Goal: Task Accomplishment & Management: Manage account settings

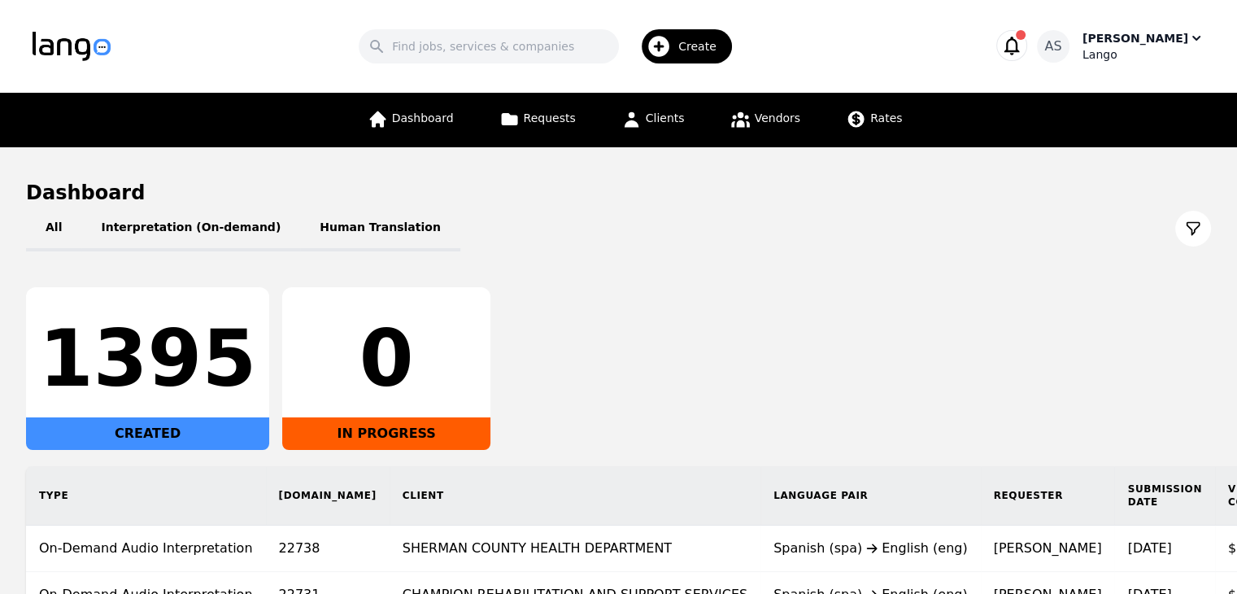
click at [1143, 44] on div "[PERSON_NAME]" at bounding box center [1135, 38] width 106 height 16
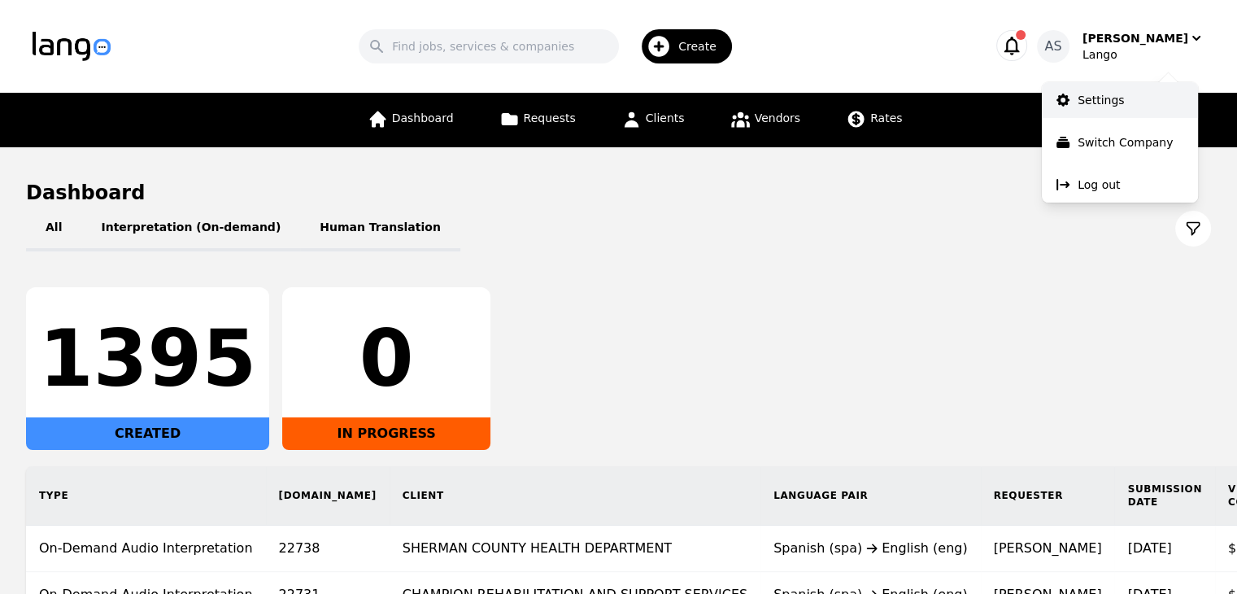
click at [1122, 107] on link "Settings" at bounding box center [1120, 100] width 156 height 36
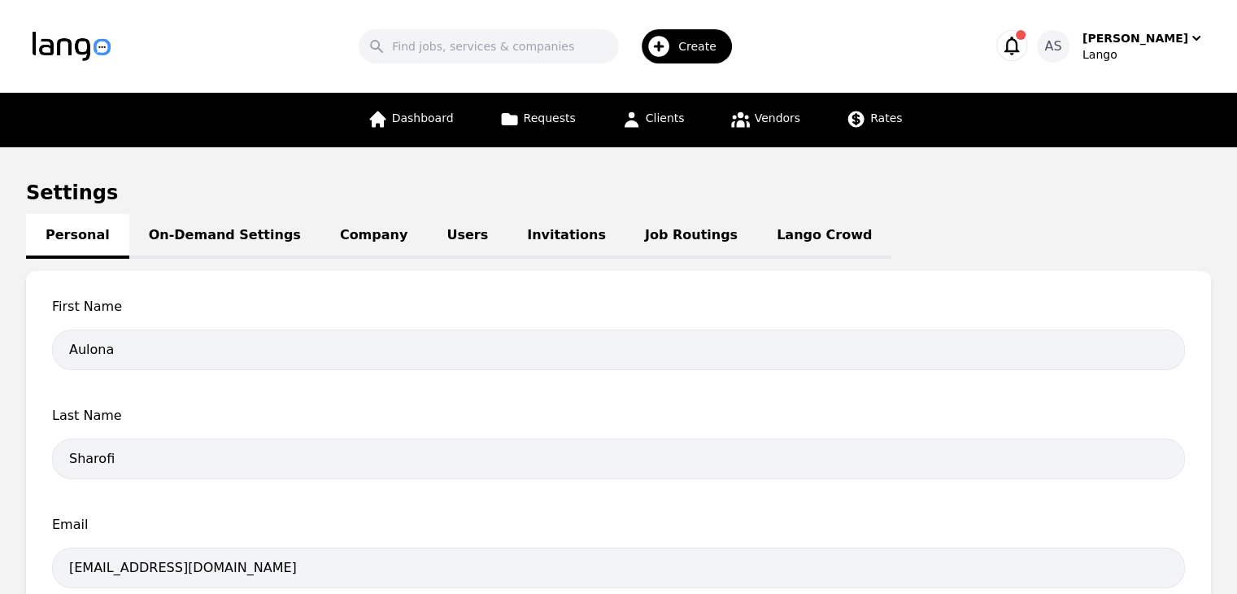
click at [625, 229] on link "Job Routings" at bounding box center [691, 236] width 132 height 45
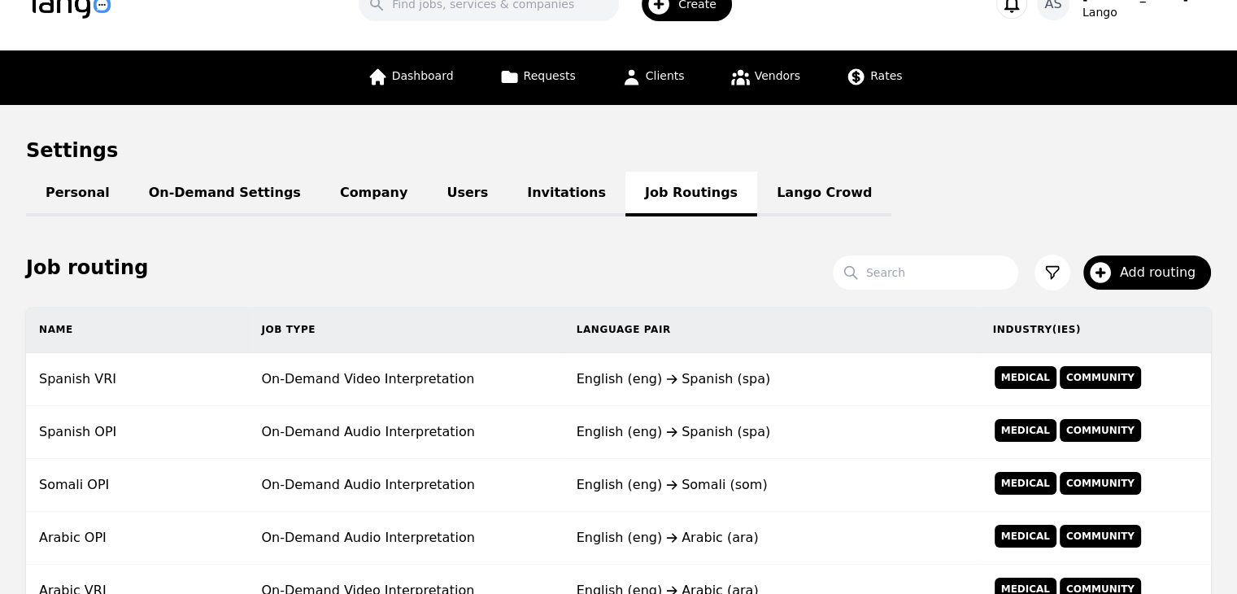
scroll to position [81, 0]
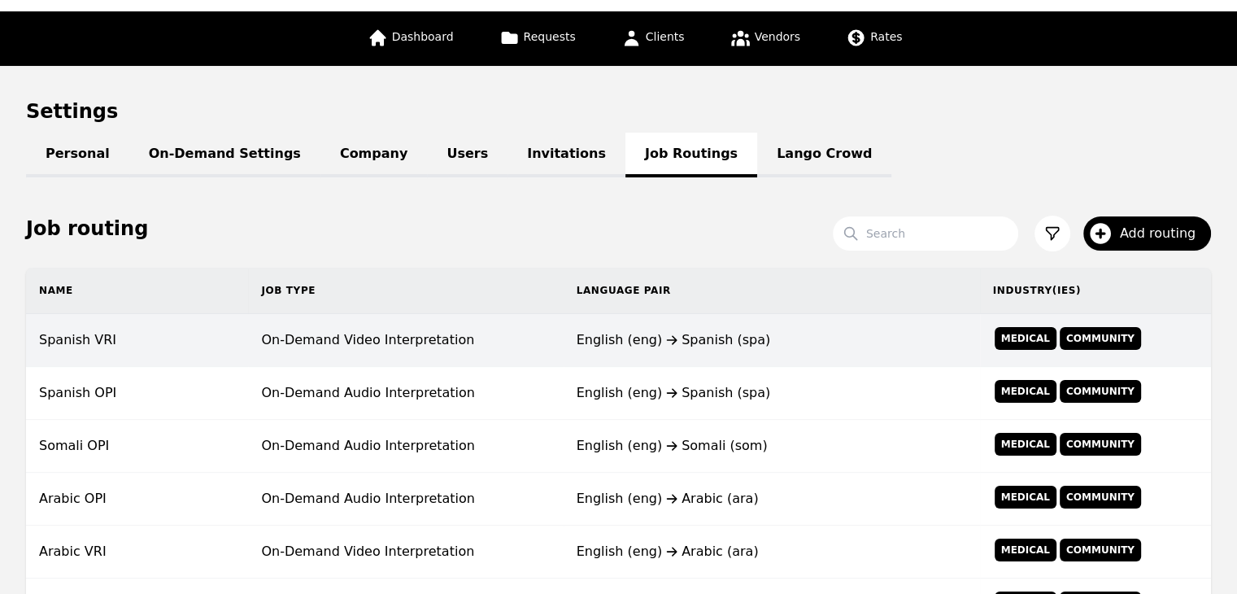
click at [502, 347] on td "On-Demand Video Interpretation" at bounding box center [405, 340] width 315 height 53
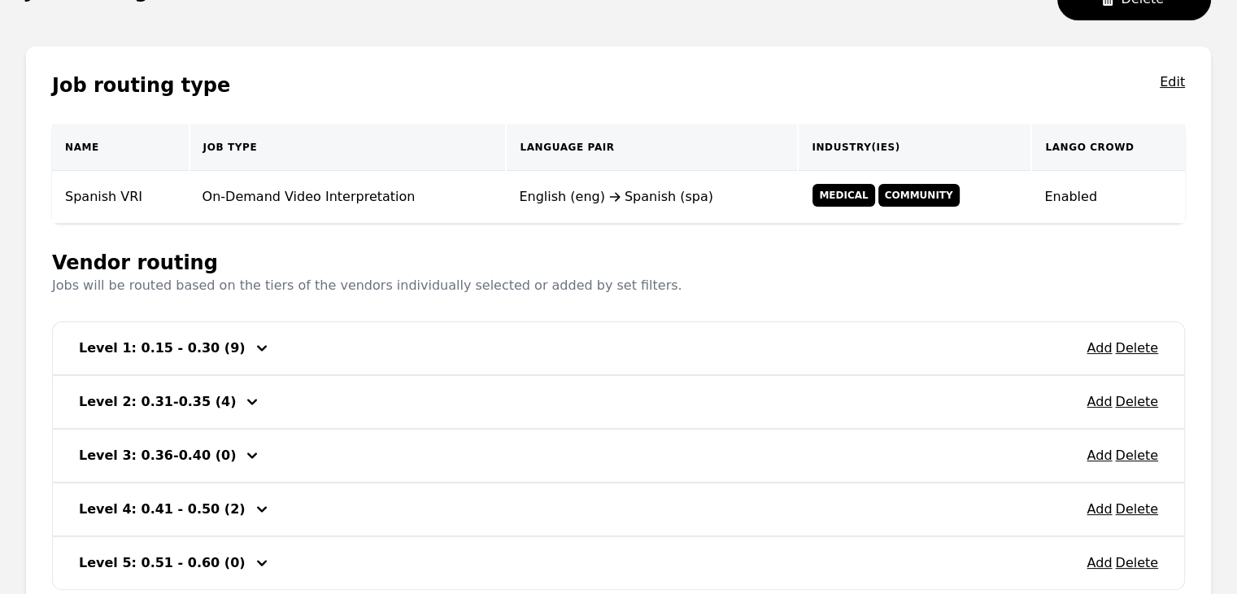
scroll to position [244, 0]
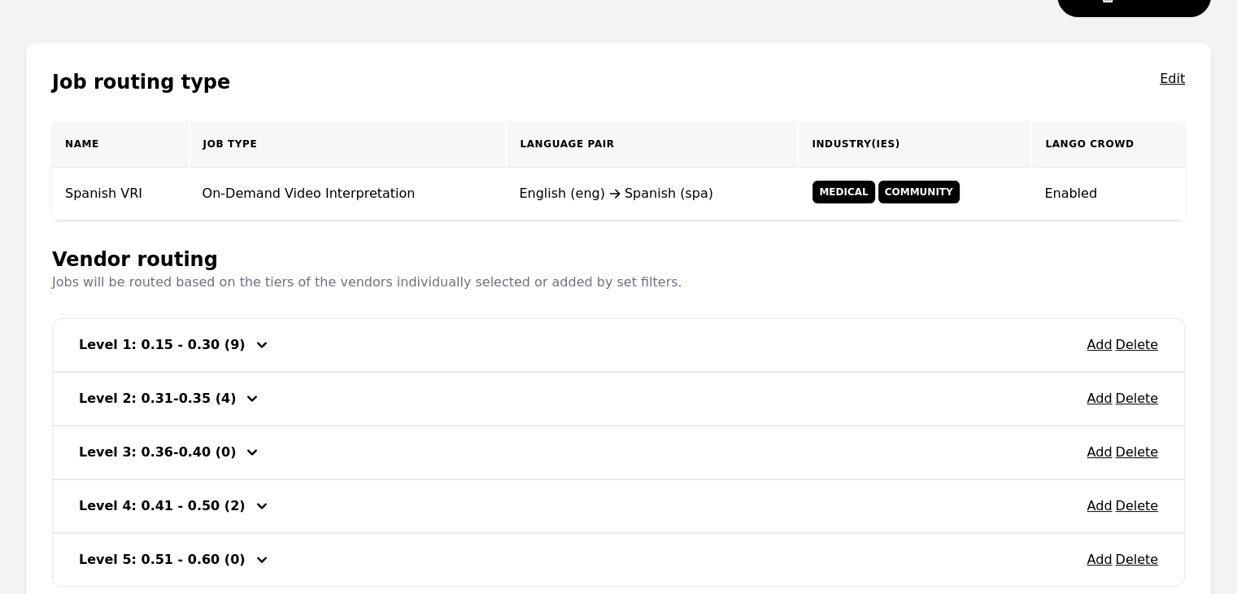
click at [252, 344] on icon "button" at bounding box center [262, 345] width 20 height 20
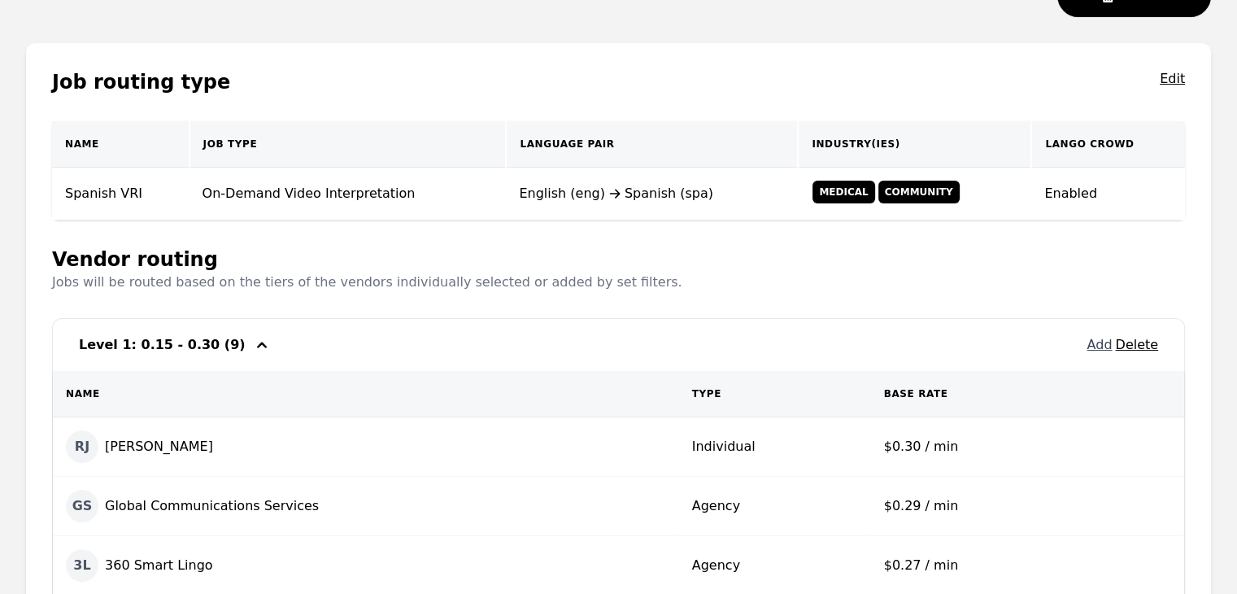
click at [1093, 339] on button "Add" at bounding box center [1098, 345] width 25 height 20
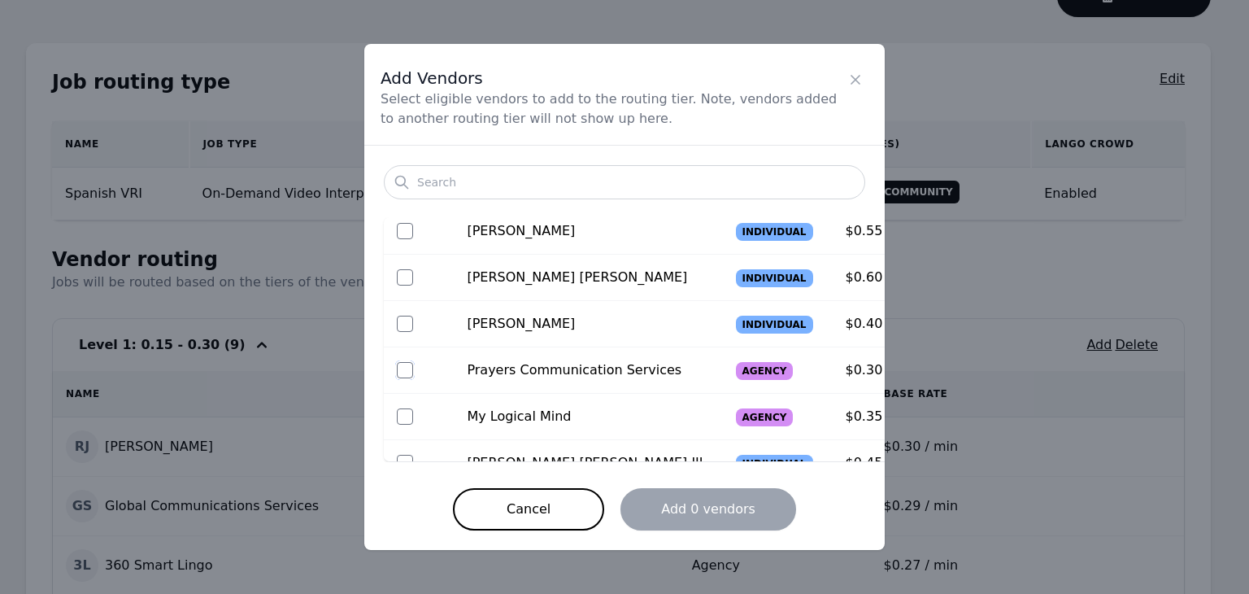
click at [405, 369] on input "checkbox" at bounding box center [405, 370] width 16 height 16
checkbox input "true"
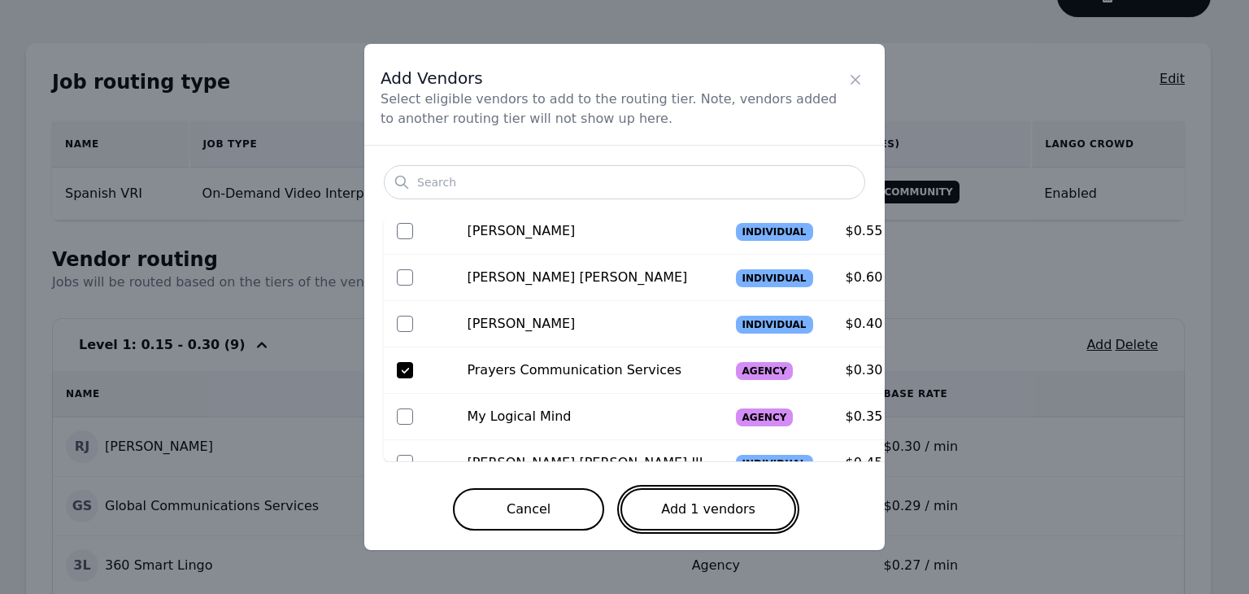
click at [723, 510] on button "Add 1 vendors" at bounding box center [708, 509] width 176 height 42
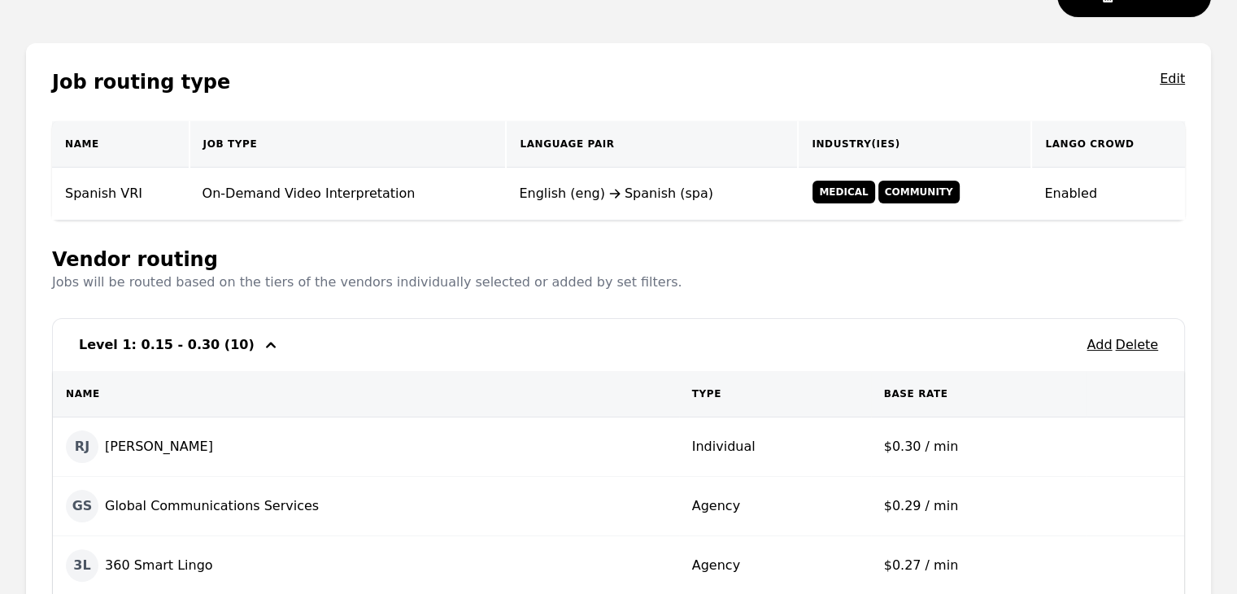
click at [261, 346] on icon "button" at bounding box center [271, 345] width 20 height 20
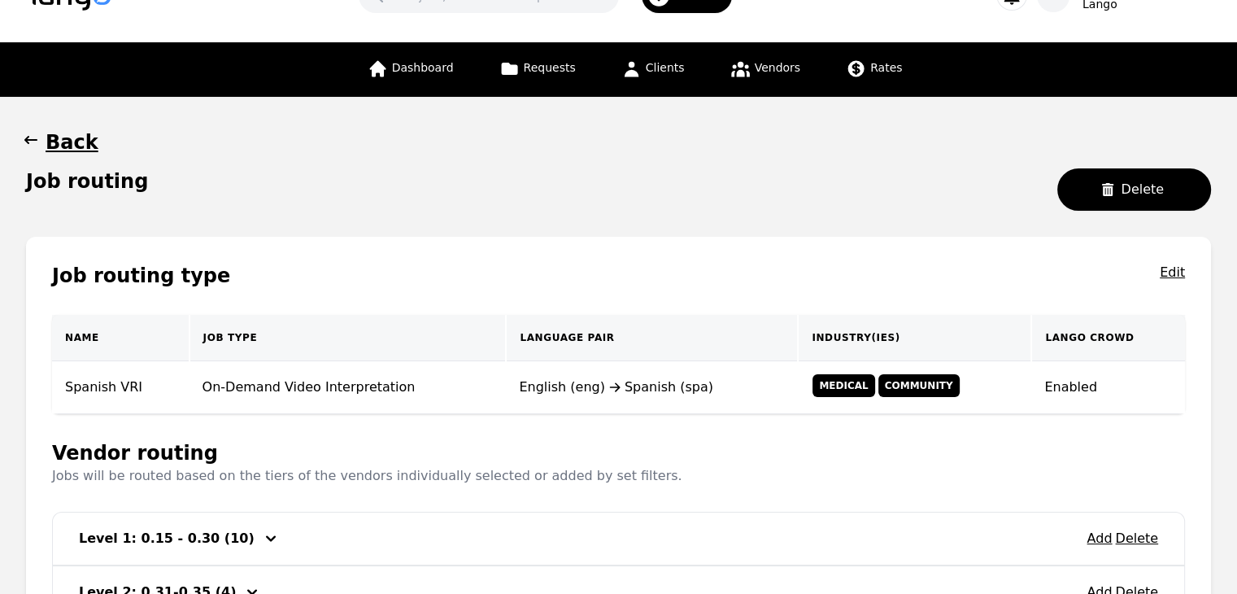
scroll to position [0, 0]
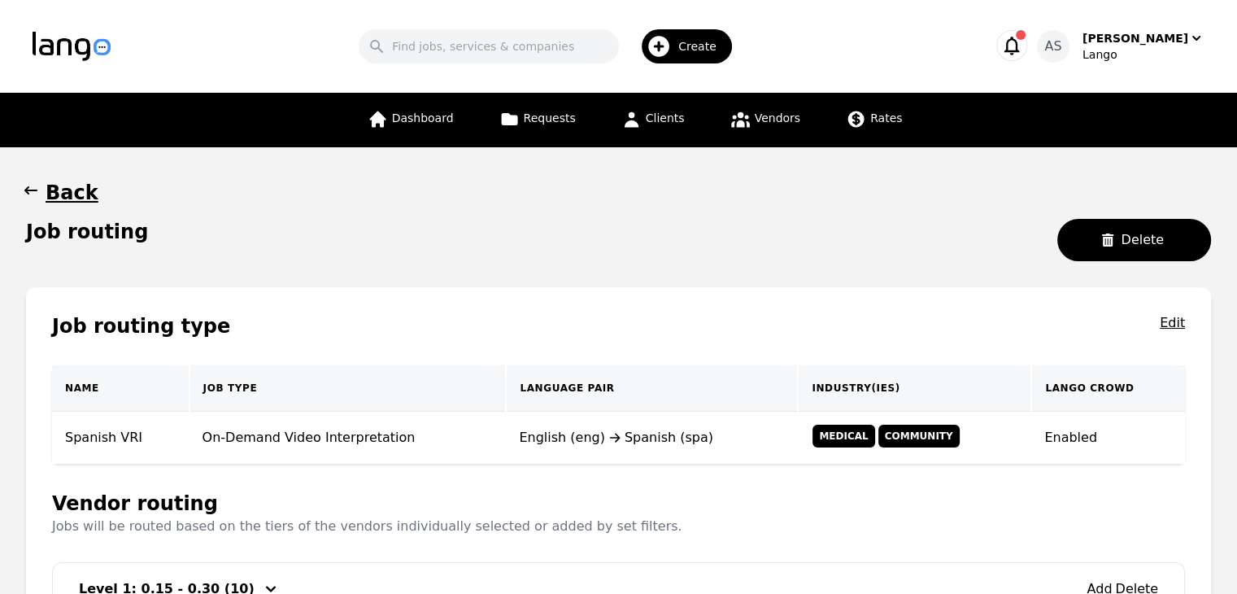
click at [26, 191] on icon "button" at bounding box center [30, 190] width 13 height 8
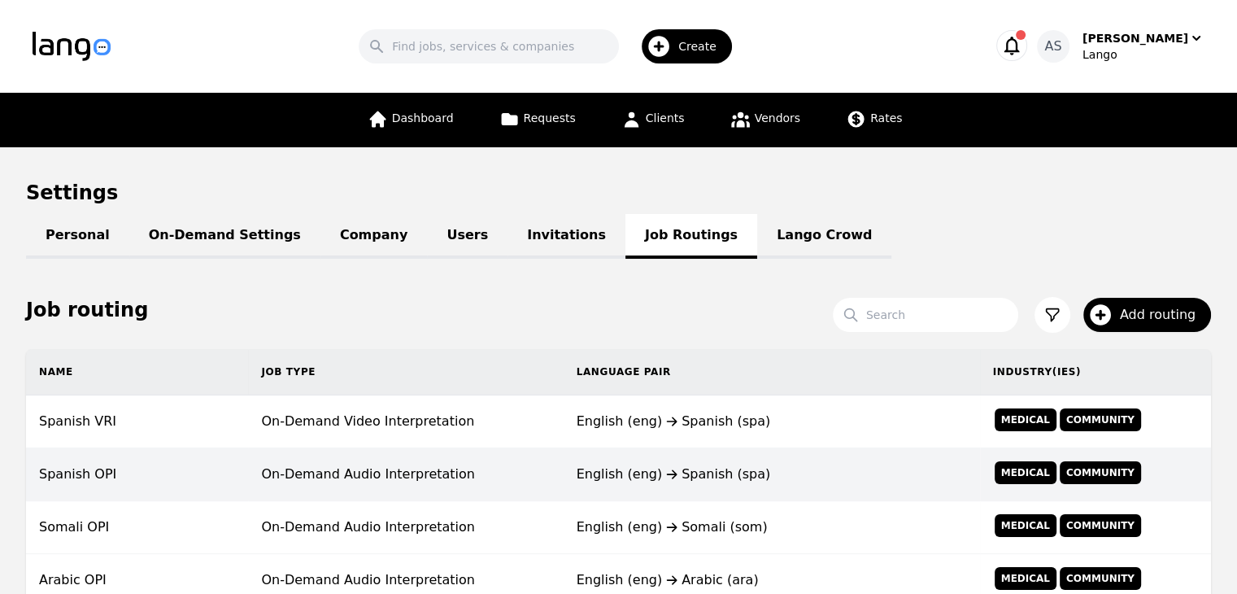
click at [307, 470] on td "On-Demand Audio Interpretation" at bounding box center [405, 474] width 315 height 53
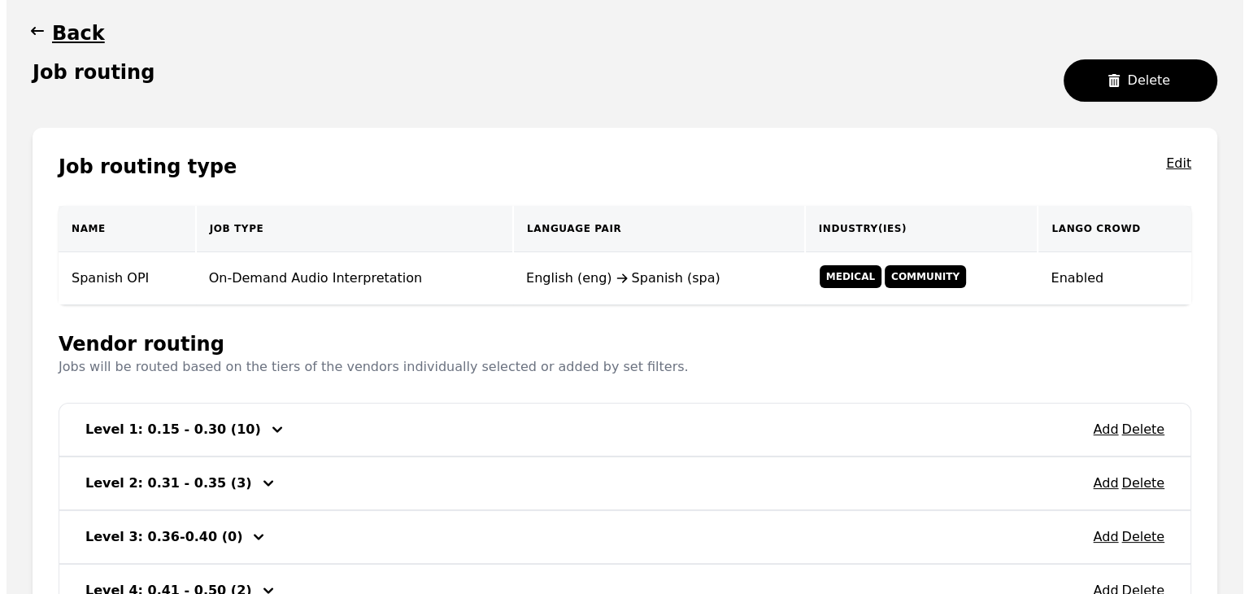
scroll to position [163, 0]
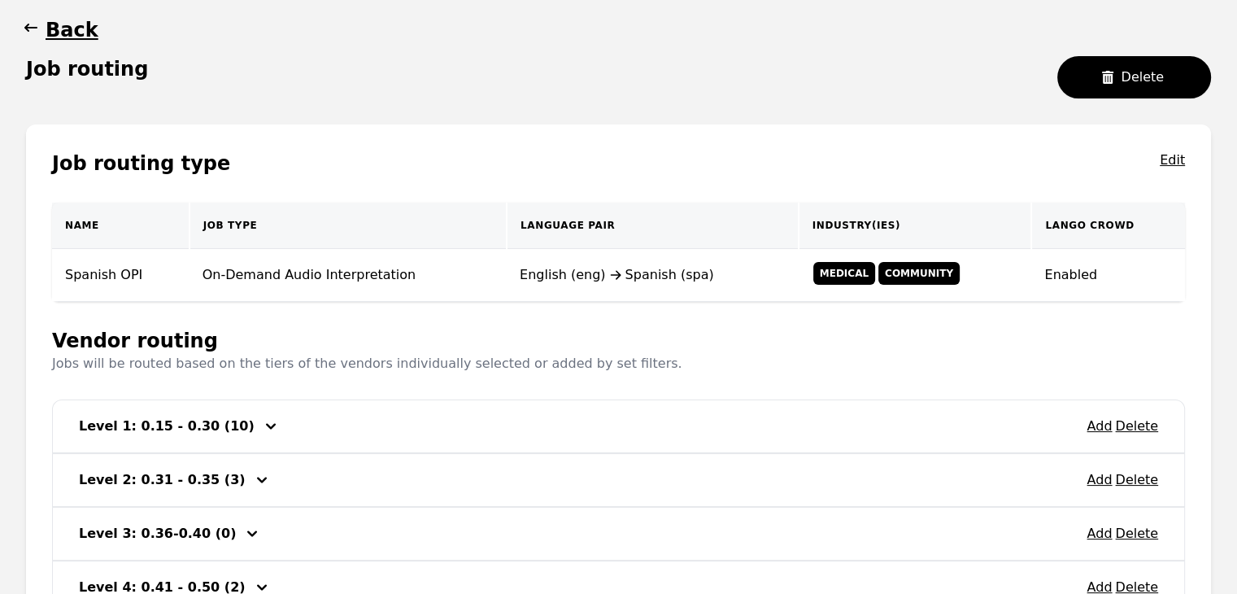
click at [261, 427] on icon "button" at bounding box center [271, 426] width 20 height 20
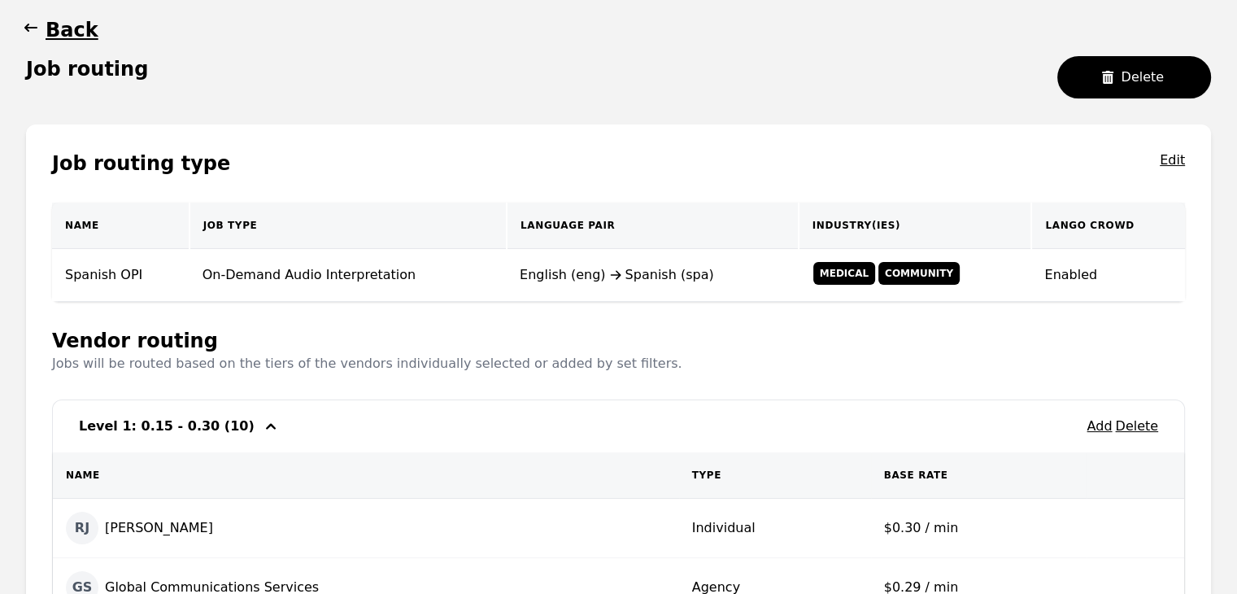
click at [261, 427] on icon "button" at bounding box center [271, 426] width 20 height 20
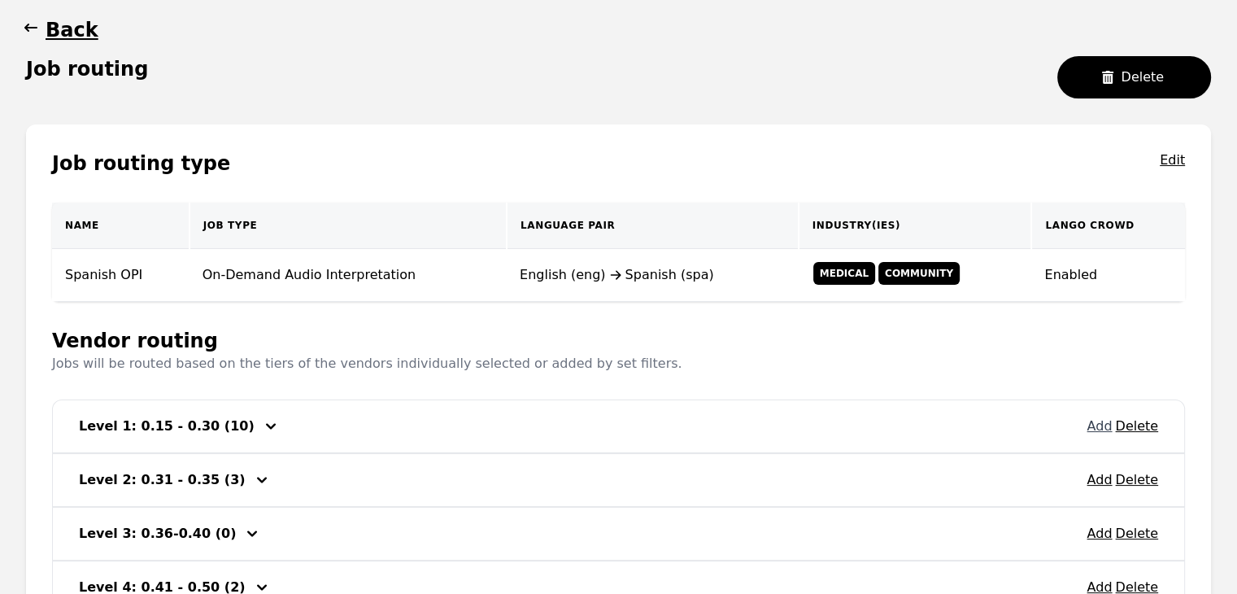
click at [1094, 429] on button "Add" at bounding box center [1098, 426] width 25 height 20
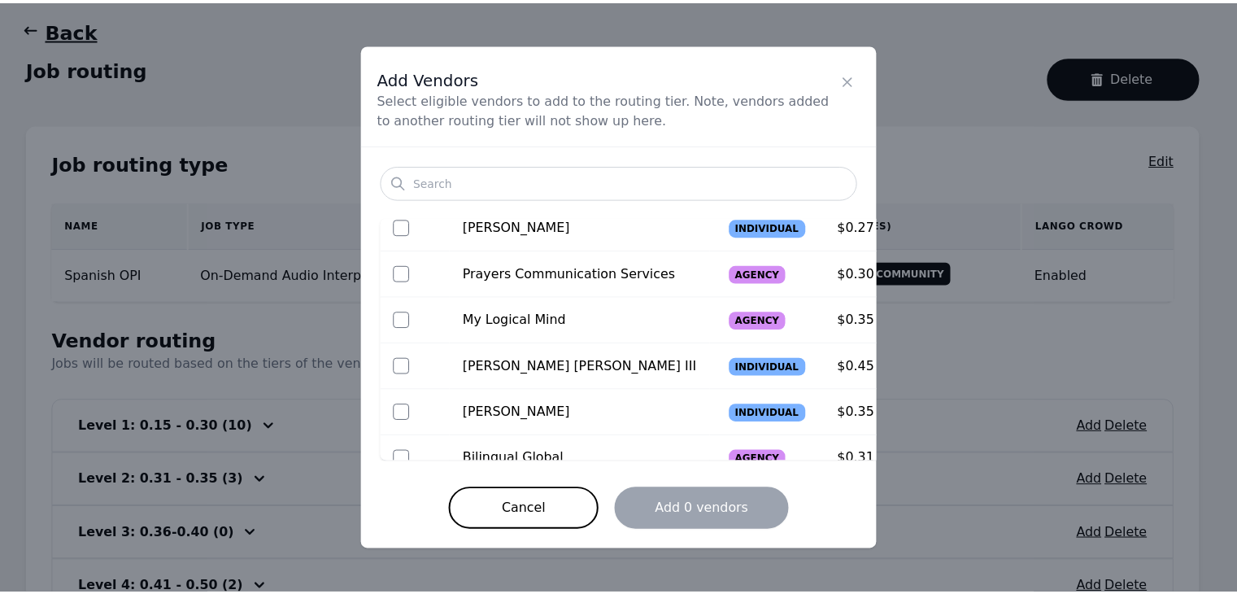
scroll to position [407, 0]
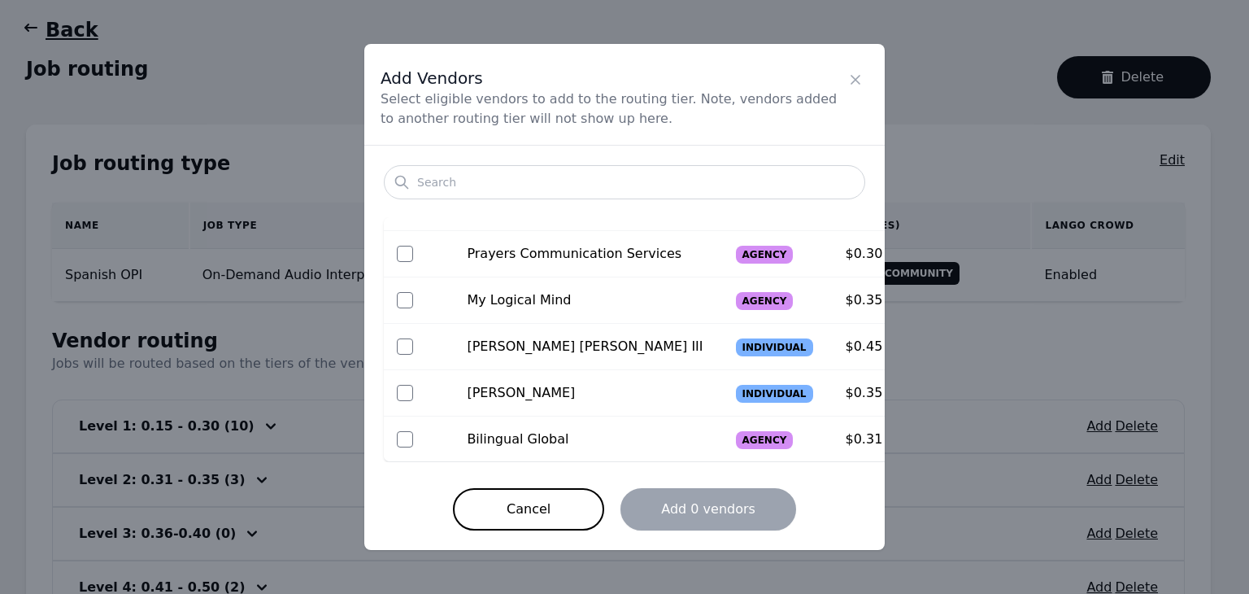
click at [415, 252] on div at bounding box center [419, 254] width 44 height 16
click at [400, 256] on input "checkbox" at bounding box center [405, 254] width 16 height 16
checkbox input "true"
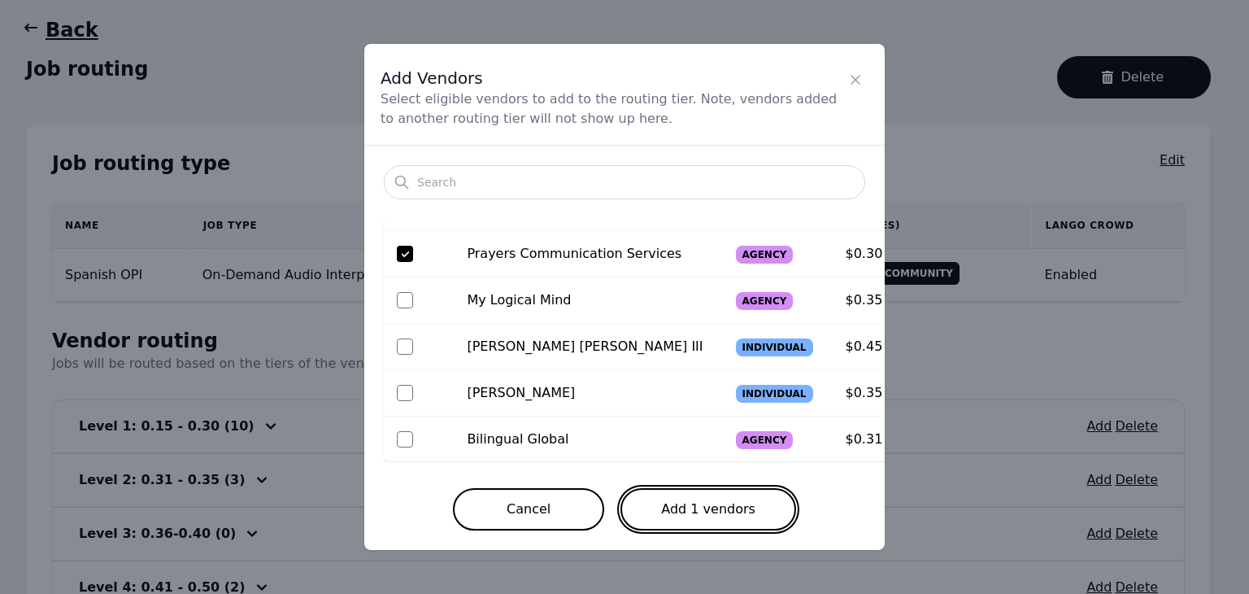
click at [718, 505] on button "Add 1 vendors" at bounding box center [708, 509] width 176 height 42
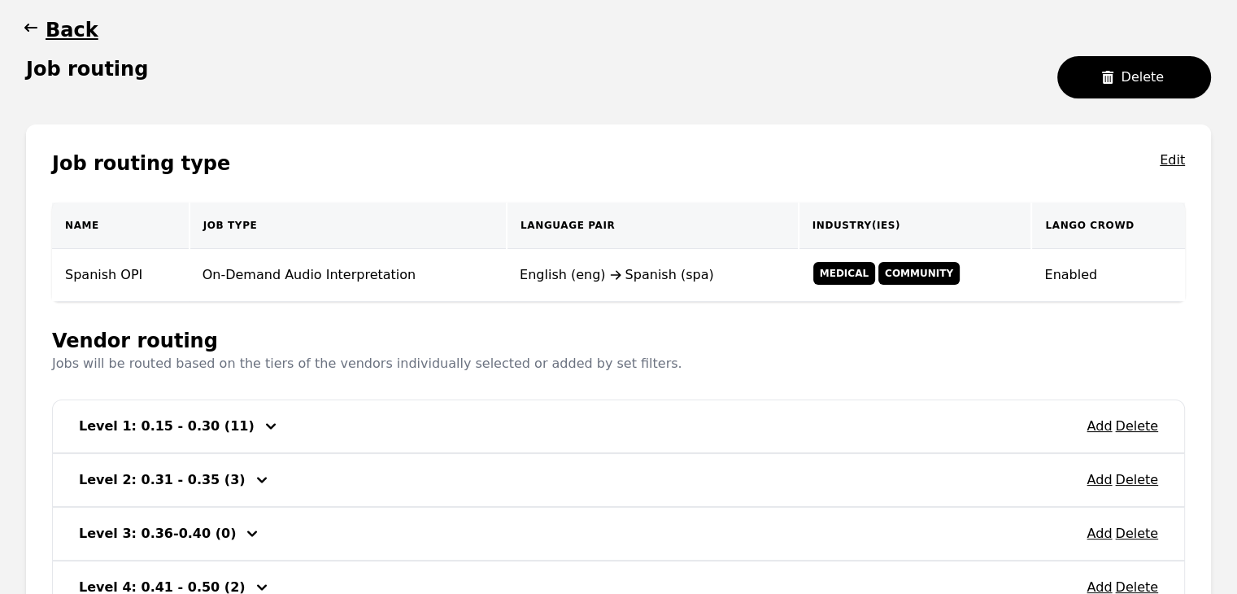
click at [30, 32] on icon "button" at bounding box center [31, 28] width 16 height 16
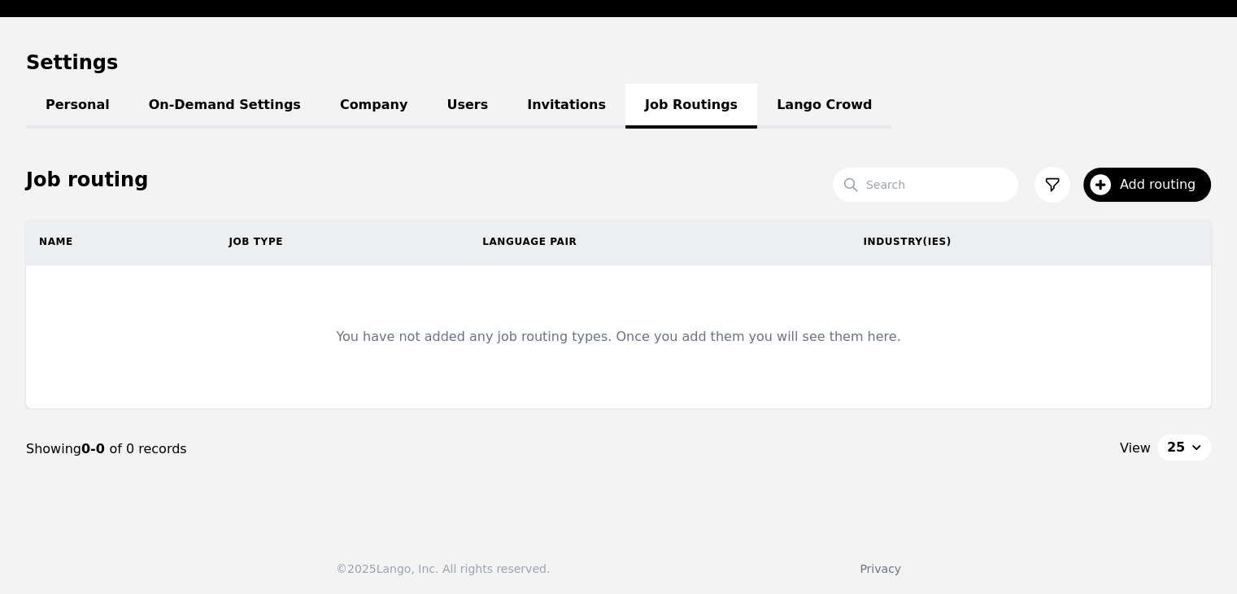
scroll to position [163, 0]
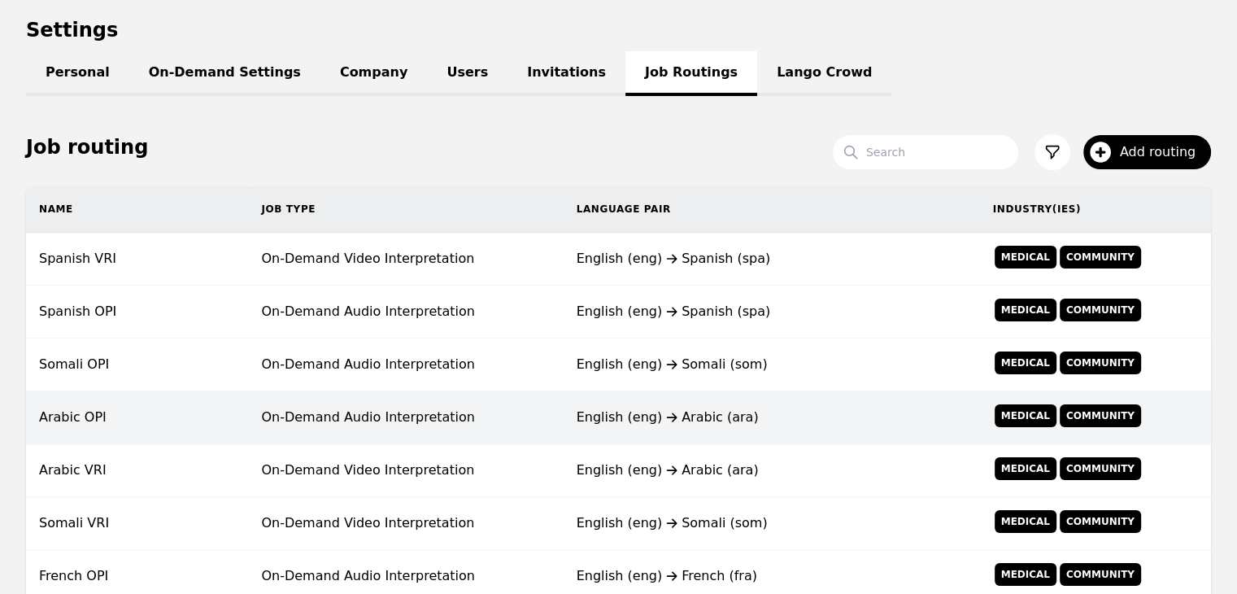
click at [413, 404] on td "On-Demand Audio Interpretation" at bounding box center [405, 417] width 315 height 53
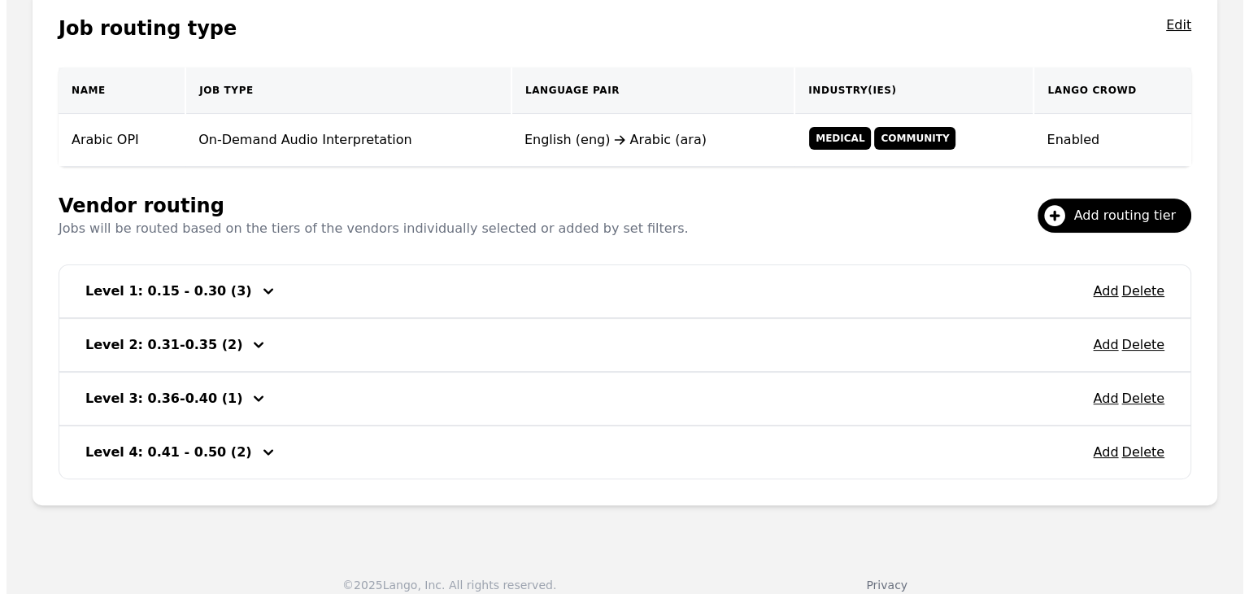
scroll to position [313, 0]
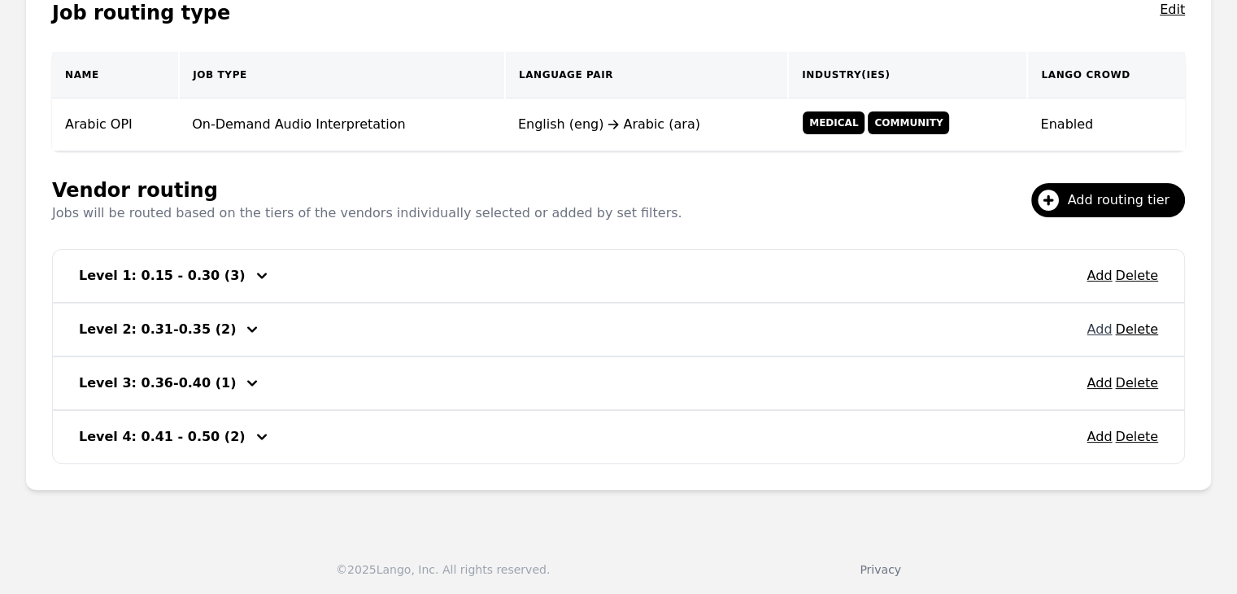
click at [1100, 321] on button "Add" at bounding box center [1098, 330] width 25 height 20
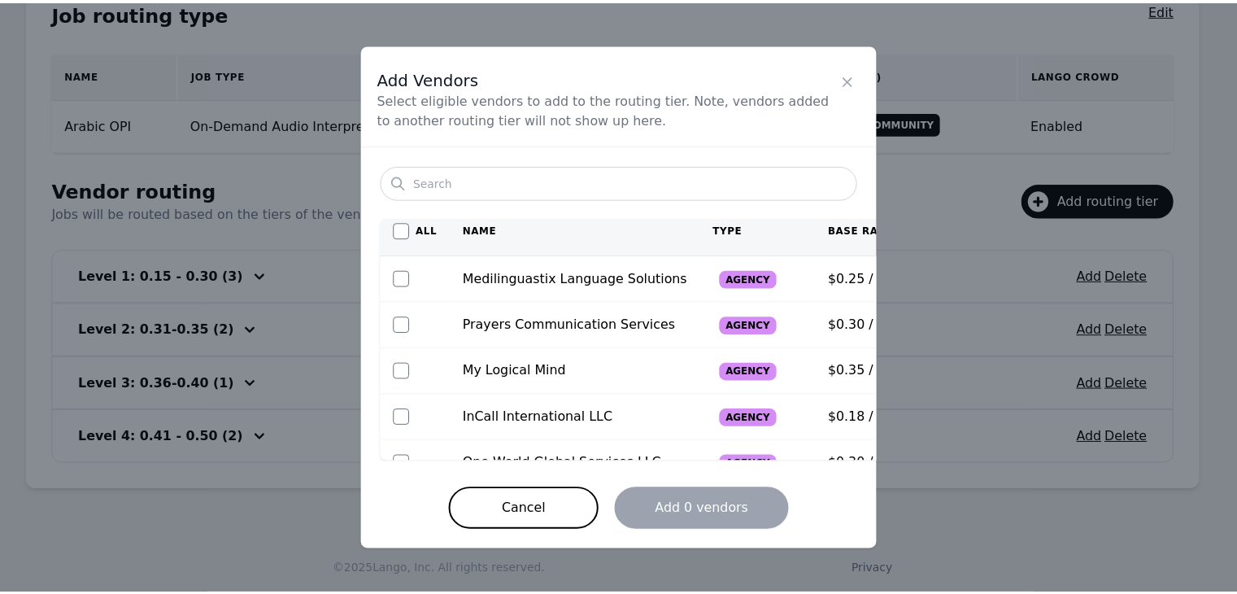
scroll to position [0, 0]
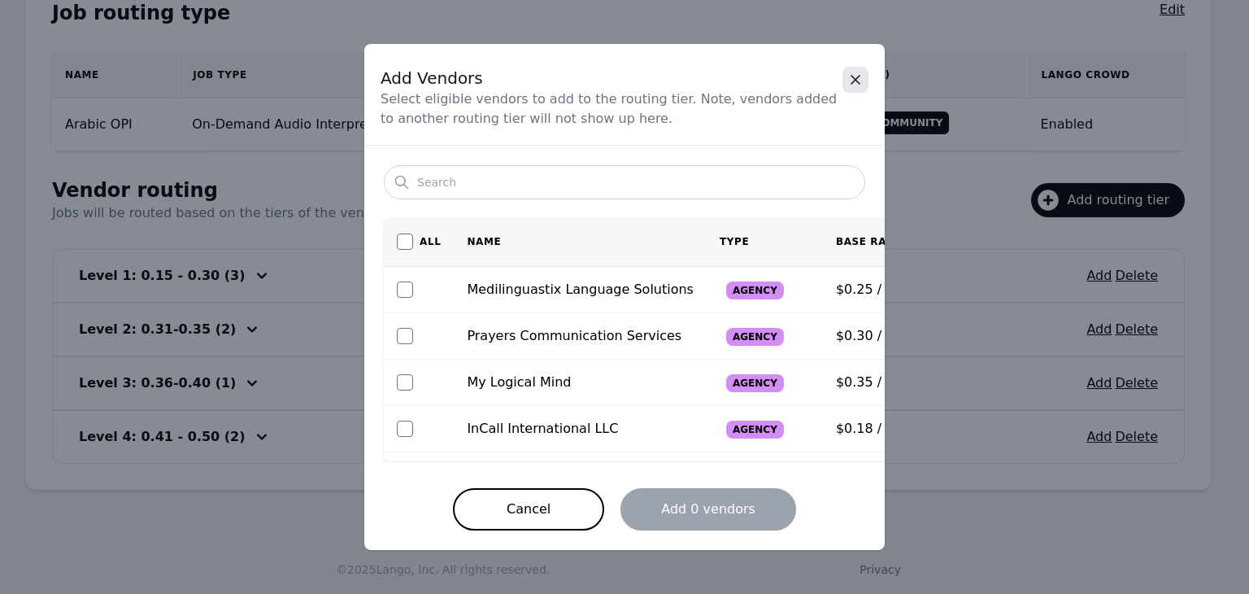
click at [862, 84] on icon "Close" at bounding box center [855, 80] width 16 height 16
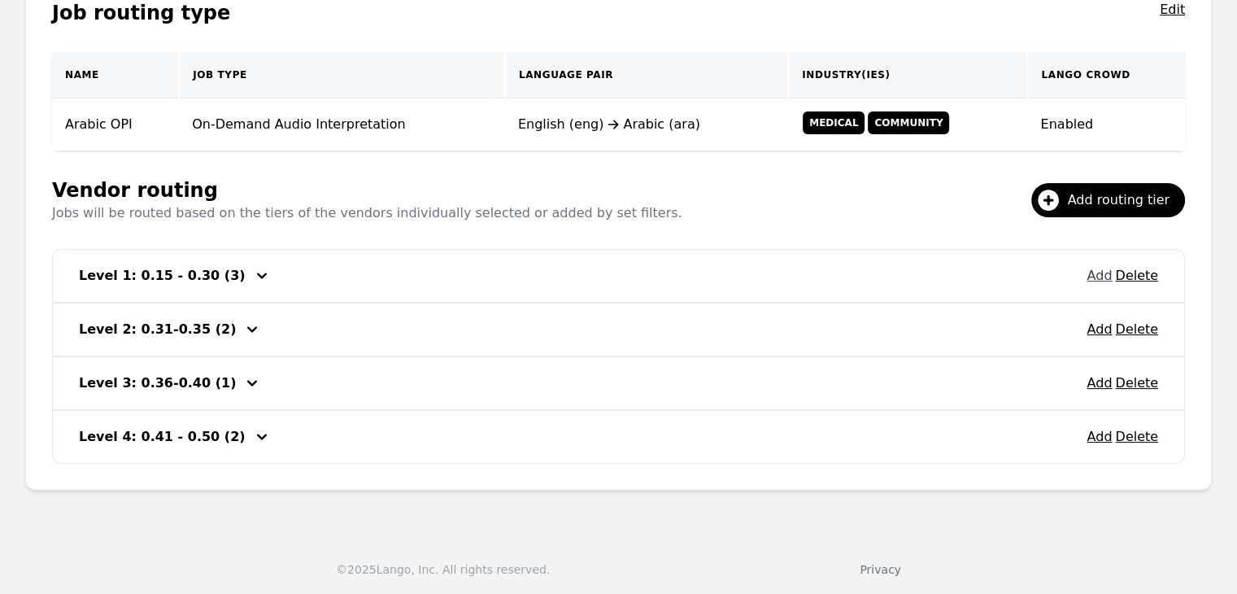
click at [1099, 273] on button "Add" at bounding box center [1098, 276] width 25 height 20
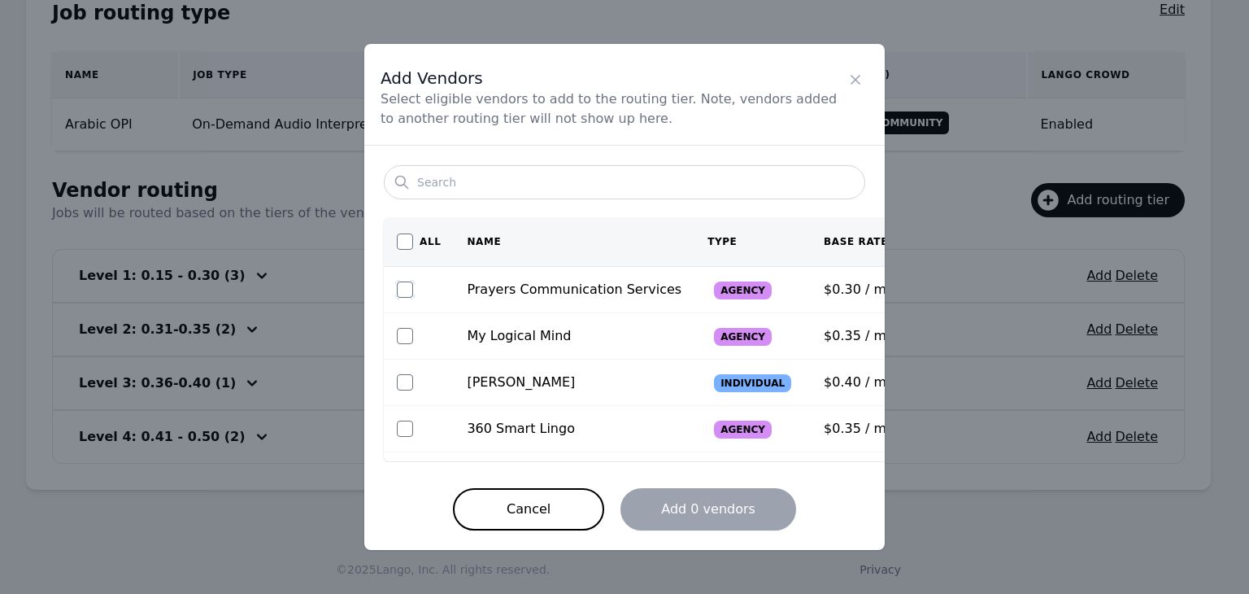
click at [407, 291] on input "checkbox" at bounding box center [405, 289] width 16 height 16
checkbox input "true"
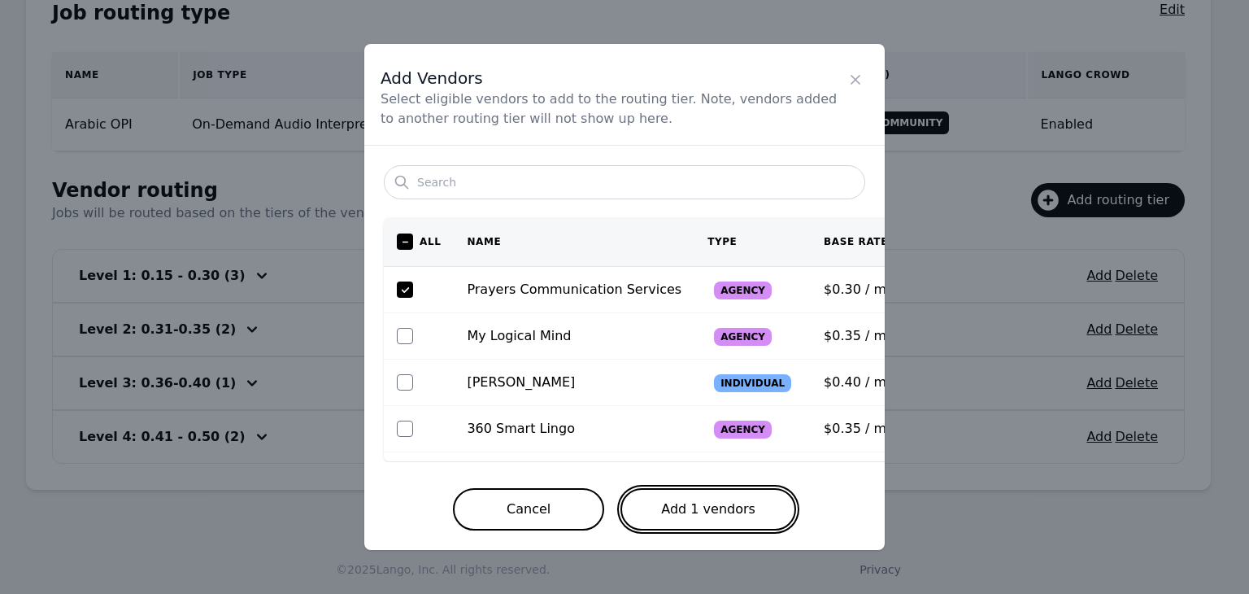
click at [686, 496] on button "Add 1 vendors" at bounding box center [708, 509] width 176 height 42
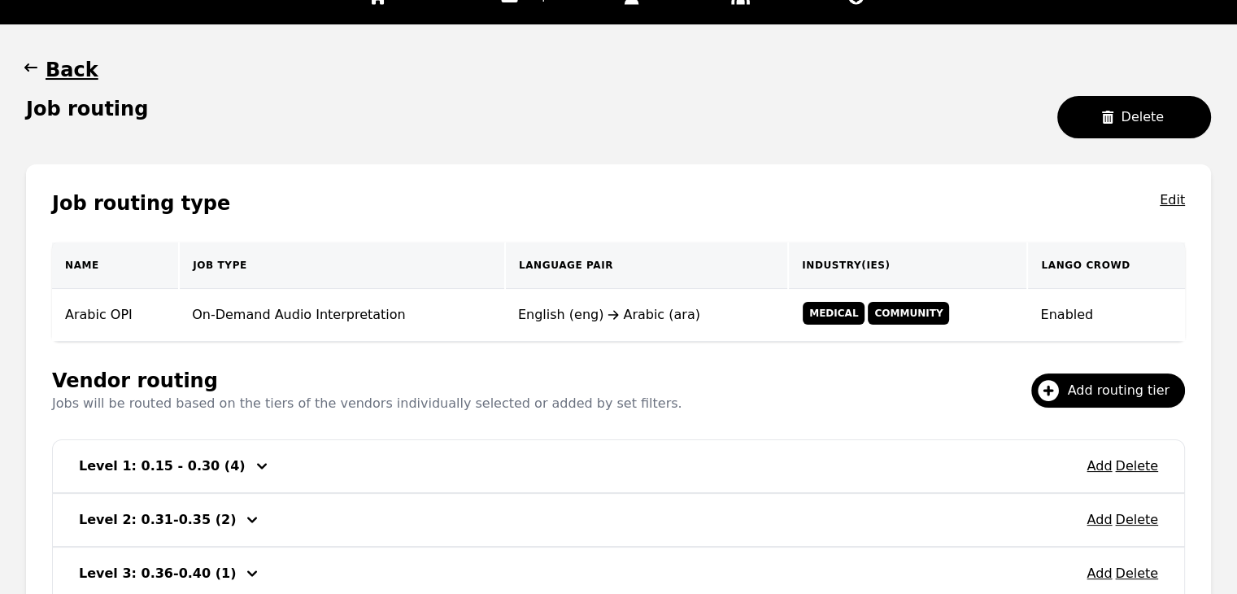
scroll to position [69, 0]
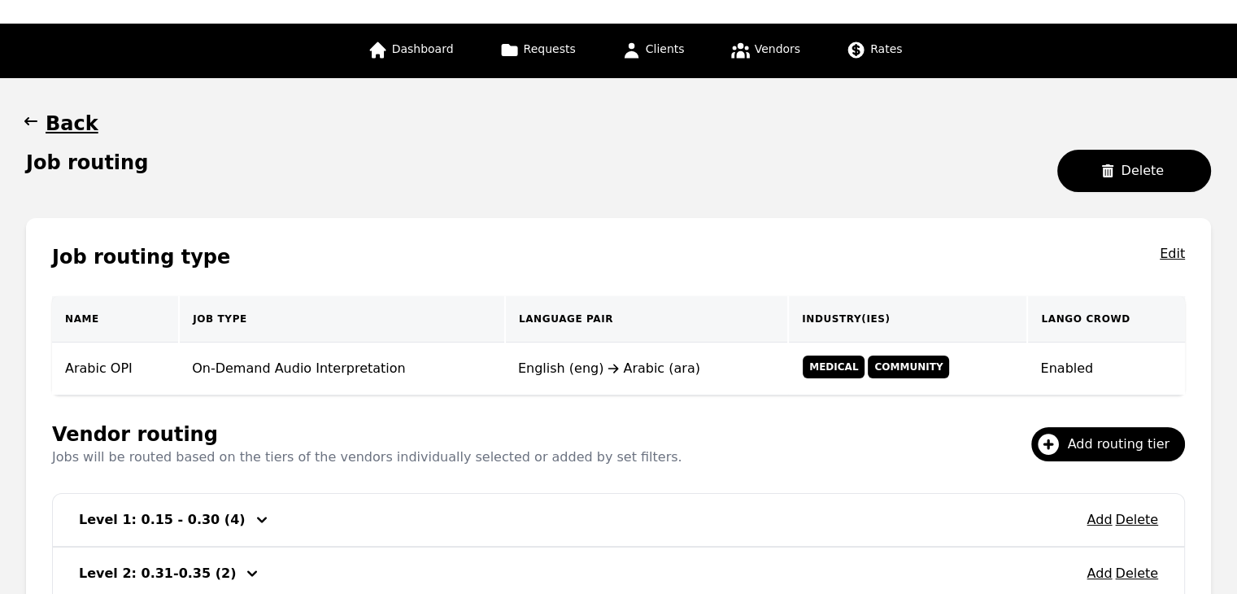
click at [26, 115] on icon "button" at bounding box center [31, 121] width 16 height 16
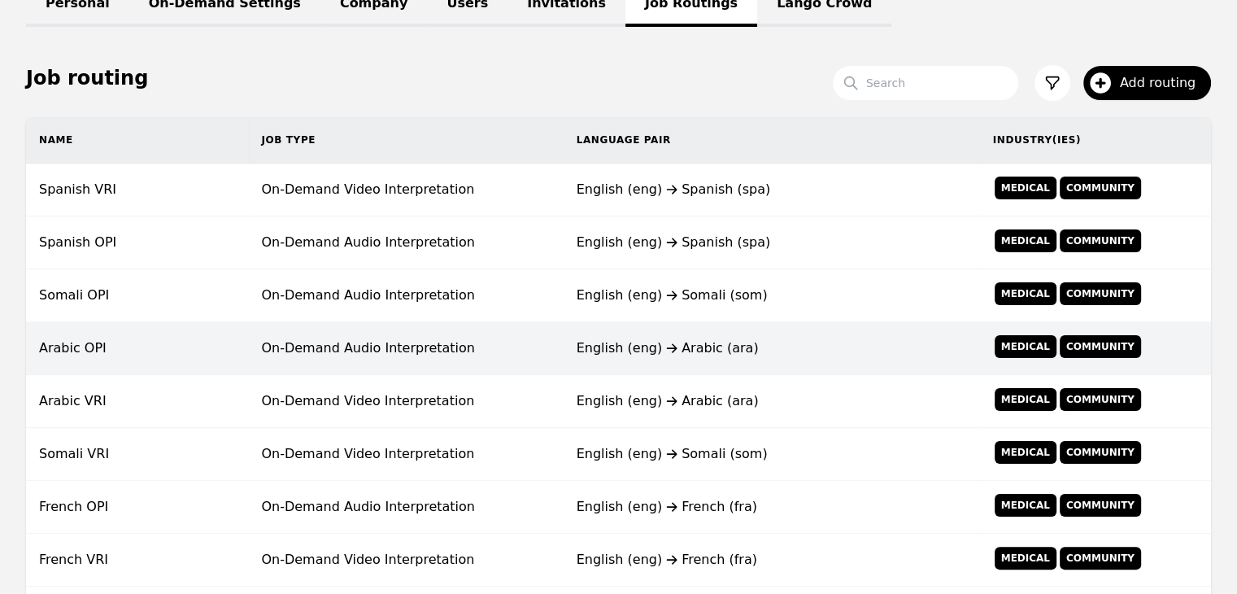
scroll to position [313, 0]
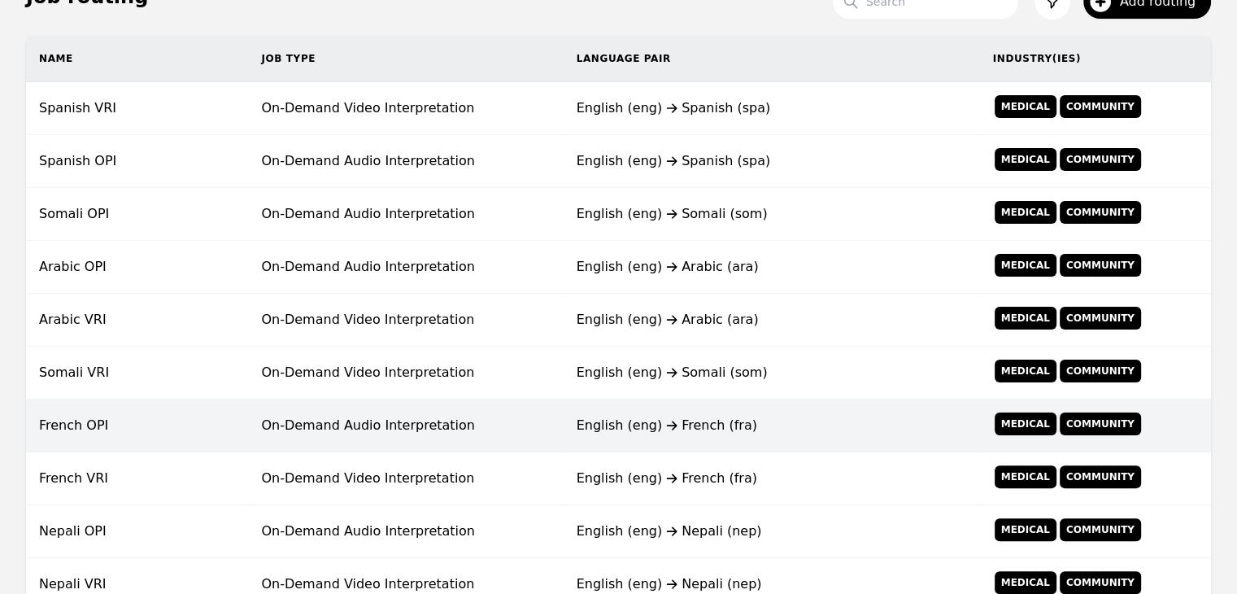
click at [371, 421] on td "On-Demand Audio Interpretation" at bounding box center [405, 425] width 315 height 53
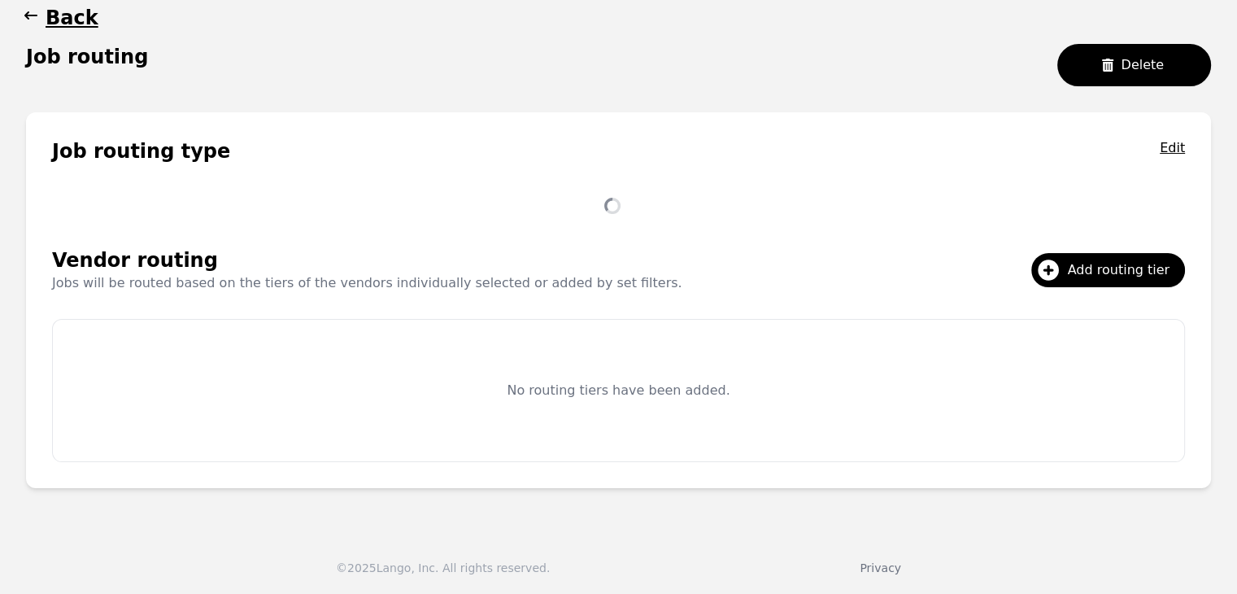
scroll to position [313, 0]
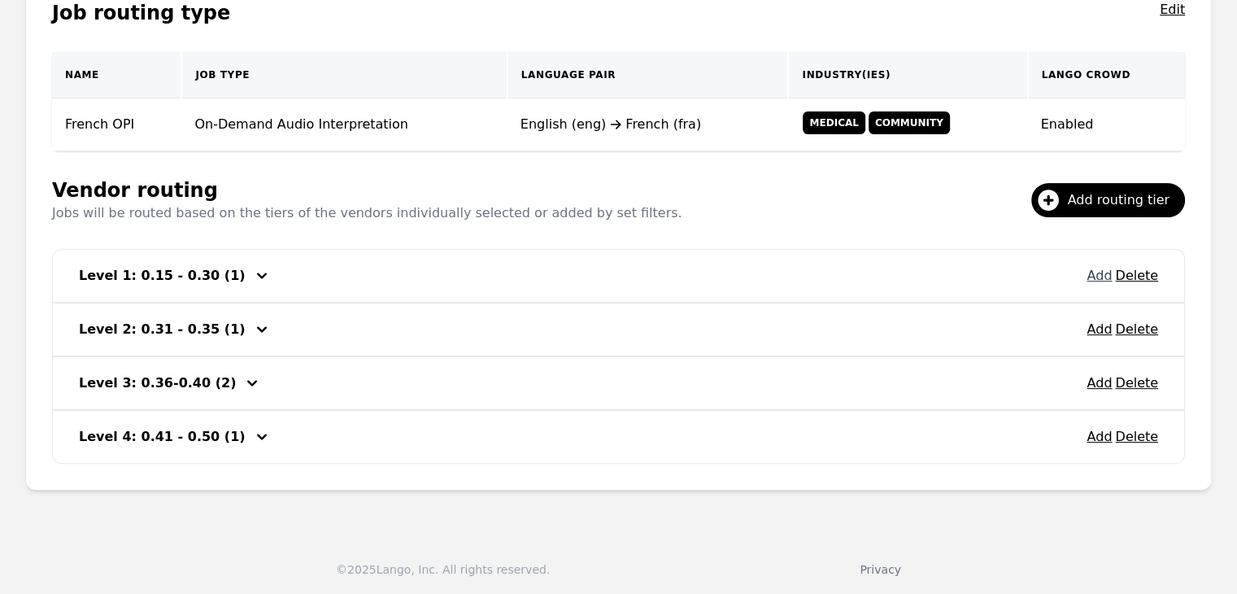
click at [1099, 281] on button "Add" at bounding box center [1098, 276] width 25 height 20
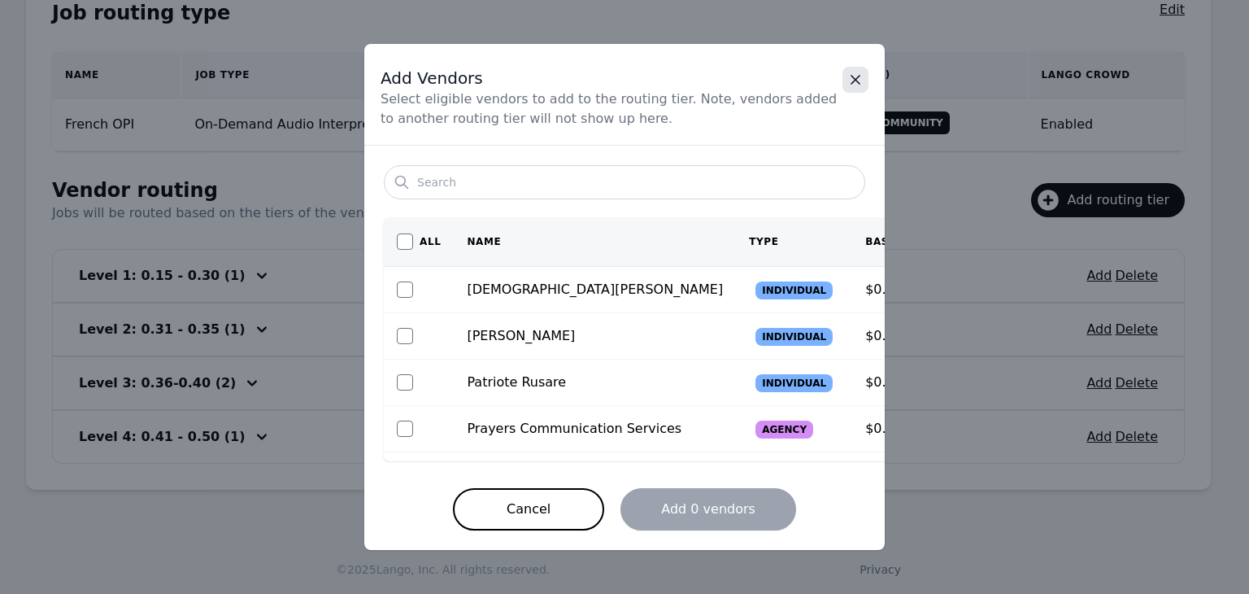
click at [859, 72] on icon "Close" at bounding box center [855, 80] width 16 height 16
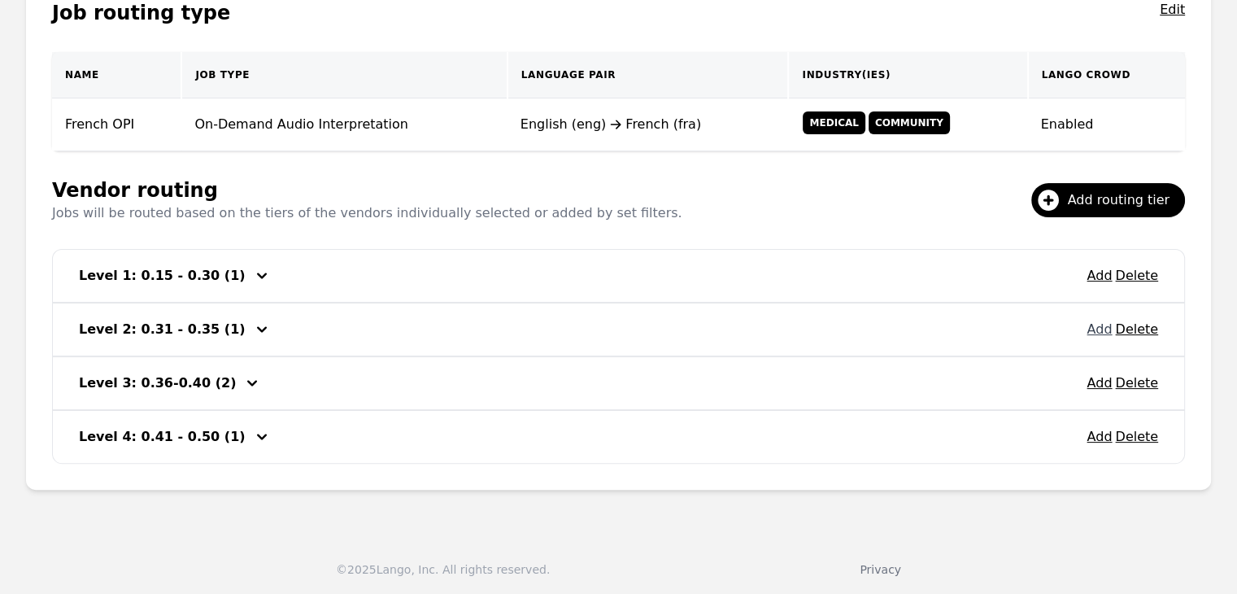
click at [1099, 324] on button "Add" at bounding box center [1098, 330] width 25 height 20
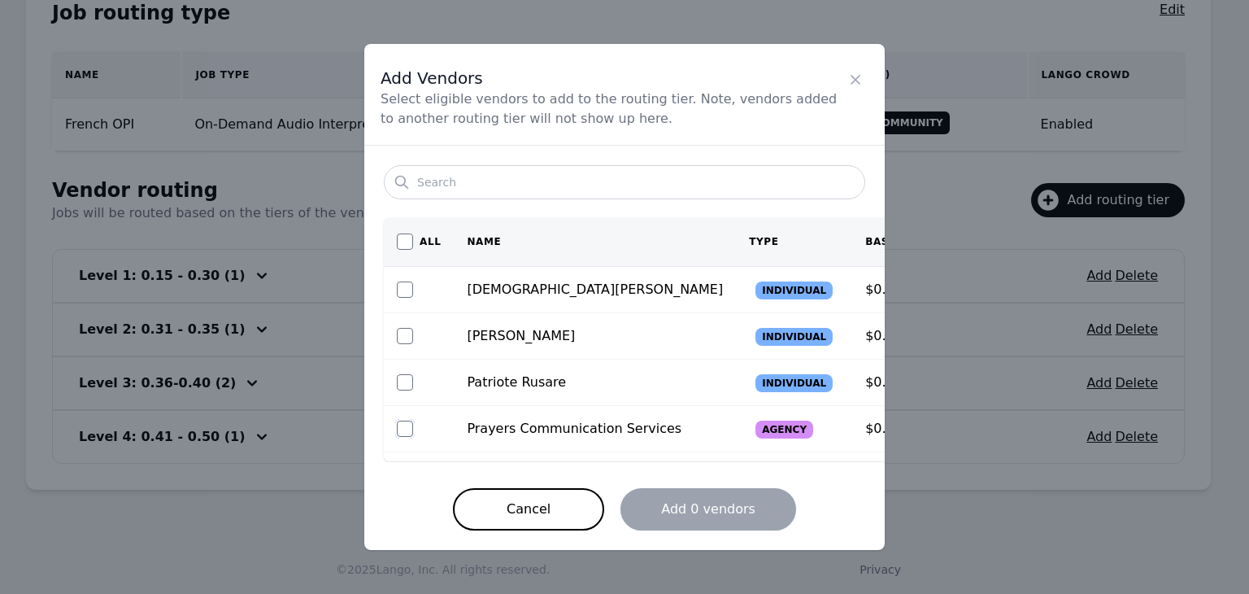
click at [408, 424] on input "checkbox" at bounding box center [405, 428] width 16 height 16
checkbox input "true"
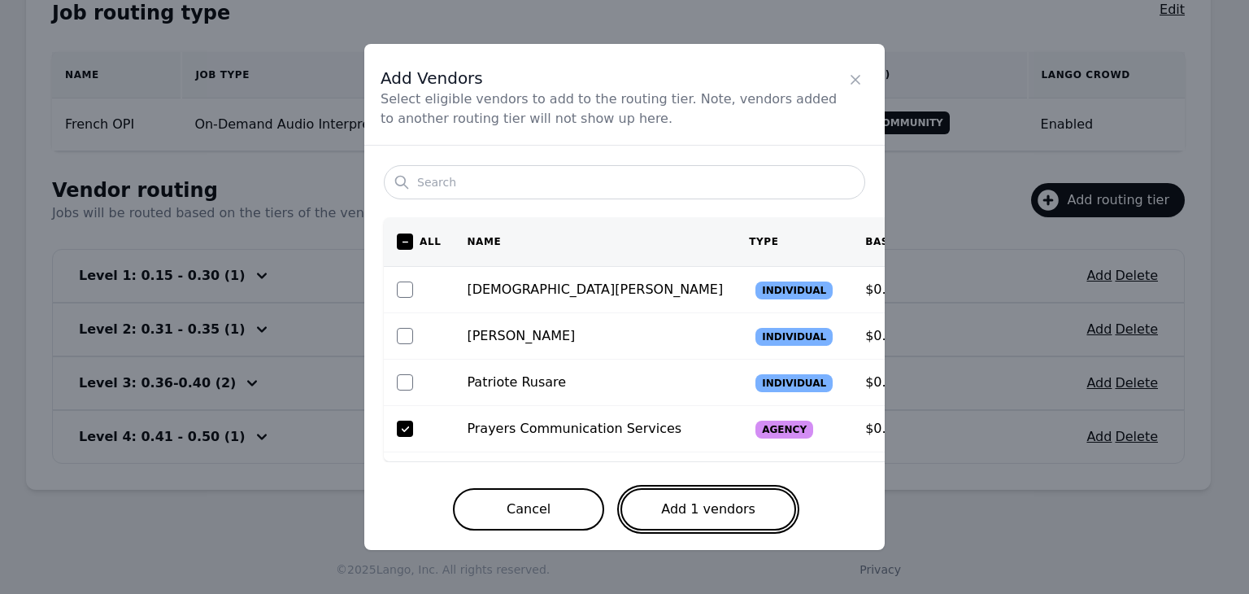
click at [742, 515] on button "Add 1 vendors" at bounding box center [708, 509] width 176 height 42
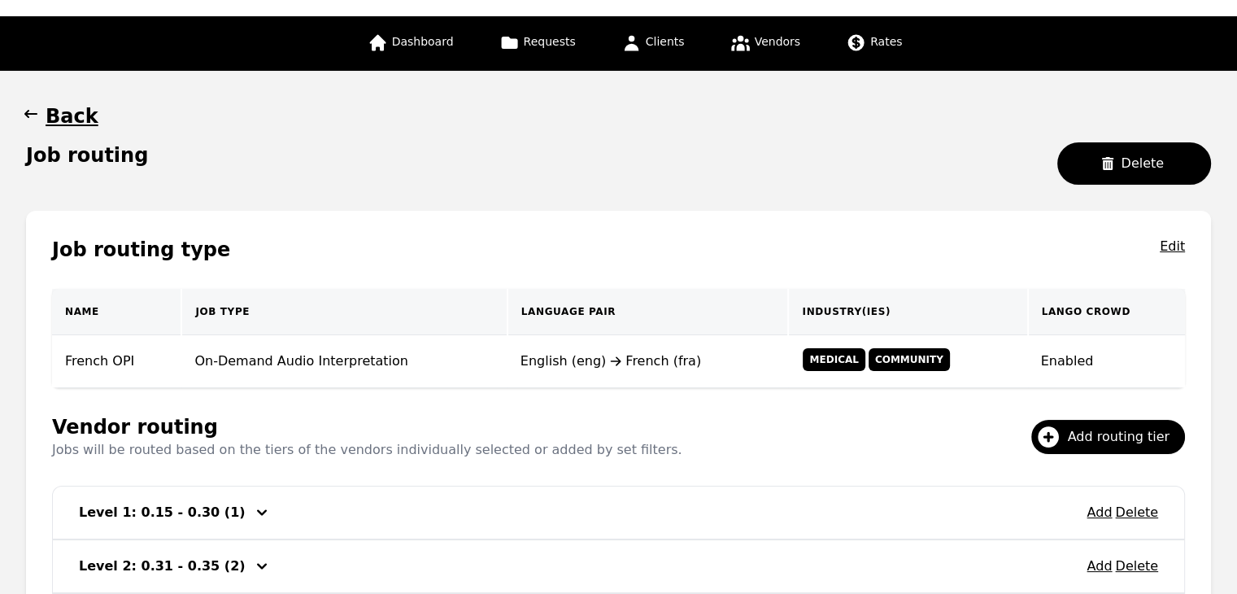
scroll to position [69, 0]
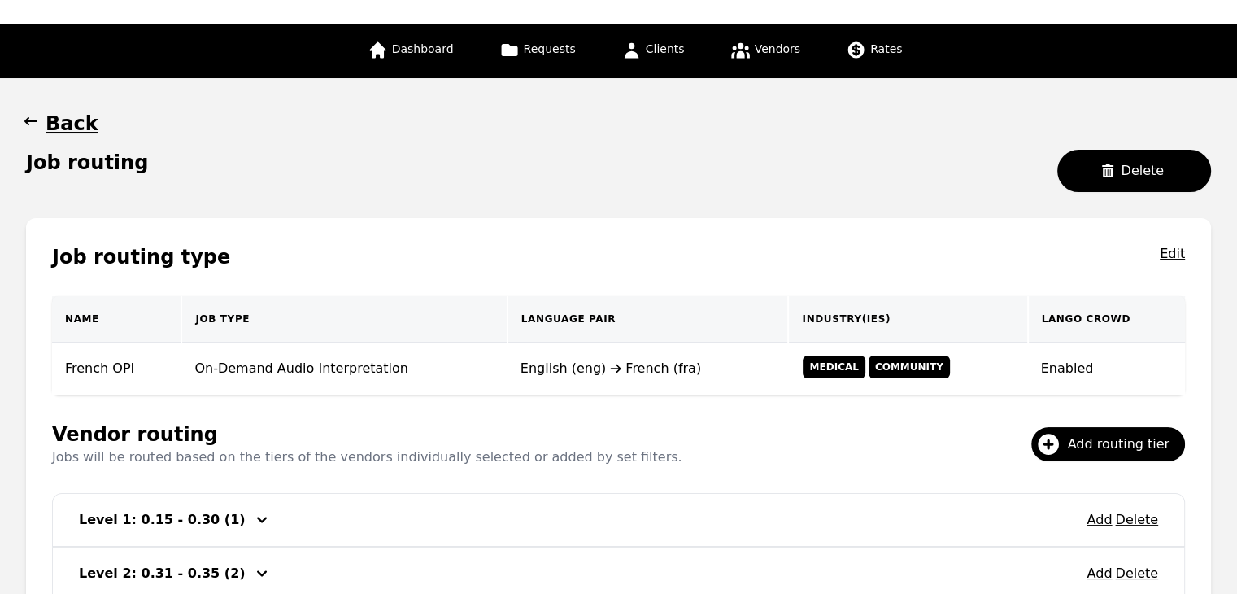
click at [33, 126] on icon "button" at bounding box center [31, 121] width 16 height 16
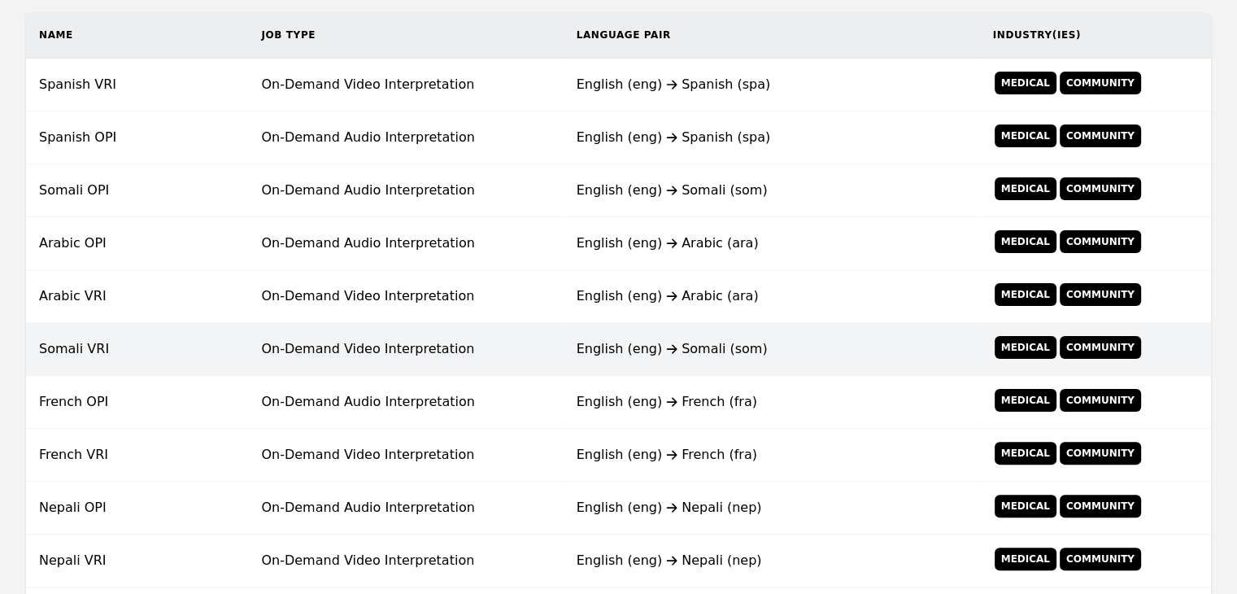
scroll to position [374, 0]
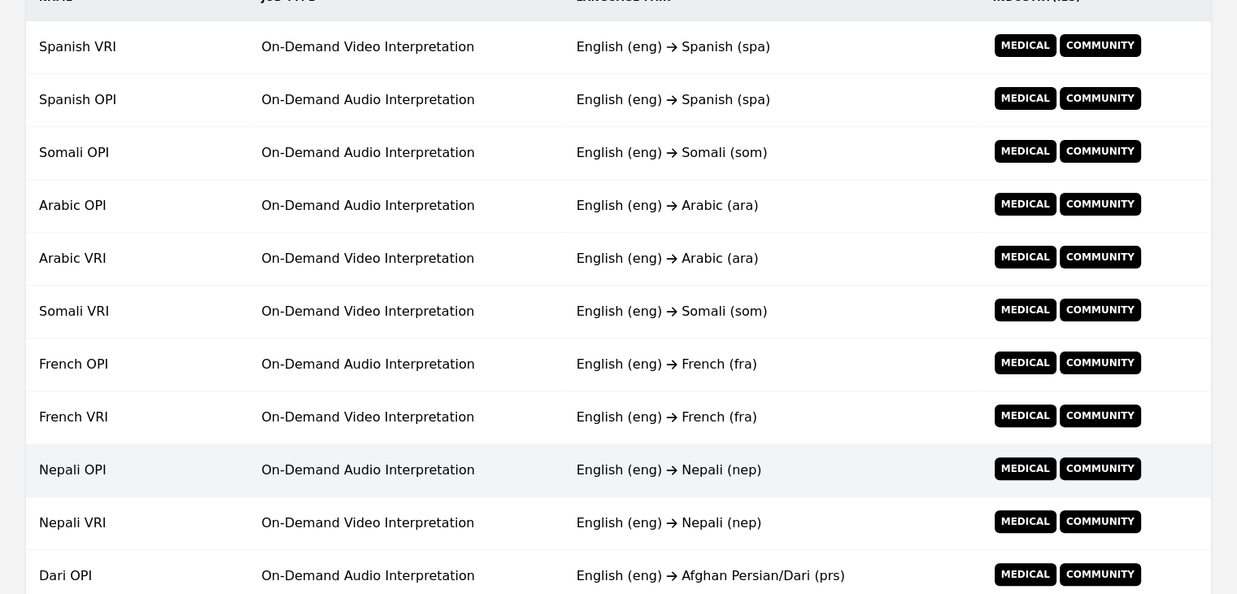
click at [751, 464] on div "English (eng) Nepali (nep)" at bounding box center [772, 470] width 390 height 20
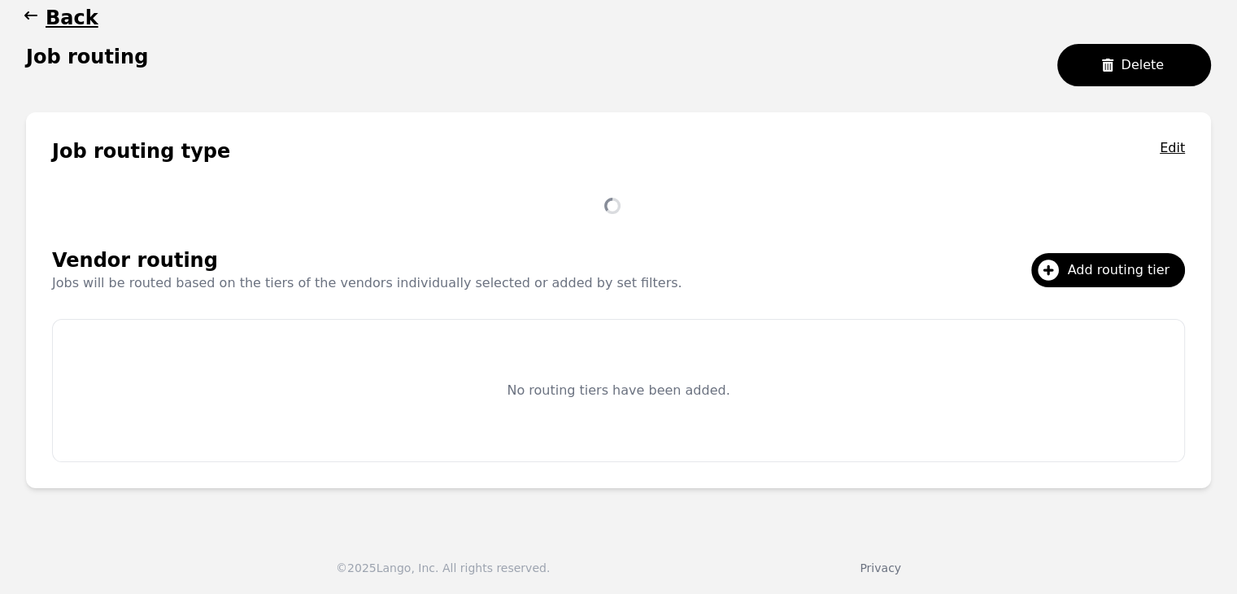
scroll to position [313, 0]
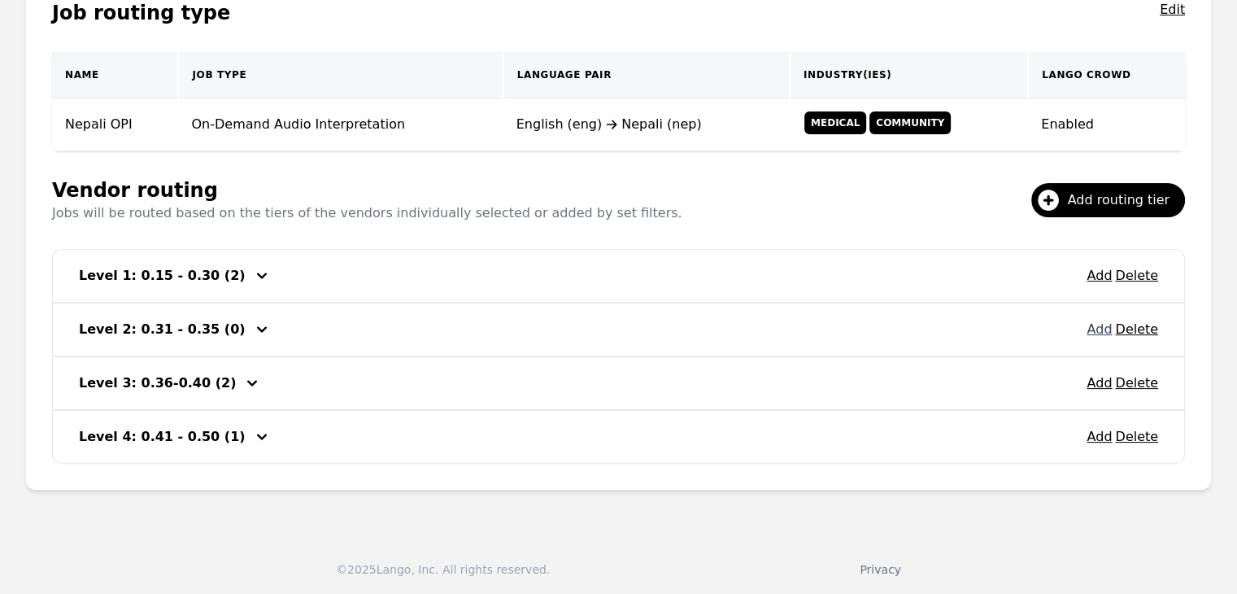
click at [1099, 333] on button "Add" at bounding box center [1098, 330] width 25 height 20
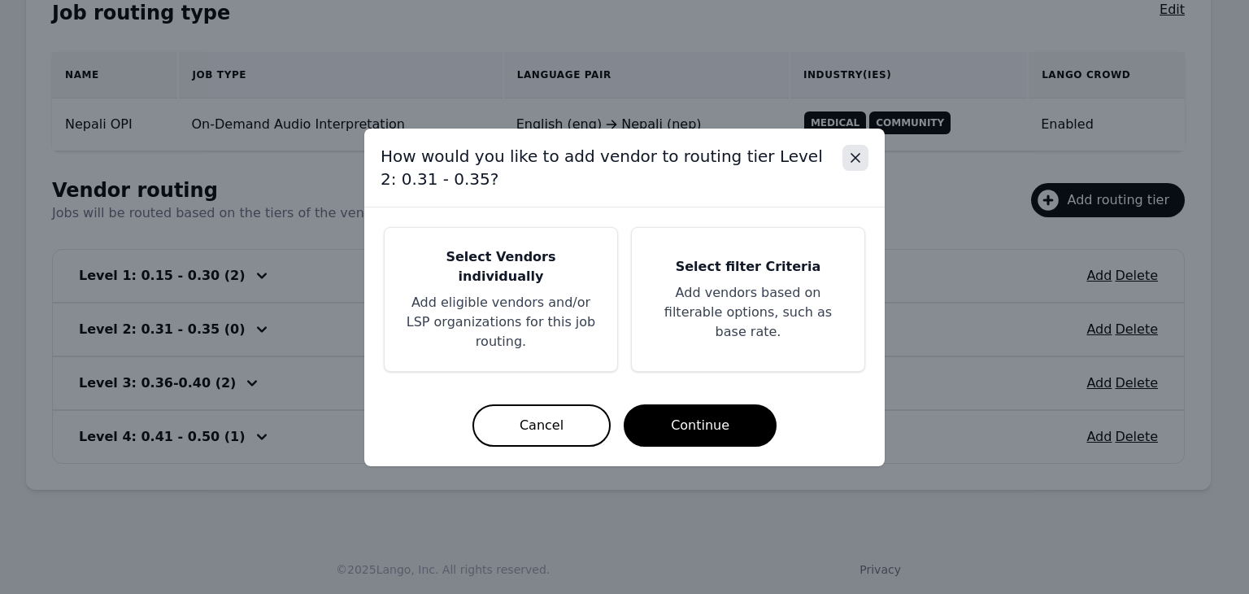
click at [859, 162] on icon "Close" at bounding box center [855, 158] width 8 height 8
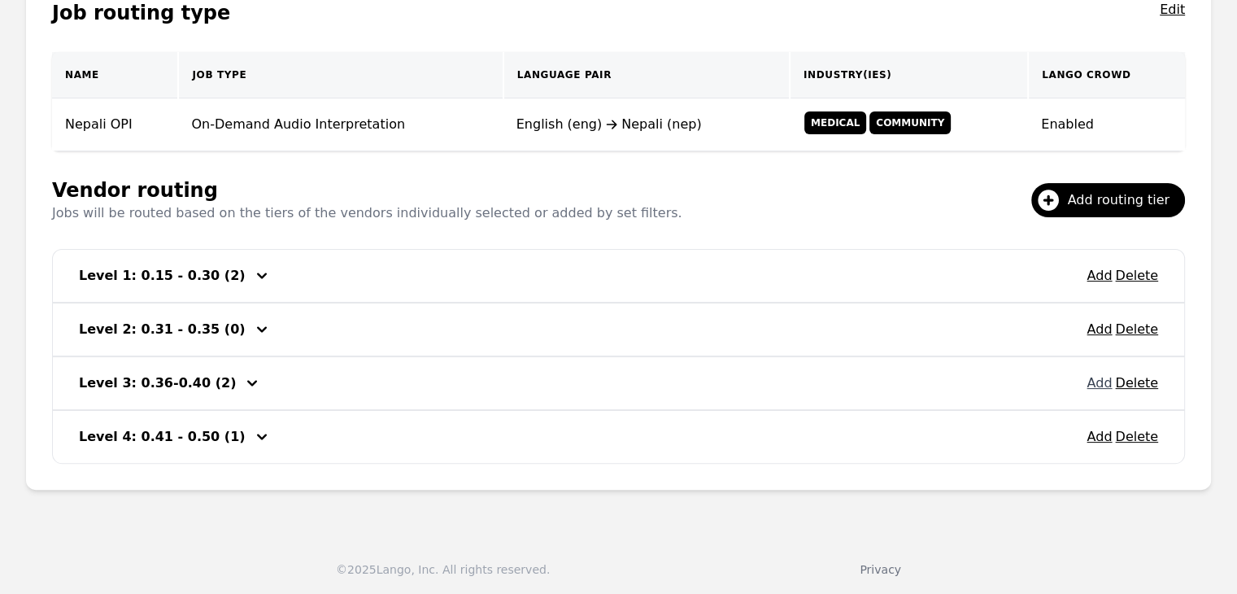
click at [1095, 384] on button "Add" at bounding box center [1098, 383] width 25 height 20
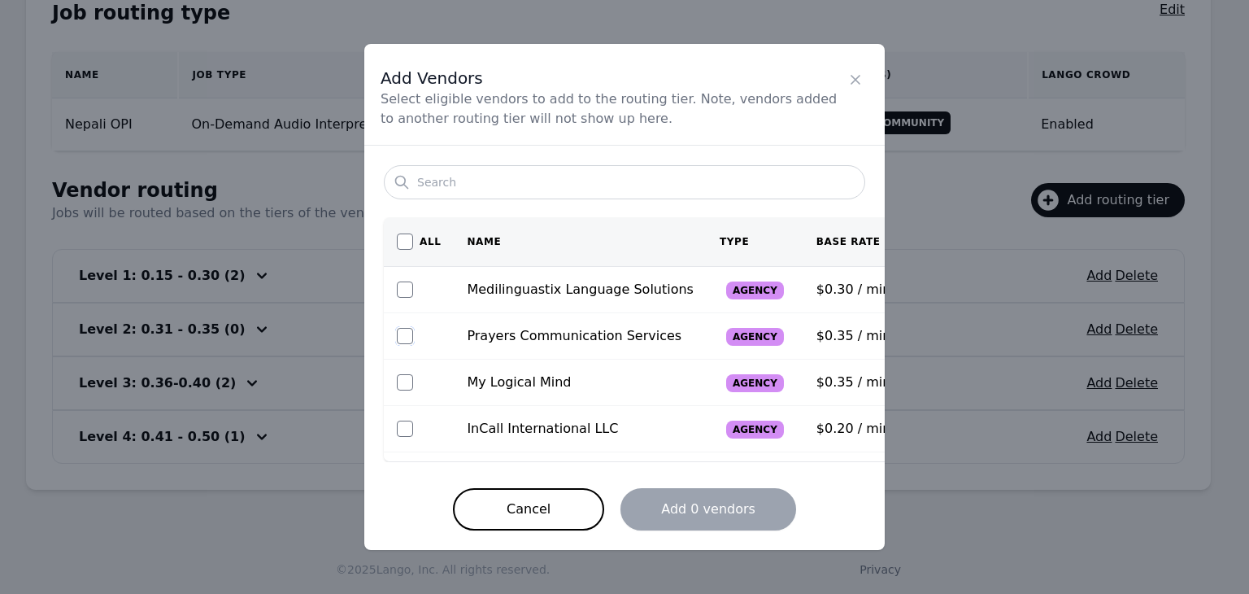
click at [398, 333] on input "checkbox" at bounding box center [405, 336] width 16 height 16
checkbox input "true"
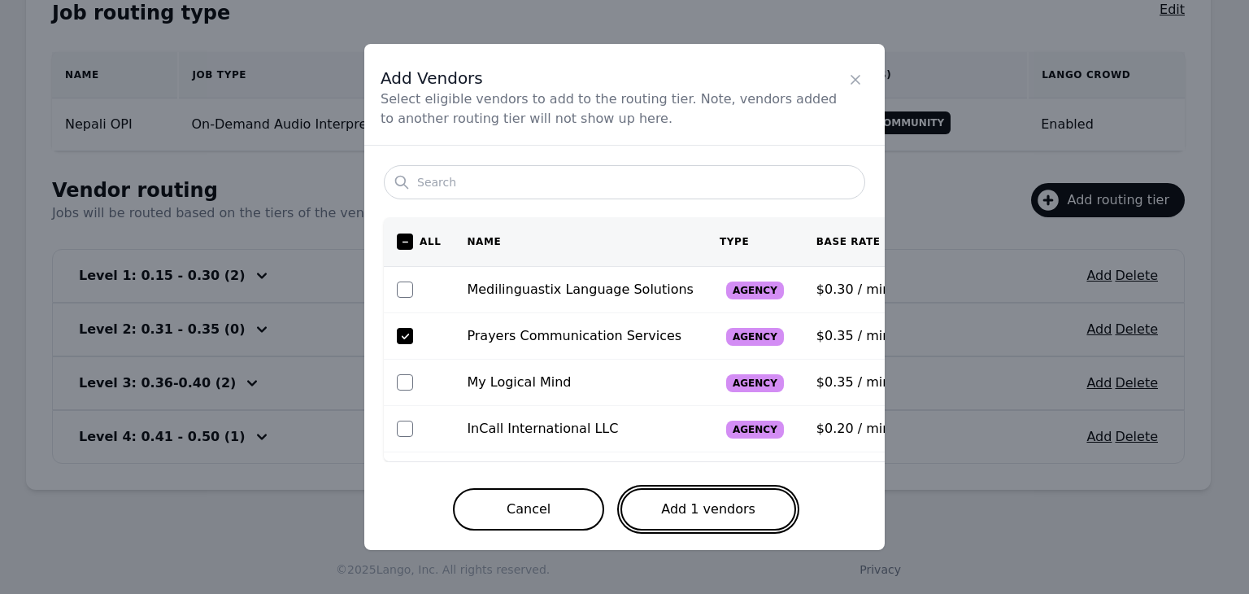
click at [675, 505] on button "Add 1 vendors" at bounding box center [708, 509] width 176 height 42
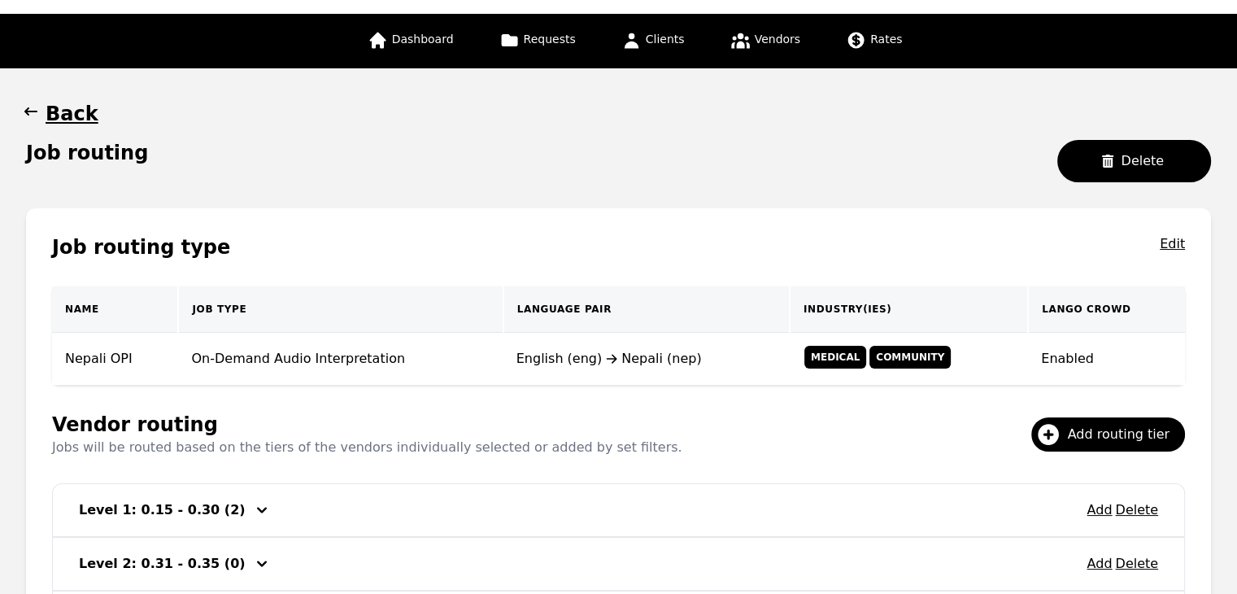
scroll to position [69, 0]
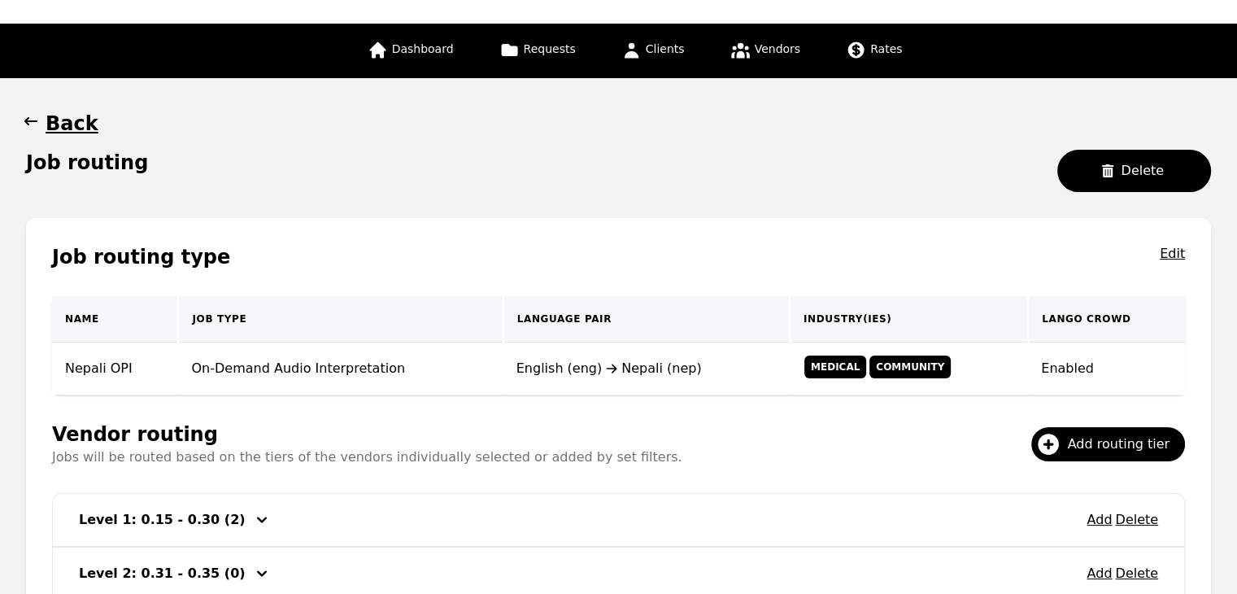
click at [36, 123] on icon "button" at bounding box center [31, 121] width 16 height 16
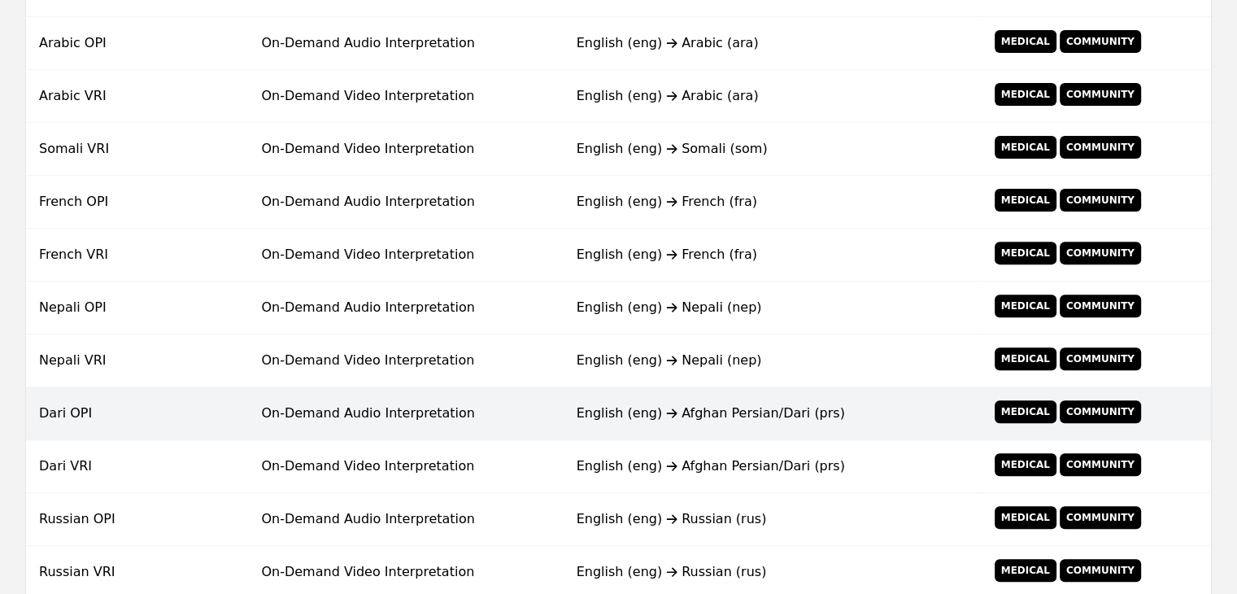
click at [450, 415] on td "On-Demand Audio Interpretation" at bounding box center [405, 413] width 315 height 53
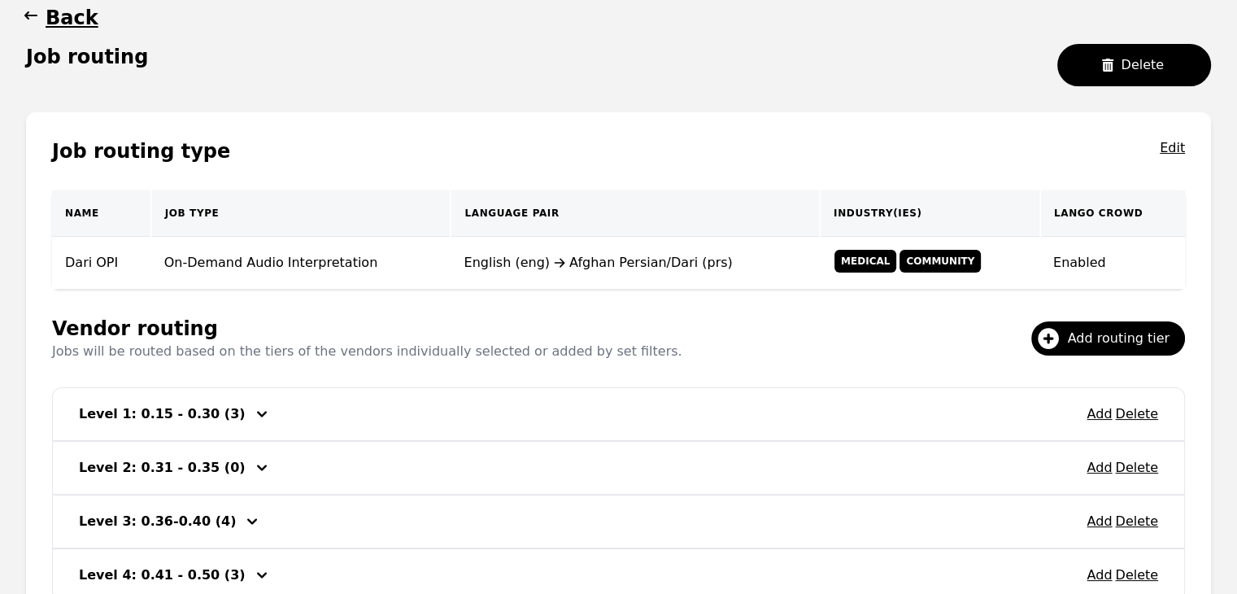
scroll to position [313, 0]
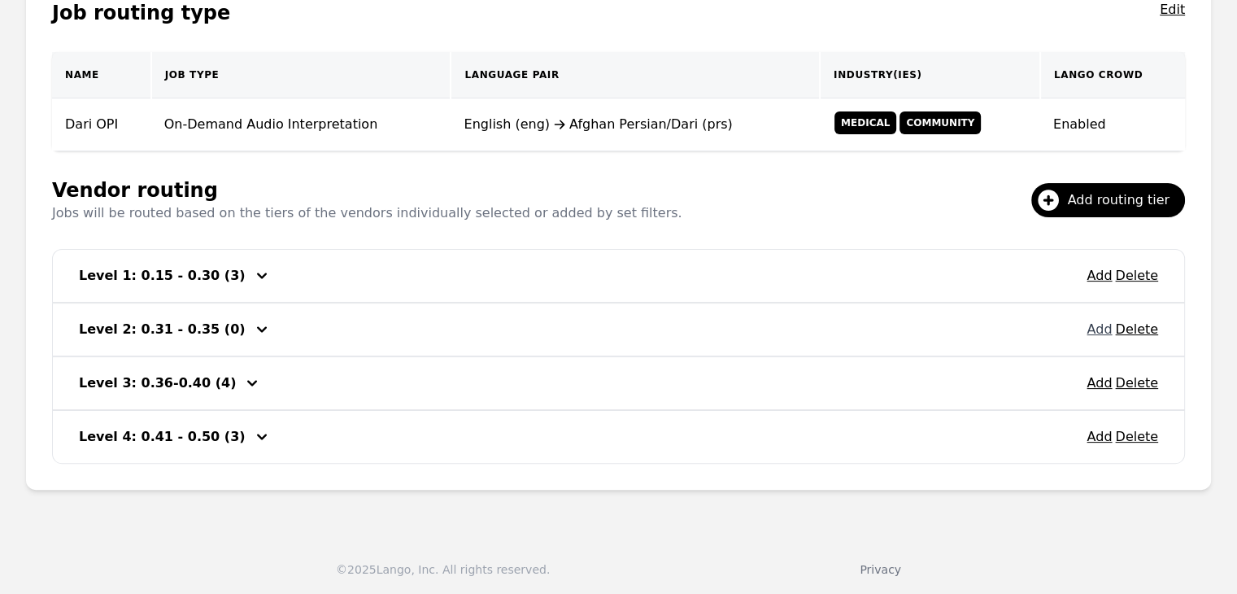
click at [1099, 329] on button "Add" at bounding box center [1098, 330] width 25 height 20
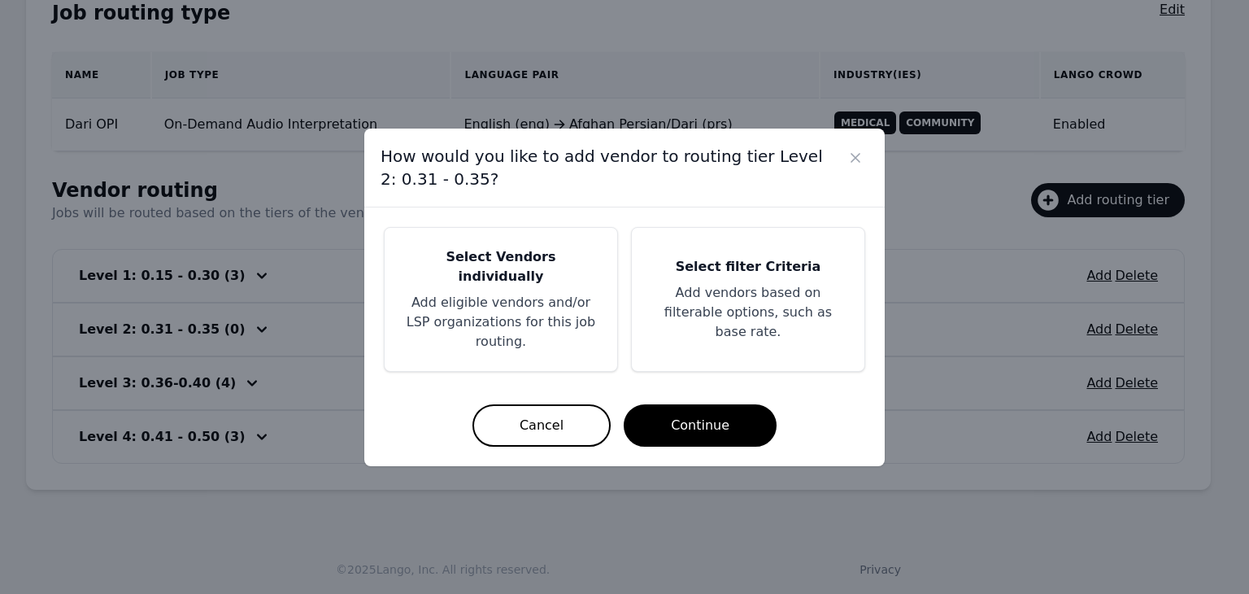
click at [759, 310] on p "Add vendors based on filterable options, such as base rate." at bounding box center [748, 312] width 194 height 59
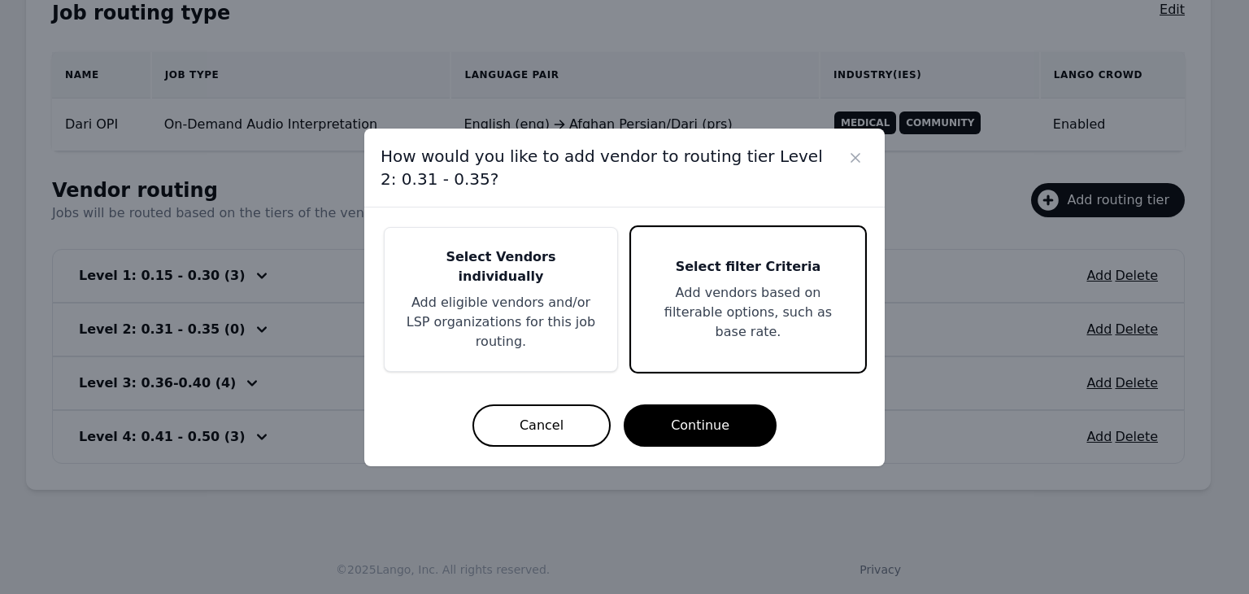
click at [455, 307] on p "Add eligible vendors and/or LSP organizations for this job routing." at bounding box center [501, 322] width 194 height 59
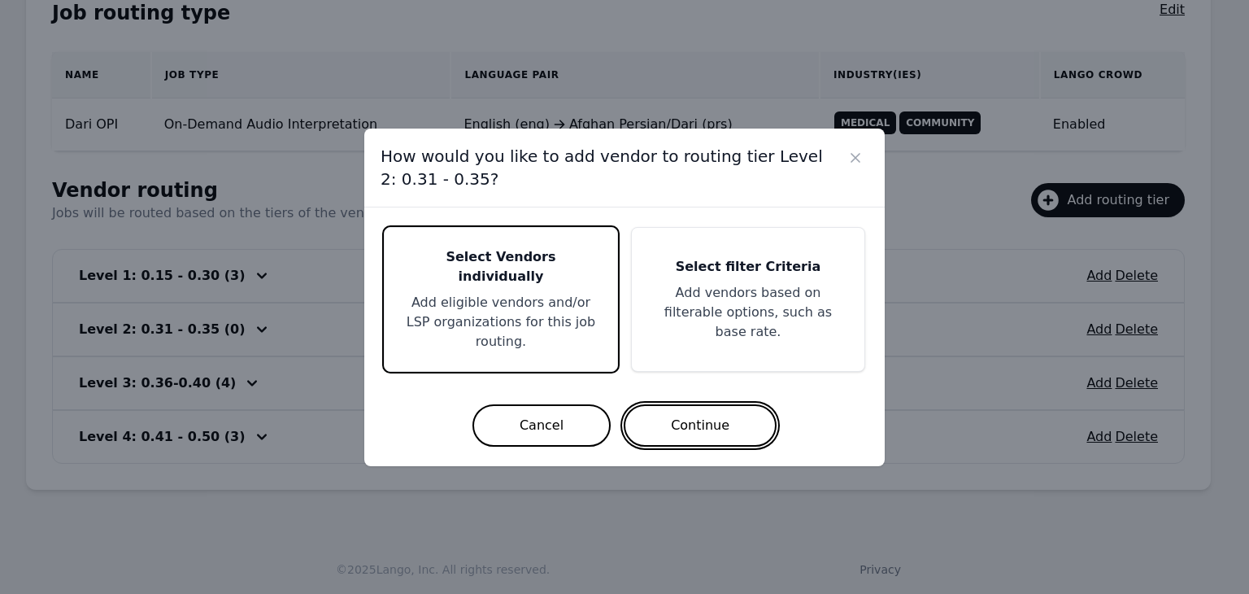
click at [706, 408] on button "Continue" at bounding box center [700, 425] width 153 height 42
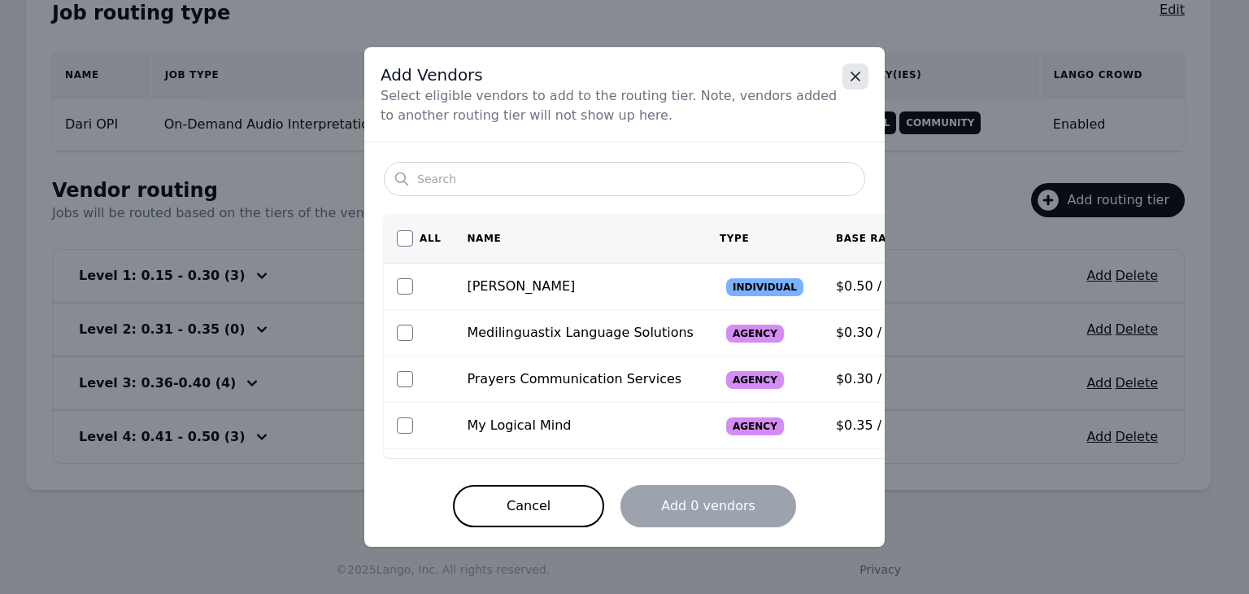
click at [859, 82] on icon "Close" at bounding box center [855, 76] width 16 height 16
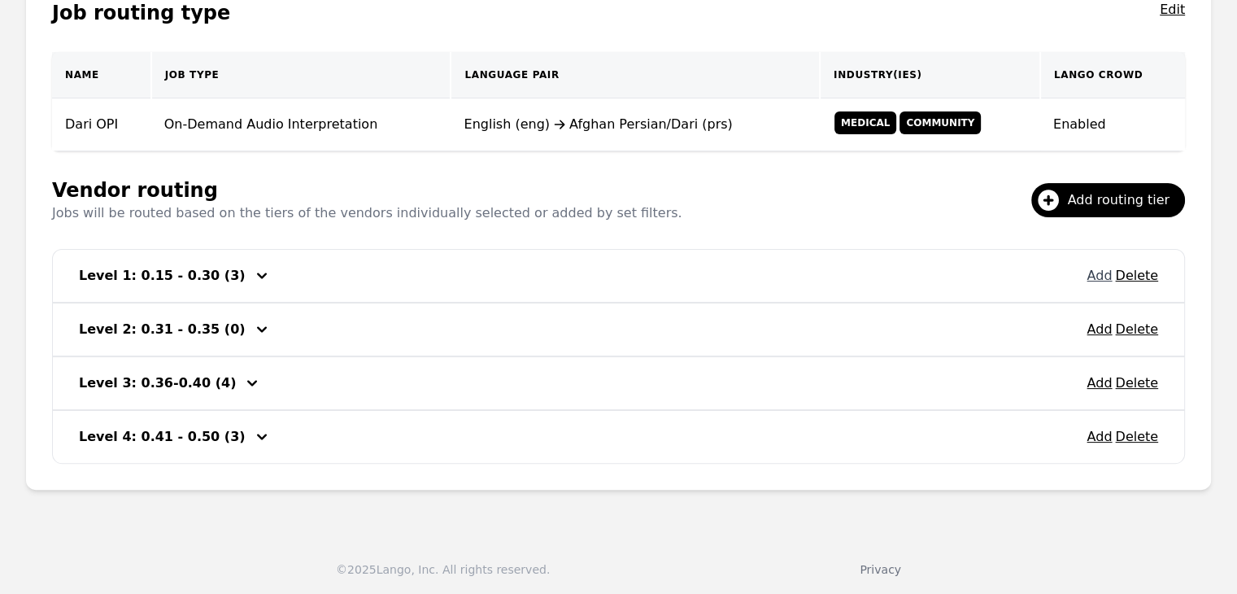
click at [1100, 281] on button "Add" at bounding box center [1098, 276] width 25 height 20
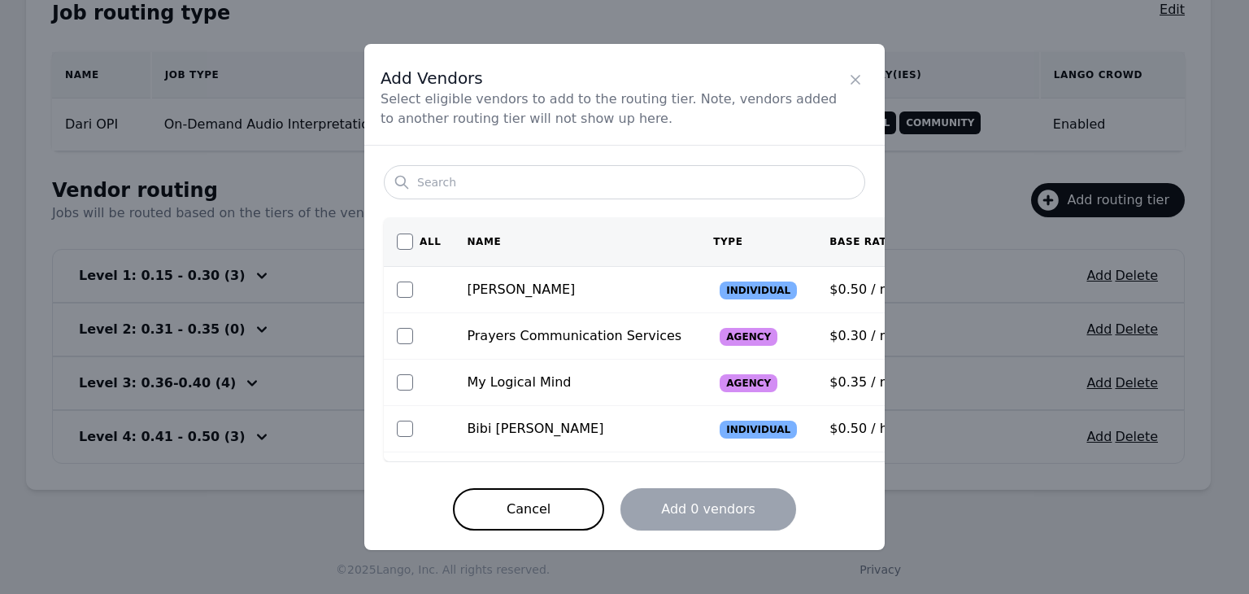
click at [414, 333] on div at bounding box center [419, 336] width 44 height 16
click at [393, 331] on td at bounding box center [419, 336] width 70 height 46
click at [398, 334] on input "checkbox" at bounding box center [405, 336] width 16 height 16
checkbox input "true"
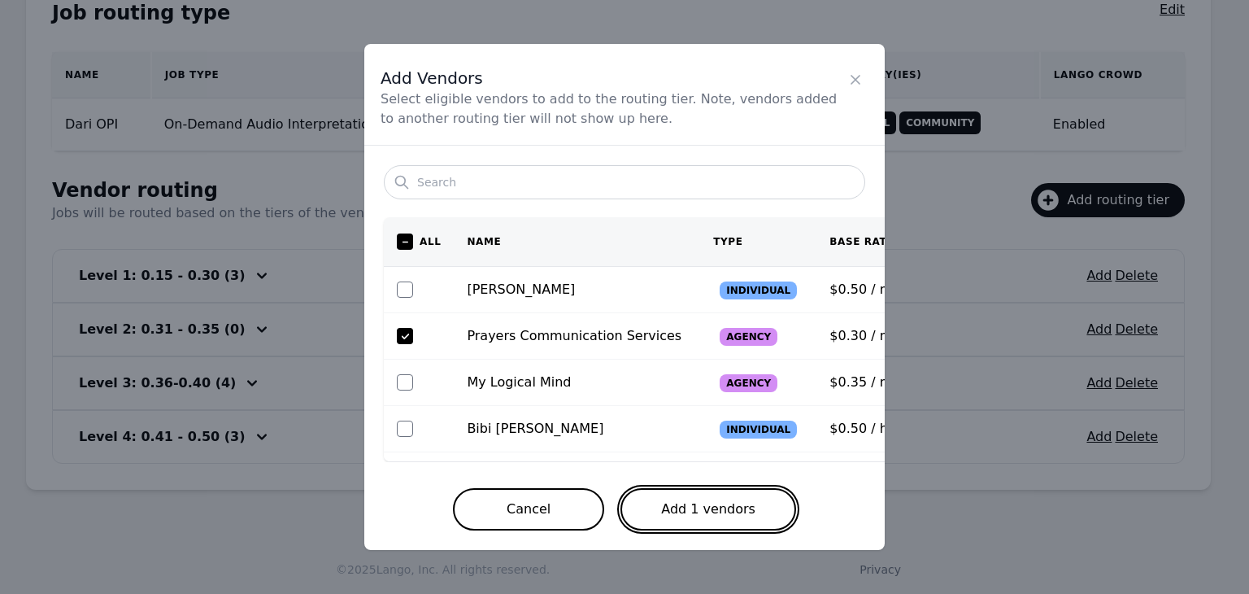
click at [680, 498] on button "Add 1 vendors" at bounding box center [708, 509] width 176 height 42
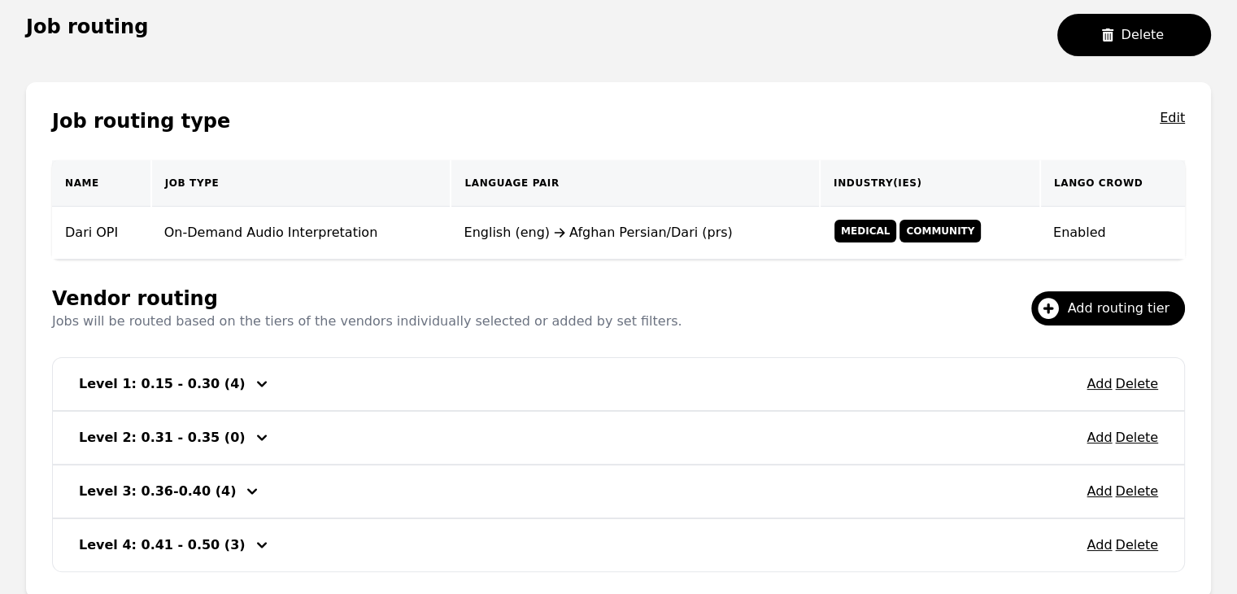
scroll to position [69, 0]
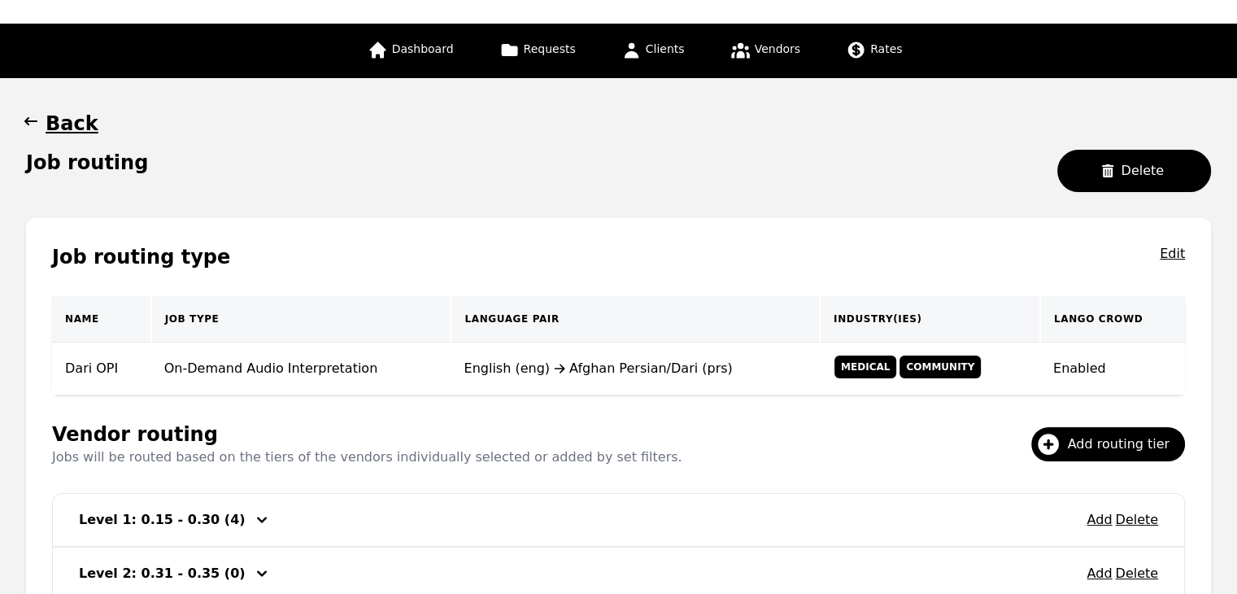
click at [26, 119] on icon "button" at bounding box center [30, 121] width 13 height 8
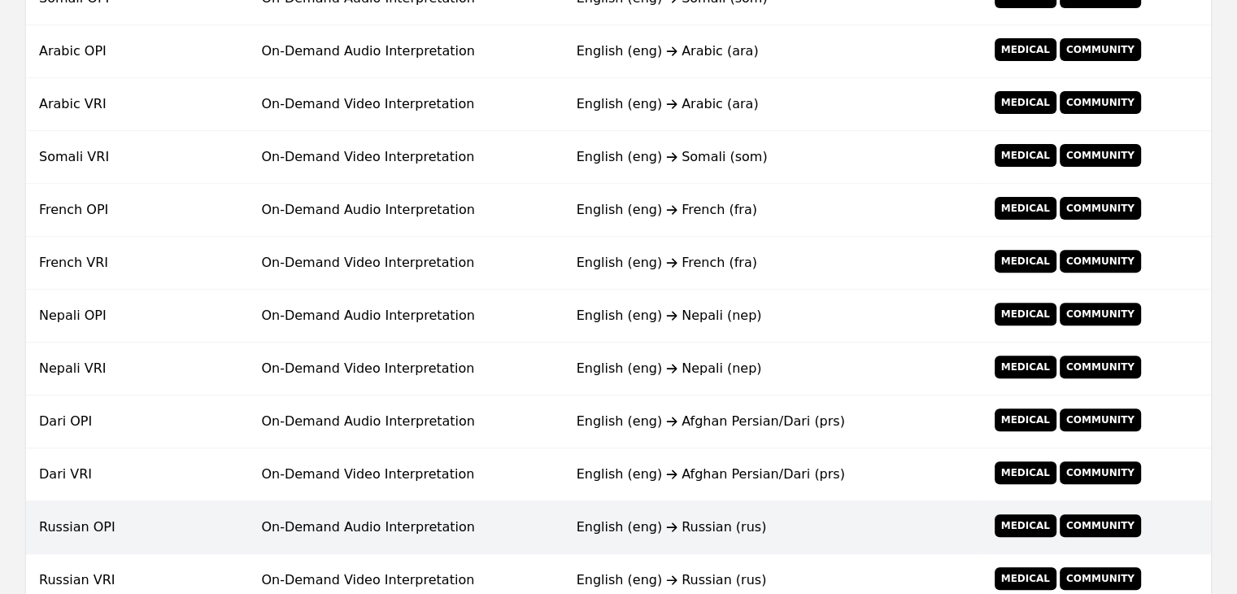
scroll to position [638, 0]
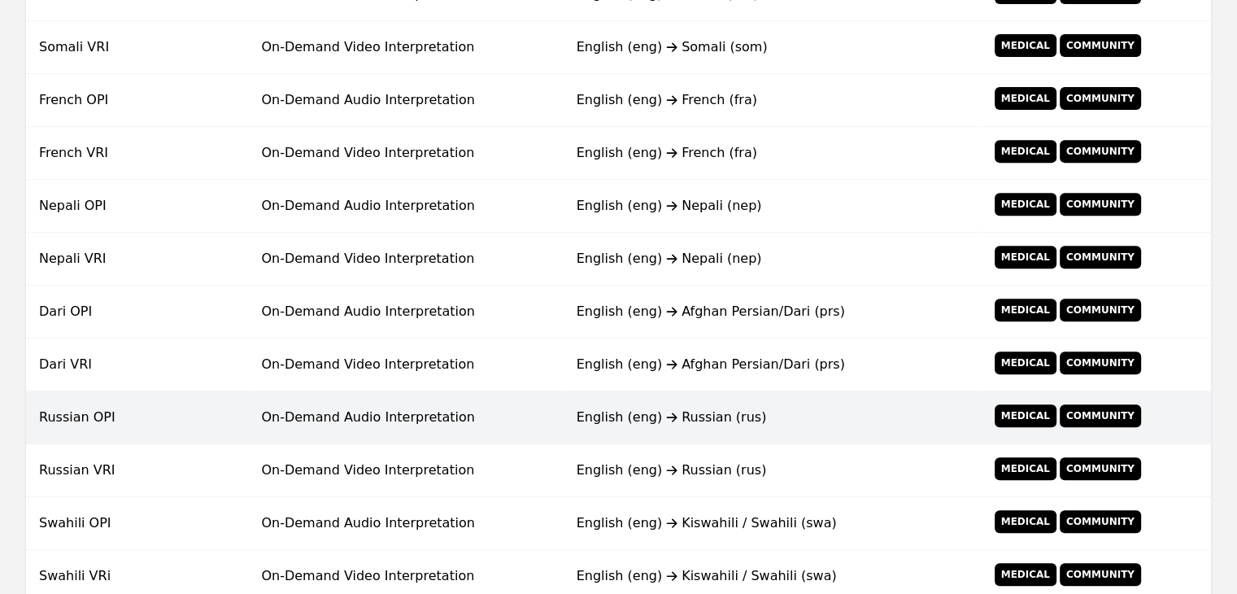
click at [422, 417] on td "On-Demand Audio Interpretation" at bounding box center [405, 417] width 315 height 53
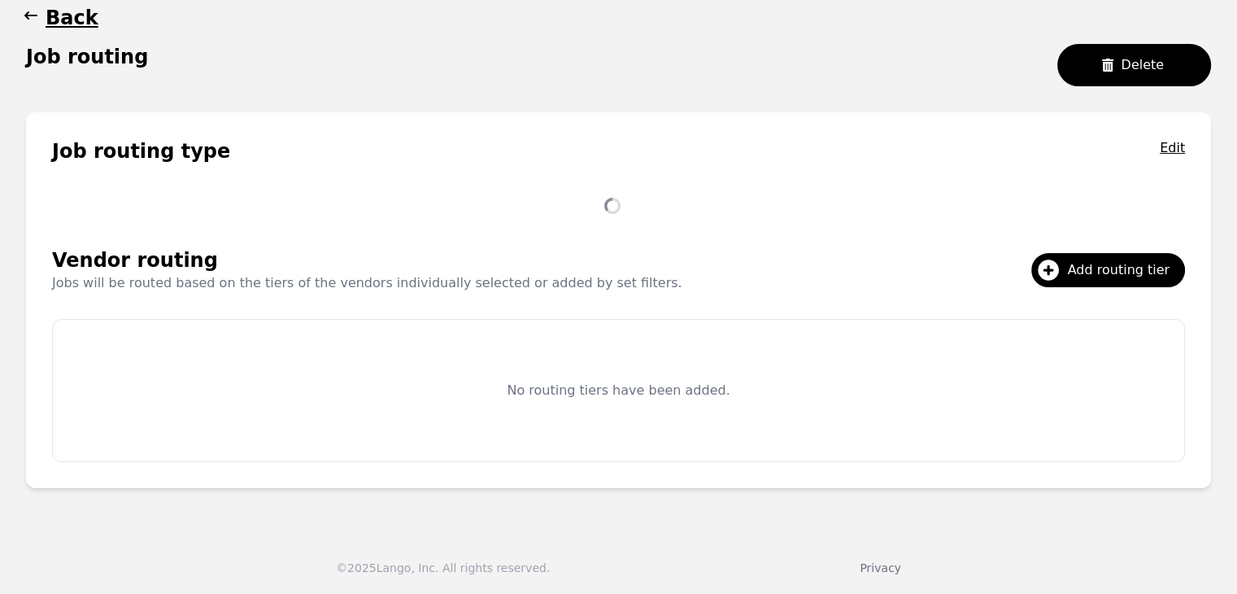
scroll to position [313, 0]
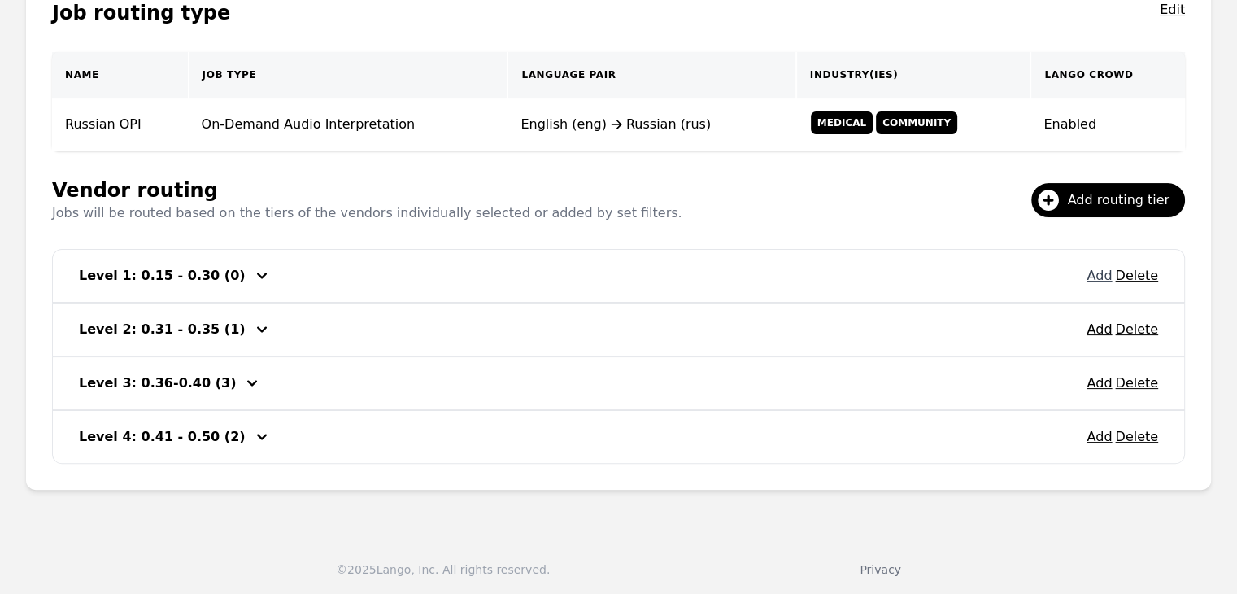
click at [1098, 273] on button "Add" at bounding box center [1098, 276] width 25 height 20
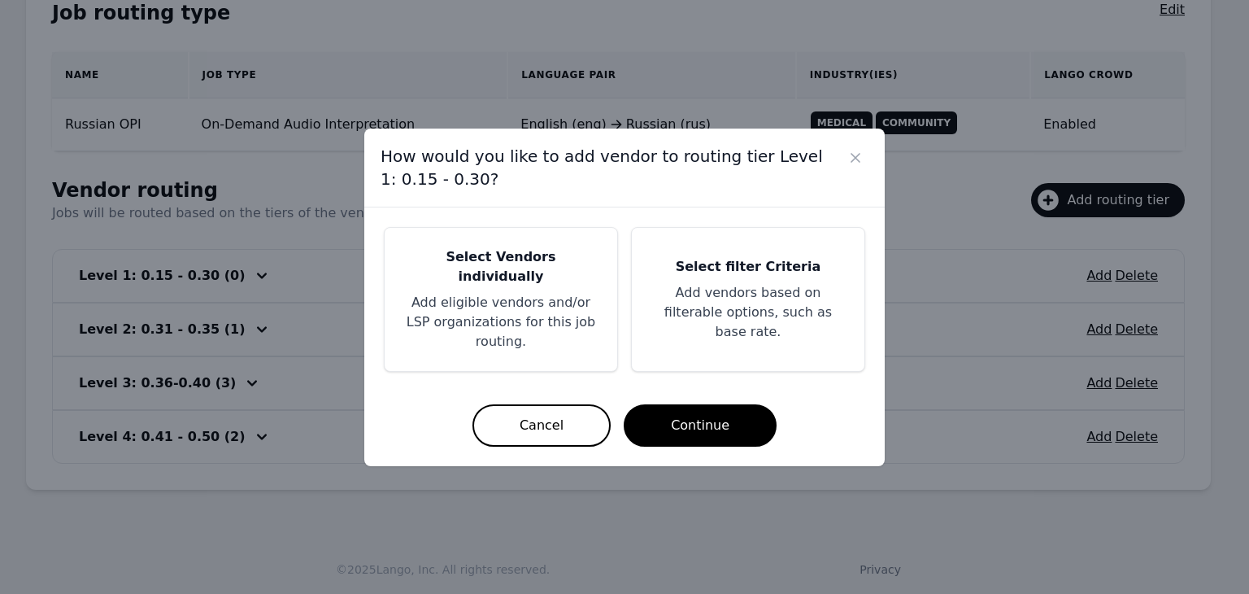
click at [494, 303] on p "Add eligible vendors and/or LSP organizations for this job routing." at bounding box center [501, 322] width 194 height 59
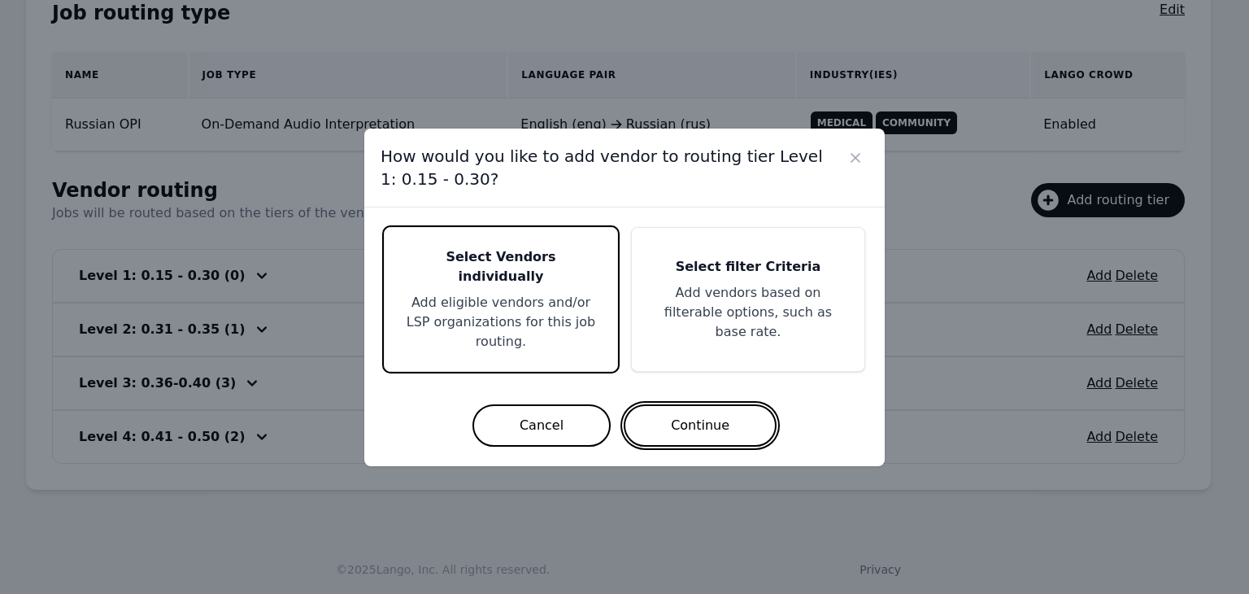
click at [682, 411] on button "Continue" at bounding box center [700, 425] width 153 height 42
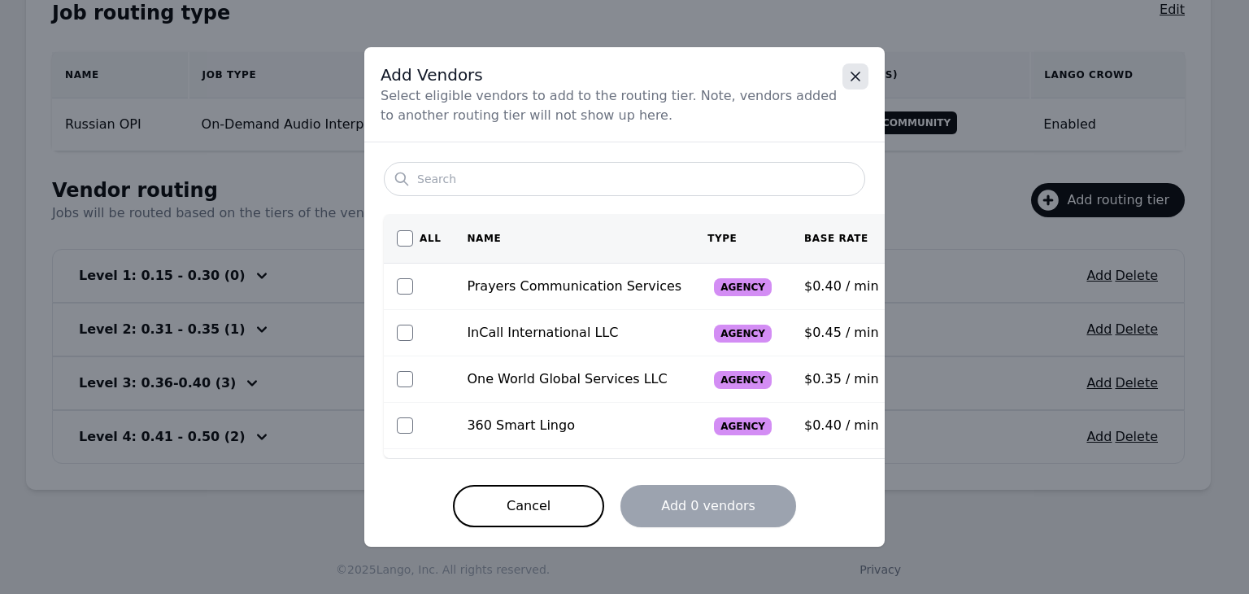
click at [859, 81] on icon "Close" at bounding box center [855, 76] width 8 height 8
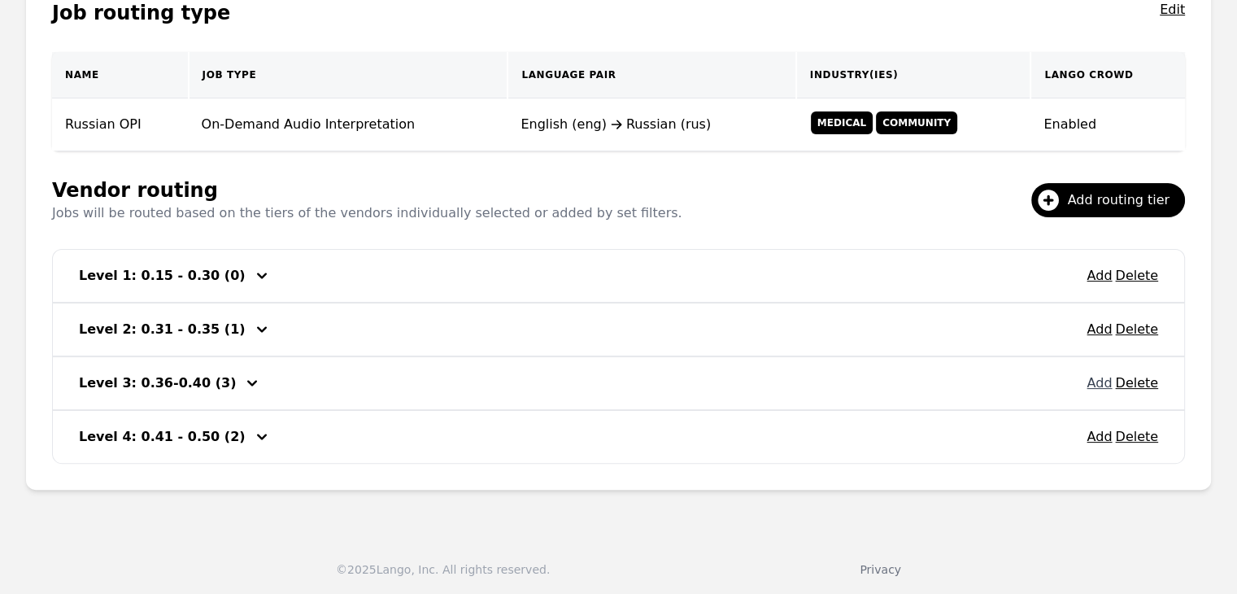
click at [1095, 385] on button "Add" at bounding box center [1098, 383] width 25 height 20
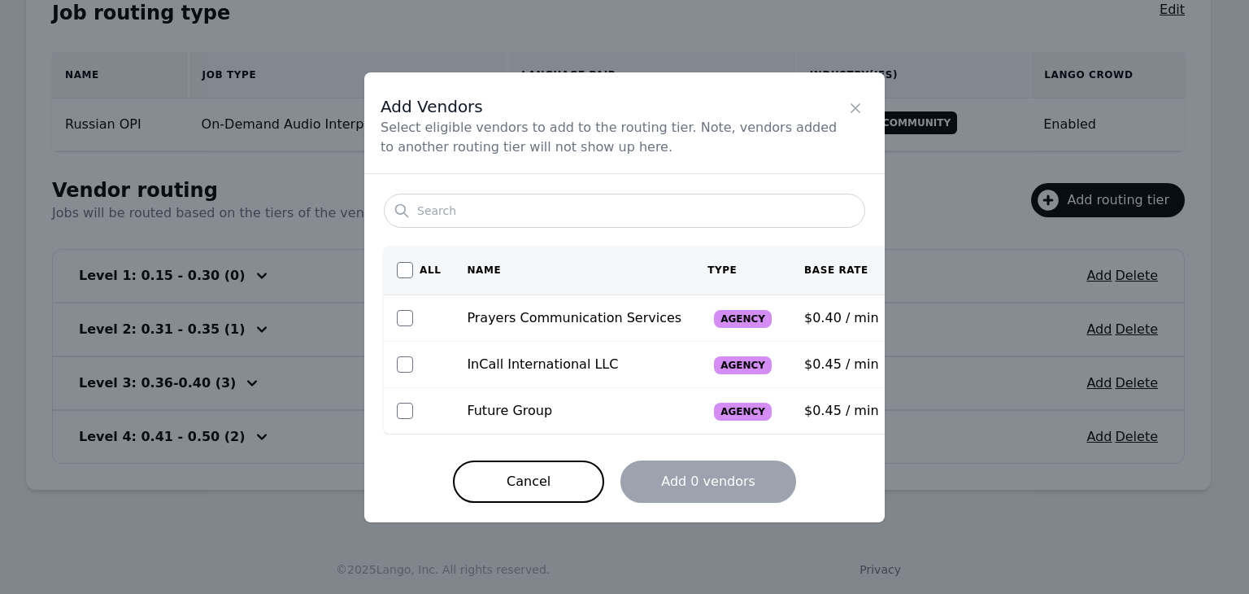
click at [418, 314] on div at bounding box center [419, 318] width 44 height 16
click at [413, 316] on div at bounding box center [419, 318] width 44 height 16
click at [408, 320] on input "checkbox" at bounding box center [405, 318] width 16 height 16
checkbox input "true"
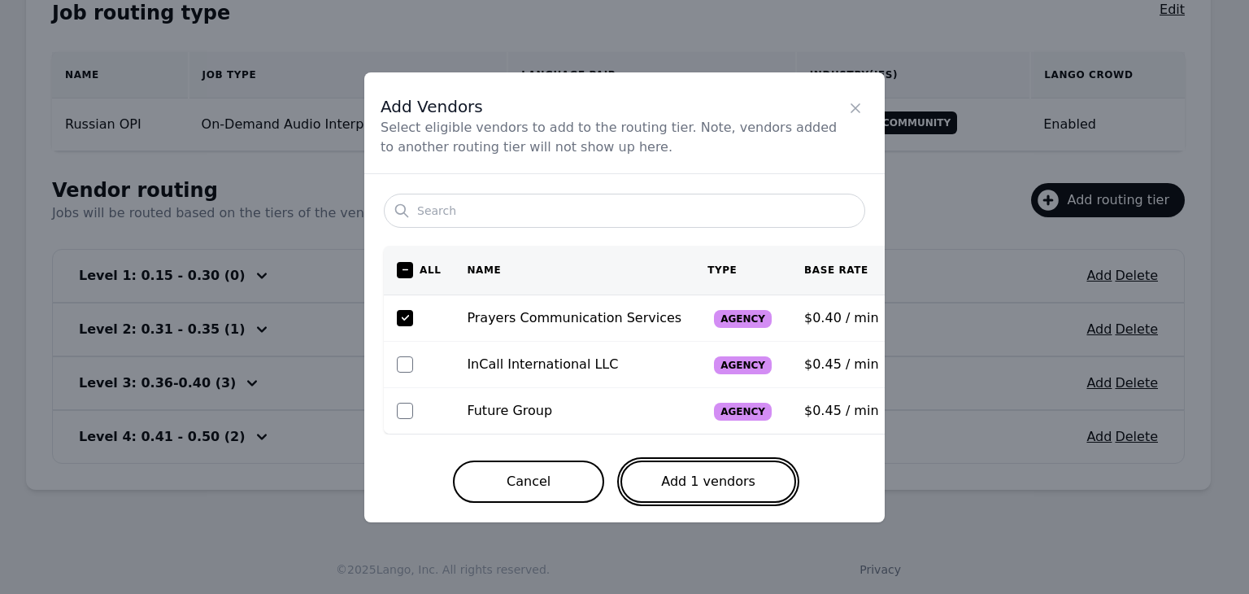
click at [679, 480] on button "Add 1 vendors" at bounding box center [708, 481] width 176 height 42
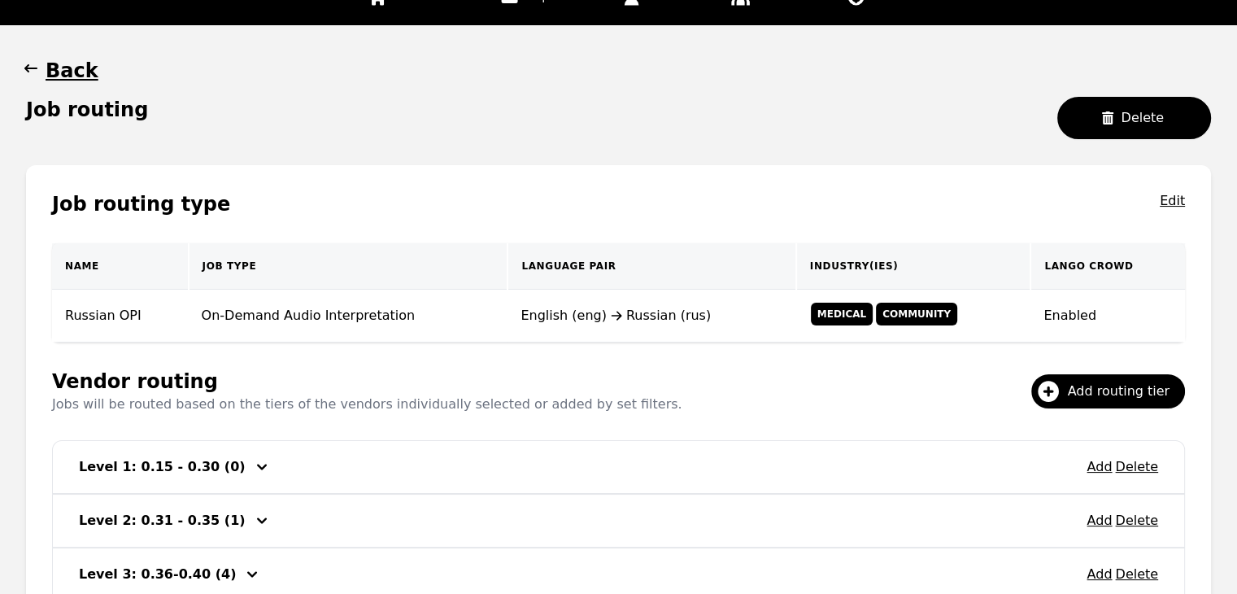
scroll to position [69, 0]
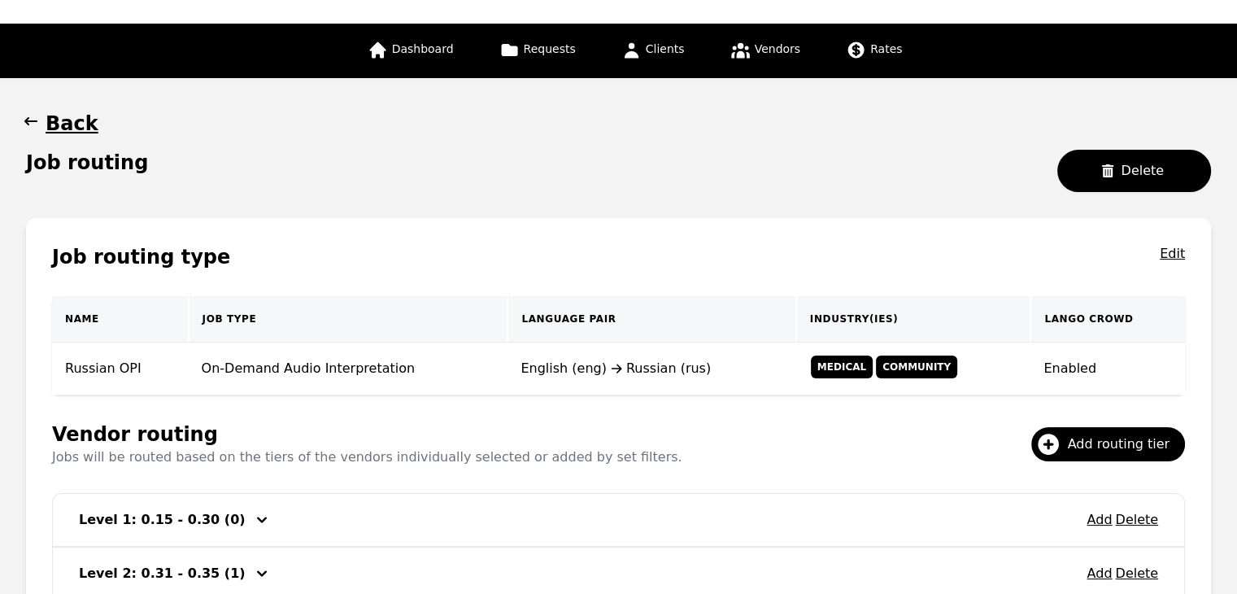
click at [28, 126] on icon "button" at bounding box center [31, 121] width 16 height 16
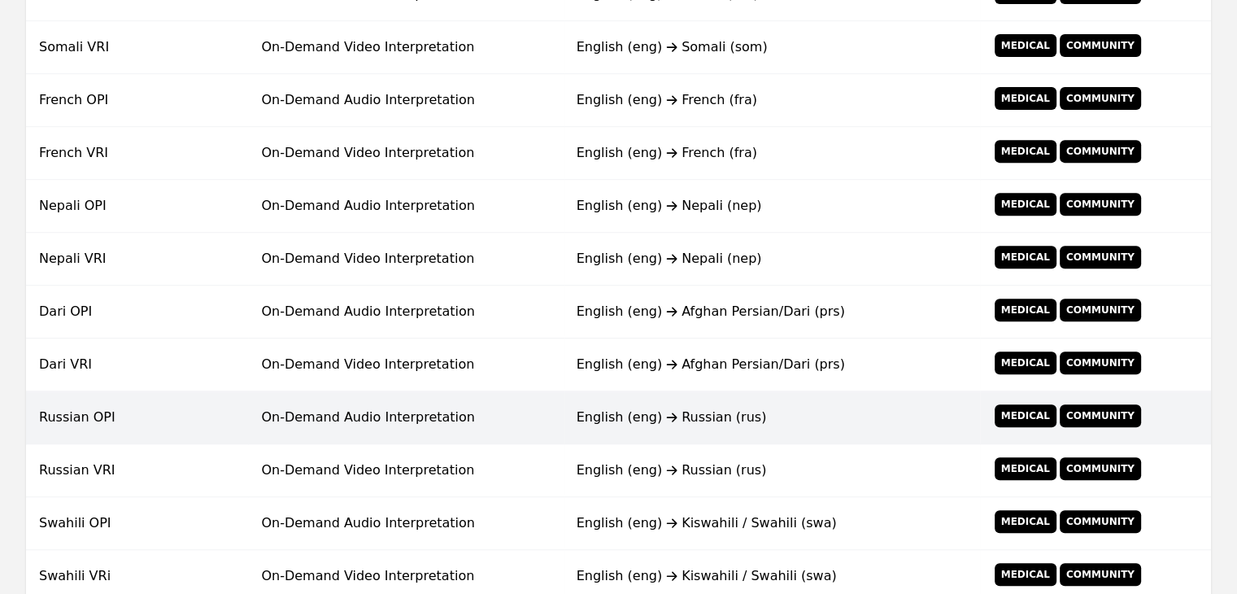
click at [546, 411] on td "On-Demand Audio Interpretation" at bounding box center [405, 417] width 315 height 53
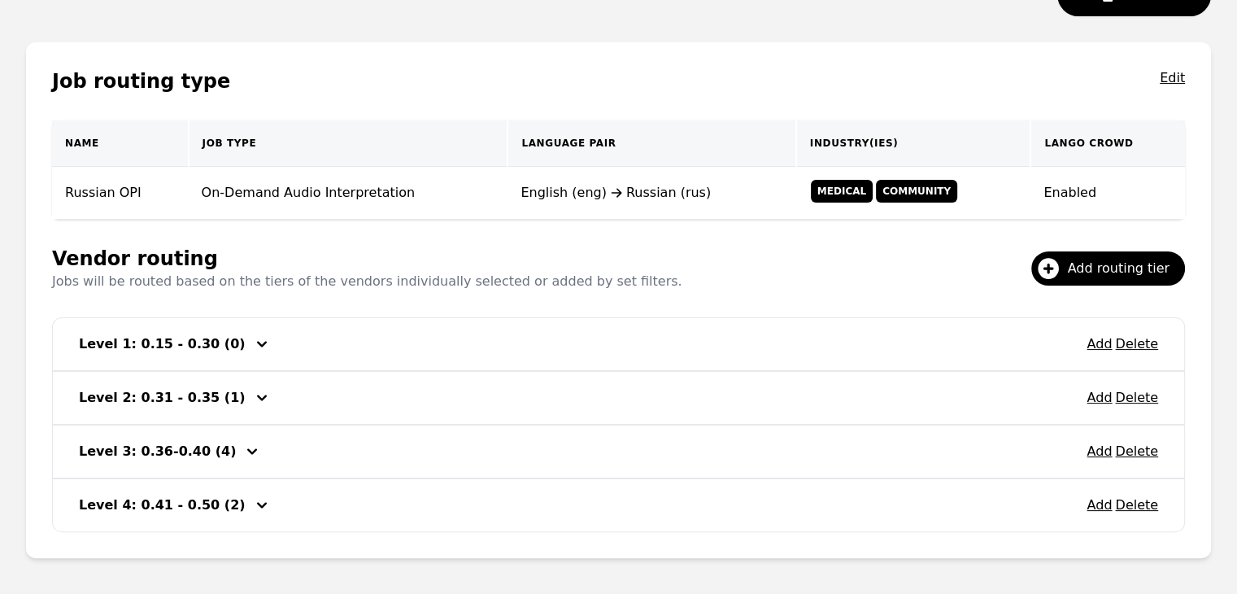
scroll to position [313, 0]
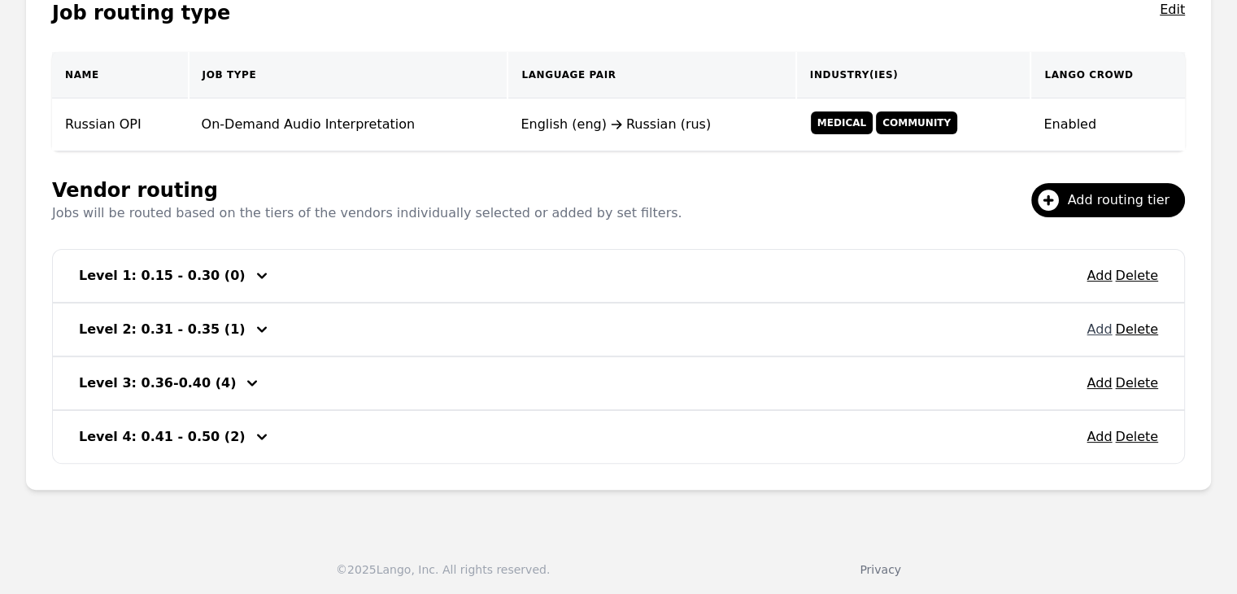
click at [1098, 334] on button "Add" at bounding box center [1098, 330] width 25 height 20
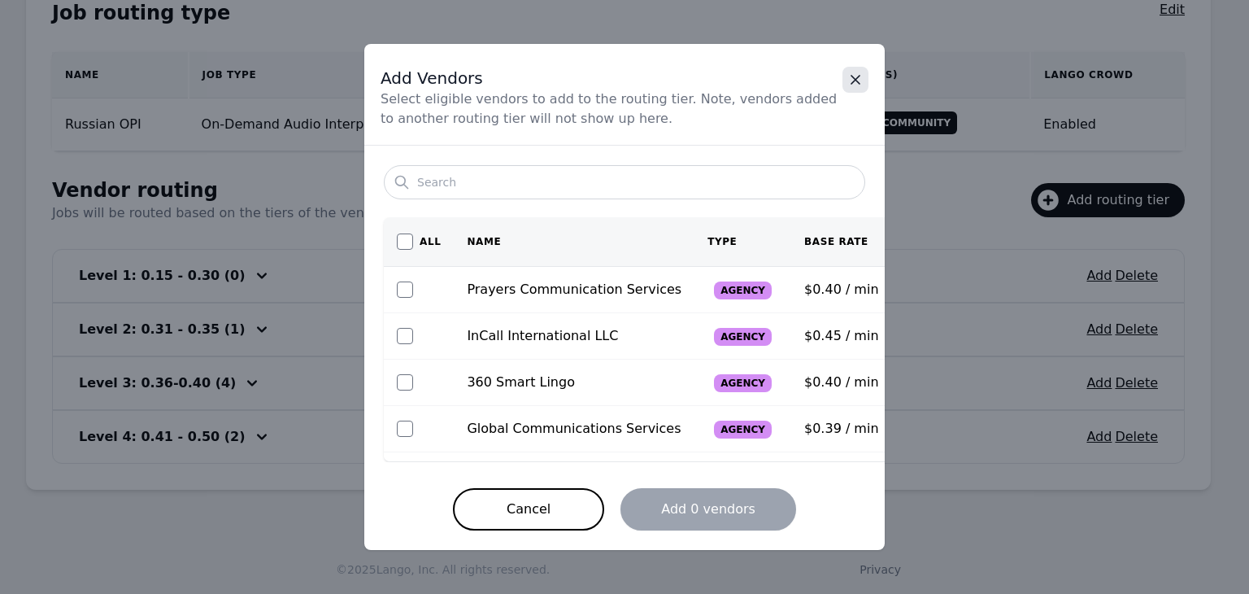
click at [863, 76] on icon "Close" at bounding box center [855, 80] width 16 height 16
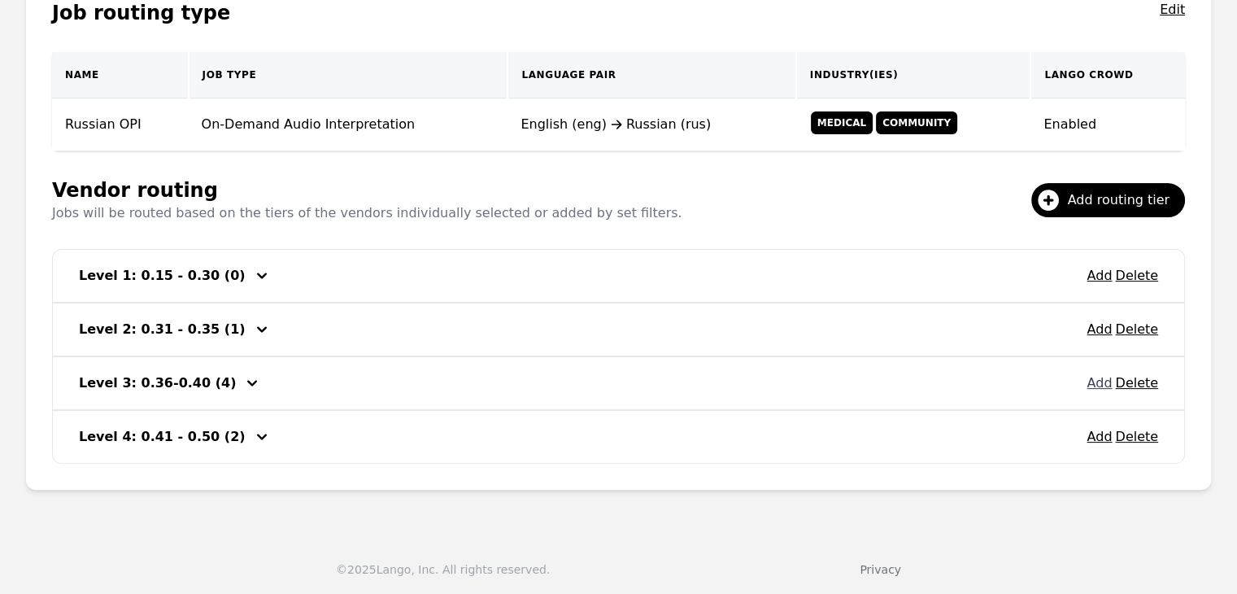
click at [1098, 383] on button "Add" at bounding box center [1098, 383] width 25 height 20
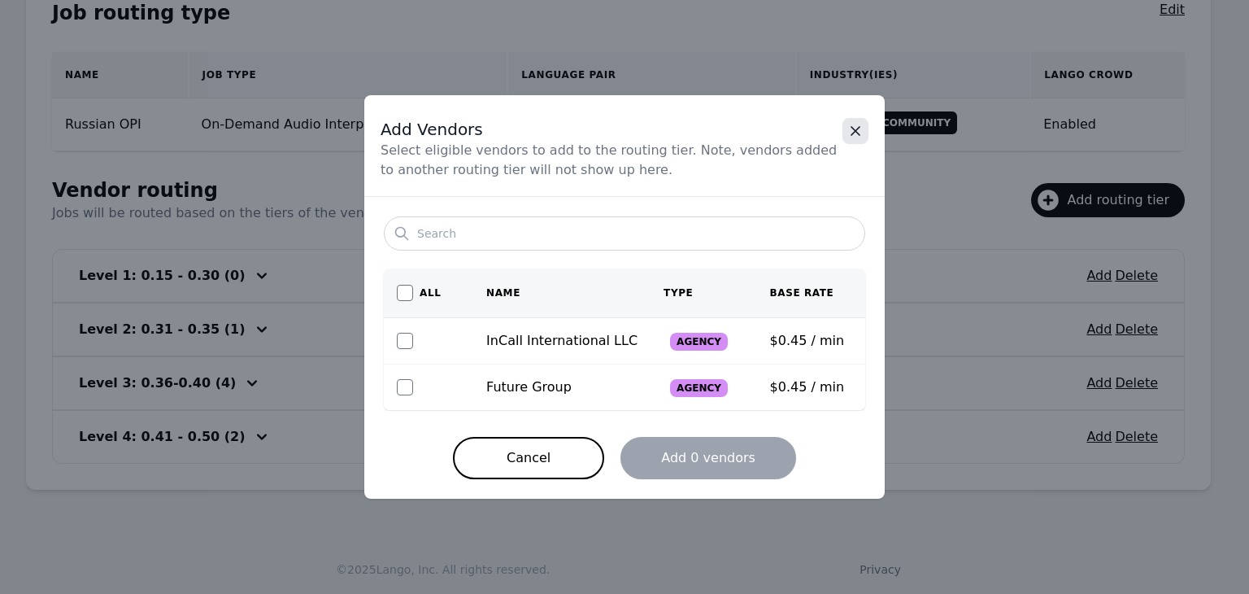
click at [857, 125] on icon "Close" at bounding box center [855, 131] width 16 height 16
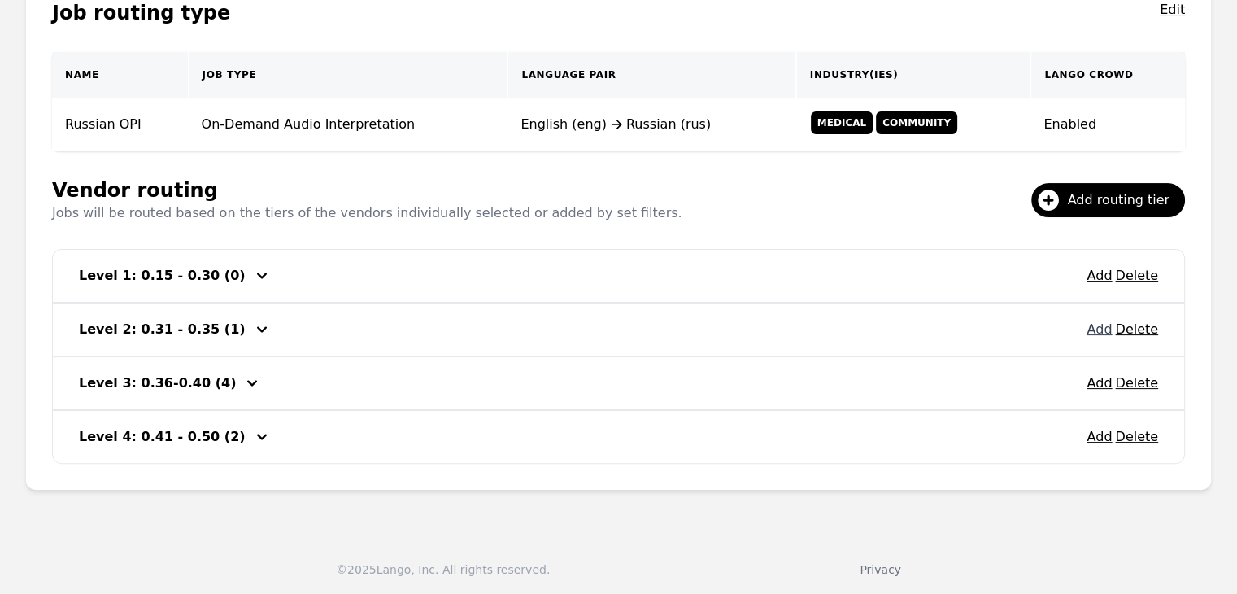
click at [1102, 330] on button "Add" at bounding box center [1098, 330] width 25 height 20
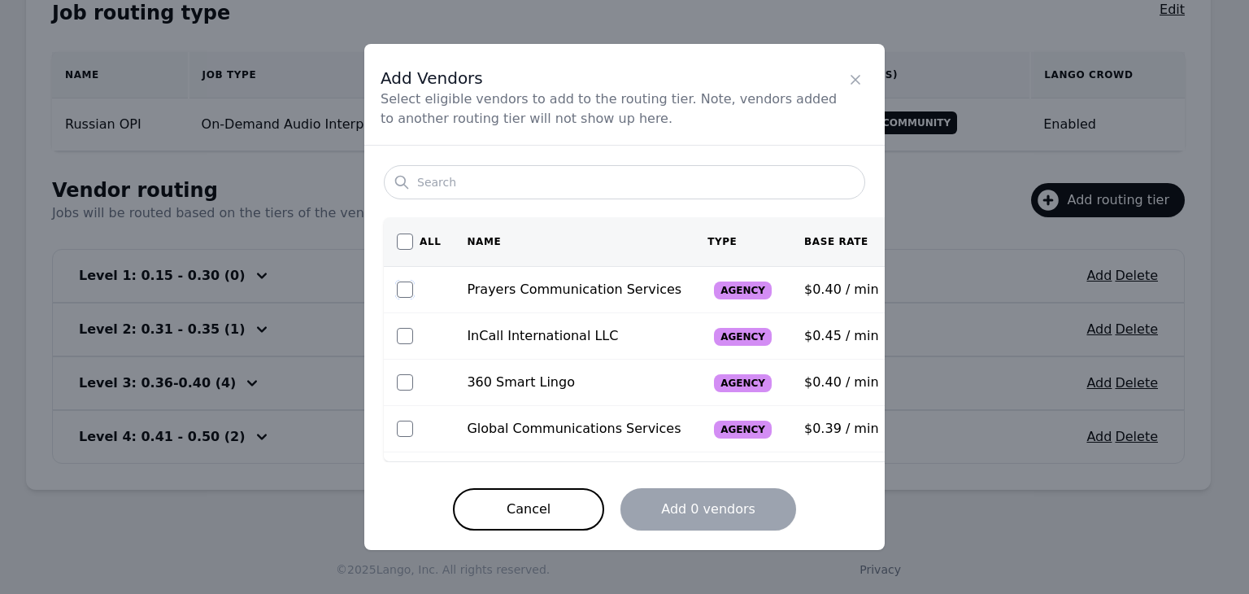
click at [399, 292] on input "checkbox" at bounding box center [405, 289] width 16 height 16
checkbox input "true"
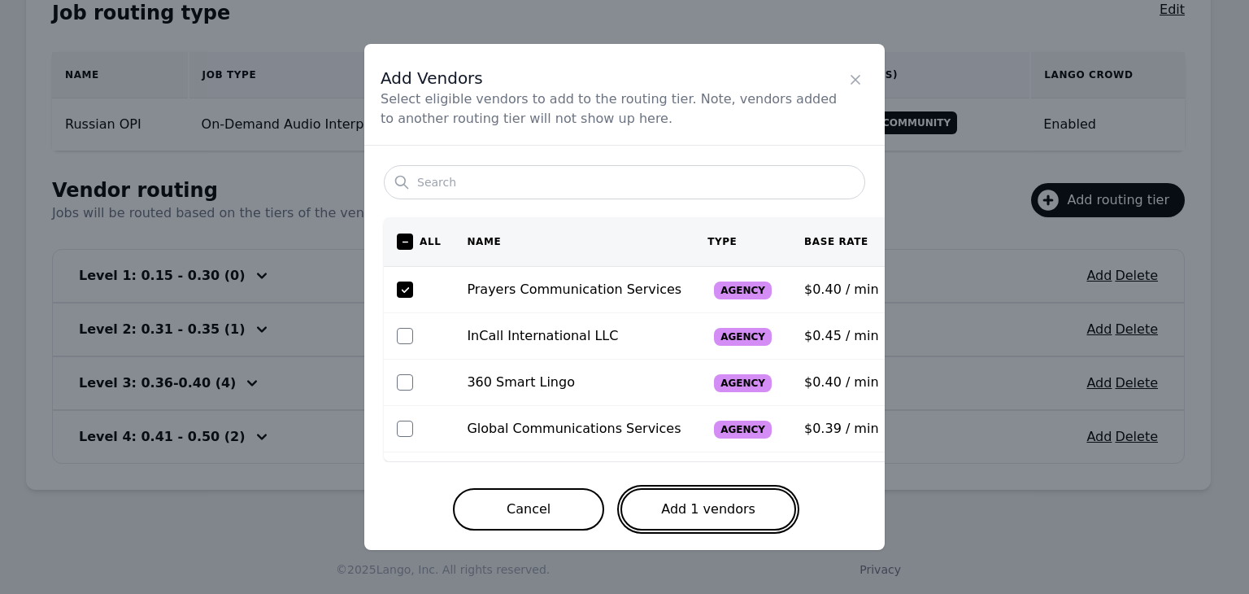
click at [699, 498] on button "Add 1 vendors" at bounding box center [708, 509] width 176 height 42
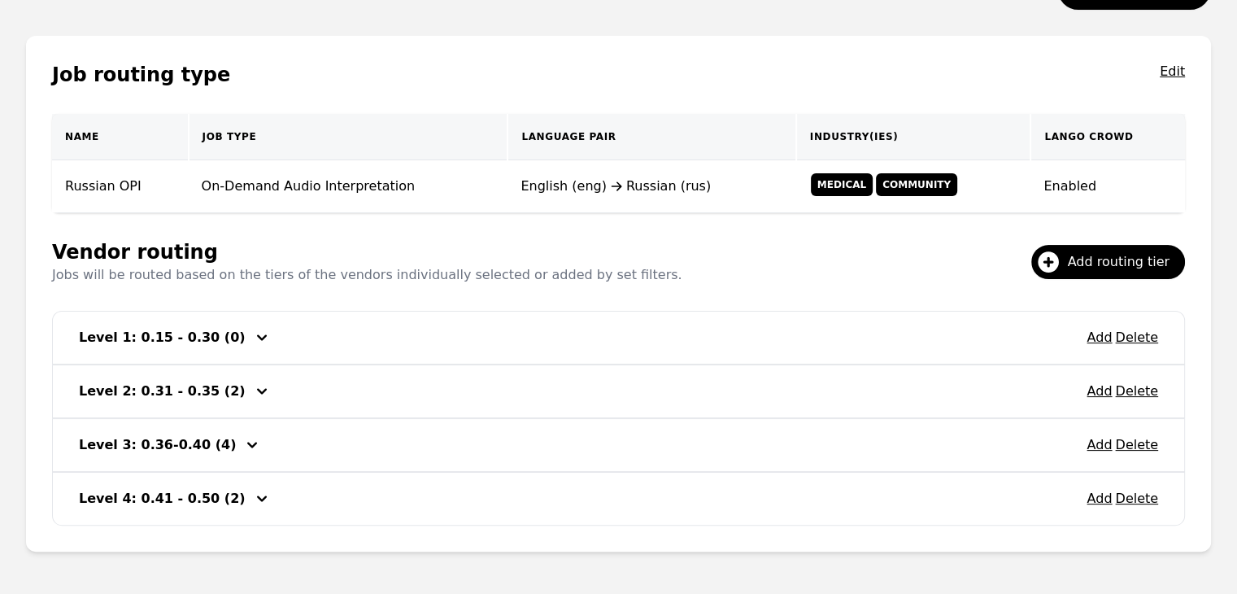
scroll to position [150, 0]
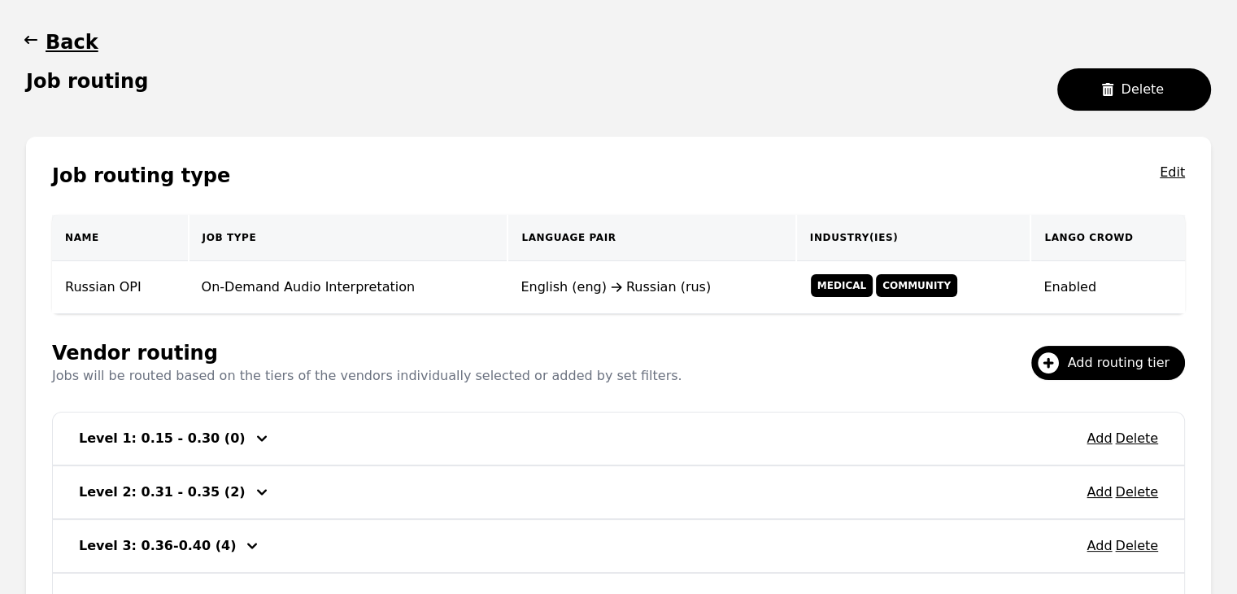
drag, startPoint x: 29, startPoint y: 42, endPoint x: 20, endPoint y: 52, distance: 13.8
click at [29, 41] on icon "button" at bounding box center [31, 40] width 16 height 16
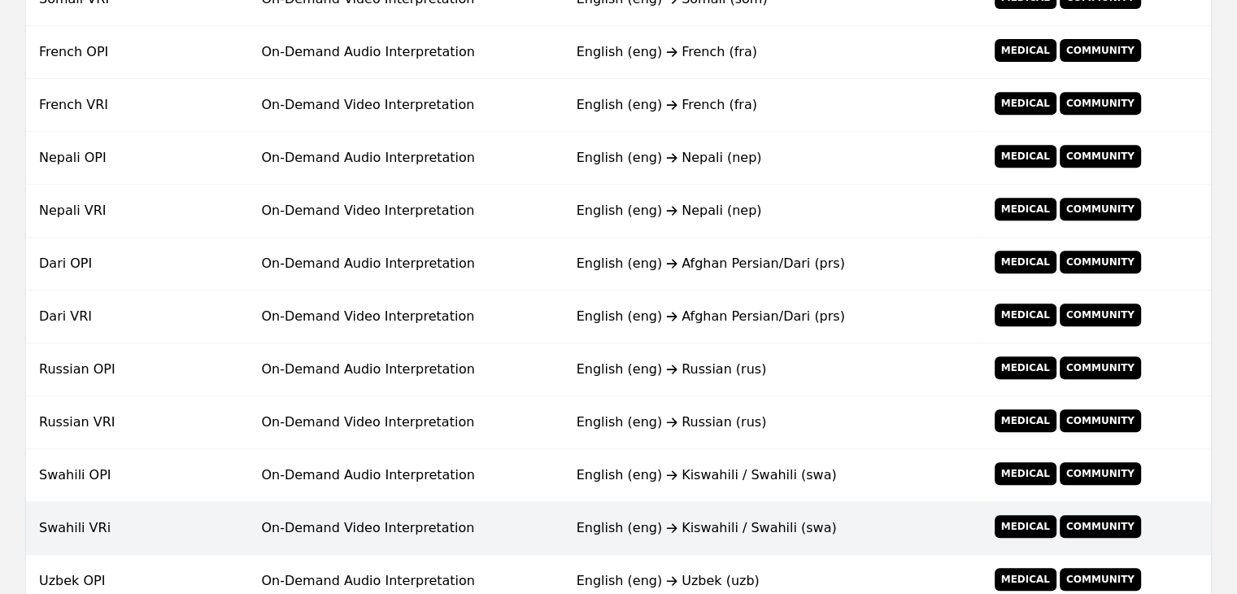
scroll to position [720, 0]
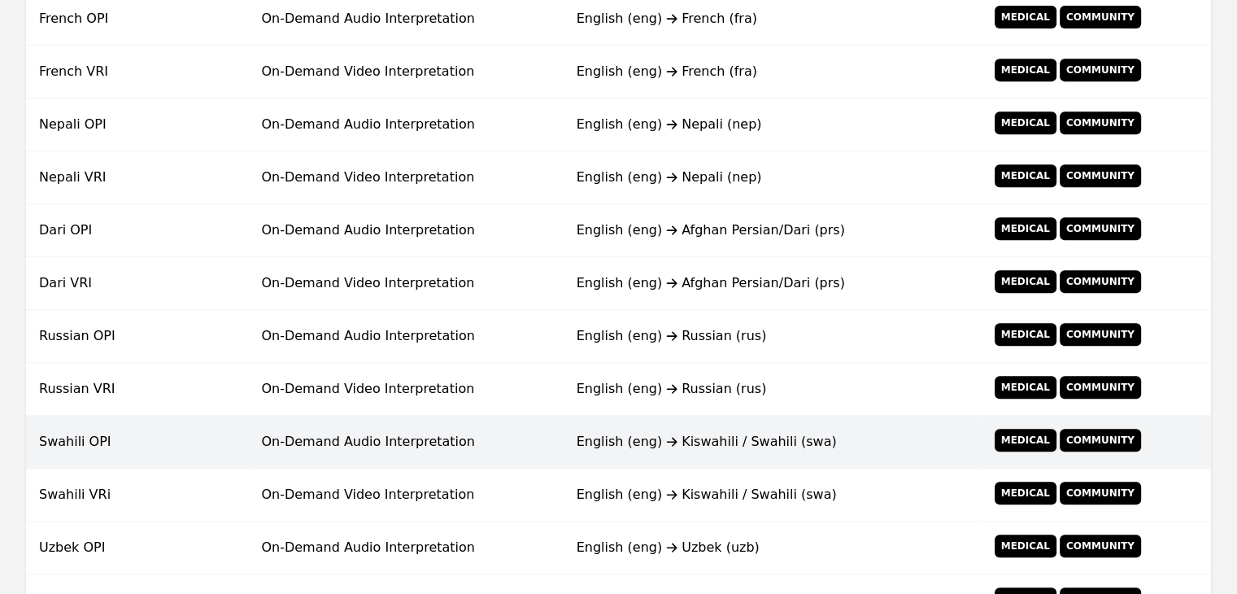
click at [477, 455] on td "On-Demand Audio Interpretation" at bounding box center [405, 442] width 315 height 53
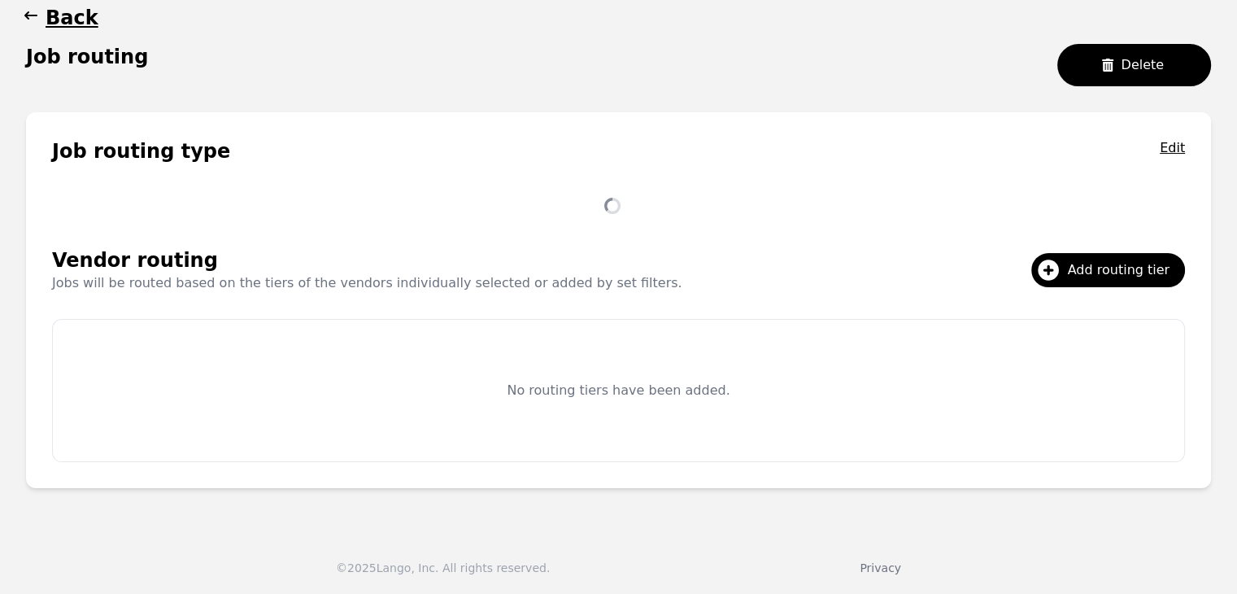
scroll to position [313, 0]
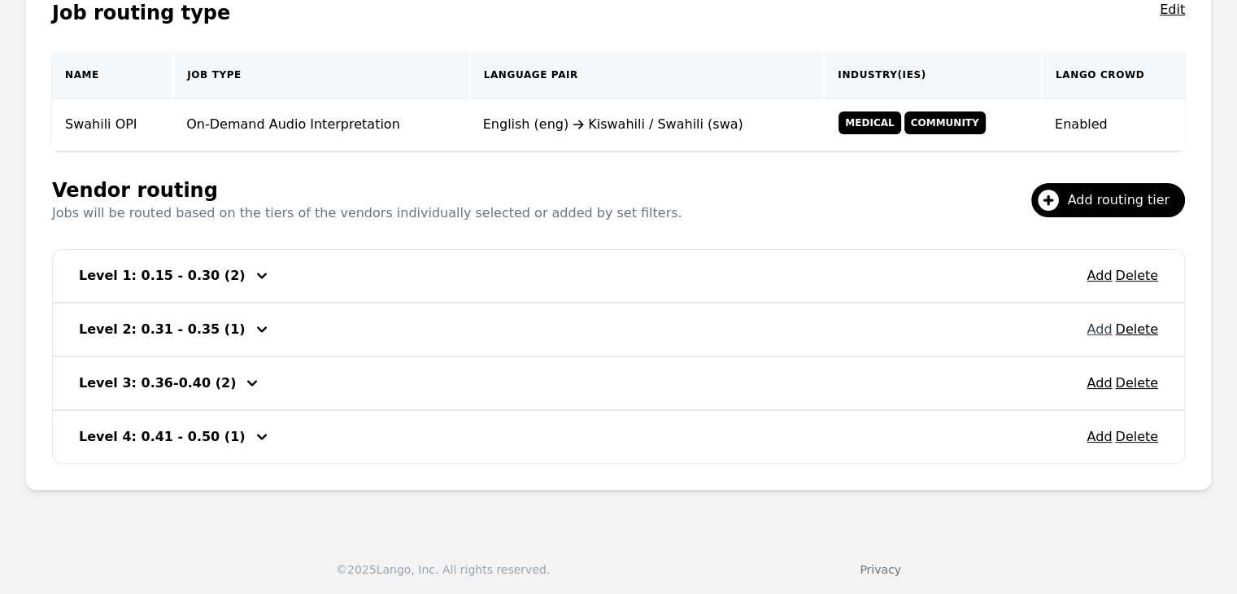
click at [1097, 327] on button "Add" at bounding box center [1098, 330] width 25 height 20
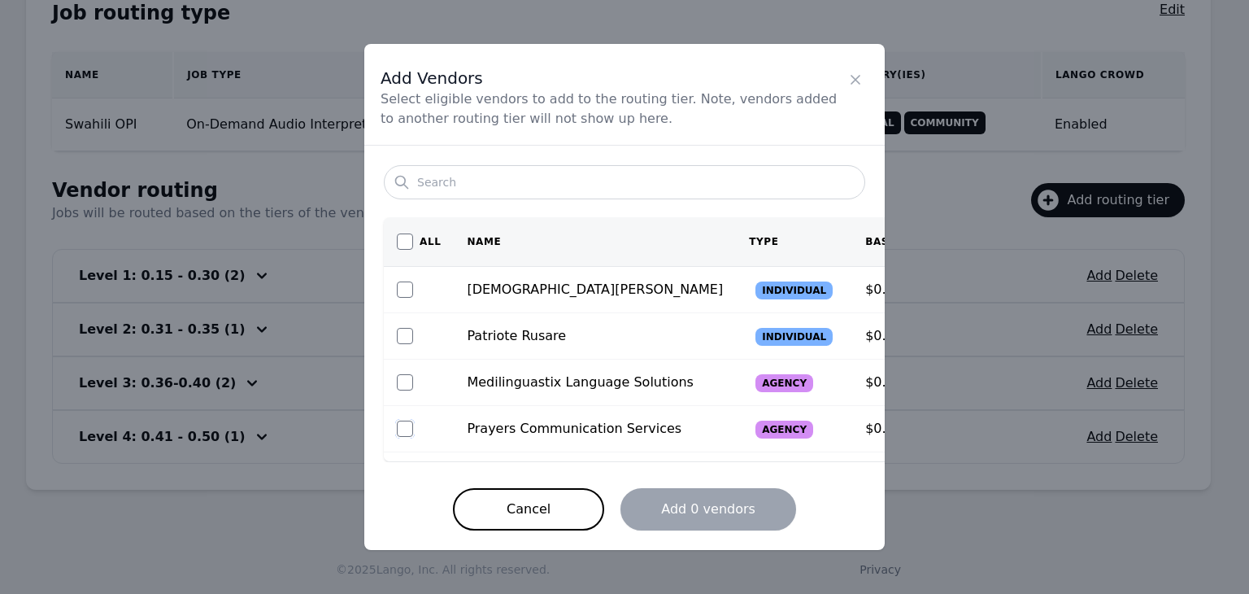
click at [411, 429] on input "checkbox" at bounding box center [405, 428] width 16 height 16
checkbox input "true"
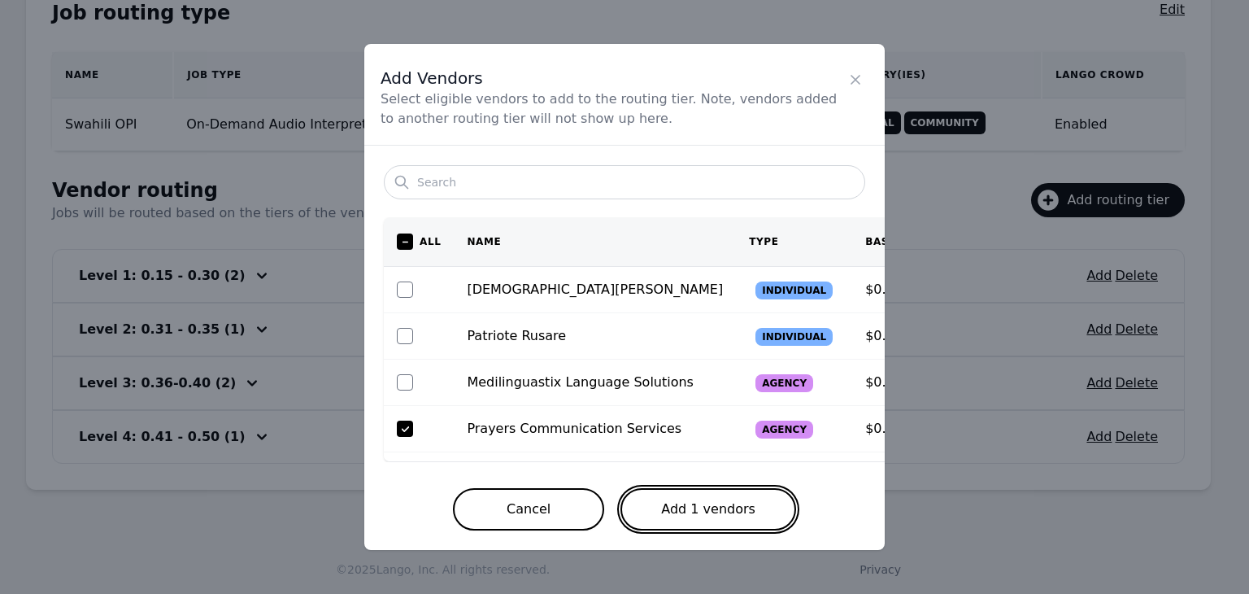
click at [724, 515] on button "Add 1 vendors" at bounding box center [708, 509] width 176 height 42
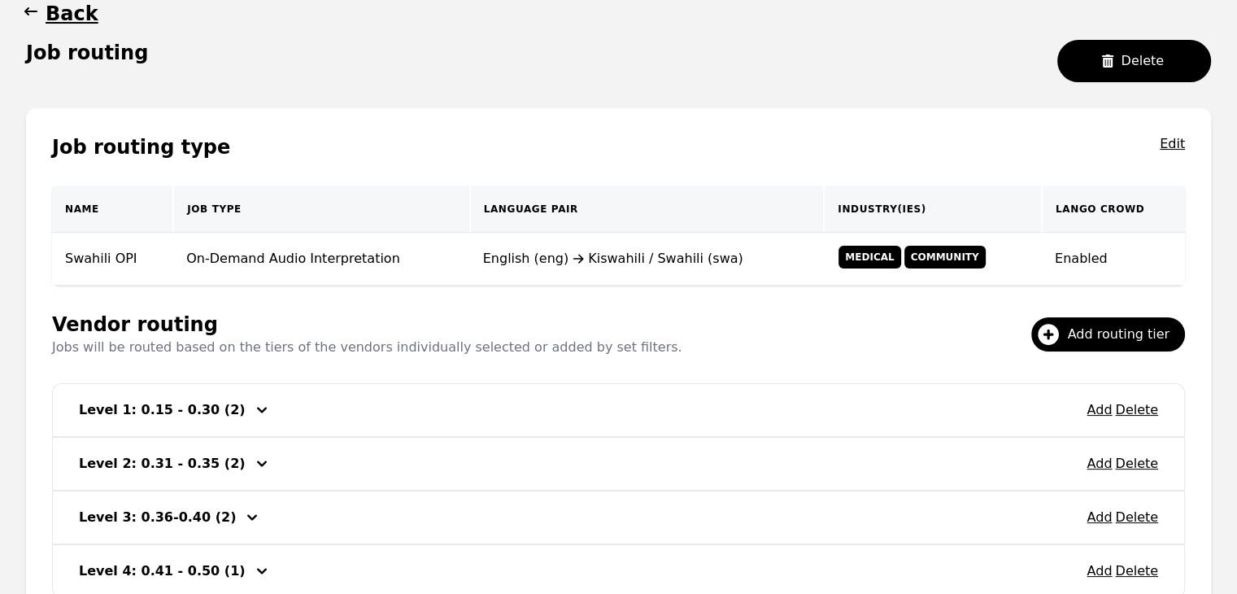
scroll to position [150, 0]
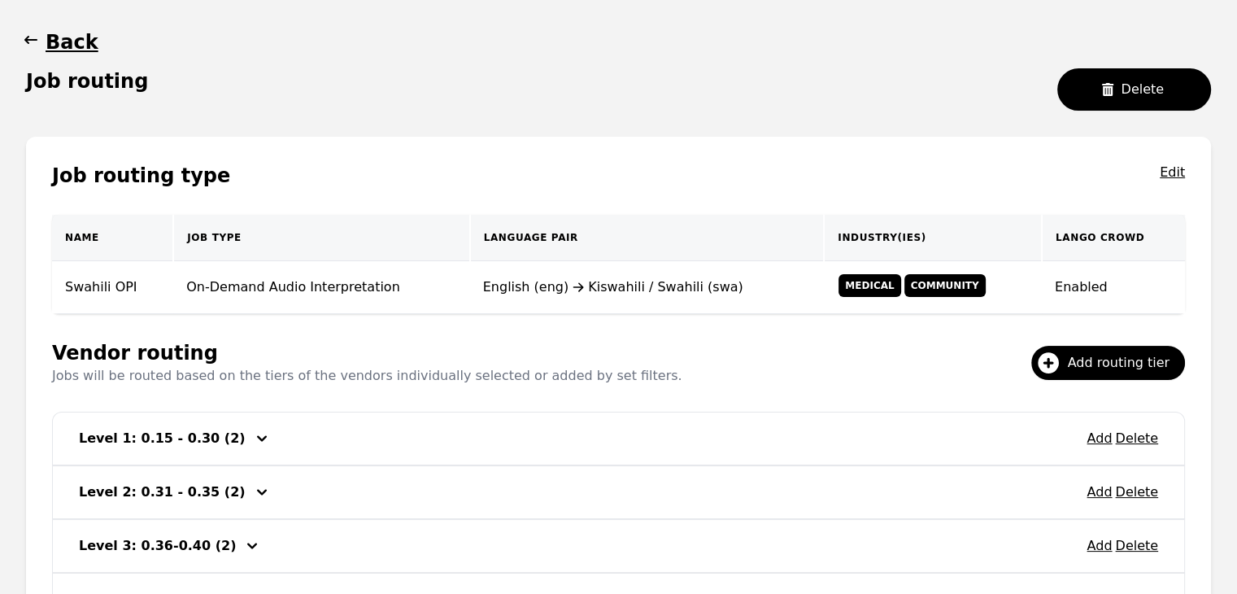
click at [29, 43] on icon "button" at bounding box center [31, 40] width 16 height 16
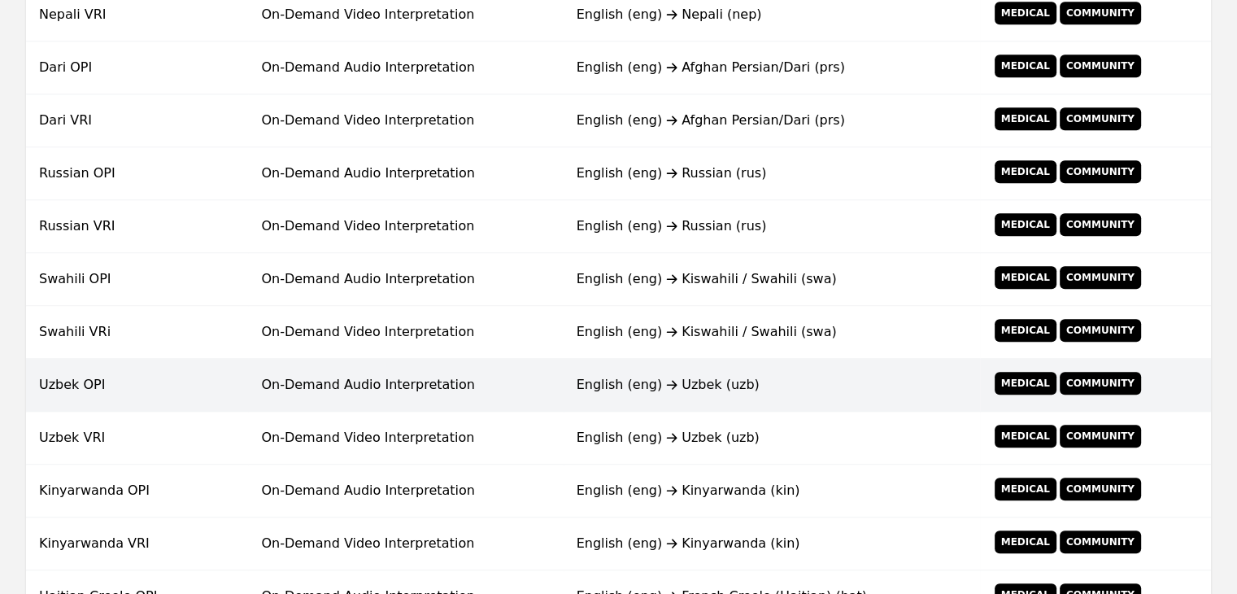
click at [437, 383] on td "On-Demand Audio Interpretation" at bounding box center [405, 385] width 315 height 53
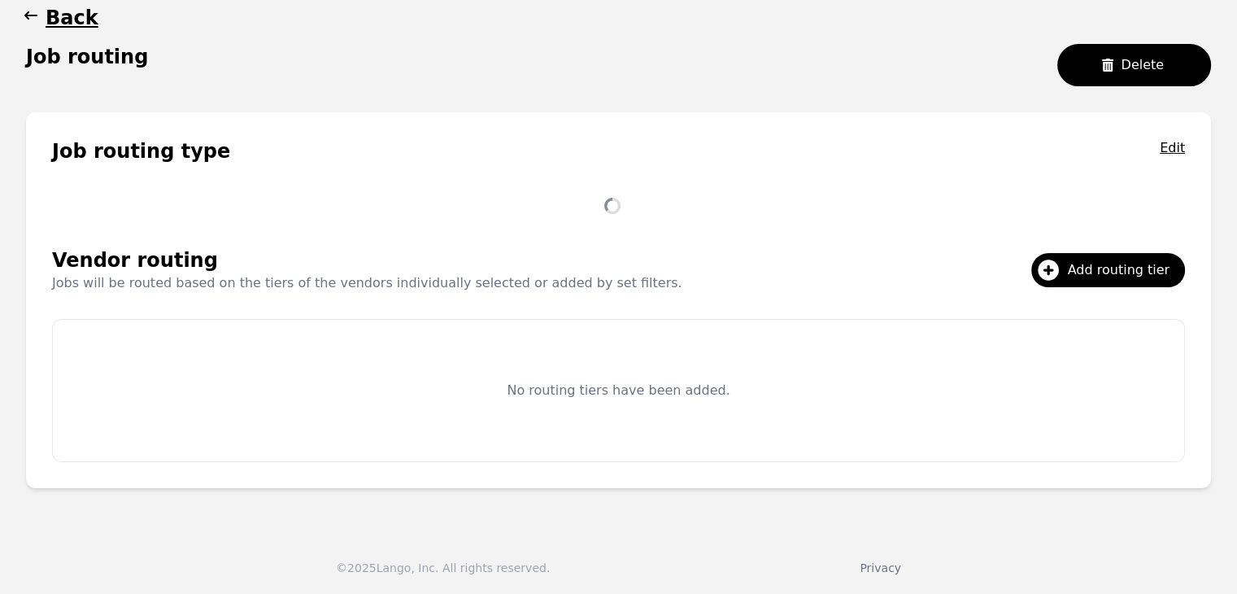
scroll to position [313, 0]
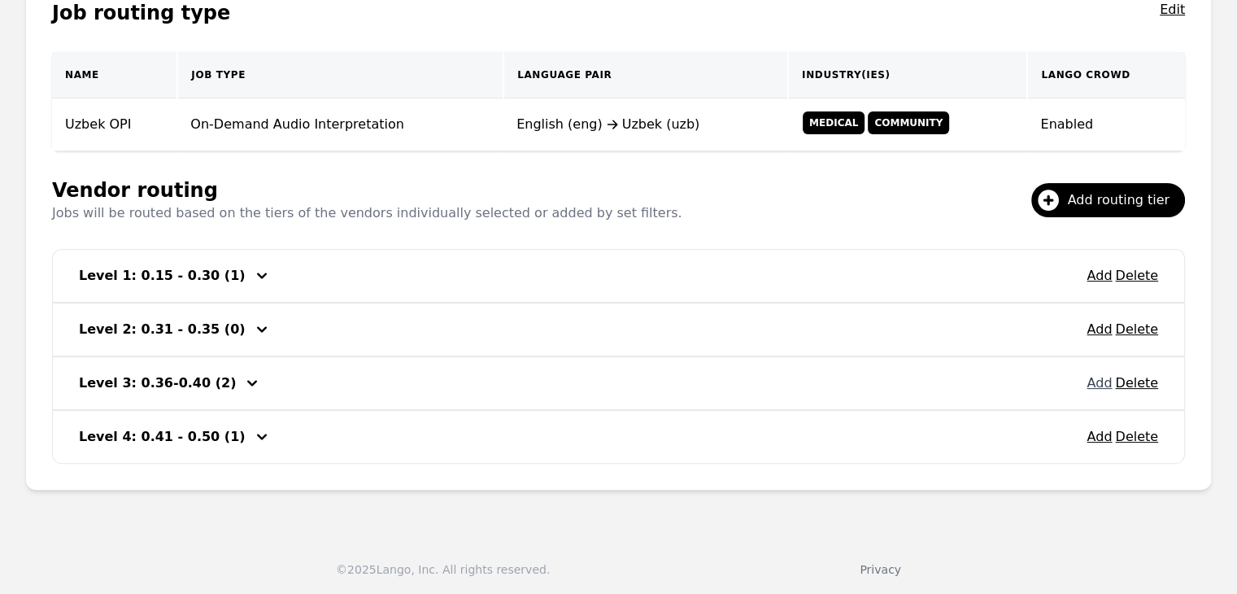
click at [1097, 381] on button "Add" at bounding box center [1098, 383] width 25 height 20
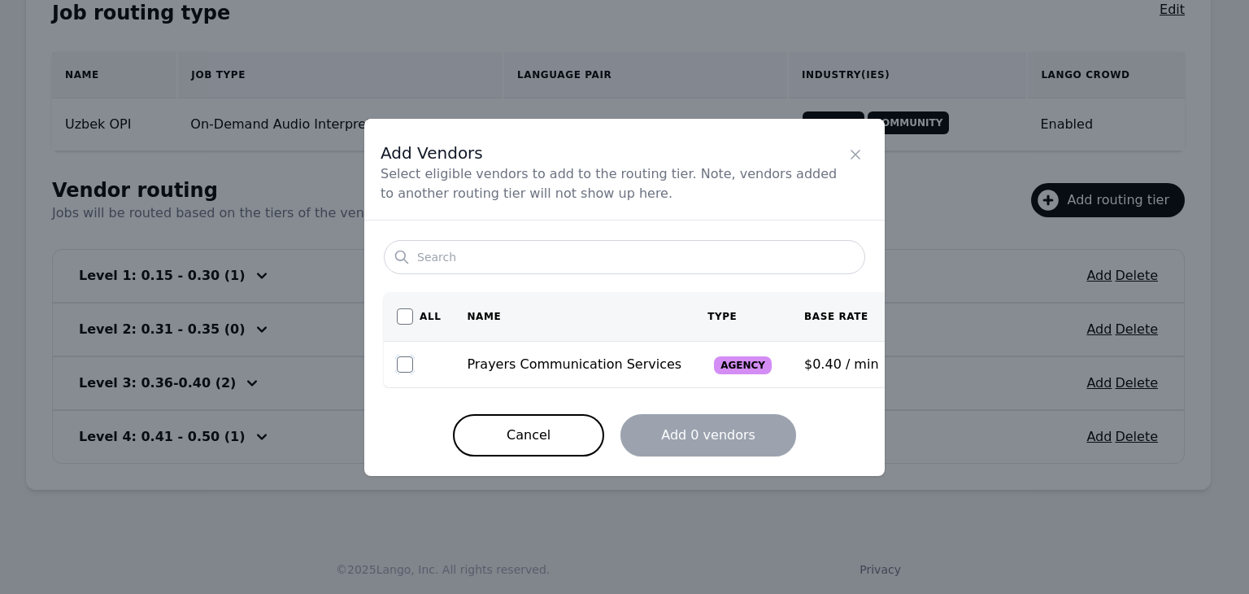
click at [411, 363] on input "checkbox" at bounding box center [405, 364] width 16 height 16
checkbox input "true"
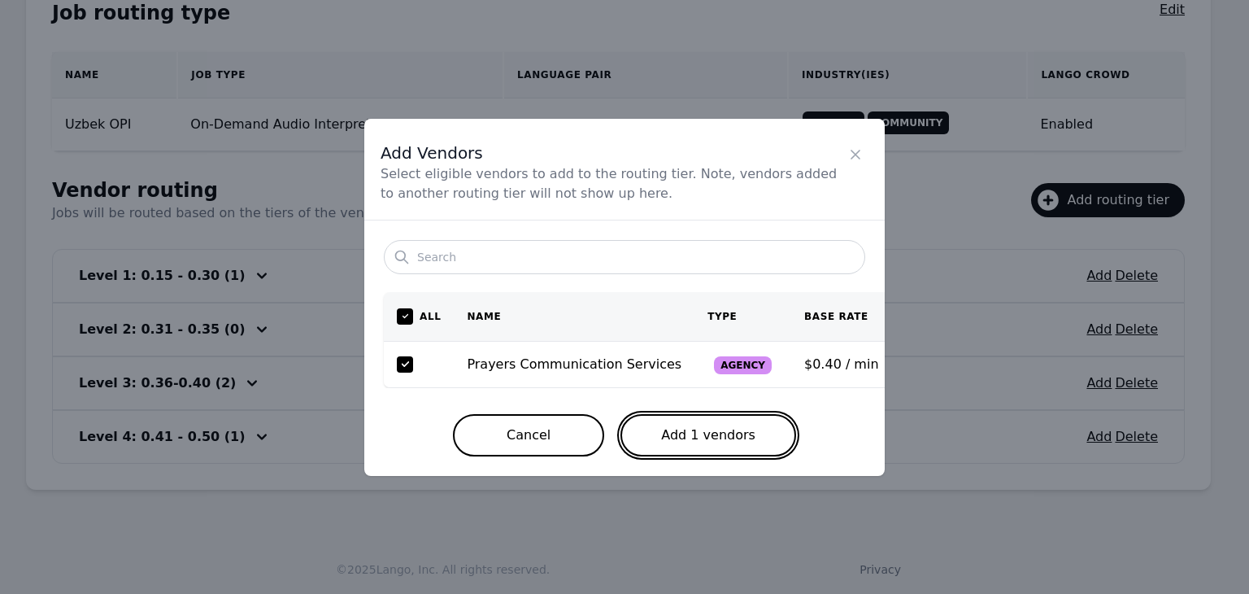
click at [742, 428] on button "Add 1 vendors" at bounding box center [708, 435] width 176 height 42
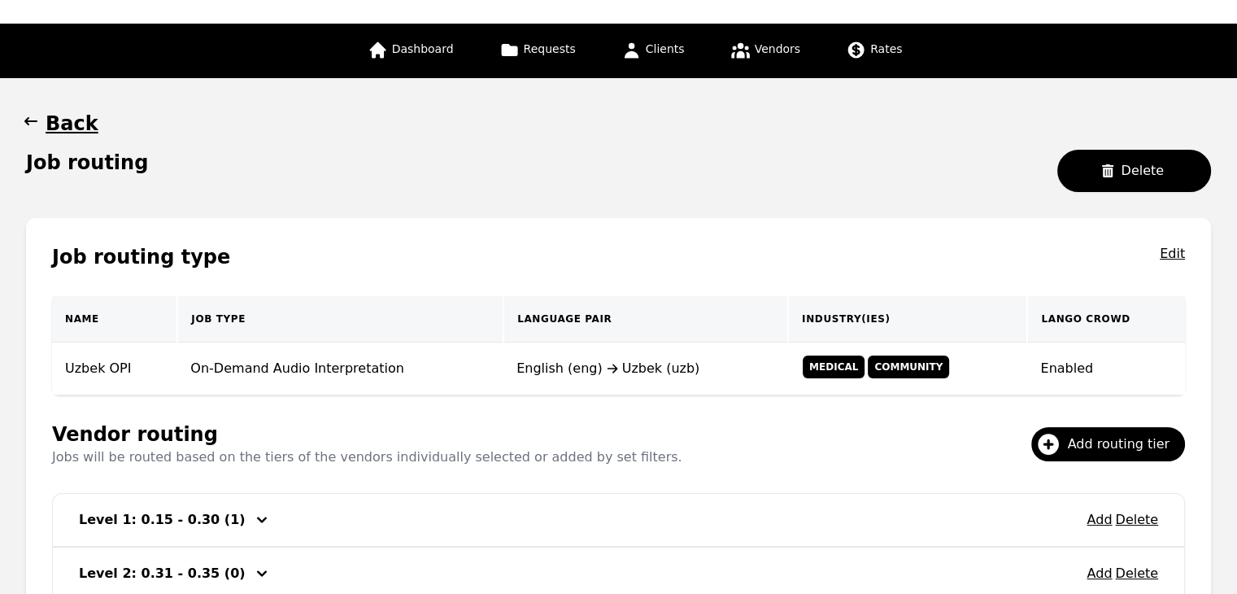
click at [27, 113] on icon "button" at bounding box center [31, 121] width 16 height 16
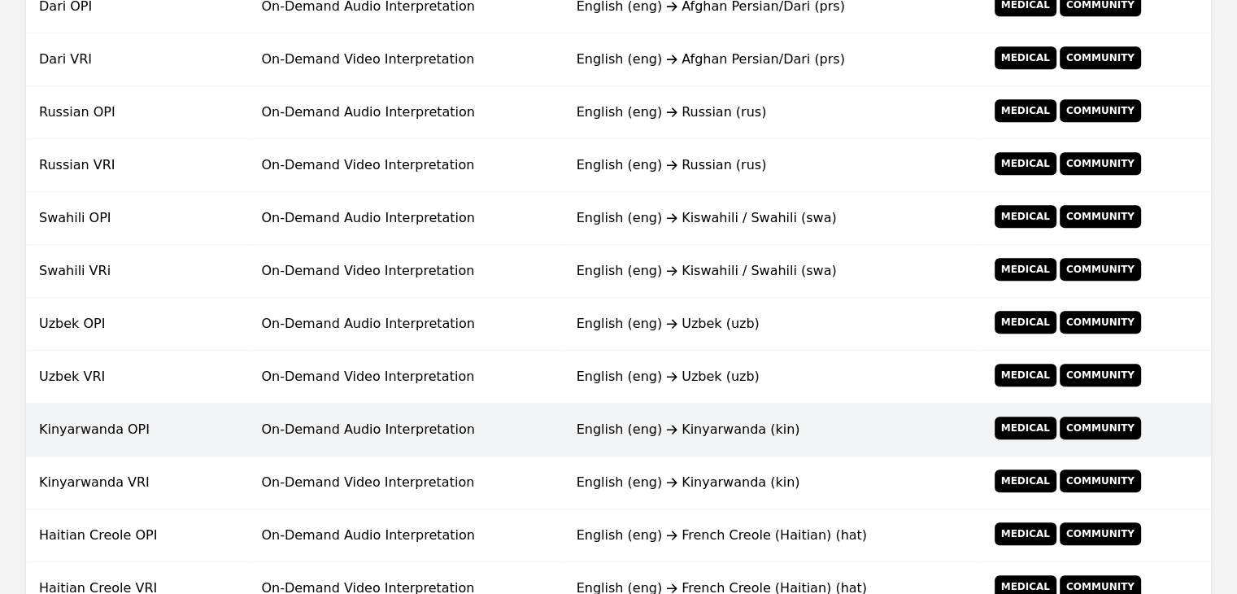
click at [607, 433] on div "English (eng) Kinyarwanda (kin)" at bounding box center [772, 430] width 390 height 20
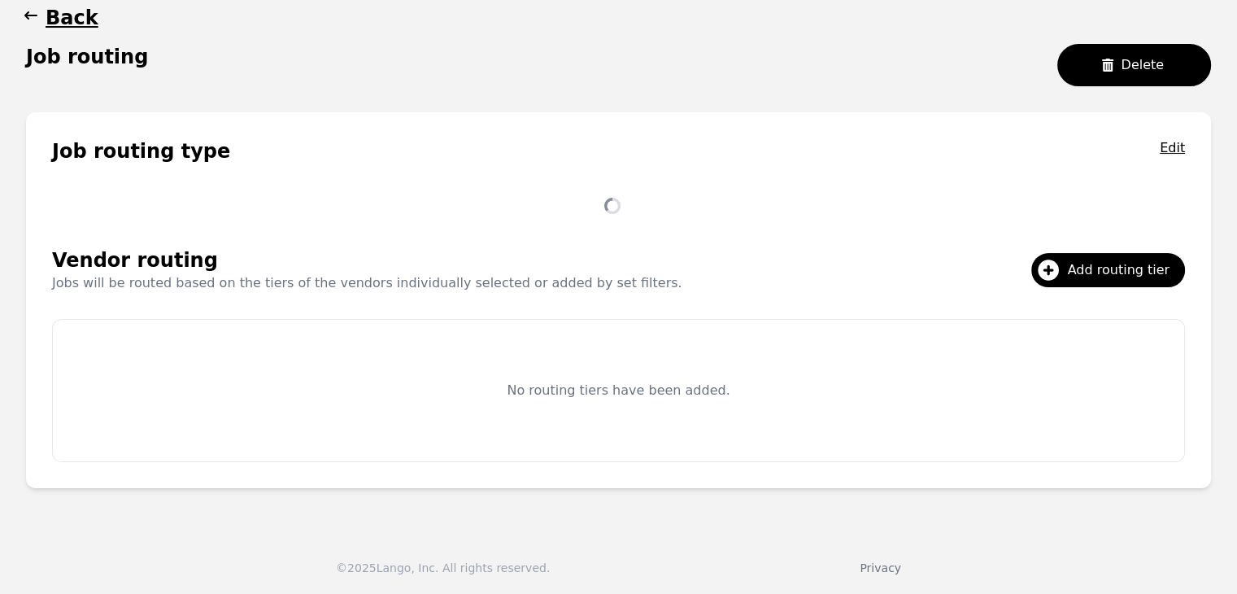
scroll to position [207, 0]
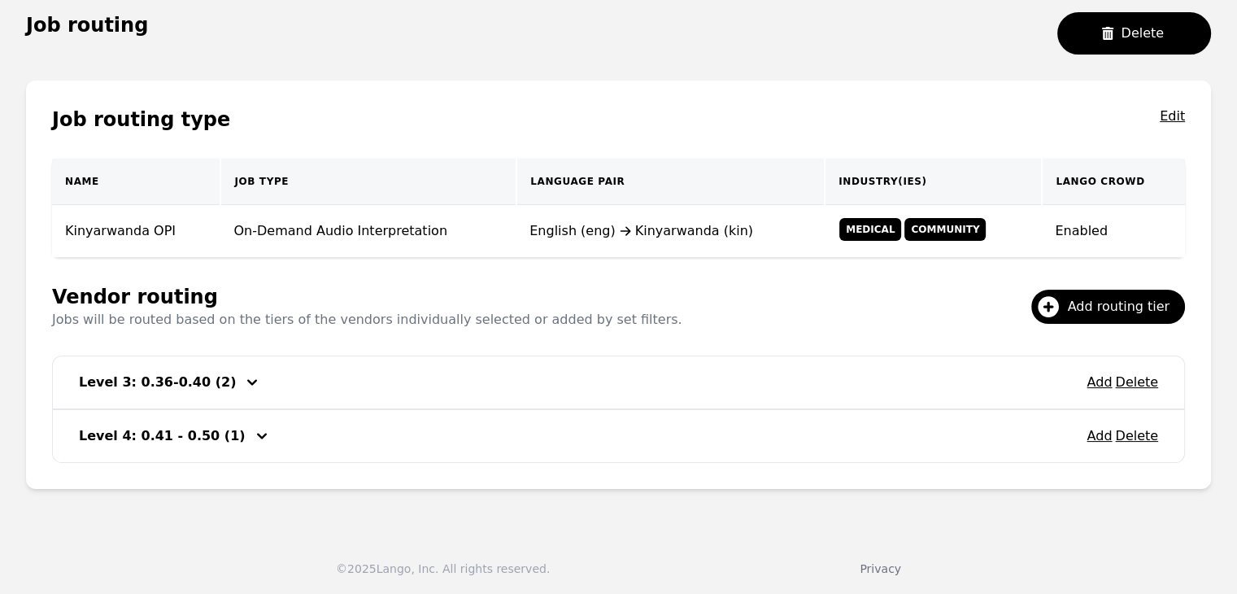
click at [1090, 387] on div "Add Delete Level 3: 0.36-0.40 (2)" at bounding box center [618, 382] width 1131 height 52
click at [1103, 384] on button "Add" at bounding box center [1098, 382] width 25 height 20
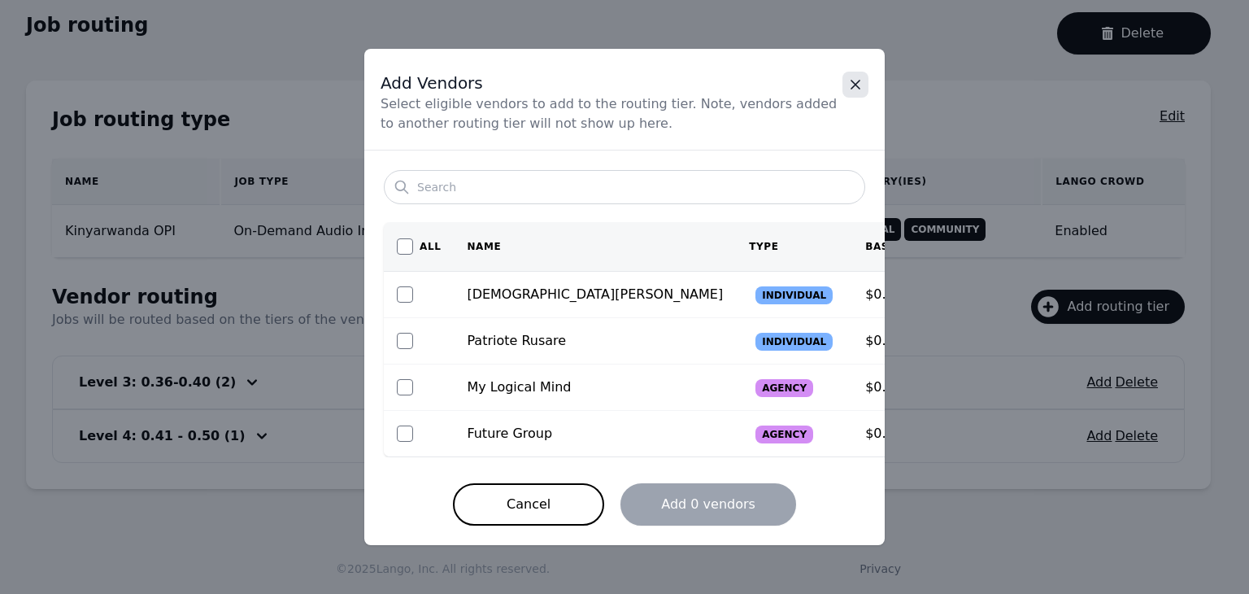
click at [851, 87] on icon "Close" at bounding box center [855, 84] width 16 height 16
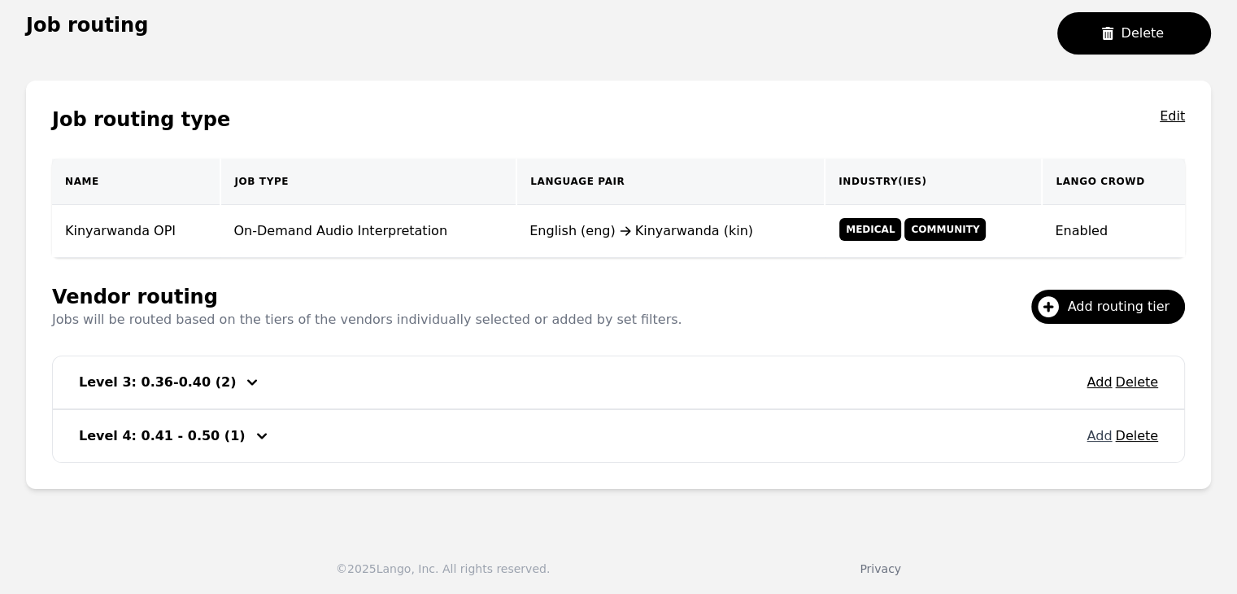
click at [1103, 433] on button "Add" at bounding box center [1098, 436] width 25 height 20
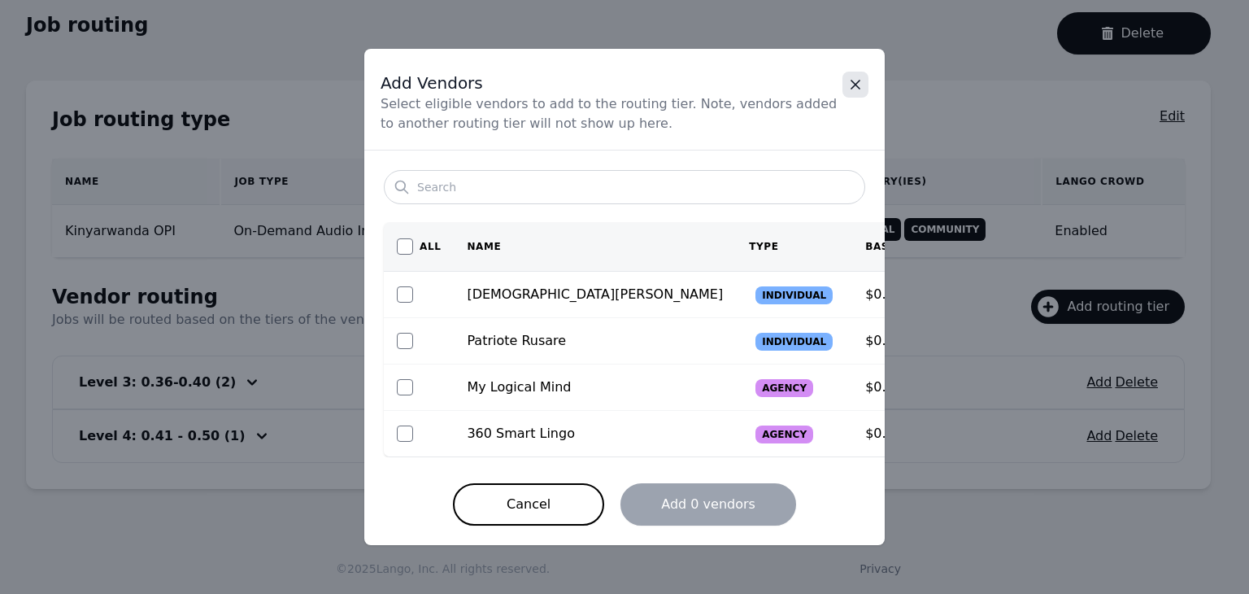
click at [855, 78] on icon "Close" at bounding box center [855, 84] width 16 height 16
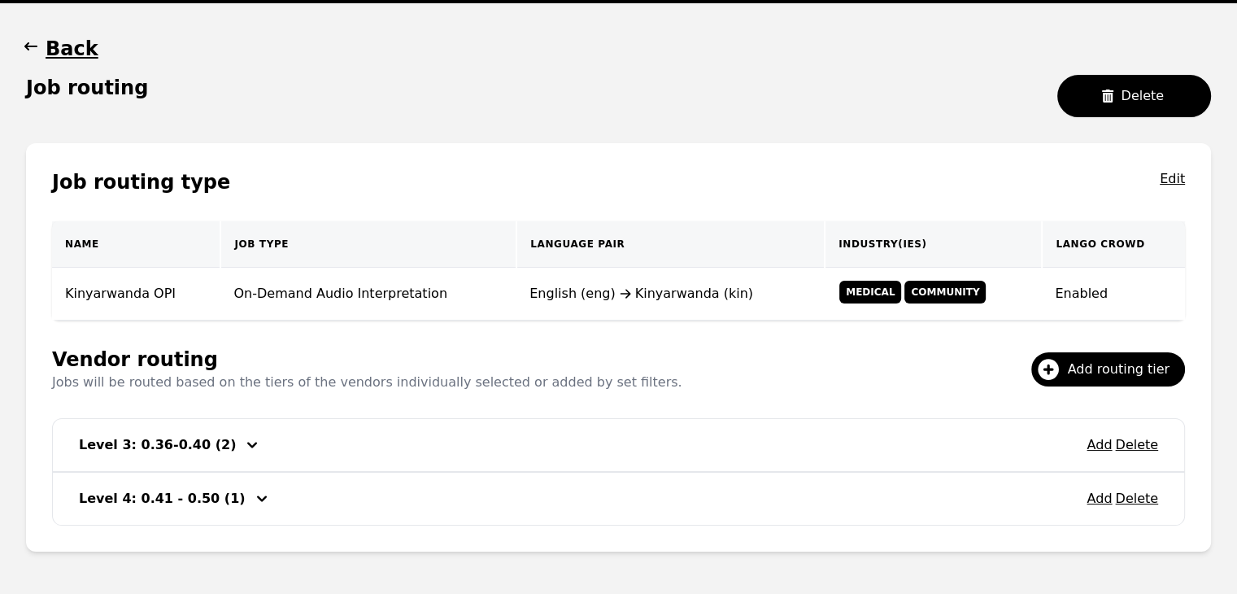
scroll to position [44, 0]
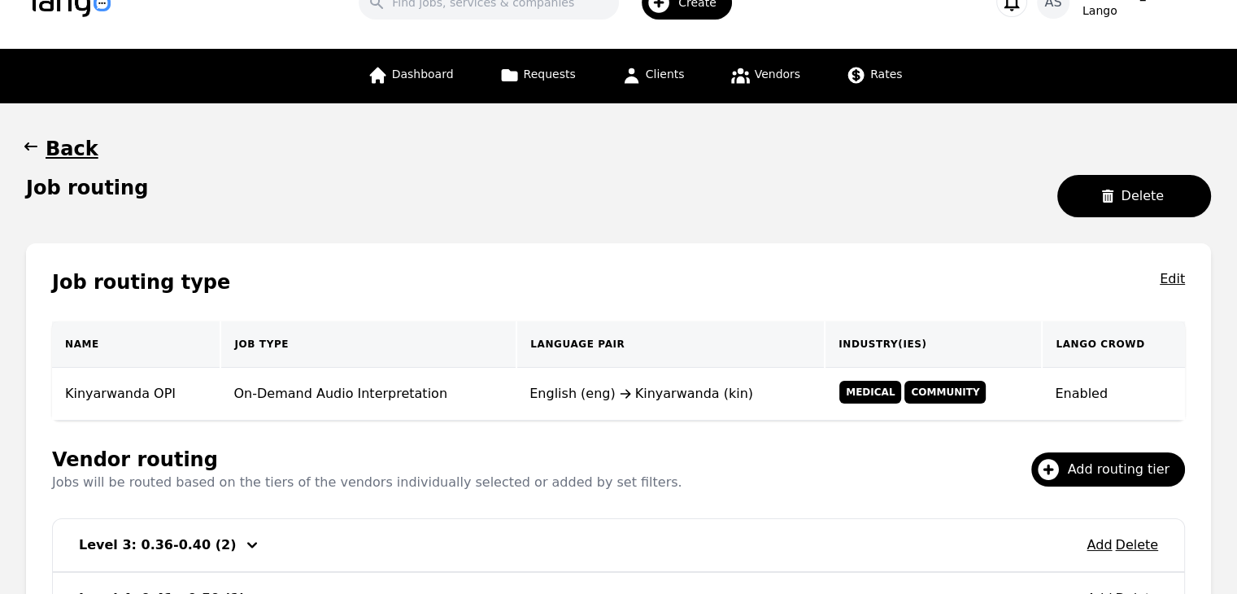
click at [33, 140] on icon "button" at bounding box center [31, 146] width 16 height 16
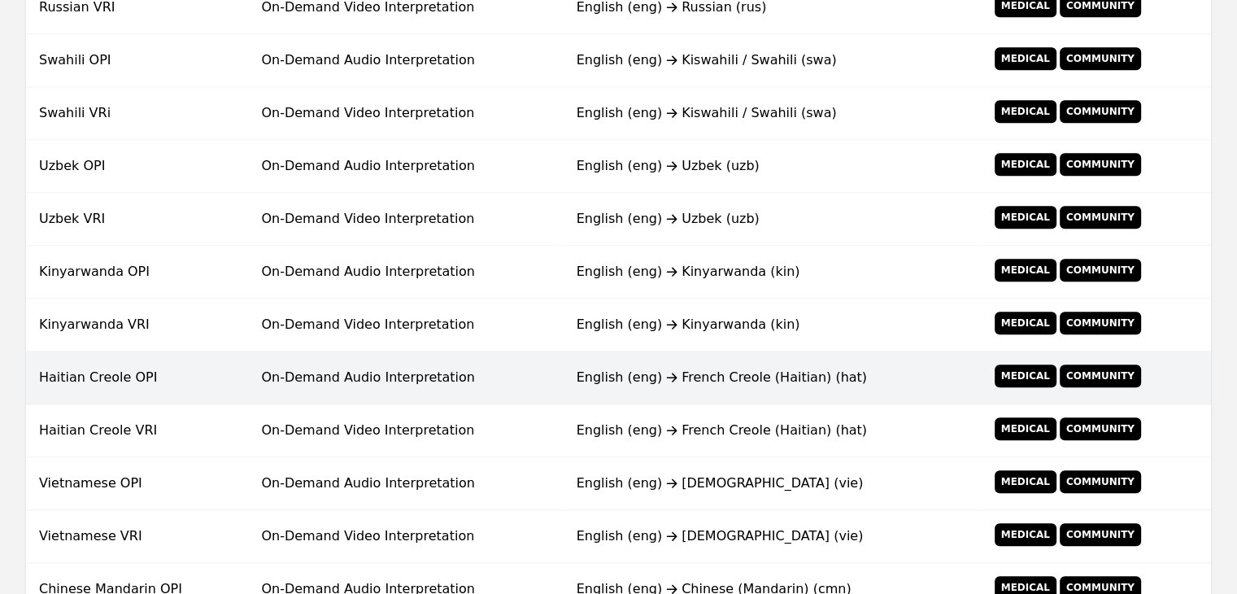
click at [543, 381] on td "On-Demand Audio Interpretation" at bounding box center [405, 377] width 315 height 53
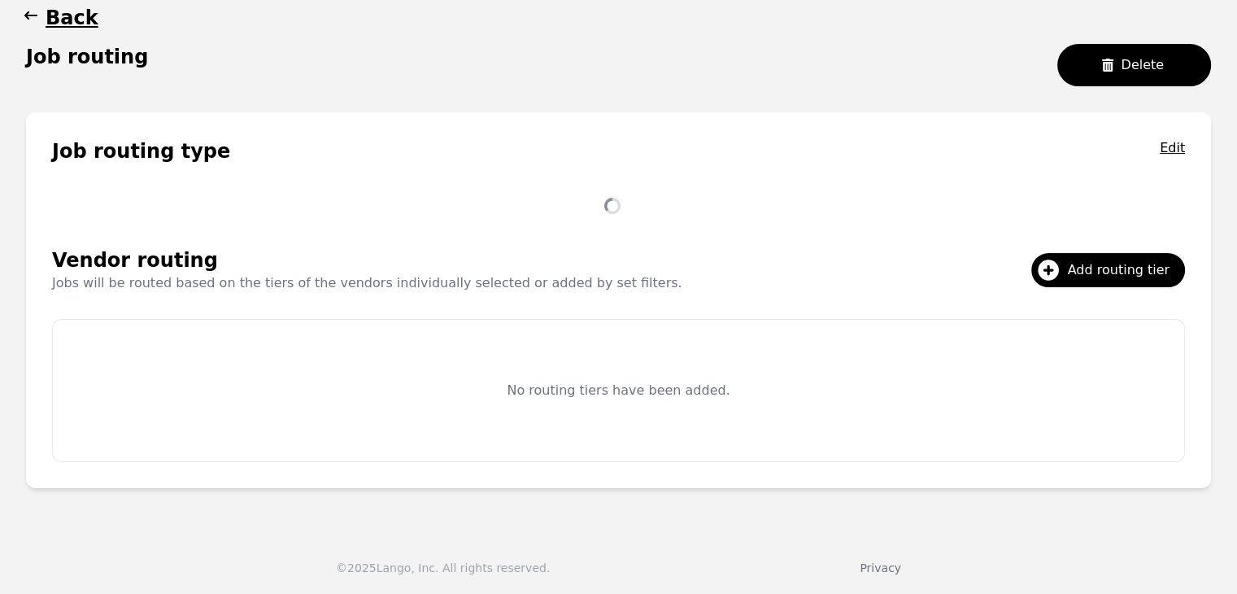
scroll to position [313, 0]
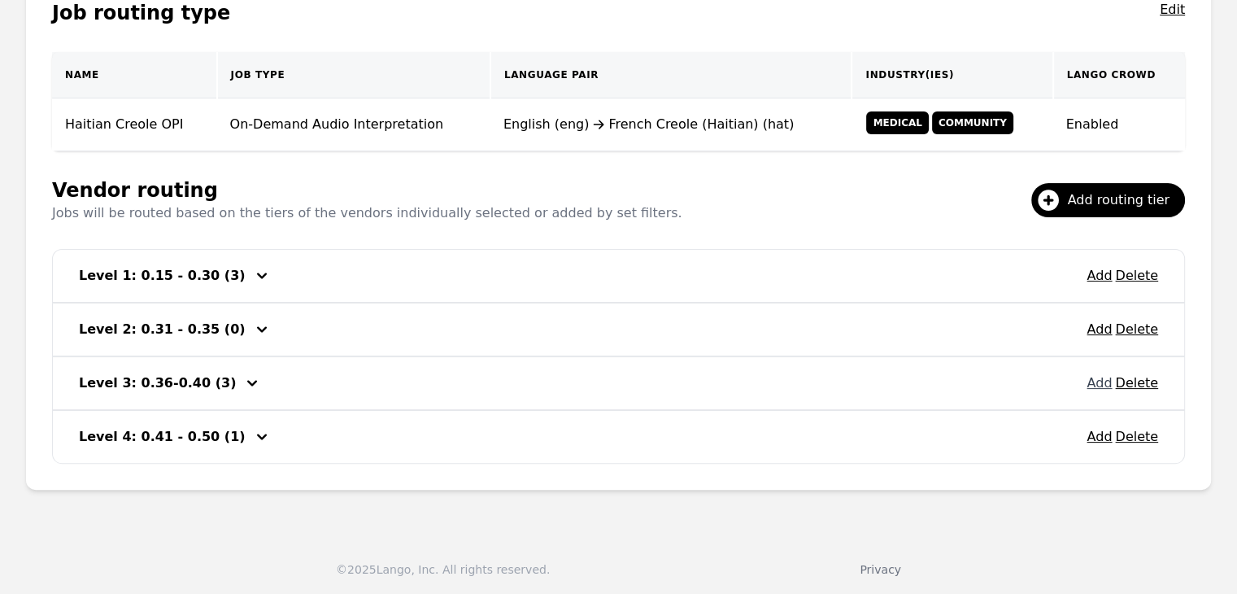
click at [1104, 385] on button "Add" at bounding box center [1098, 383] width 25 height 20
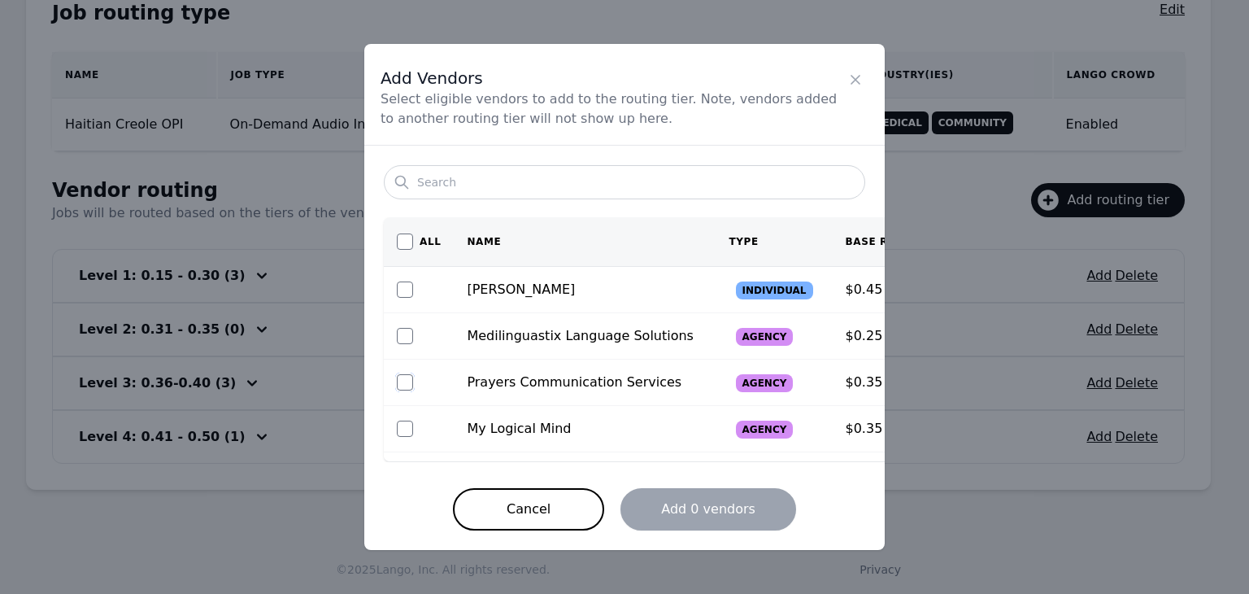
click at [403, 381] on input "checkbox" at bounding box center [405, 382] width 16 height 16
checkbox input "true"
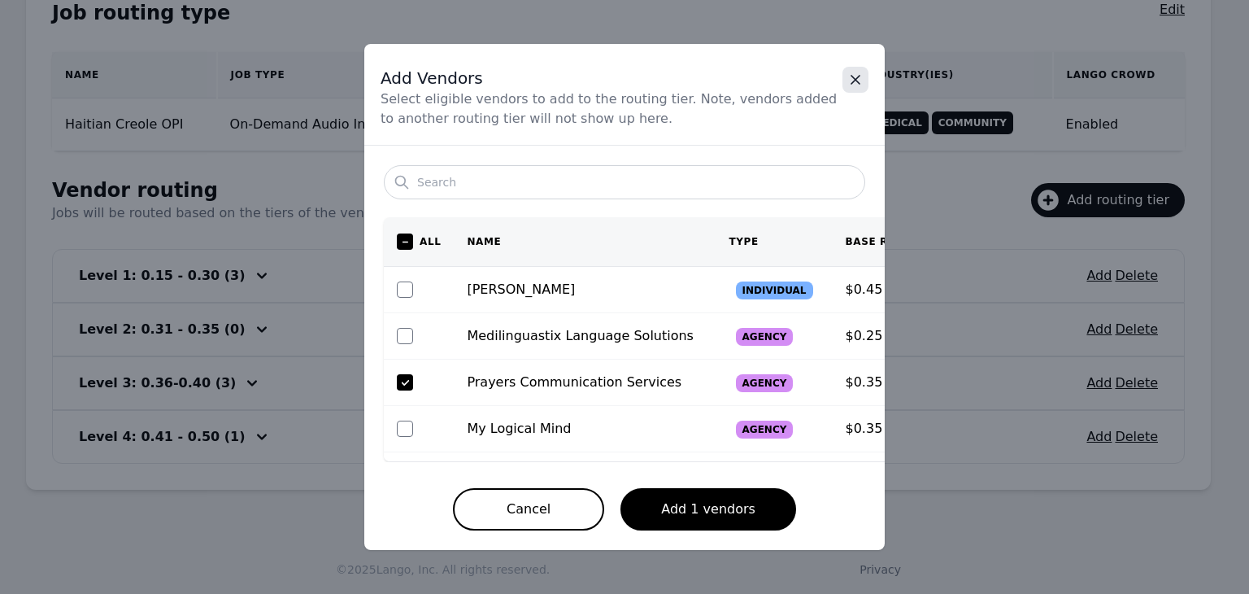
click at [855, 86] on icon "Close" at bounding box center [855, 80] width 16 height 16
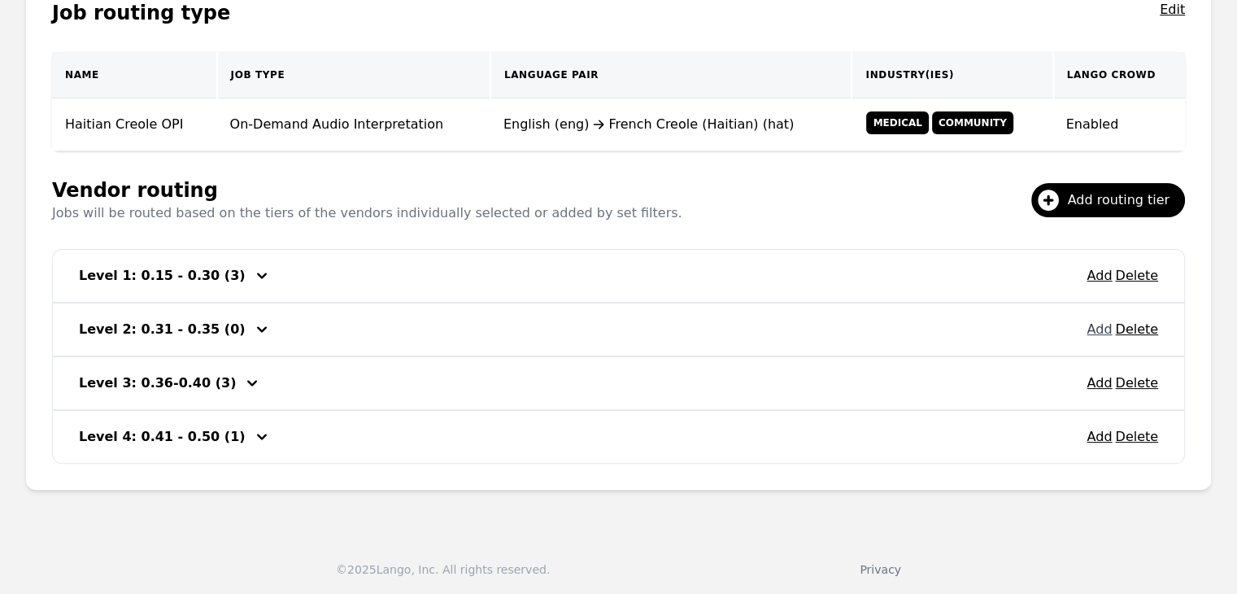
click at [1098, 329] on button "Add" at bounding box center [1098, 330] width 25 height 20
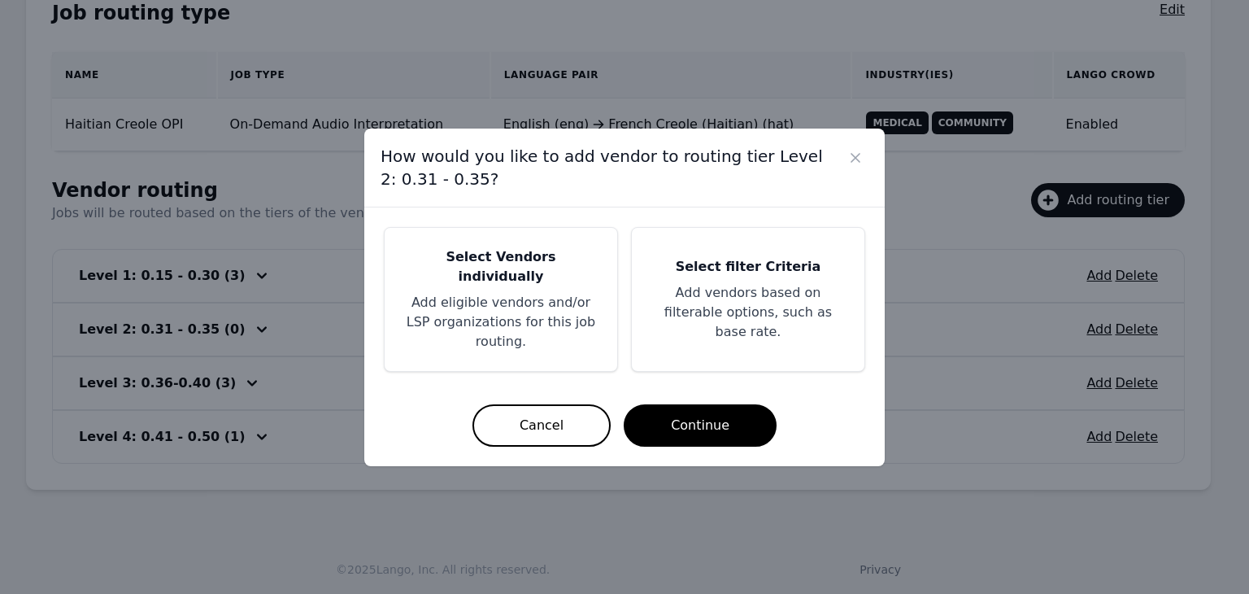
click at [511, 272] on h5 "Select Vendors individually" at bounding box center [501, 266] width 194 height 39
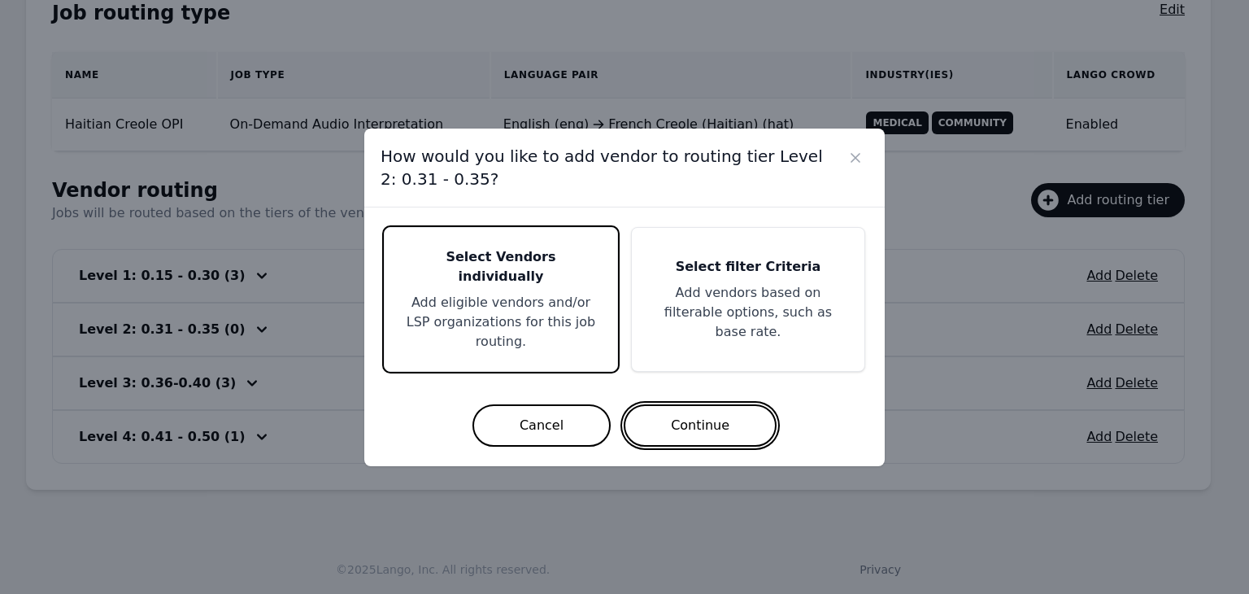
click at [729, 424] on button "Continue" at bounding box center [700, 425] width 153 height 42
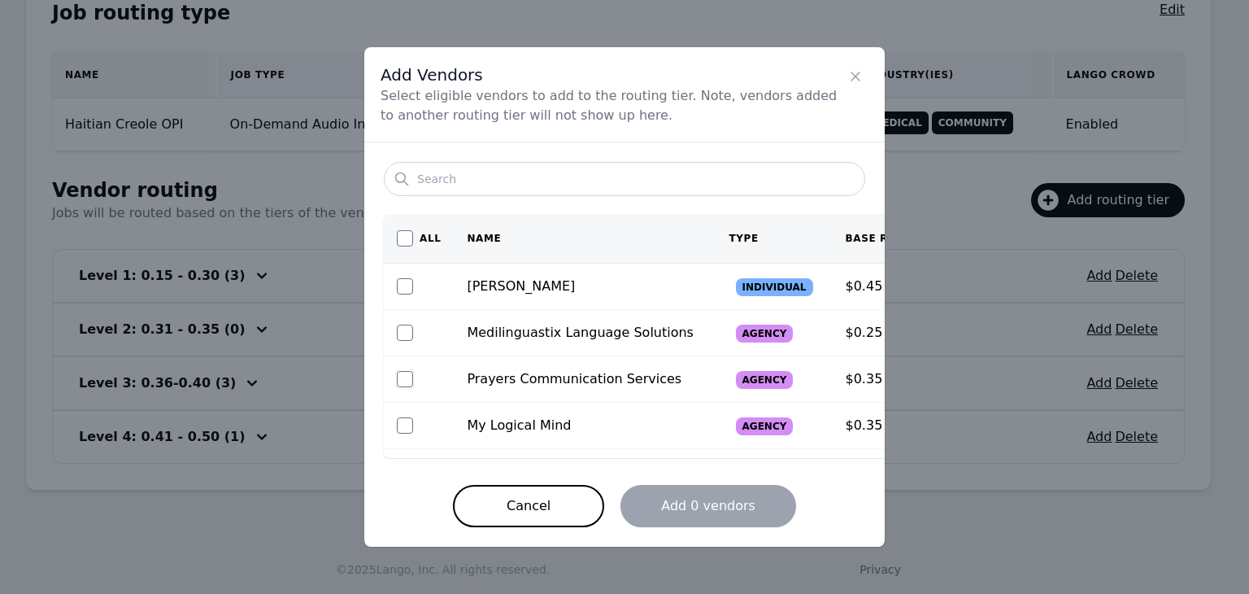
click at [405, 377] on input "checkbox" at bounding box center [405, 379] width 16 height 16
checkbox input "true"
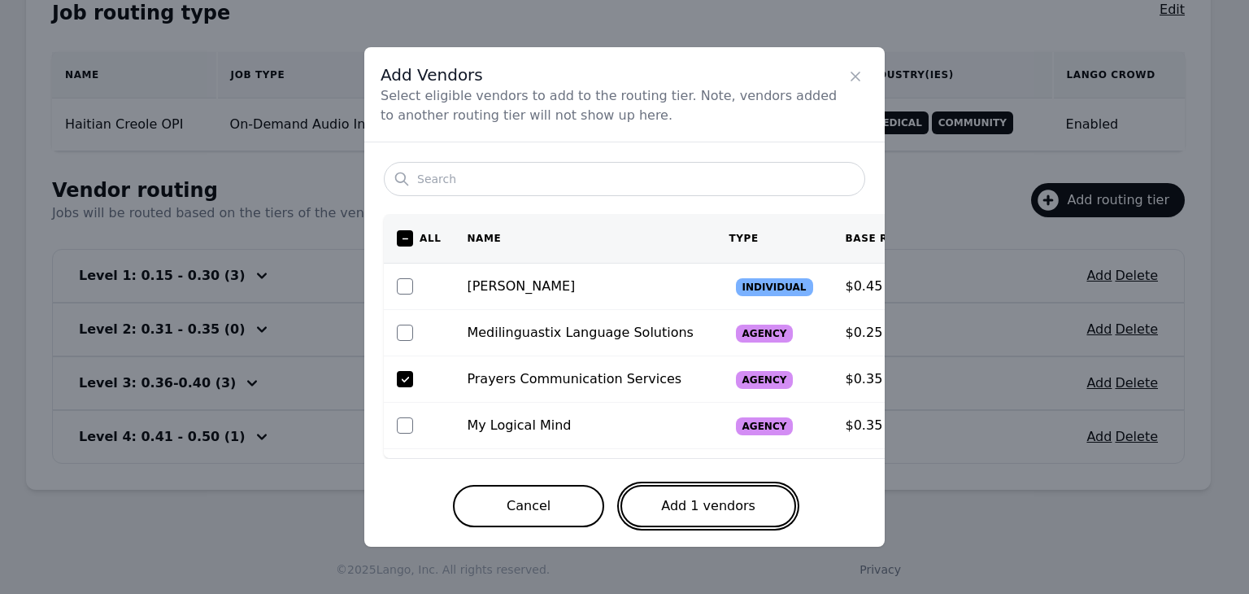
click at [682, 511] on button "Add 1 vendors" at bounding box center [708, 506] width 176 height 42
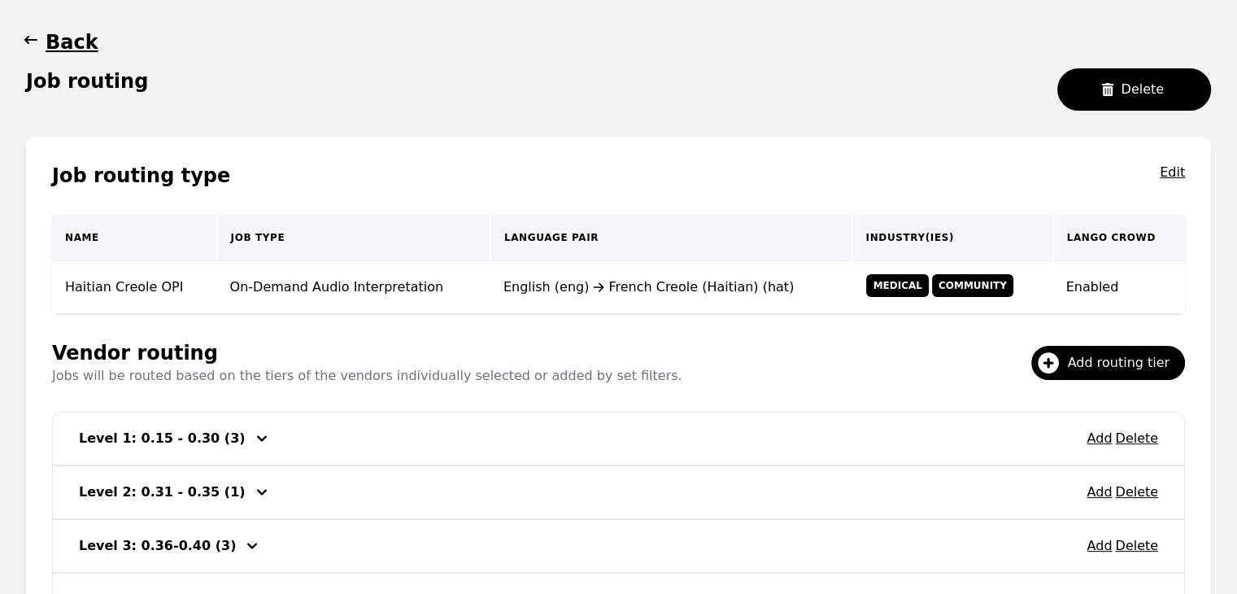
click at [35, 32] on icon "button" at bounding box center [31, 40] width 16 height 16
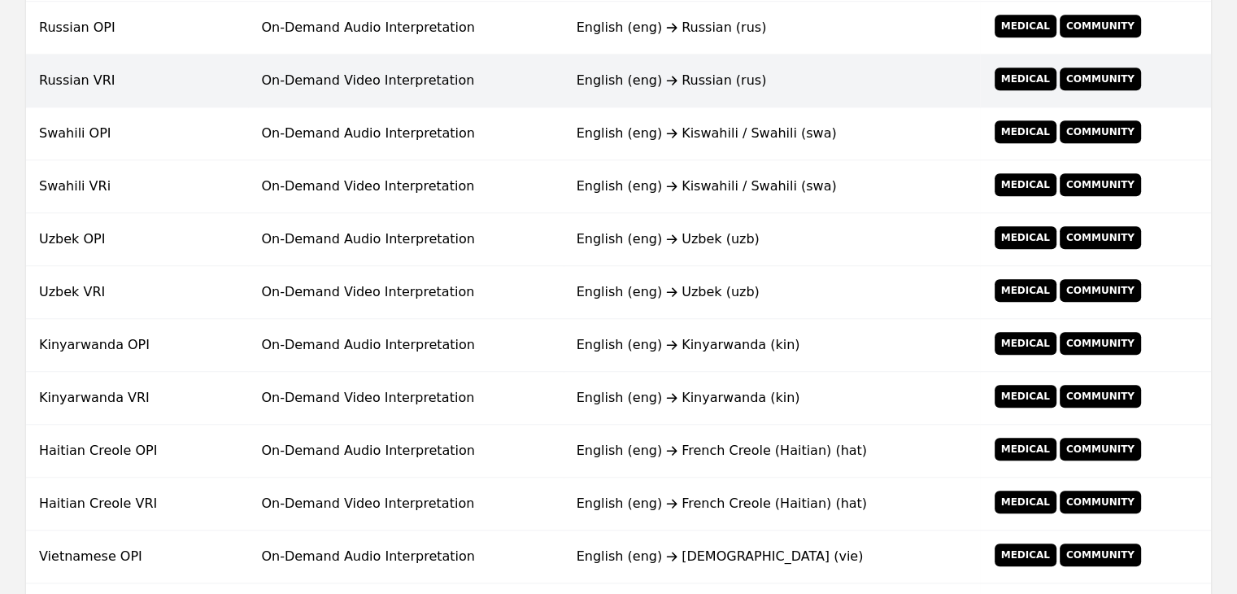
scroll to position [1208, 0]
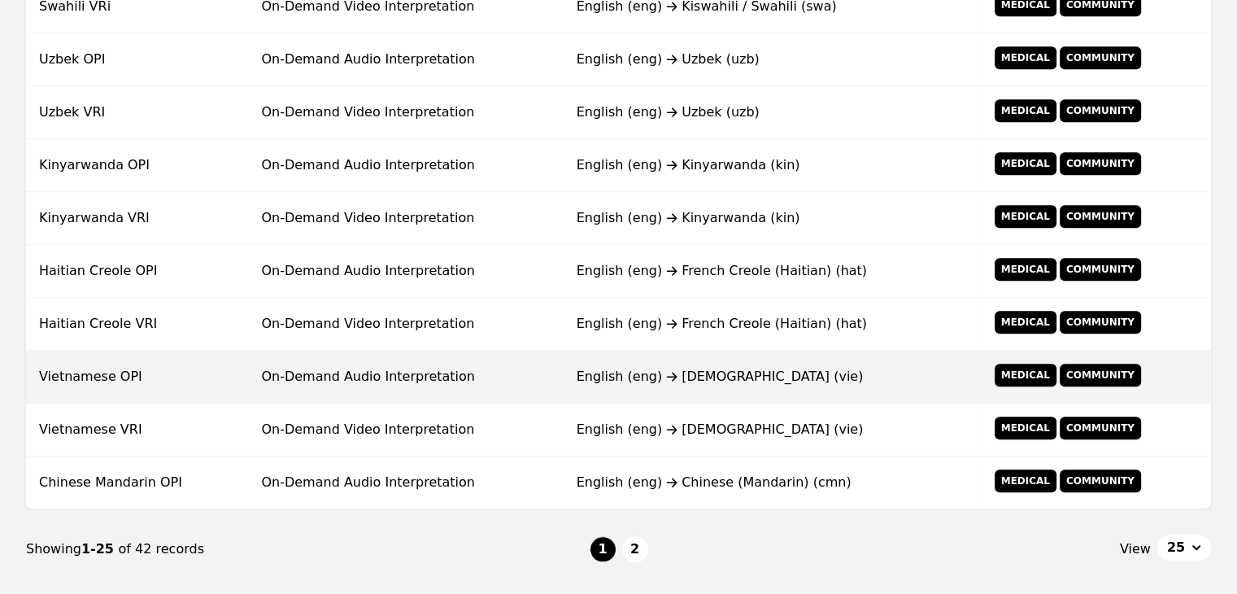
click at [400, 381] on td "On-Demand Audio Interpretation" at bounding box center [405, 376] width 315 height 53
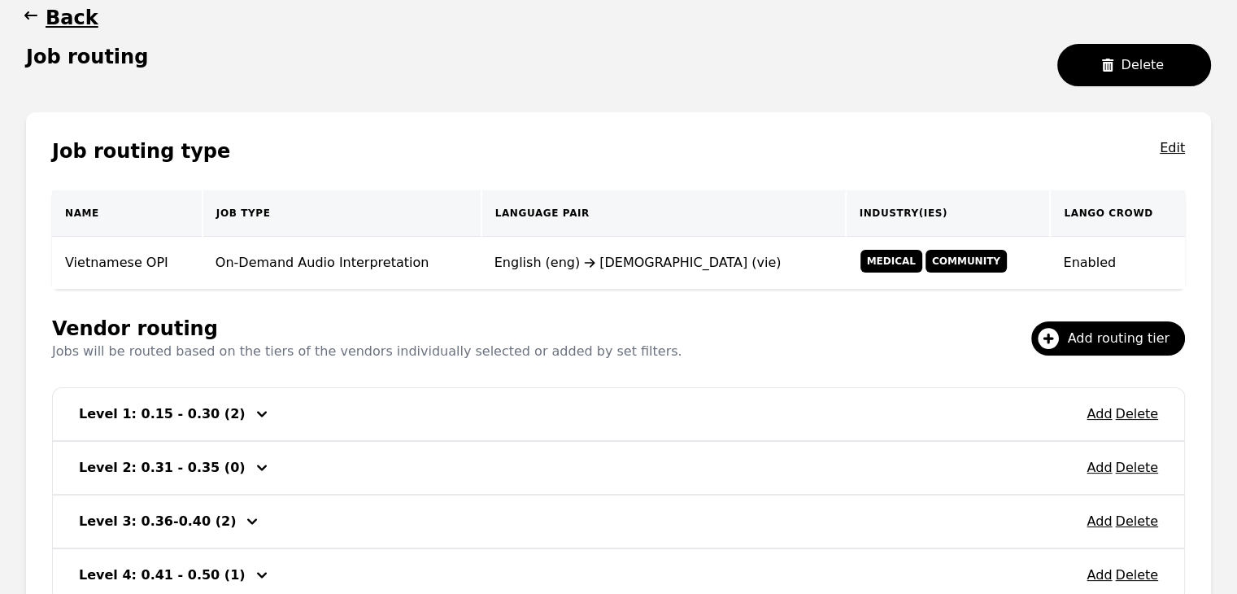
scroll to position [313, 0]
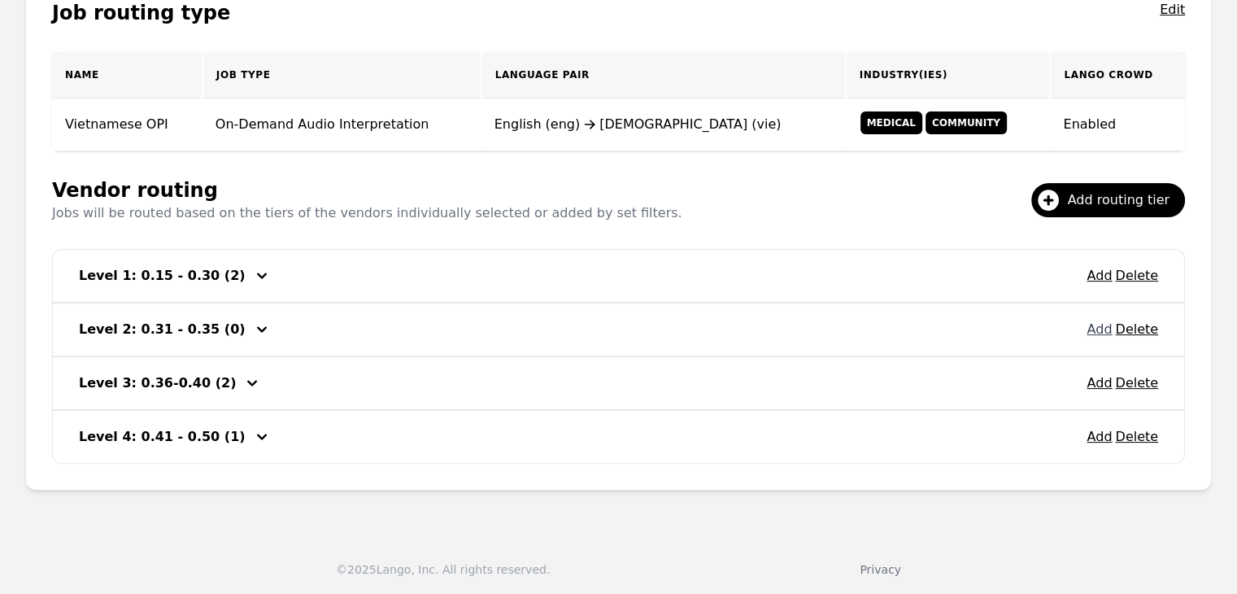
click at [1103, 332] on button "Add" at bounding box center [1098, 330] width 25 height 20
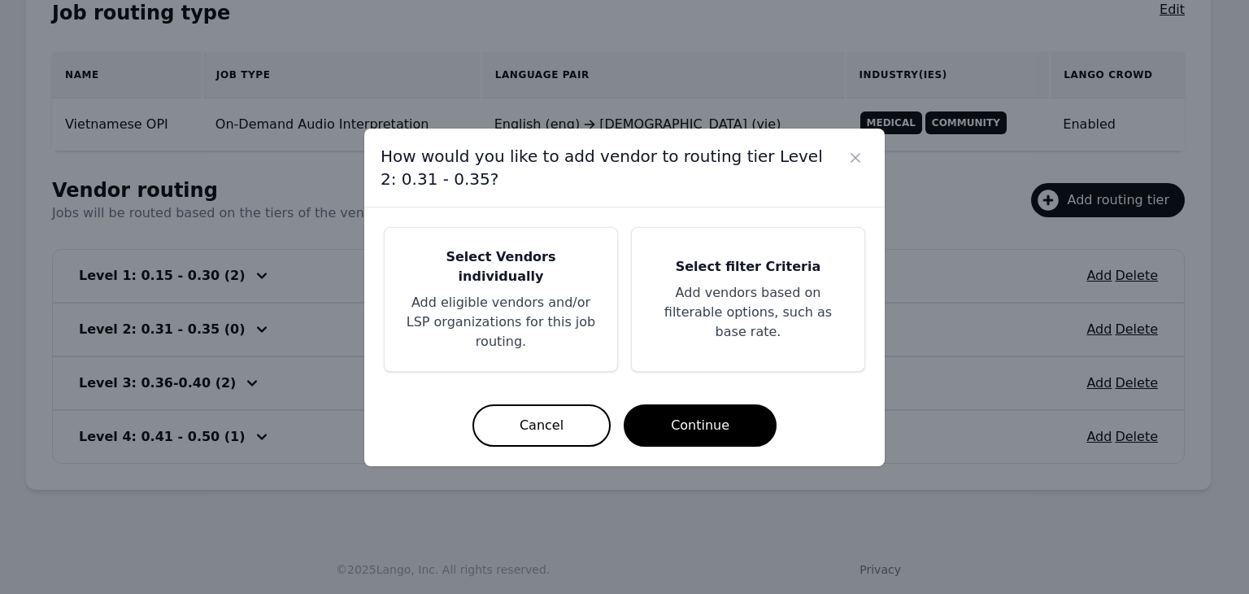
click at [508, 303] on p "Add eligible vendors and/or LSP organizations for this job routing." at bounding box center [501, 322] width 194 height 59
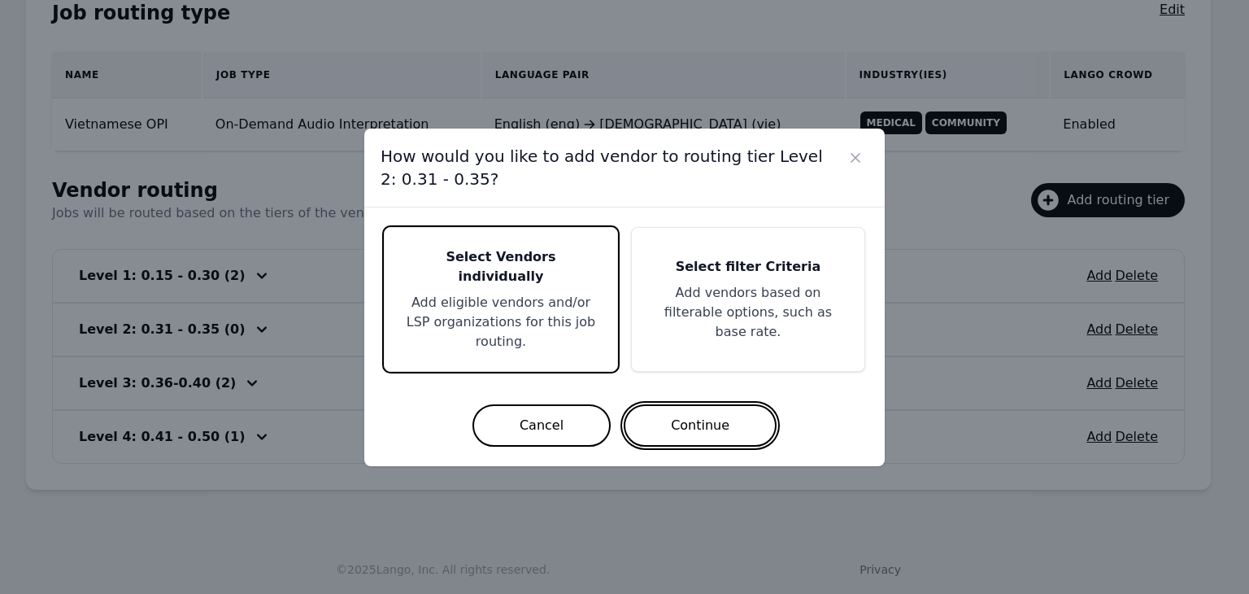
click at [684, 404] on button "Continue" at bounding box center [700, 425] width 153 height 42
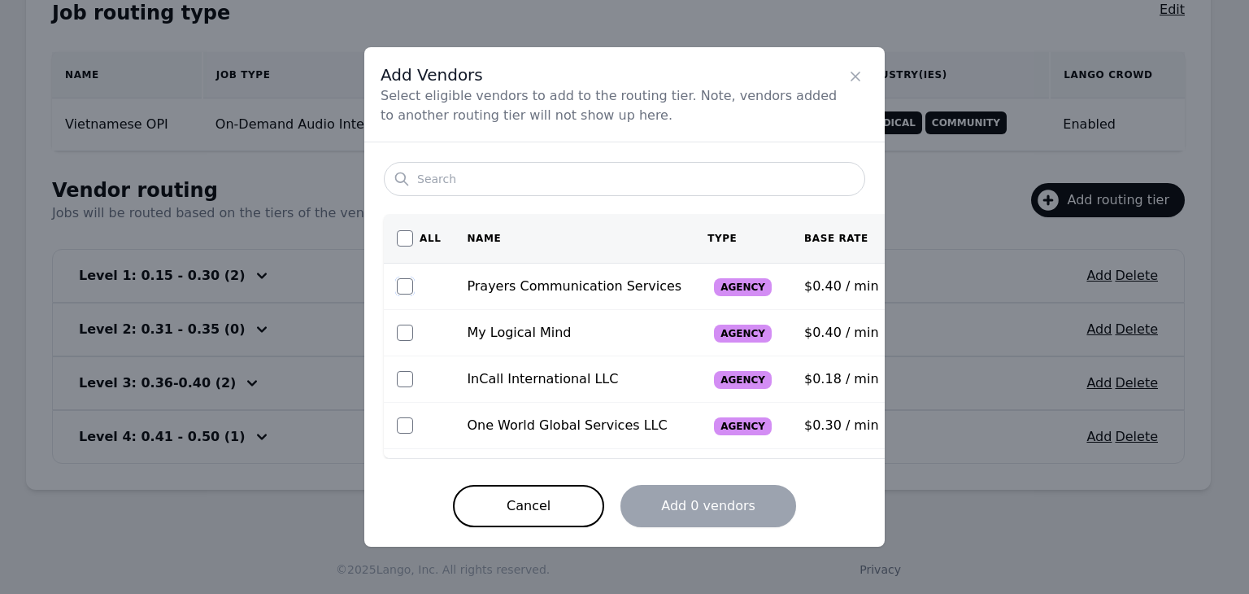
click at [403, 285] on input "checkbox" at bounding box center [405, 286] width 16 height 16
checkbox input "true"
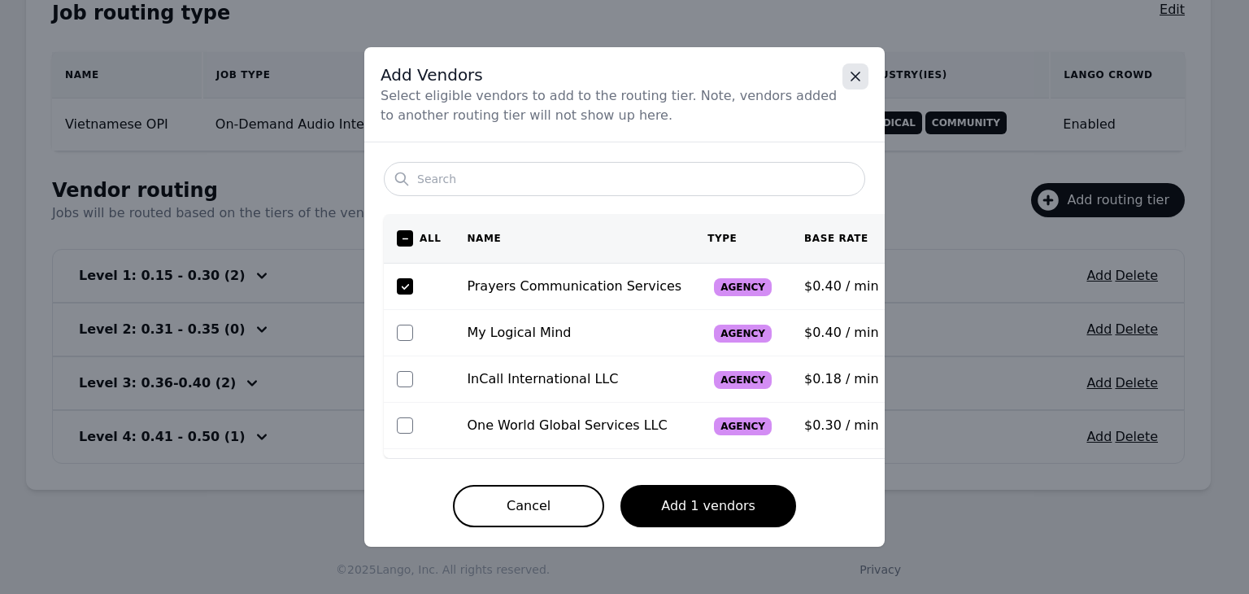
click at [850, 76] on icon "Close" at bounding box center [855, 76] width 16 height 16
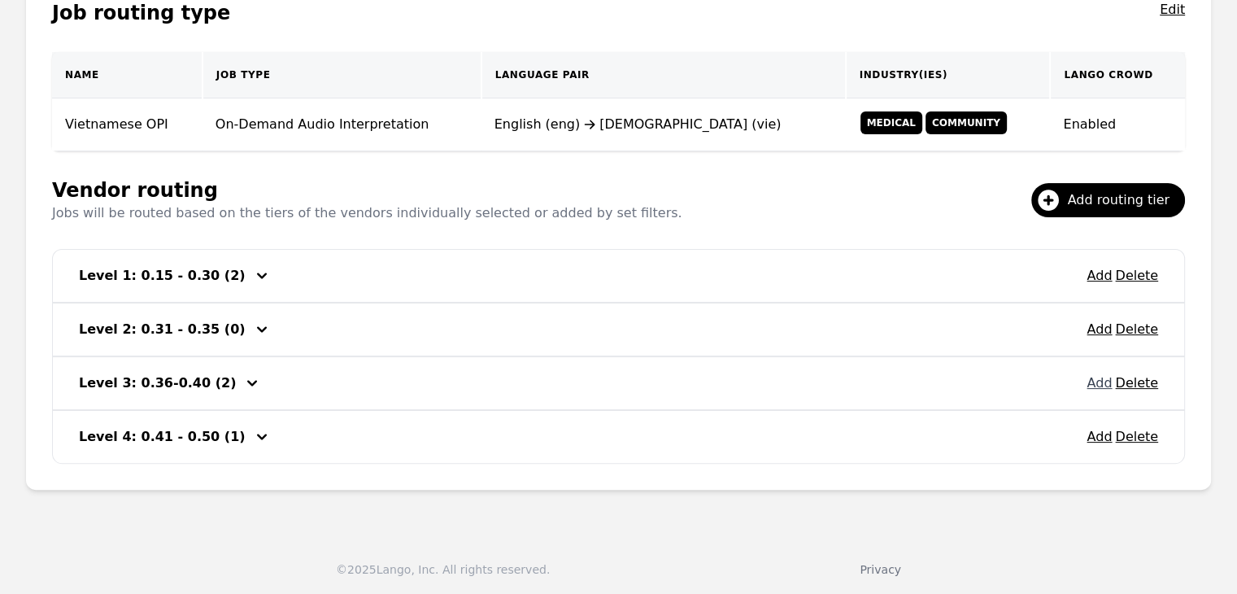
click at [1093, 382] on button "Add" at bounding box center [1098, 383] width 25 height 20
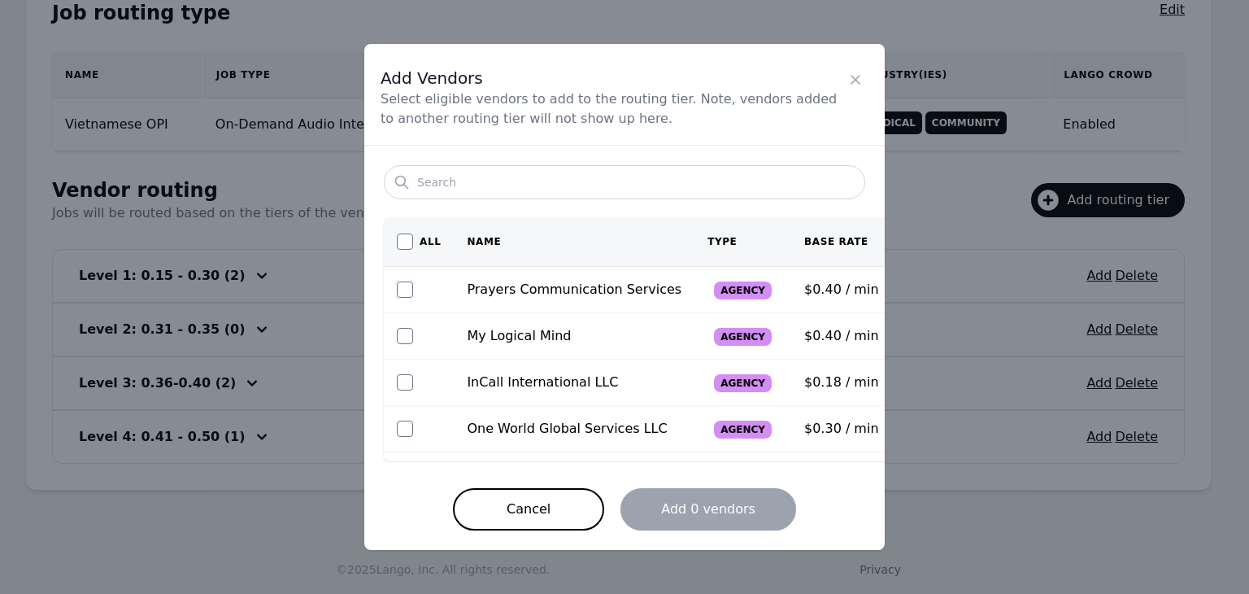
click at [406, 288] on input "checkbox" at bounding box center [405, 289] width 16 height 16
checkbox input "true"
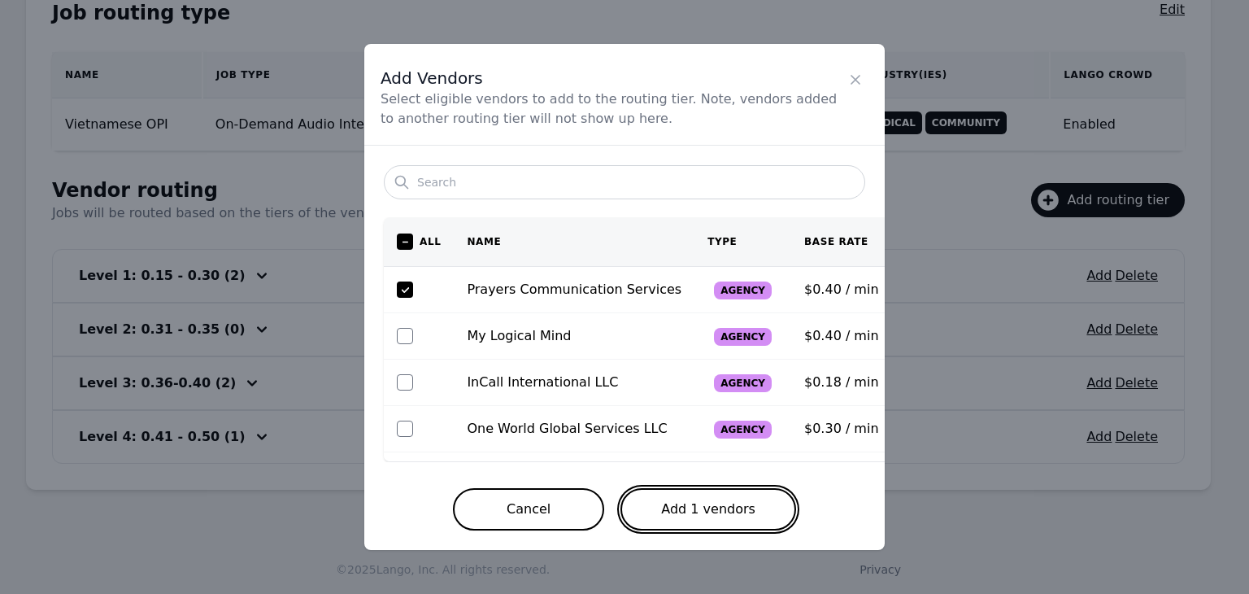
click at [679, 518] on button "Add 1 vendors" at bounding box center [708, 509] width 176 height 42
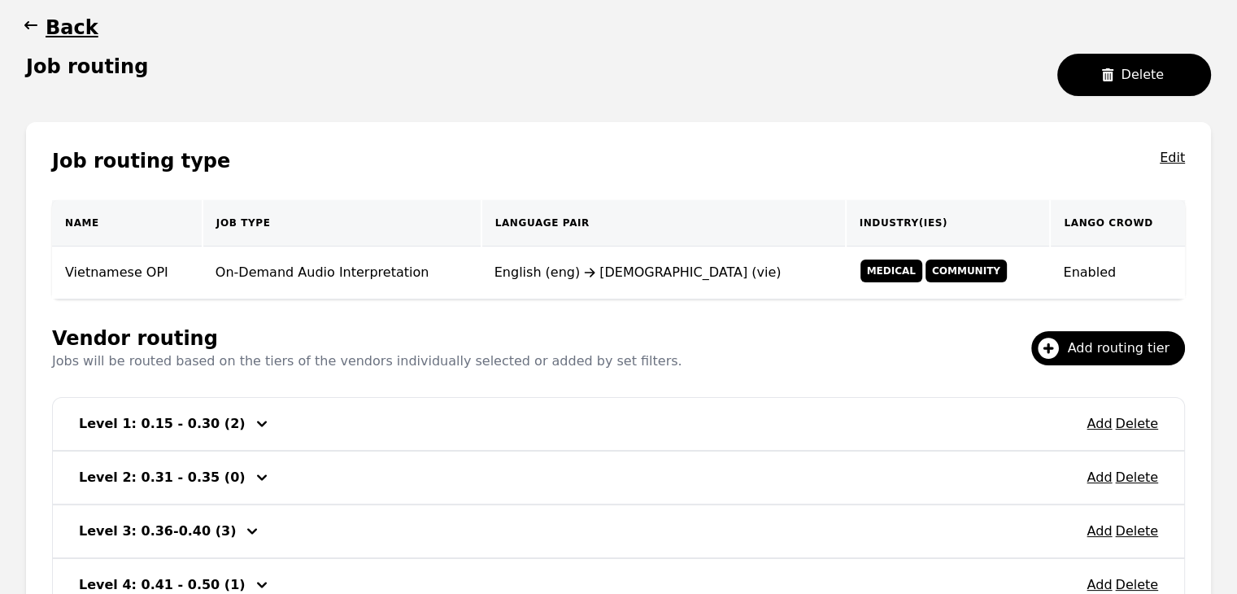
scroll to position [69, 0]
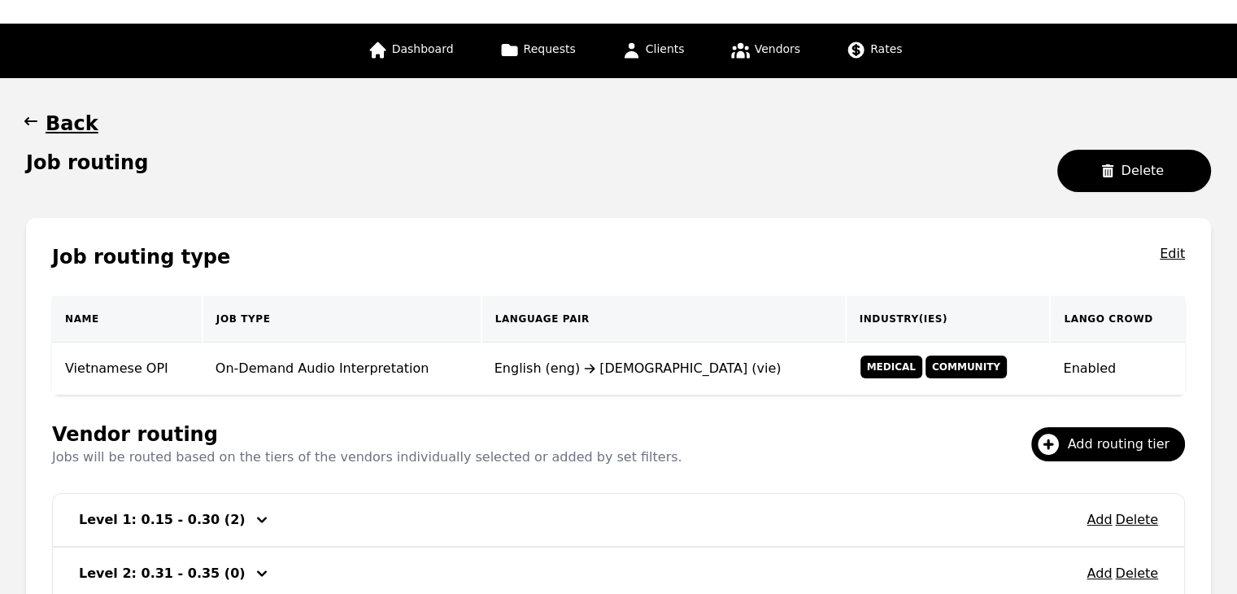
click at [26, 120] on icon "button" at bounding box center [30, 121] width 13 height 8
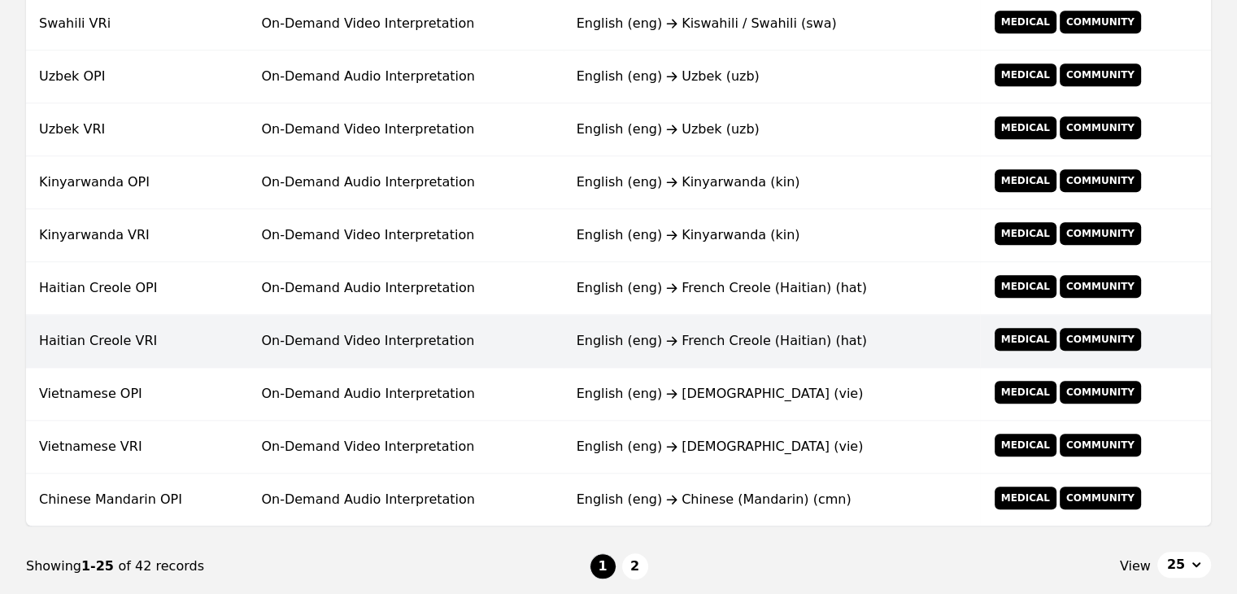
scroll to position [1304, 0]
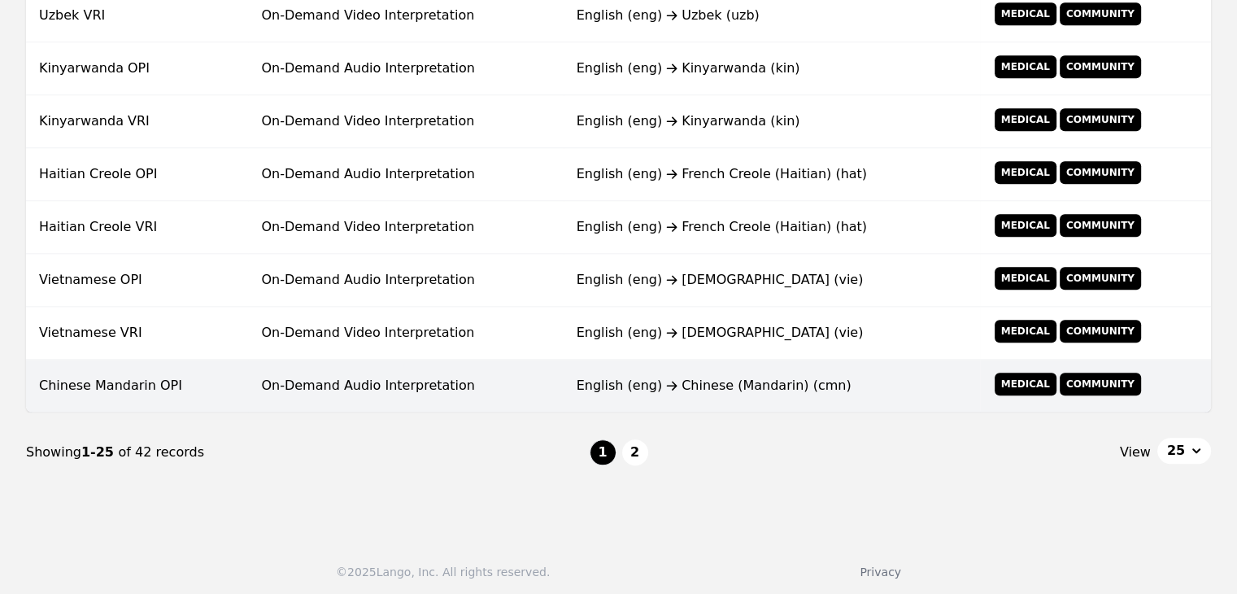
click at [538, 394] on td "On-Demand Audio Interpretation" at bounding box center [405, 385] width 315 height 53
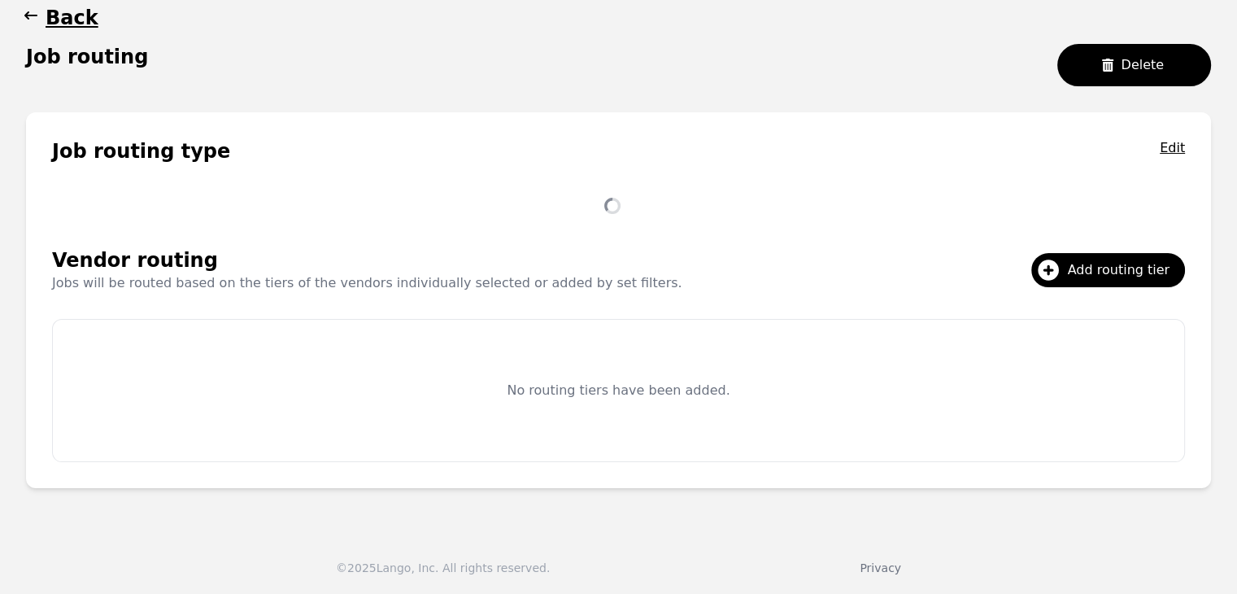
scroll to position [313, 0]
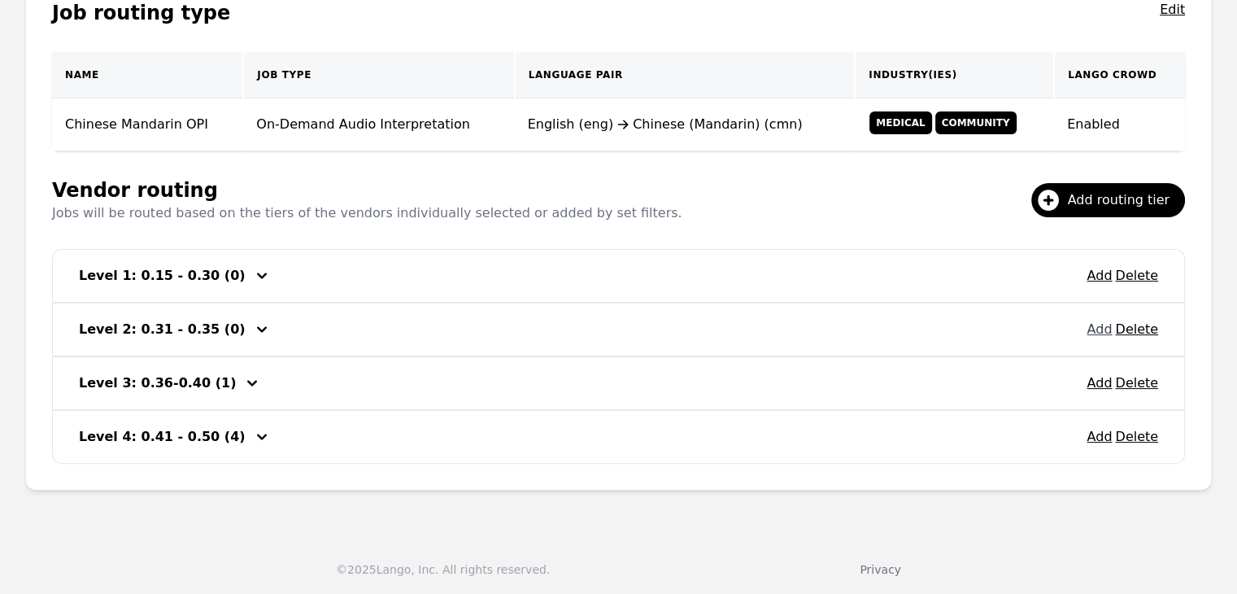
click at [1099, 331] on button "Add" at bounding box center [1098, 330] width 25 height 20
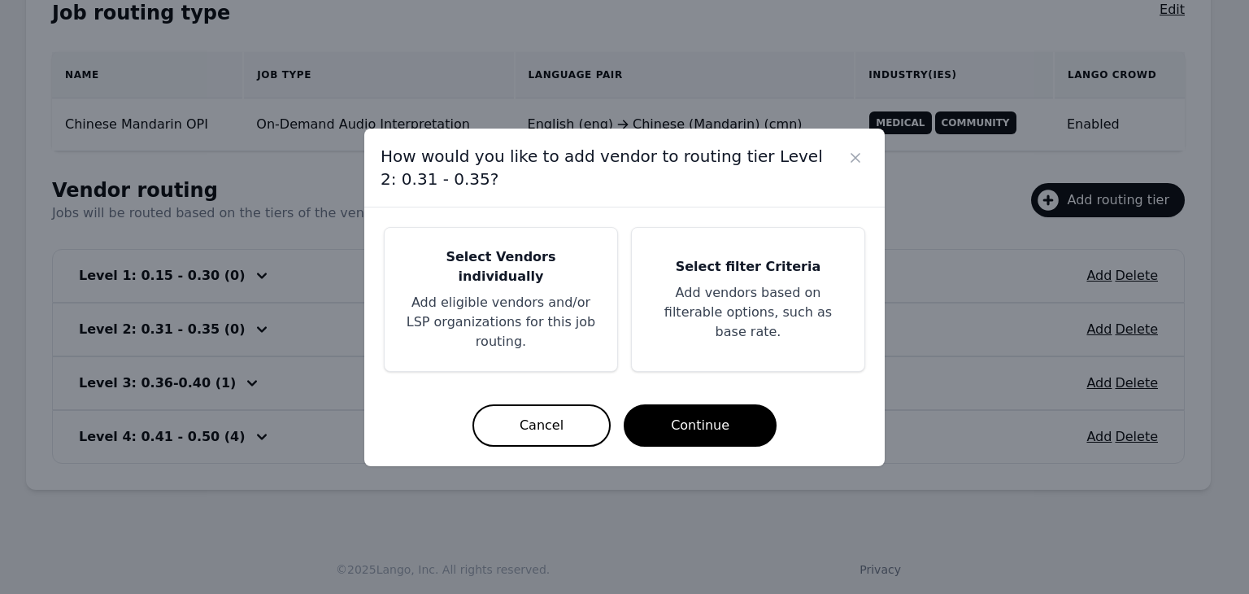
click at [507, 310] on p "Add eligible vendors and/or LSP organizations for this job routing." at bounding box center [501, 322] width 194 height 59
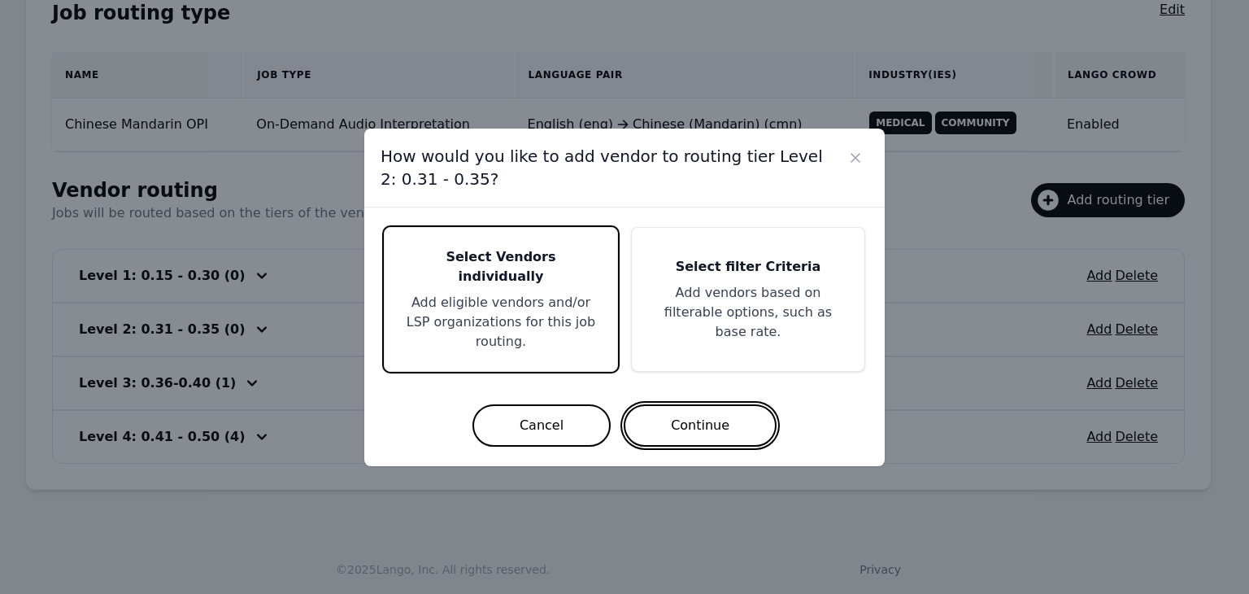
click at [694, 414] on button "Continue" at bounding box center [700, 425] width 153 height 42
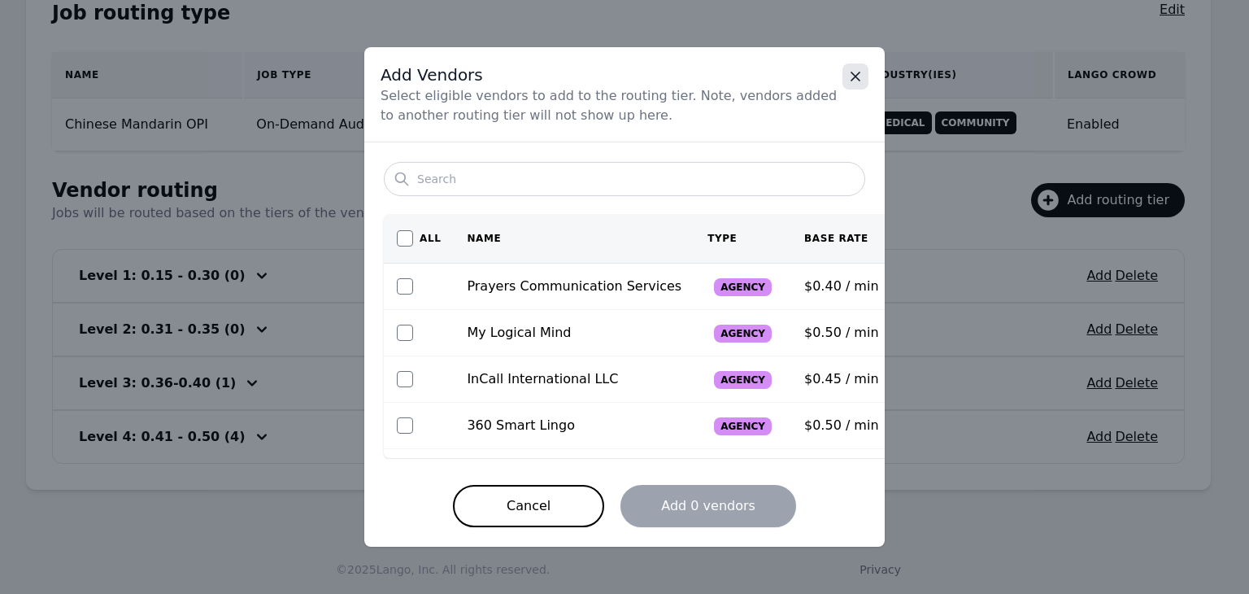
click at [849, 78] on icon "Close" at bounding box center [855, 76] width 16 height 16
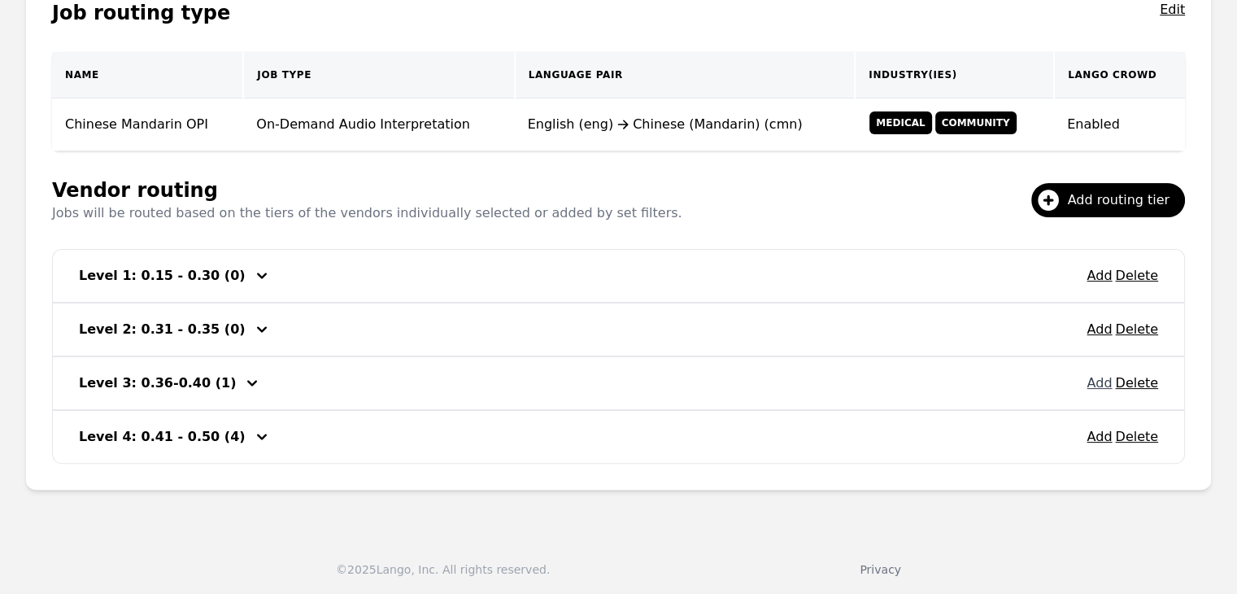
click at [1098, 386] on button "Add" at bounding box center [1098, 383] width 25 height 20
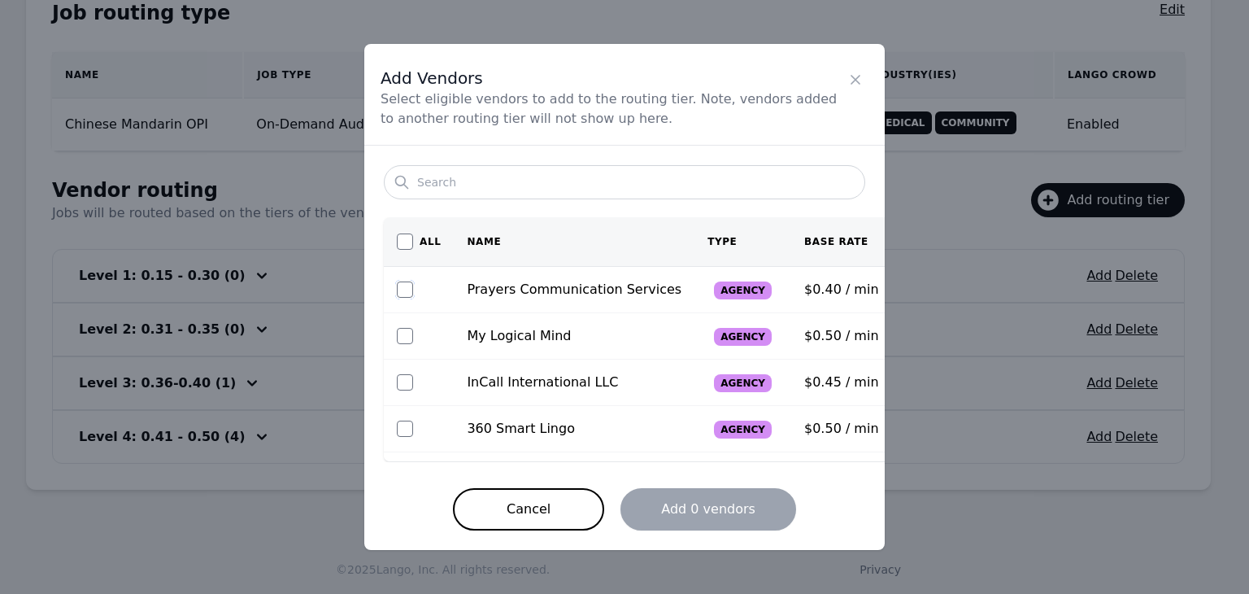
click at [407, 292] on input "checkbox" at bounding box center [405, 289] width 16 height 16
checkbox input "true"
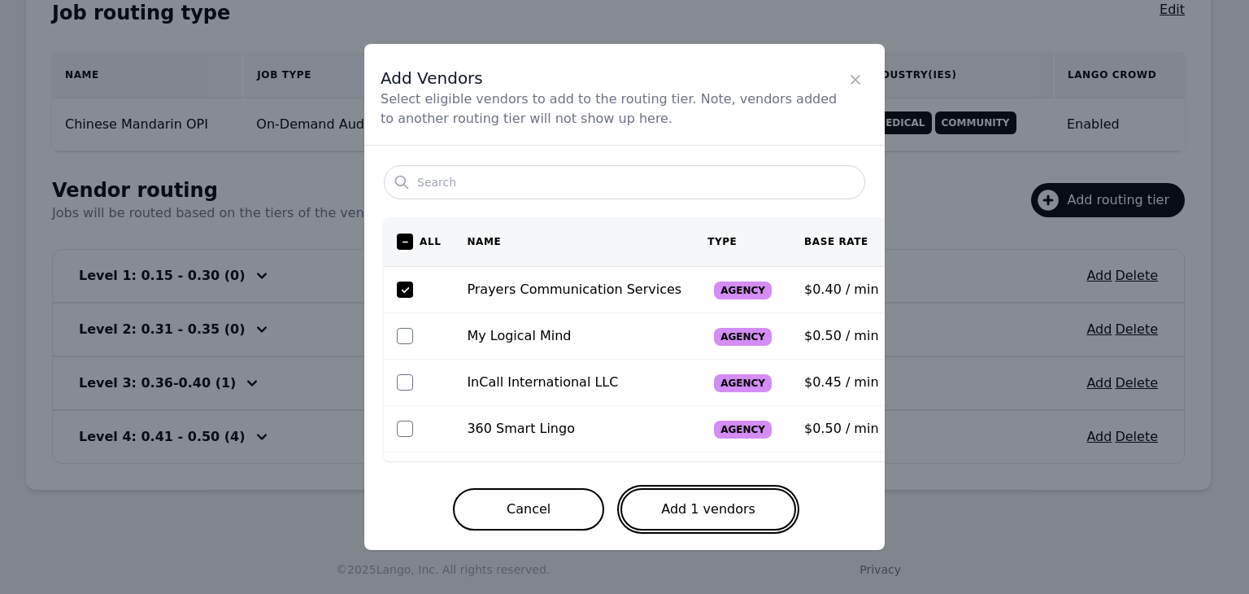
click at [725, 508] on button "Add 1 vendors" at bounding box center [708, 509] width 176 height 42
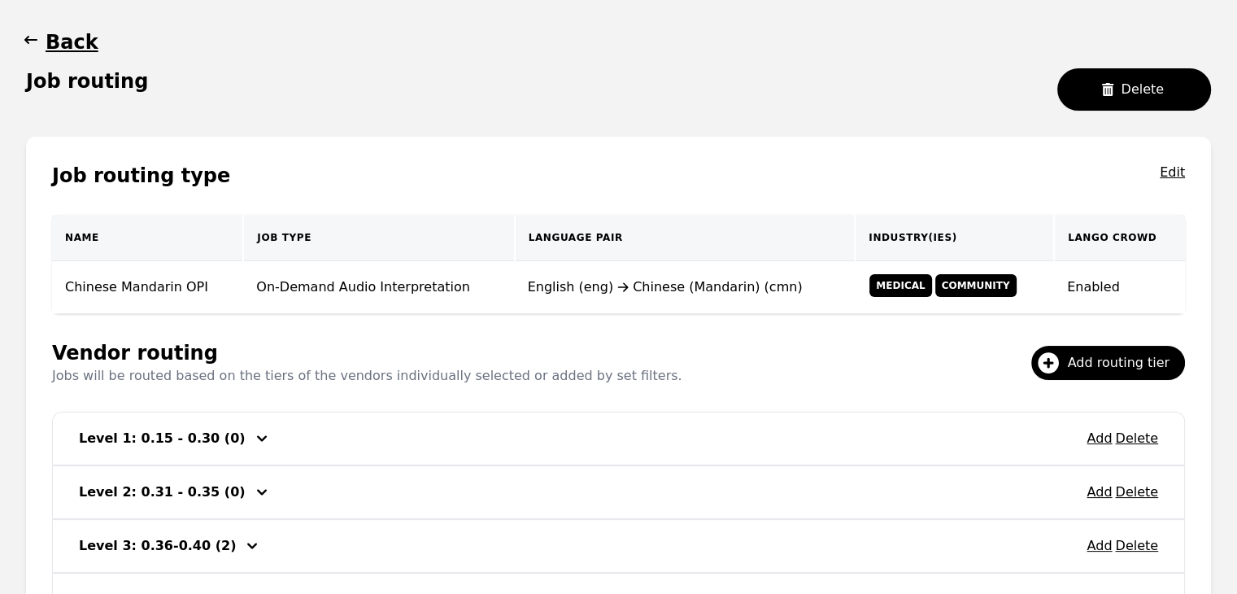
click at [29, 45] on icon "button" at bounding box center [31, 40] width 16 height 16
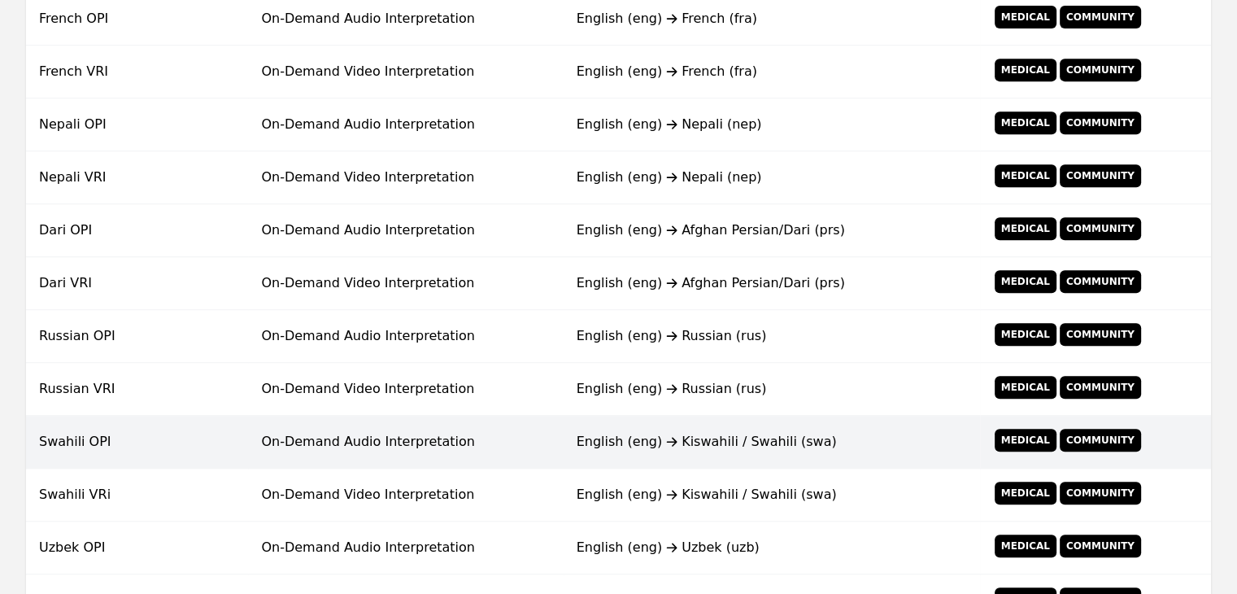
scroll to position [1304, 0]
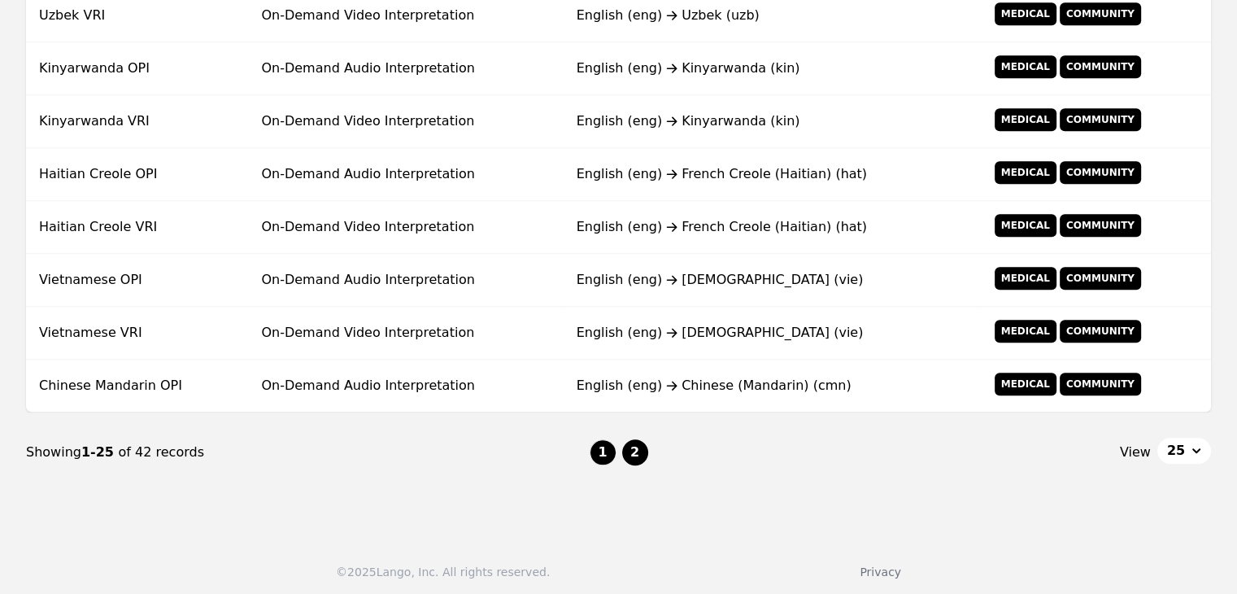
click at [629, 443] on button "2" at bounding box center [635, 452] width 26 height 26
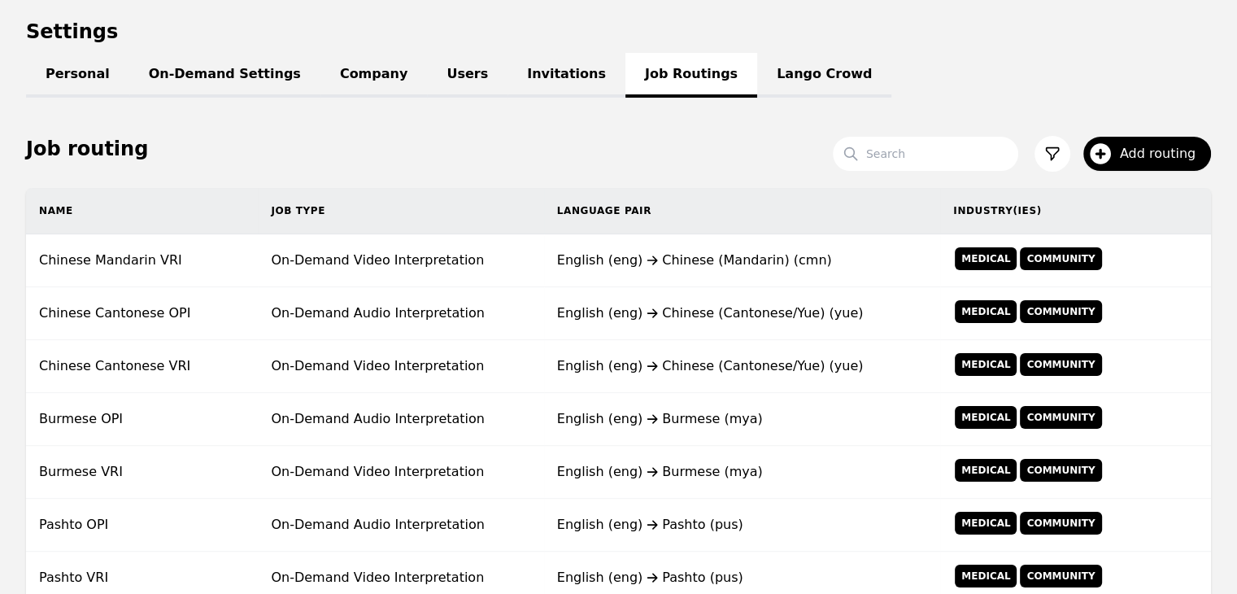
scroll to position [882, 0]
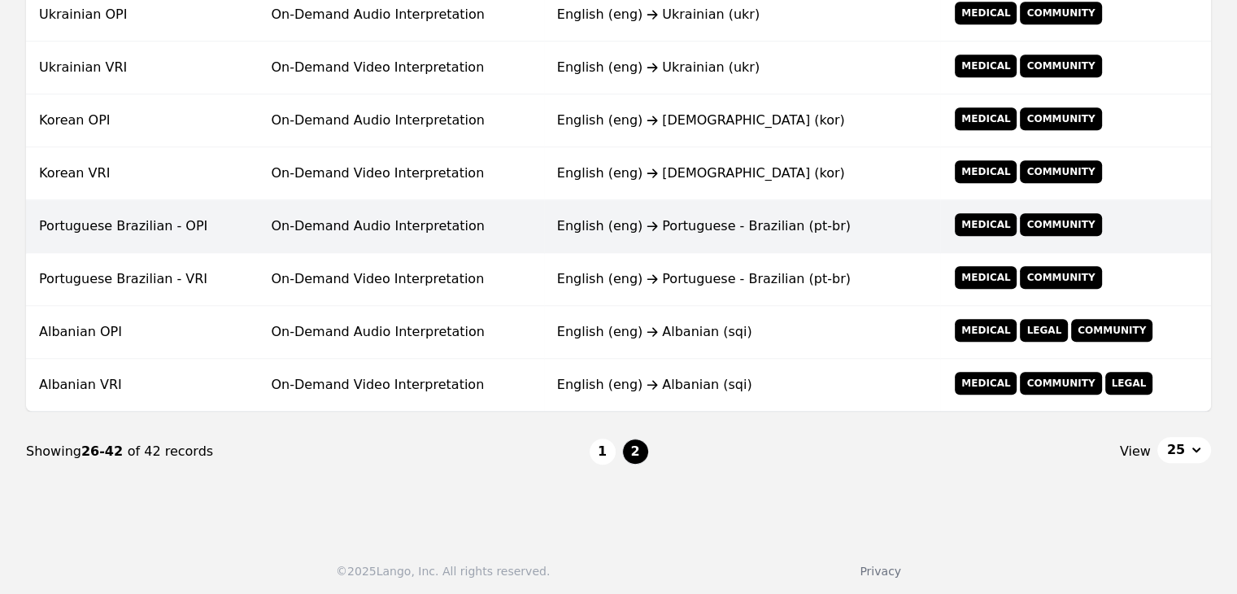
click at [407, 228] on td "On-Demand Audio Interpretation" at bounding box center [400, 226] width 285 height 53
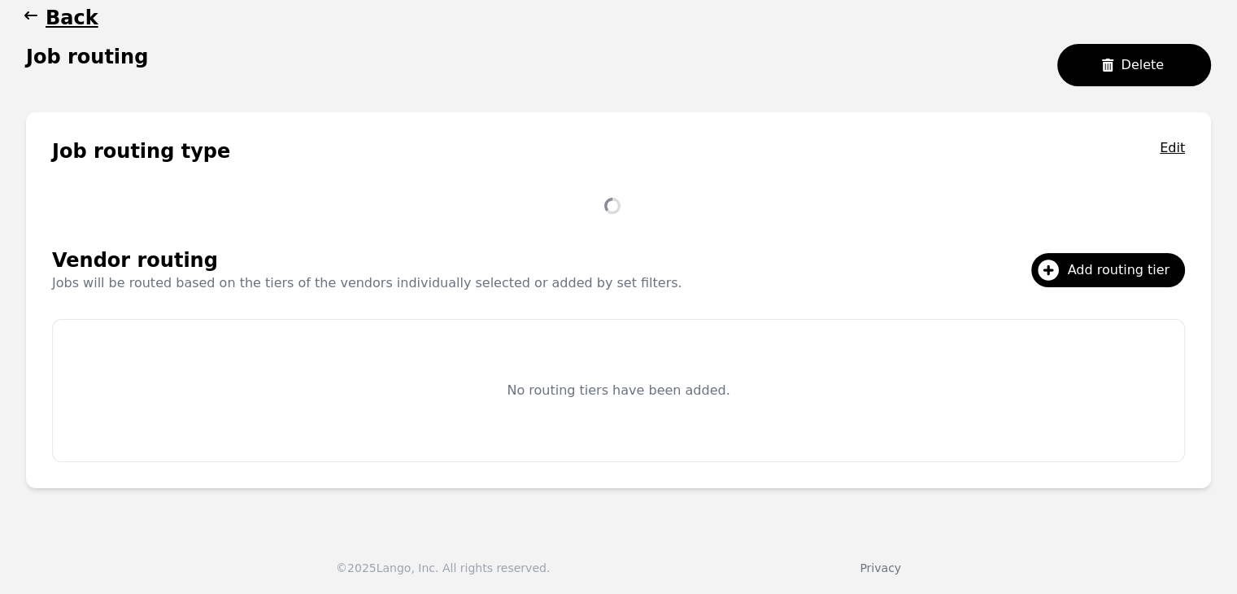
scroll to position [153, 0]
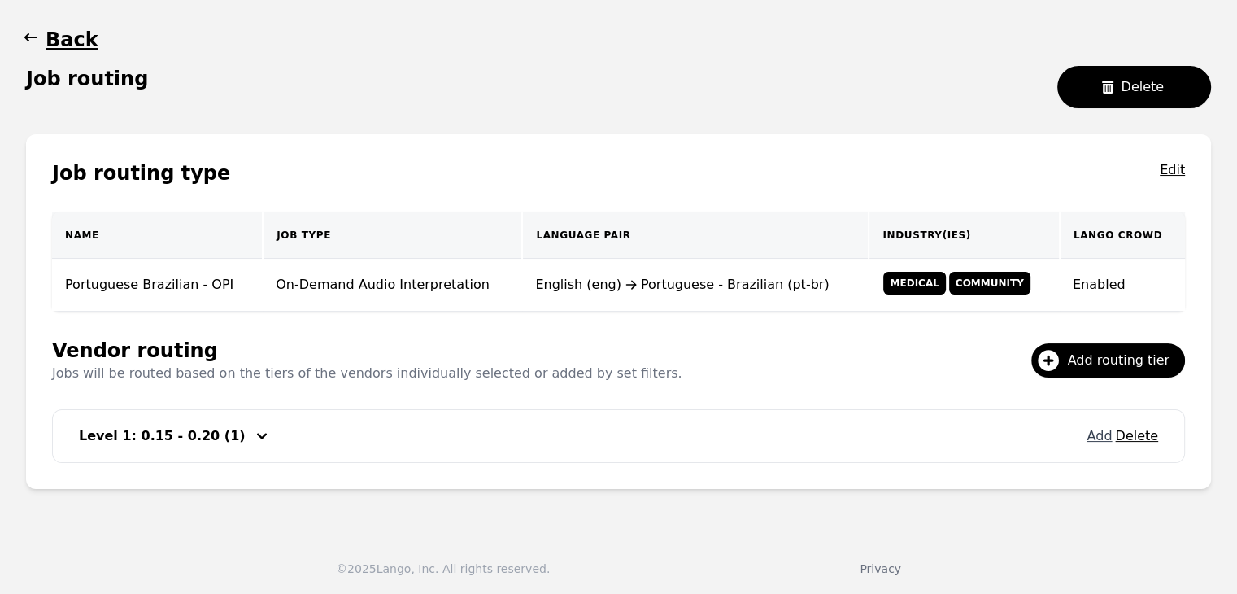
click at [1099, 437] on button "Add" at bounding box center [1098, 436] width 25 height 20
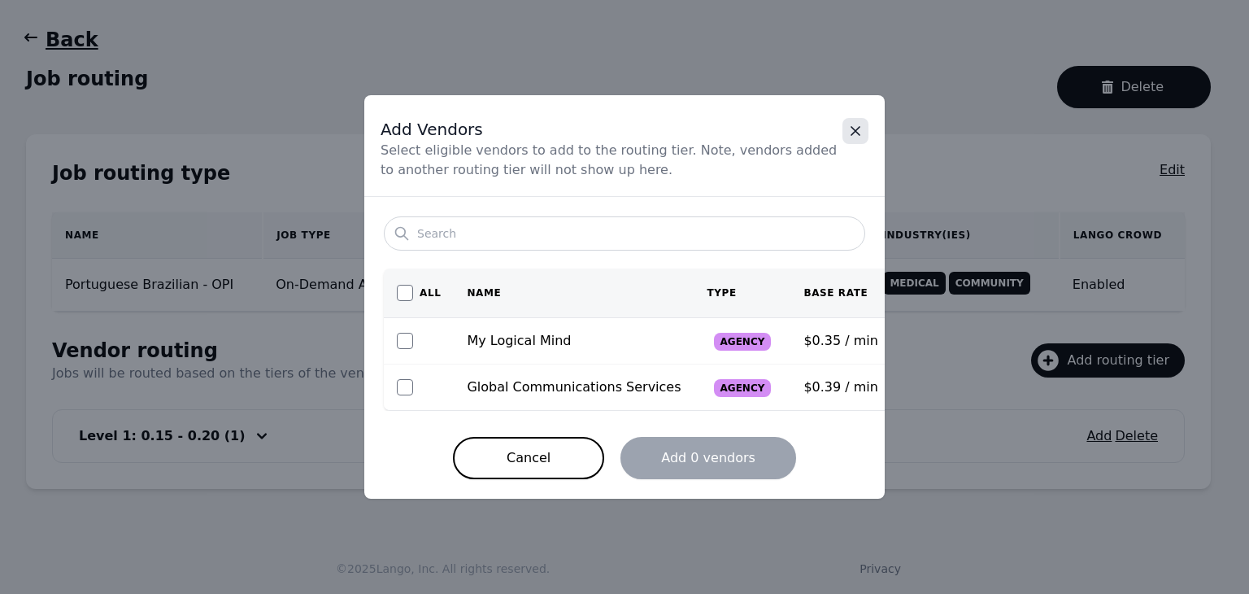
click at [858, 131] on icon "Close" at bounding box center [855, 131] width 16 height 16
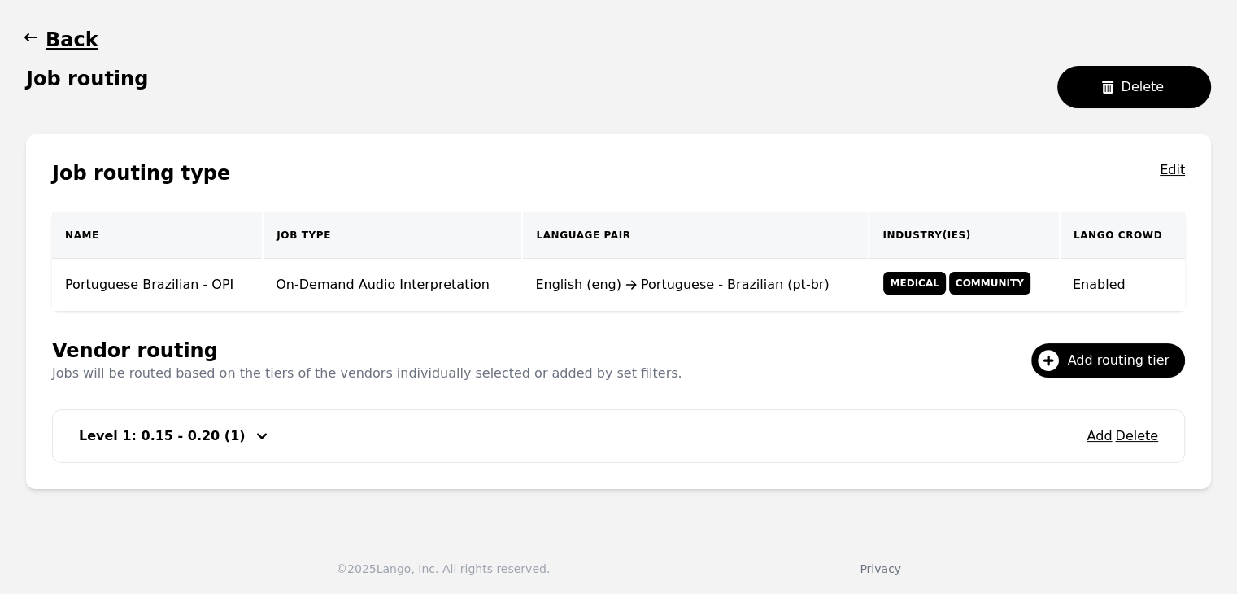
click at [29, 42] on icon "button" at bounding box center [31, 37] width 16 height 16
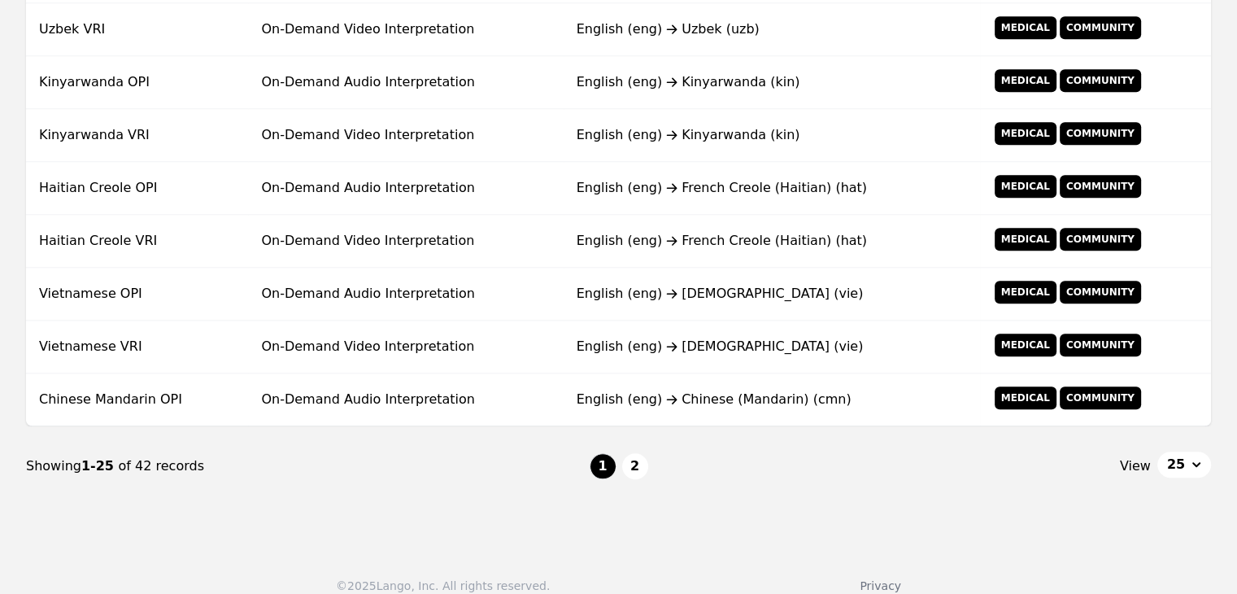
scroll to position [1304, 0]
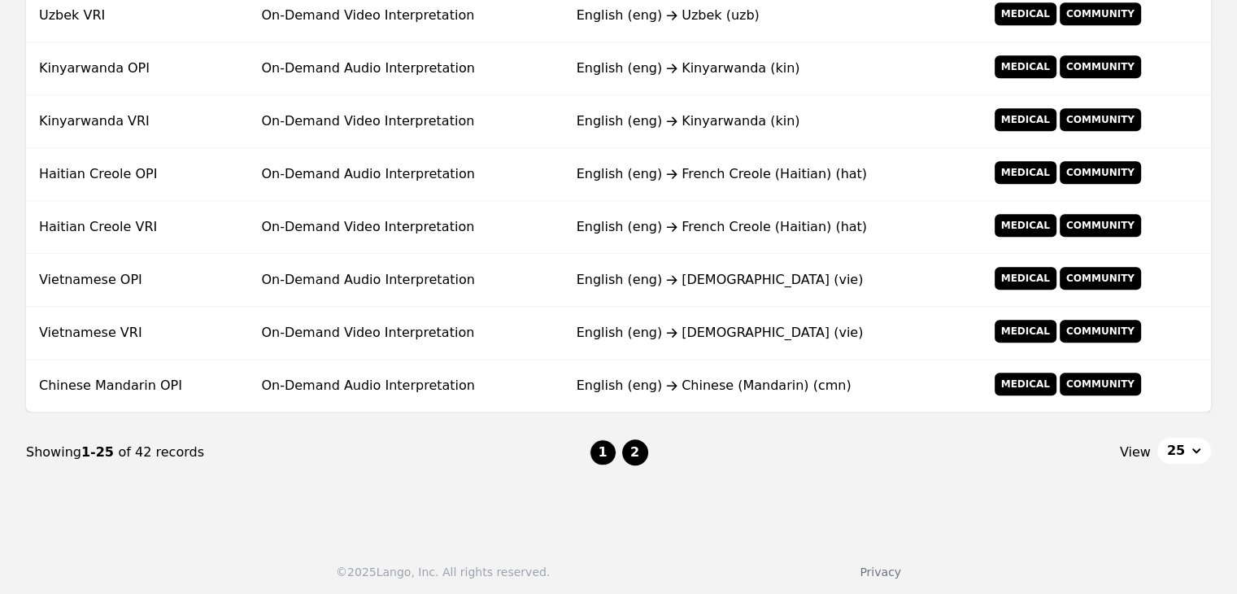
click at [634, 446] on button "2" at bounding box center [635, 452] width 26 height 26
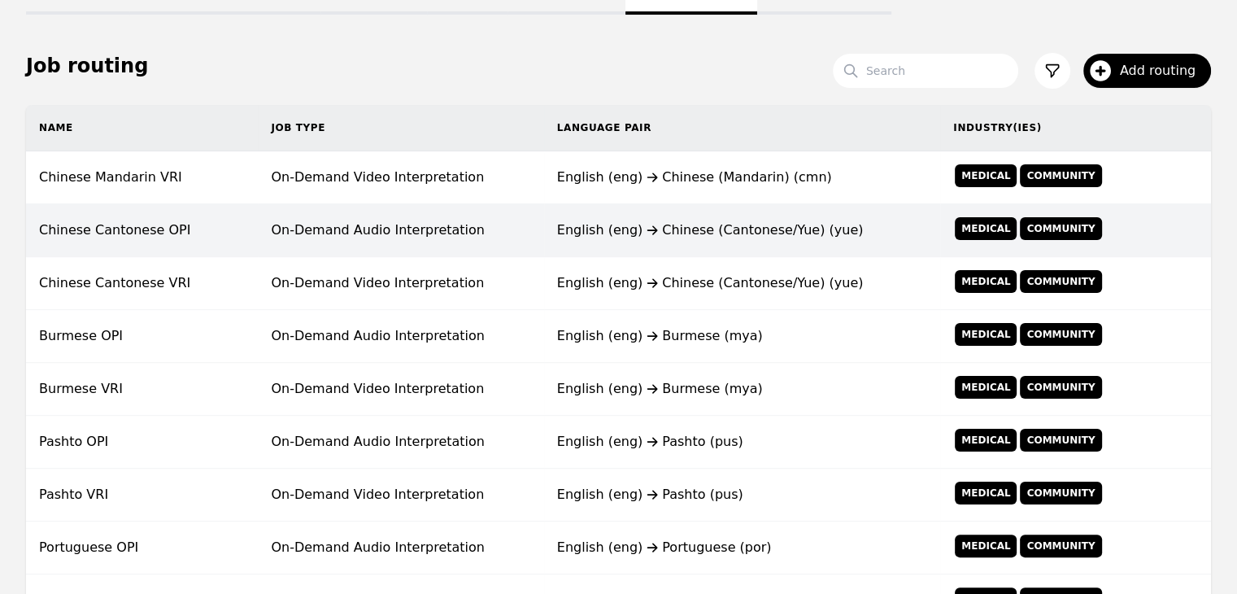
click at [372, 250] on td "On-Demand Audio Interpretation" at bounding box center [400, 230] width 285 height 53
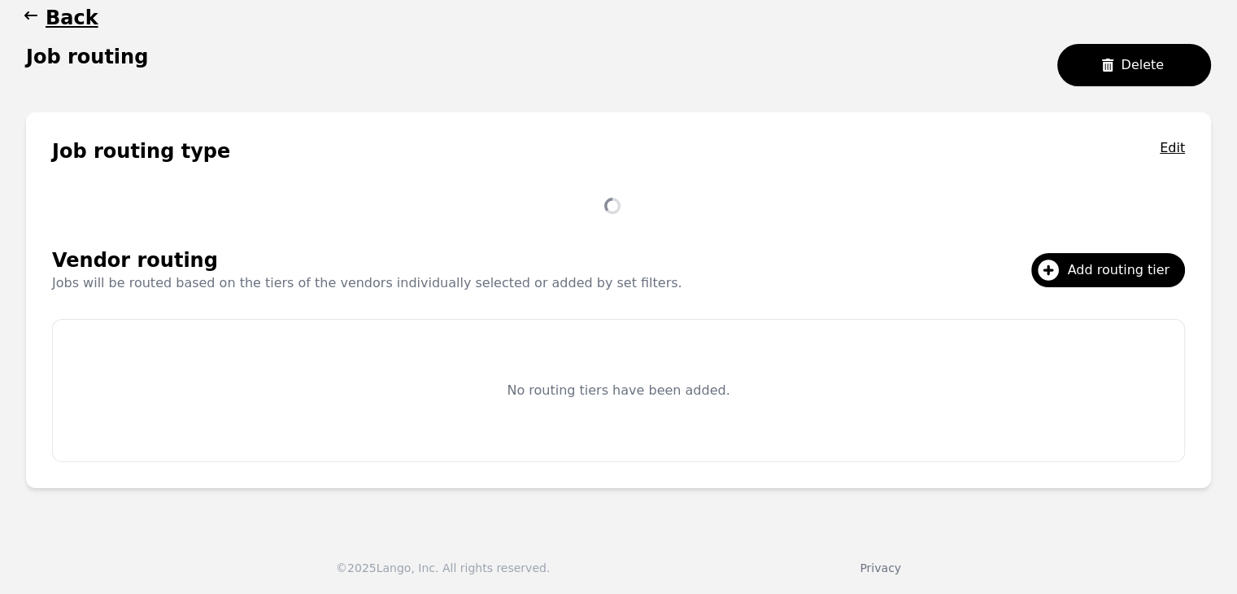
scroll to position [207, 0]
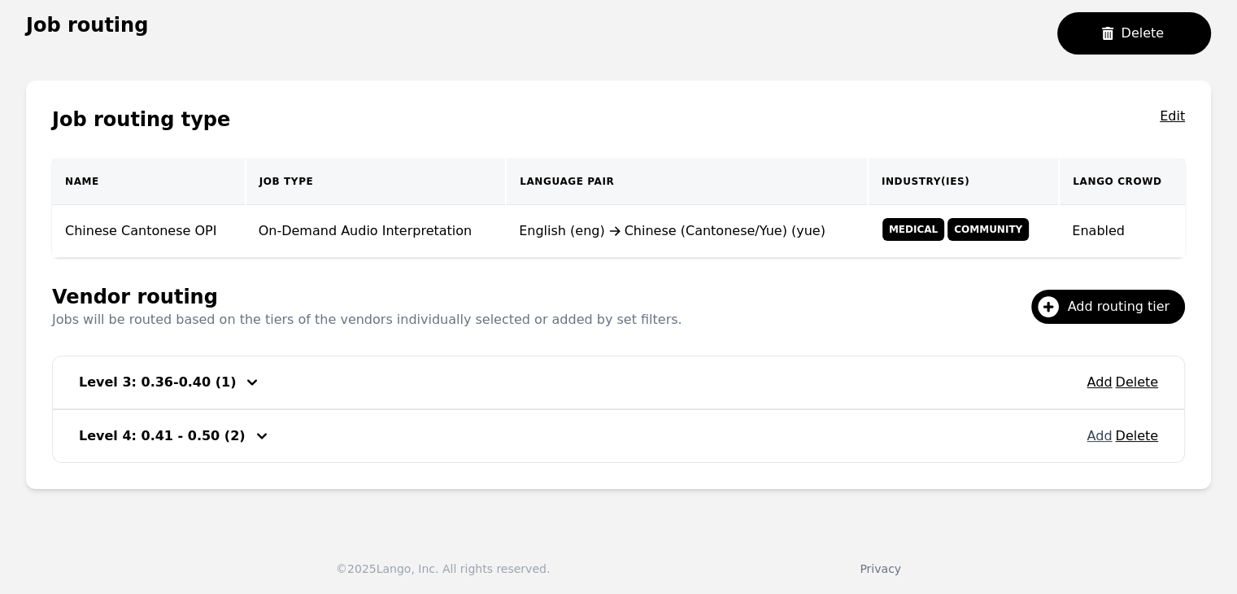
click at [1099, 434] on button "Add" at bounding box center [1098, 436] width 25 height 20
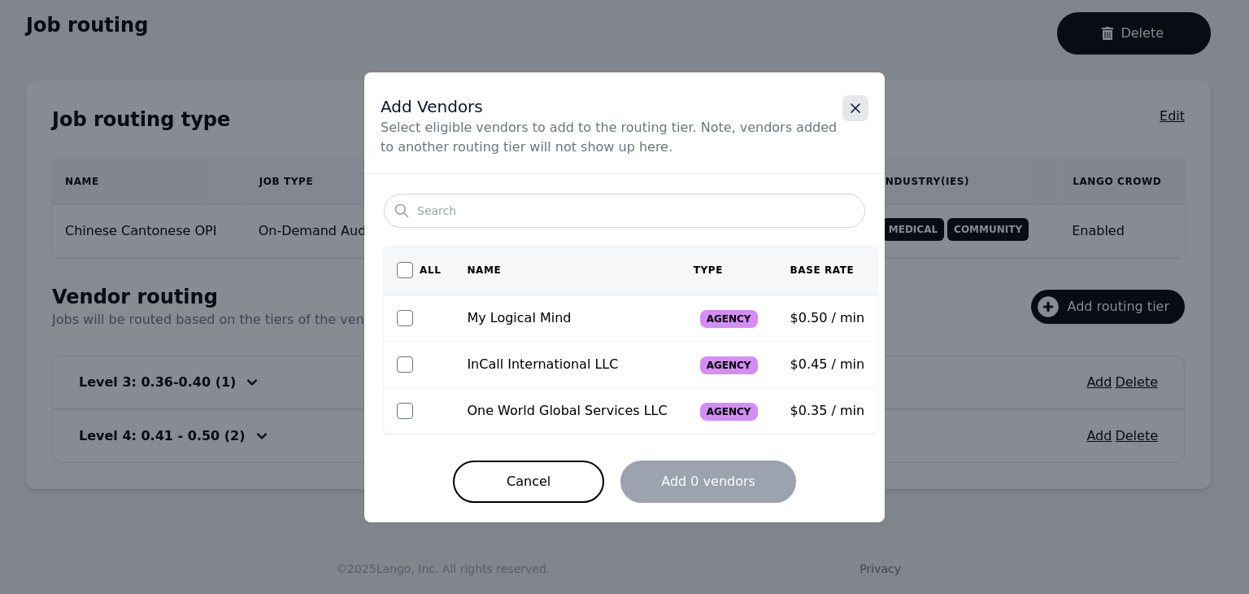
click at [858, 108] on icon "Close" at bounding box center [855, 108] width 16 height 16
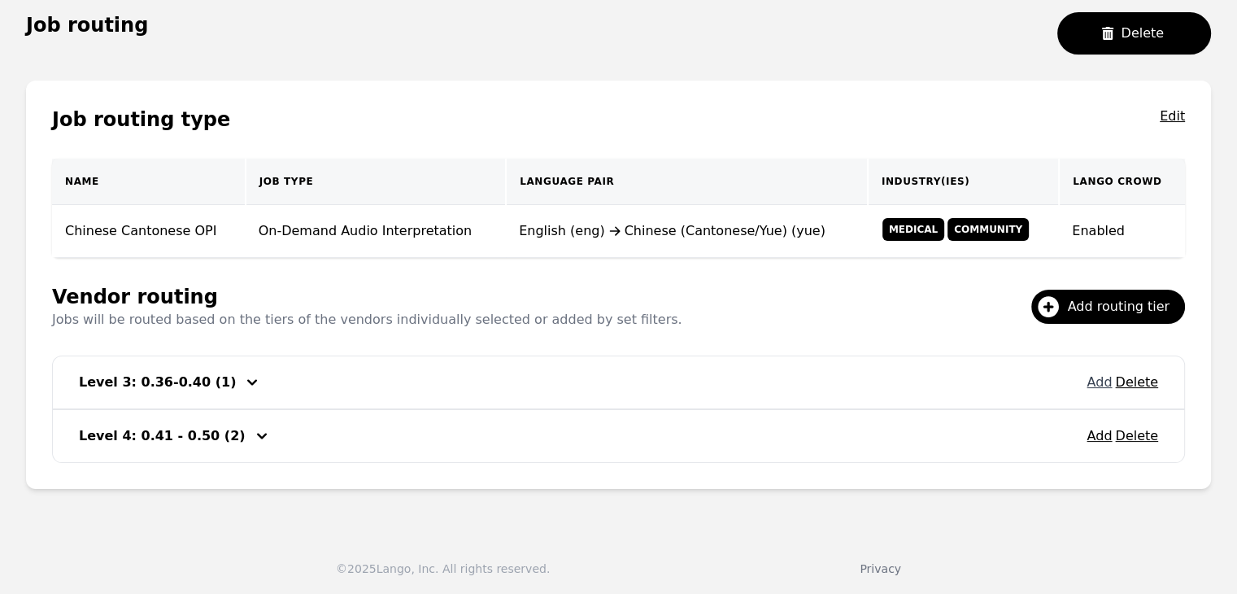
click at [1107, 389] on button "Add" at bounding box center [1098, 382] width 25 height 20
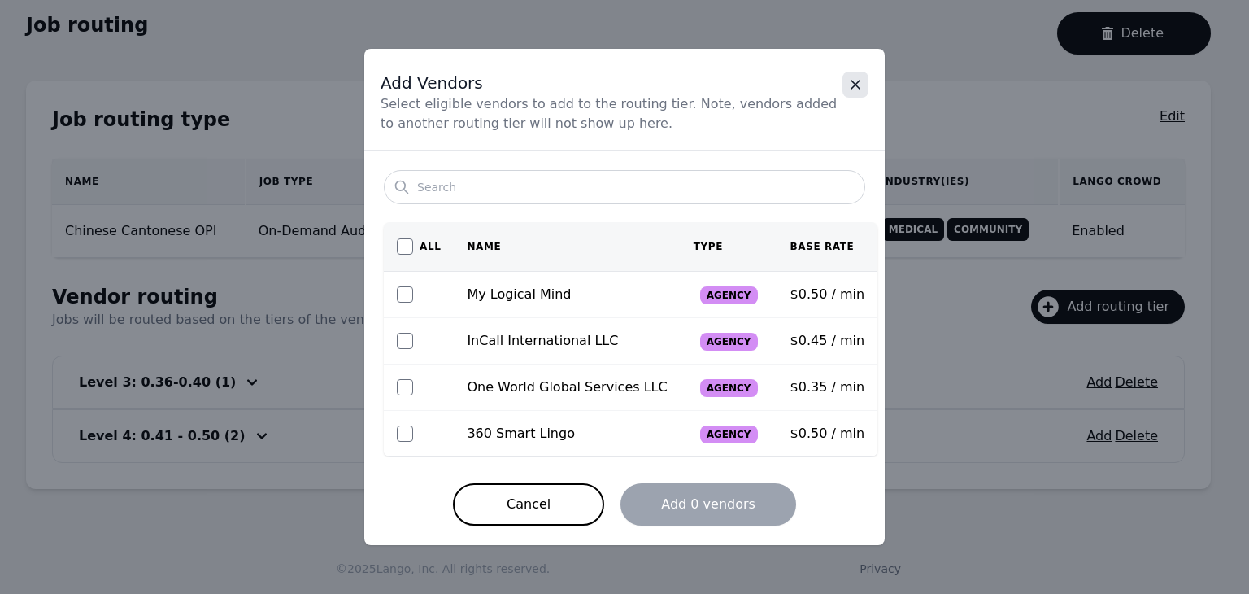
click at [855, 87] on icon "Close" at bounding box center [855, 84] width 16 height 16
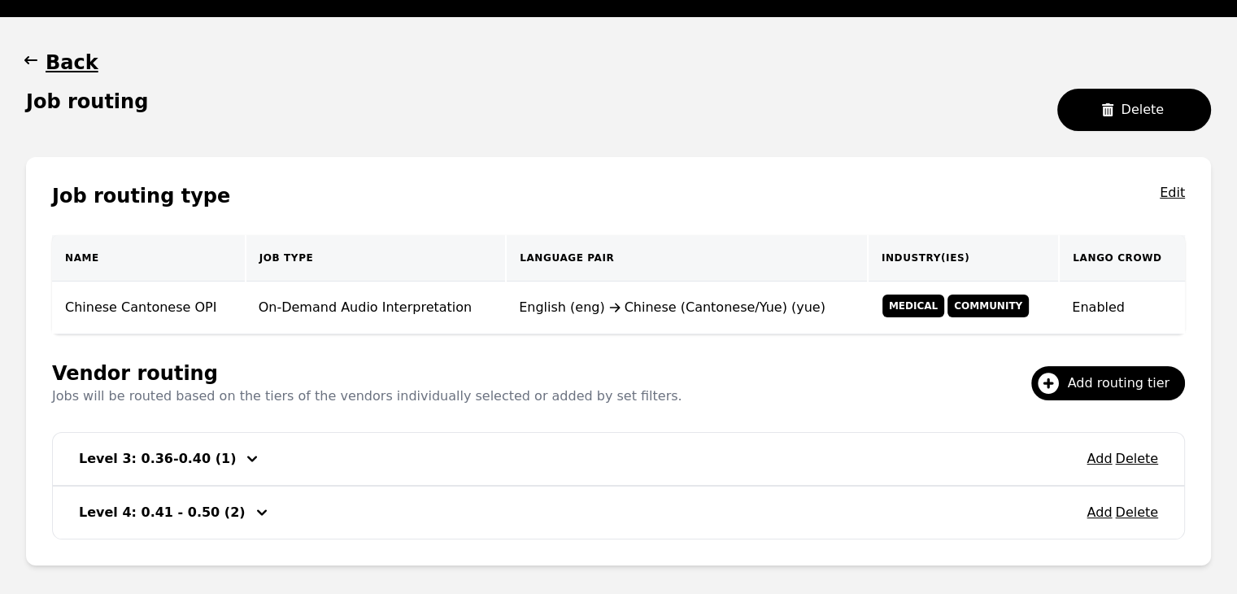
scroll to position [44, 0]
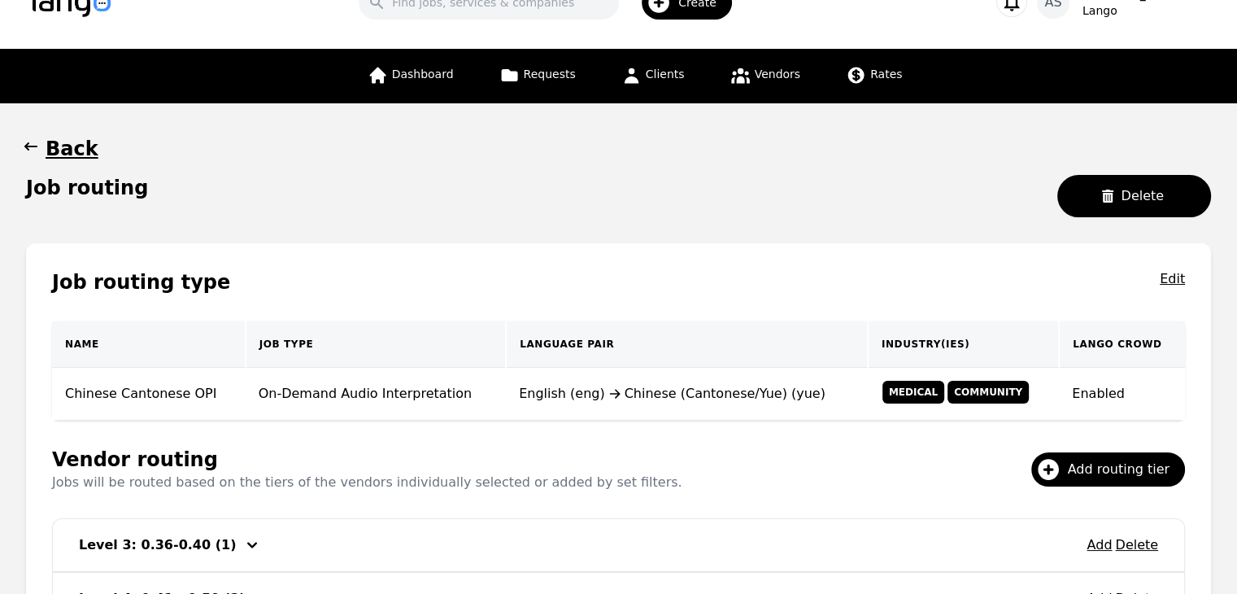
click at [29, 153] on icon "button" at bounding box center [31, 146] width 16 height 16
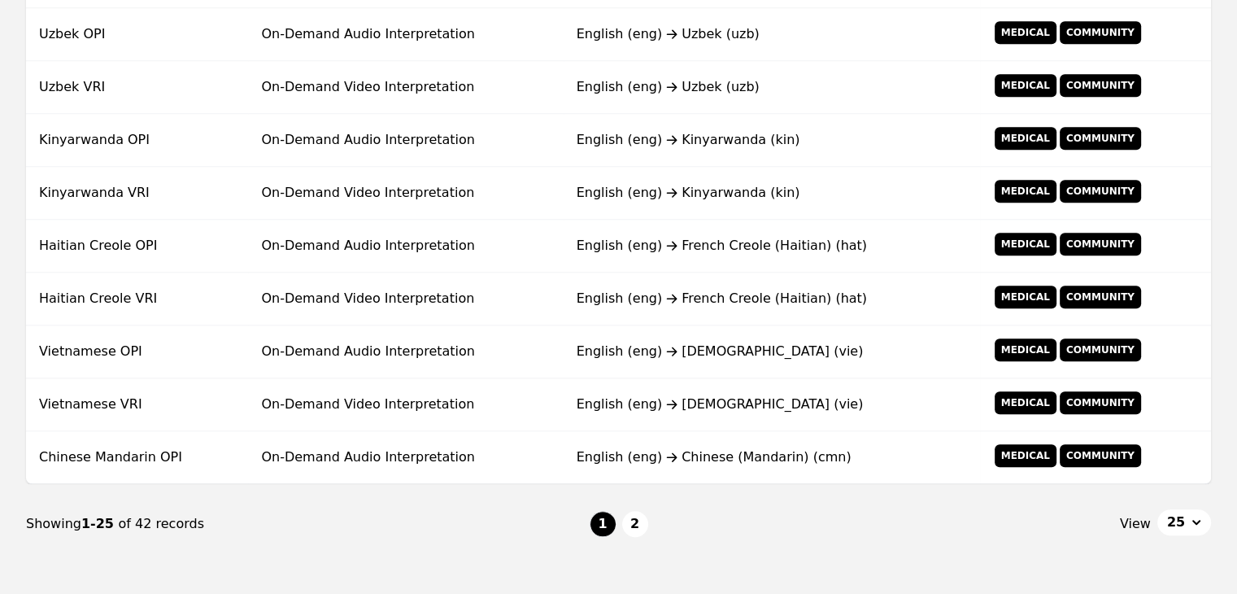
scroll to position [1304, 0]
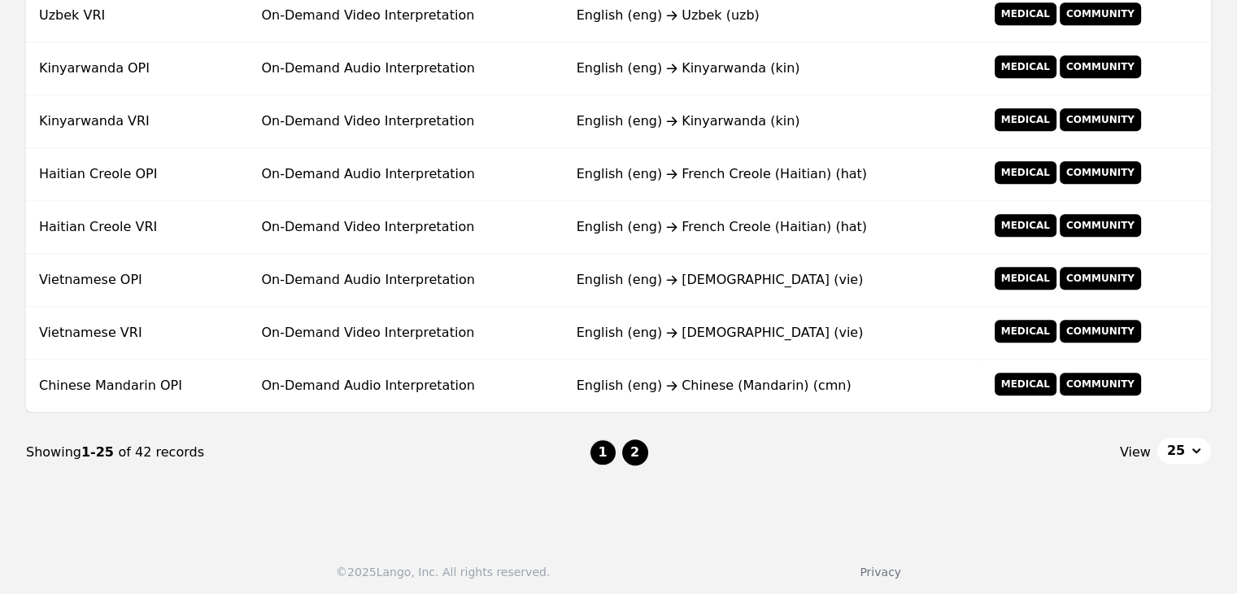
click at [634, 450] on button "2" at bounding box center [635, 452] width 26 height 26
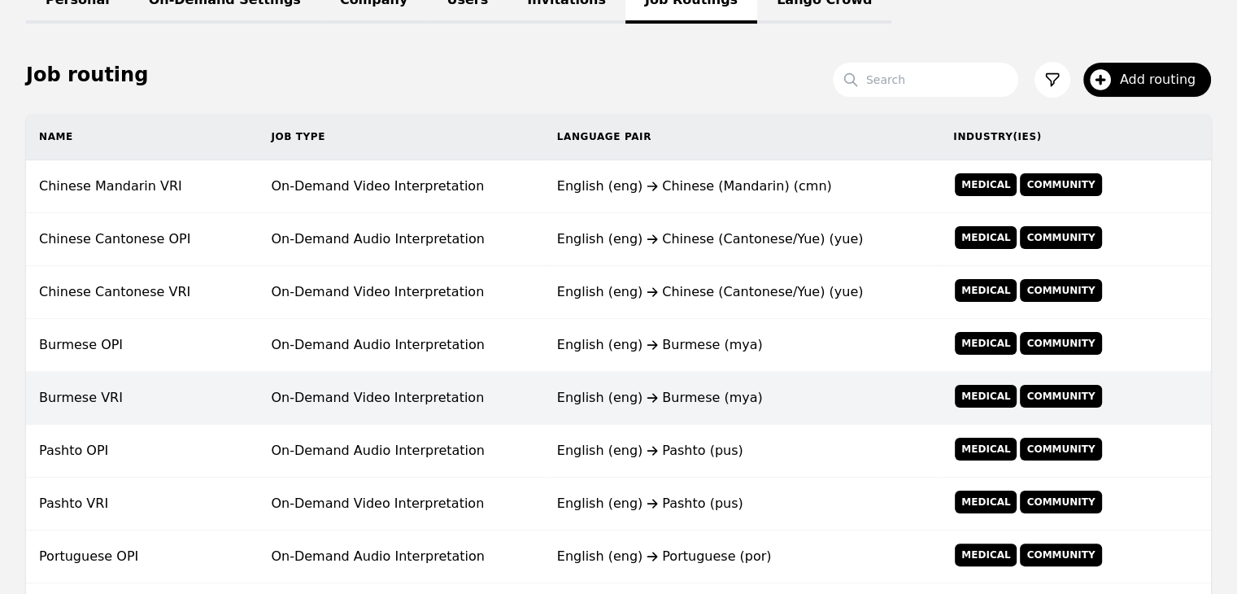
scroll to position [232, 0]
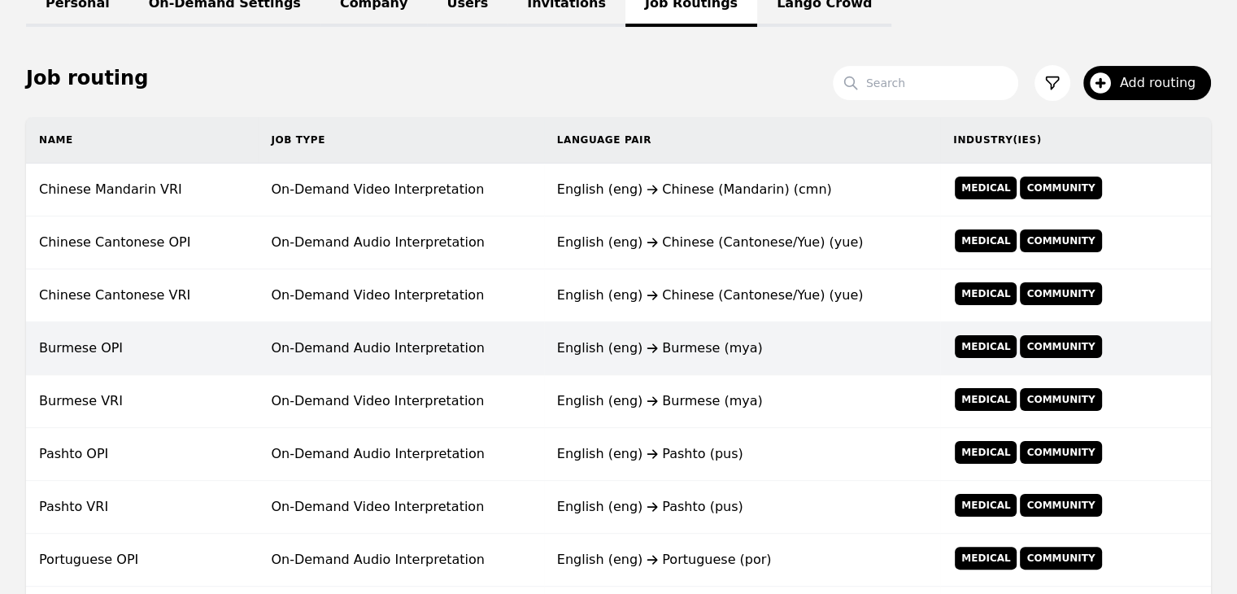
click at [681, 344] on div "English (eng) Burmese (mya)" at bounding box center [742, 348] width 370 height 20
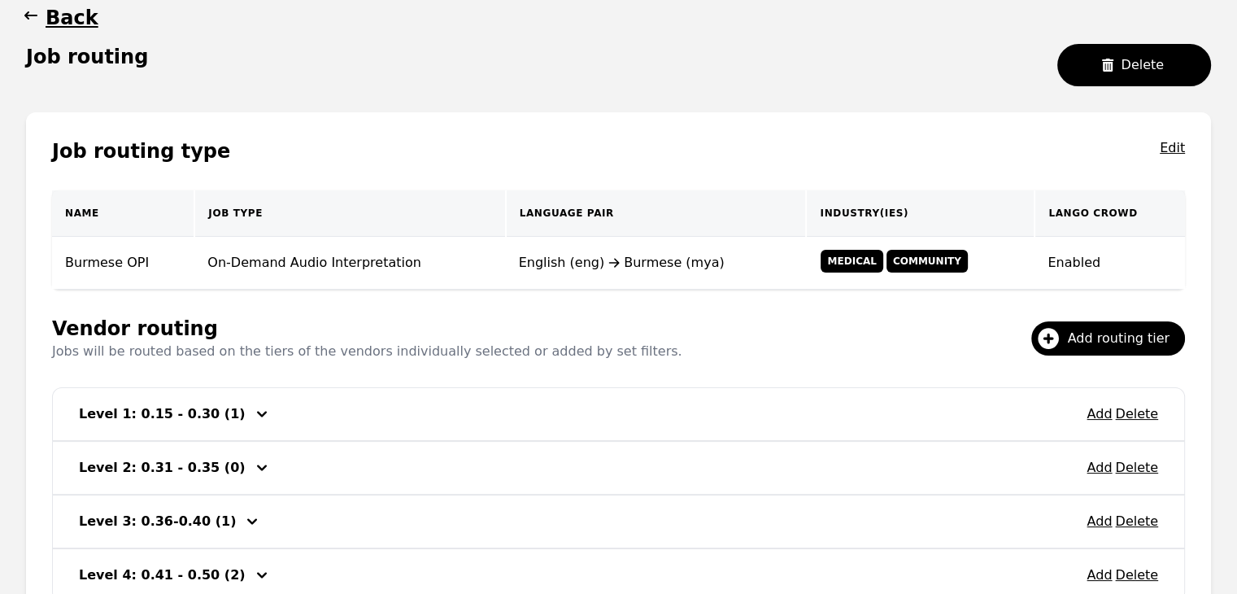
scroll to position [232, 0]
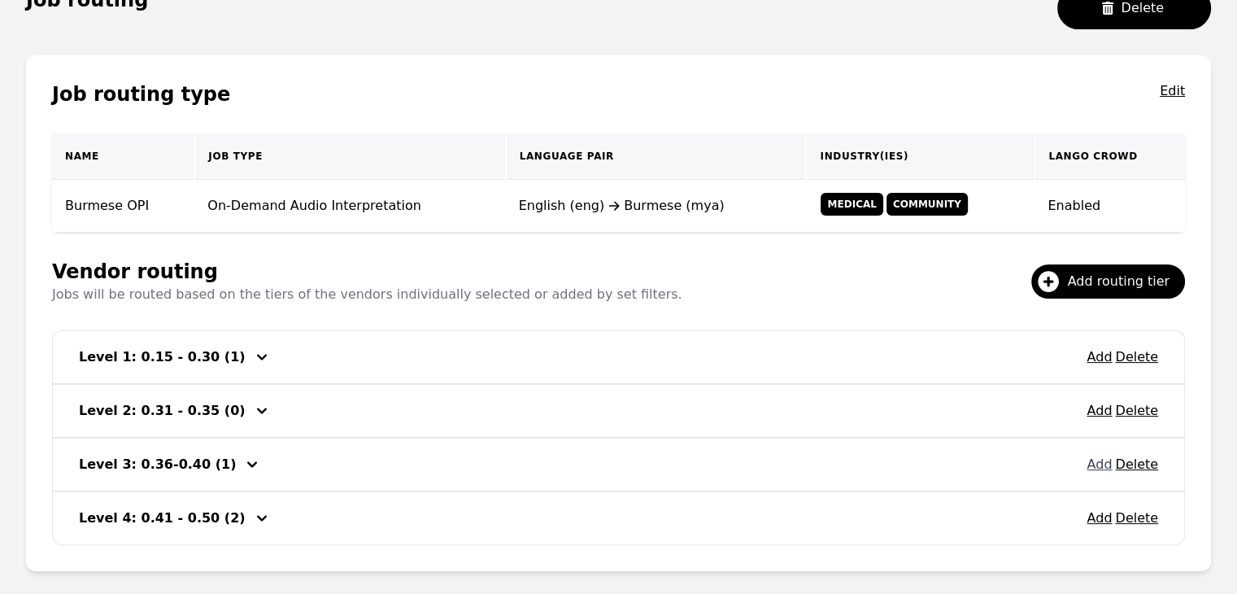
click at [1099, 460] on button "Add" at bounding box center [1098, 465] width 25 height 20
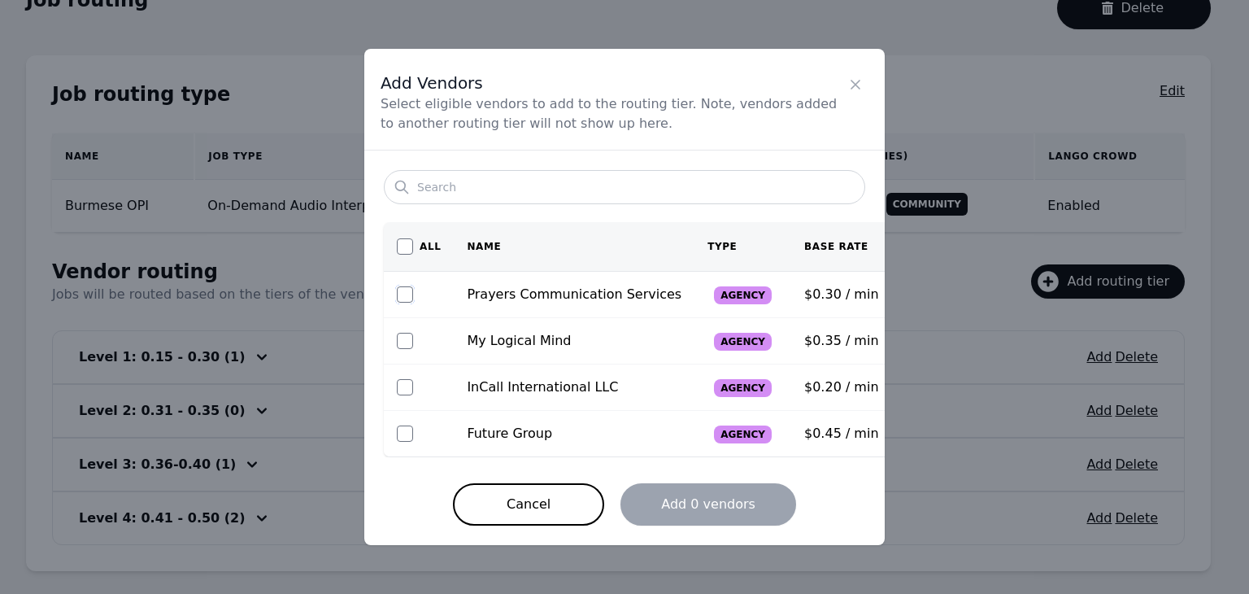
click at [401, 287] on input "checkbox" at bounding box center [405, 294] width 16 height 16
checkbox input "true"
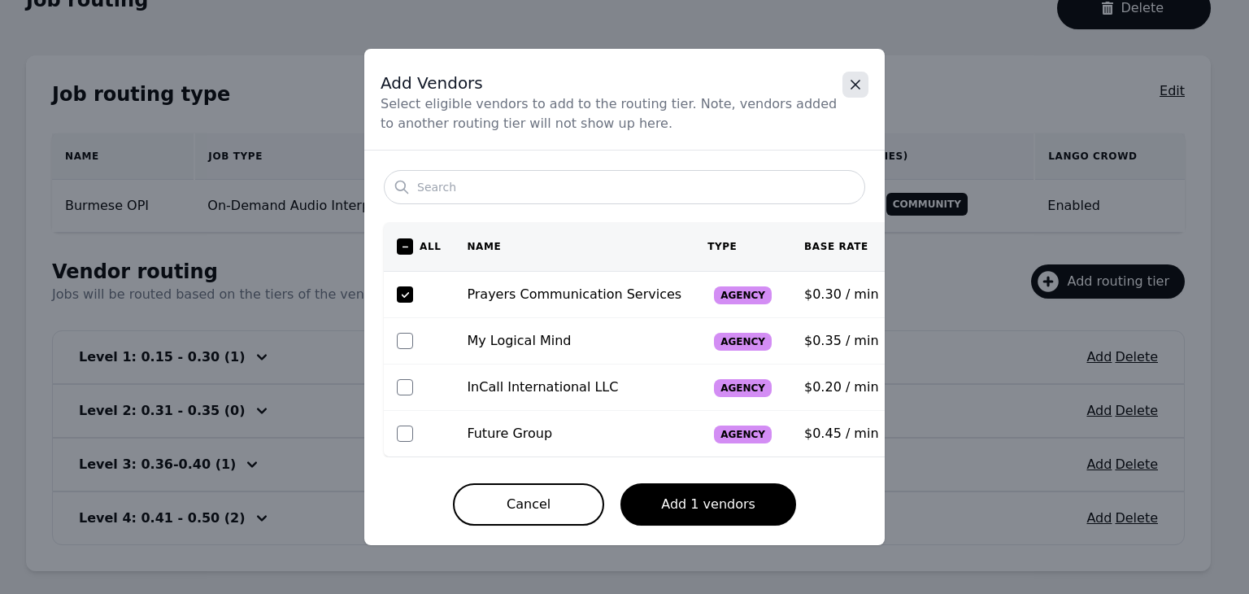
click at [862, 92] on icon "Close" at bounding box center [855, 84] width 16 height 16
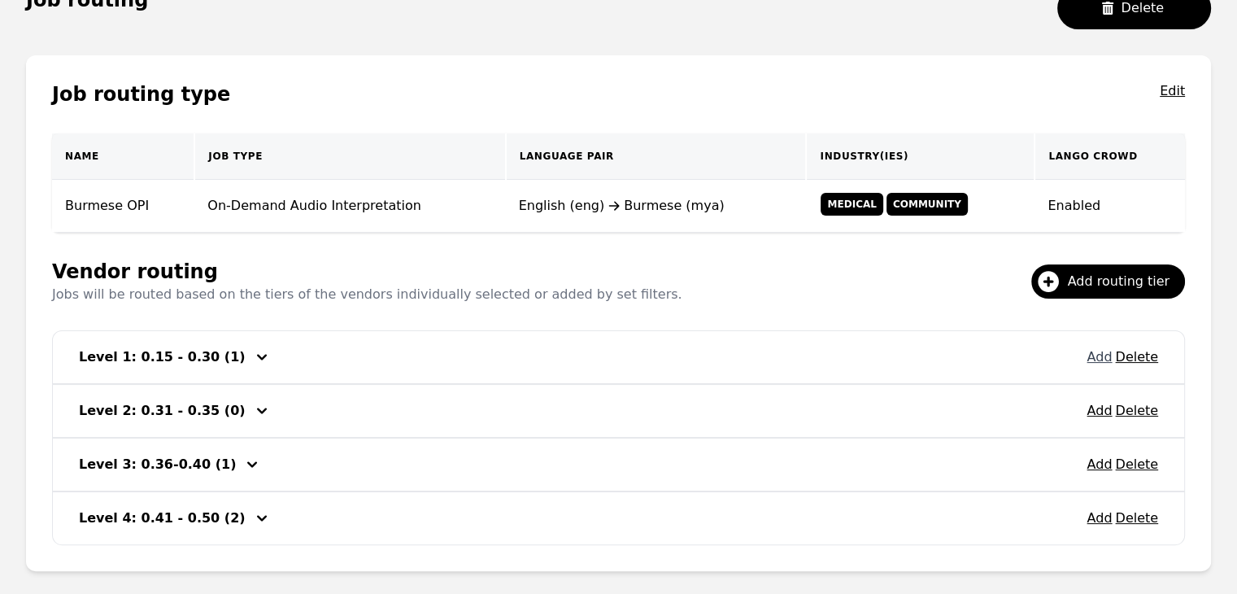
click at [1099, 360] on button "Add" at bounding box center [1098, 357] width 25 height 20
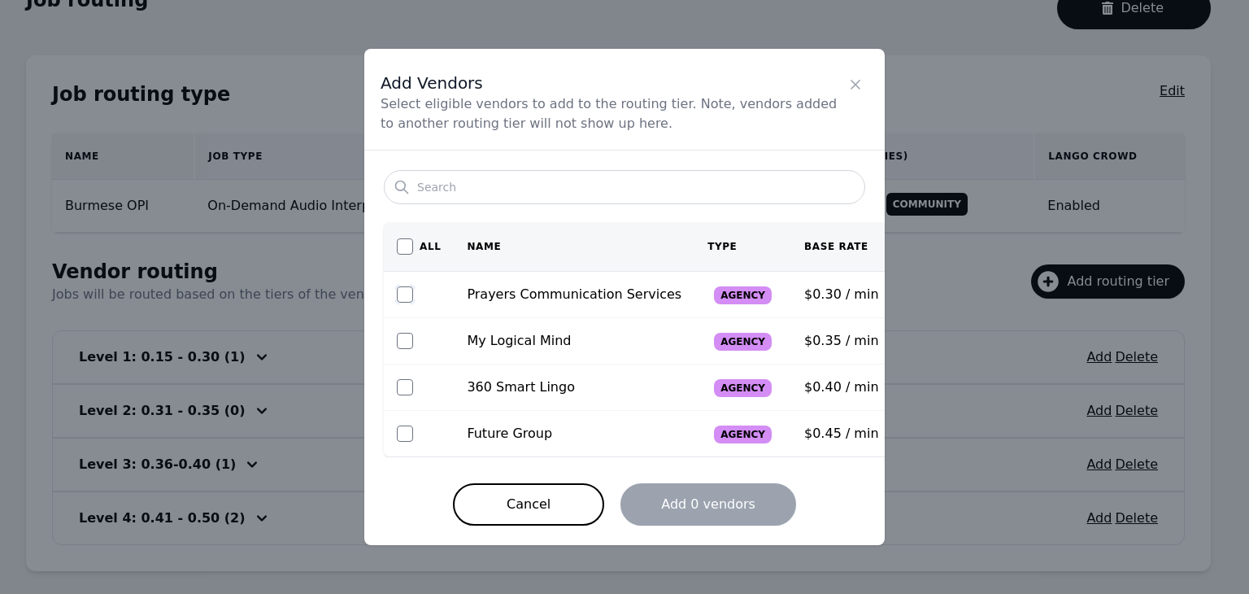
click at [400, 294] on input "checkbox" at bounding box center [405, 294] width 16 height 16
checkbox input "true"
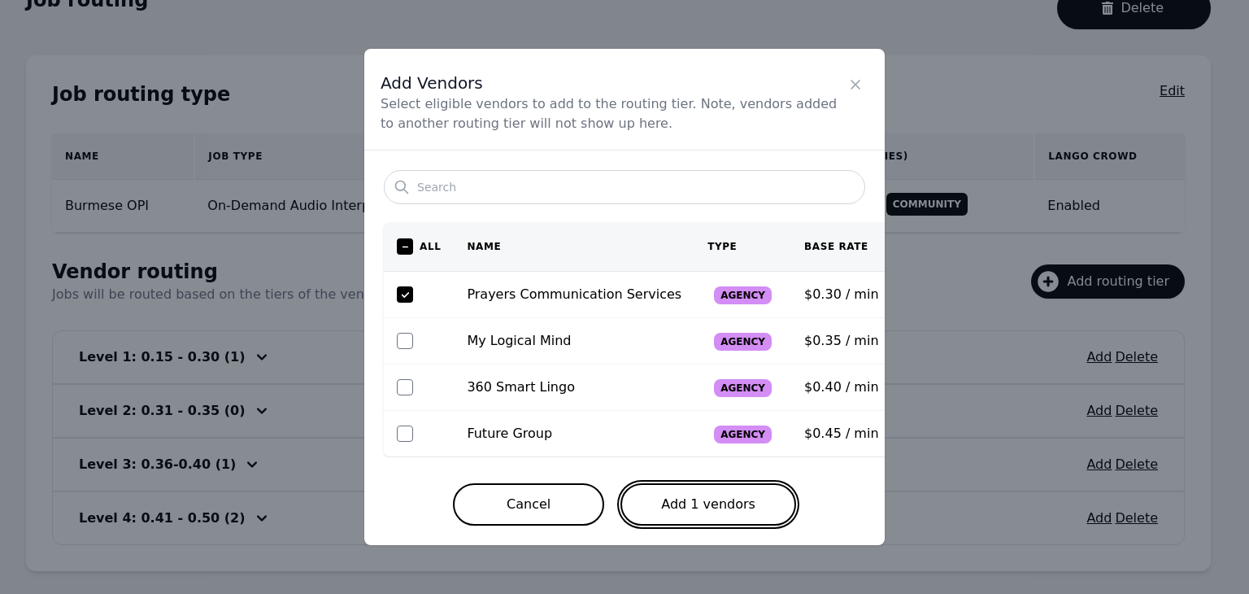
click at [699, 503] on button "Add 1 vendors" at bounding box center [708, 504] width 176 height 42
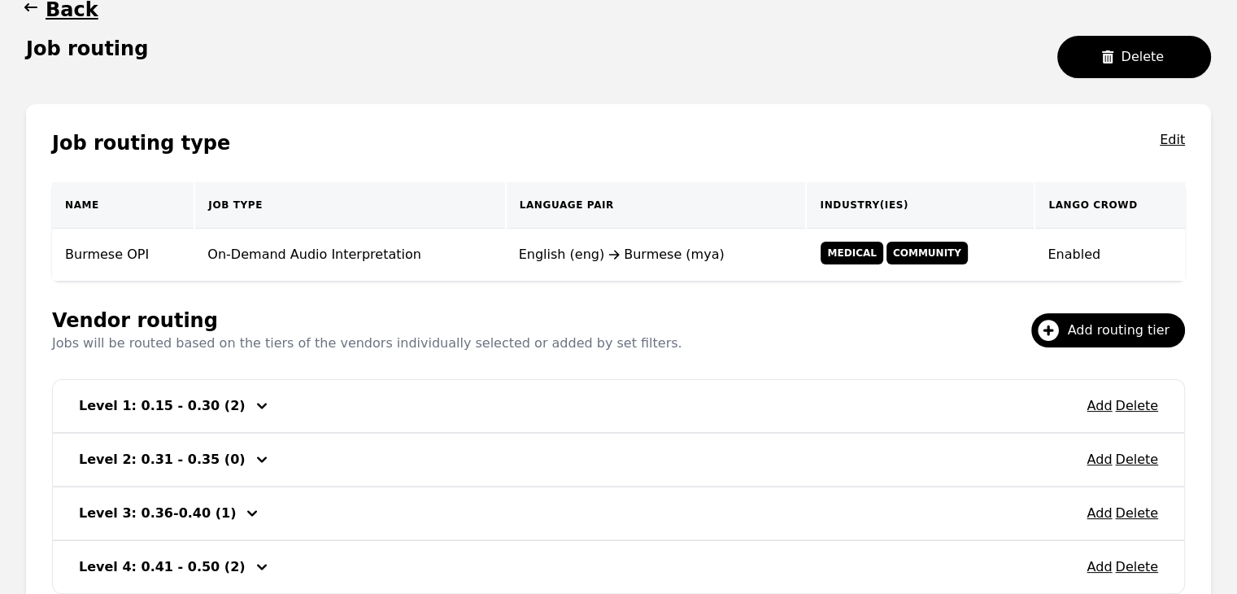
scroll to position [69, 0]
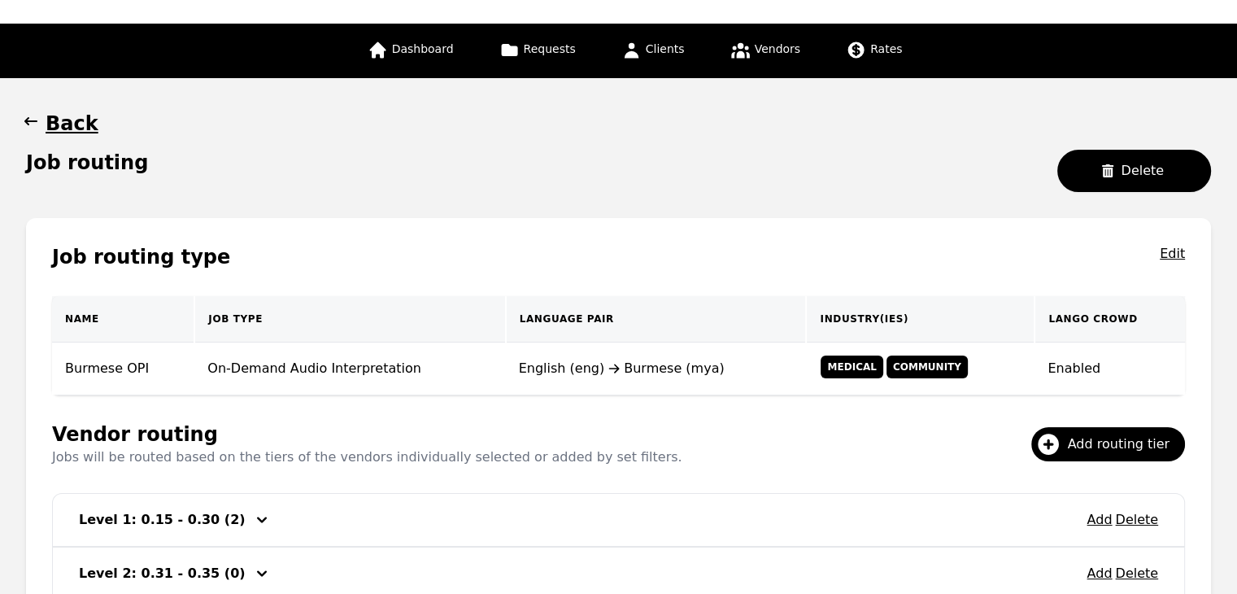
click at [25, 120] on icon "button" at bounding box center [30, 121] width 13 height 8
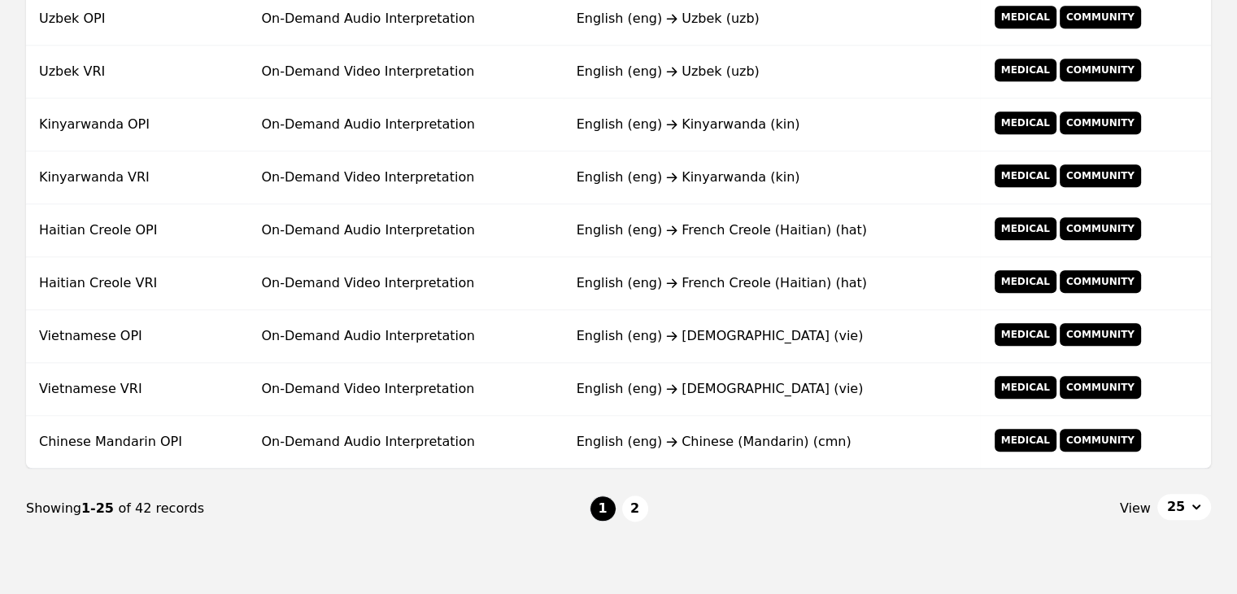
scroll to position [1304, 0]
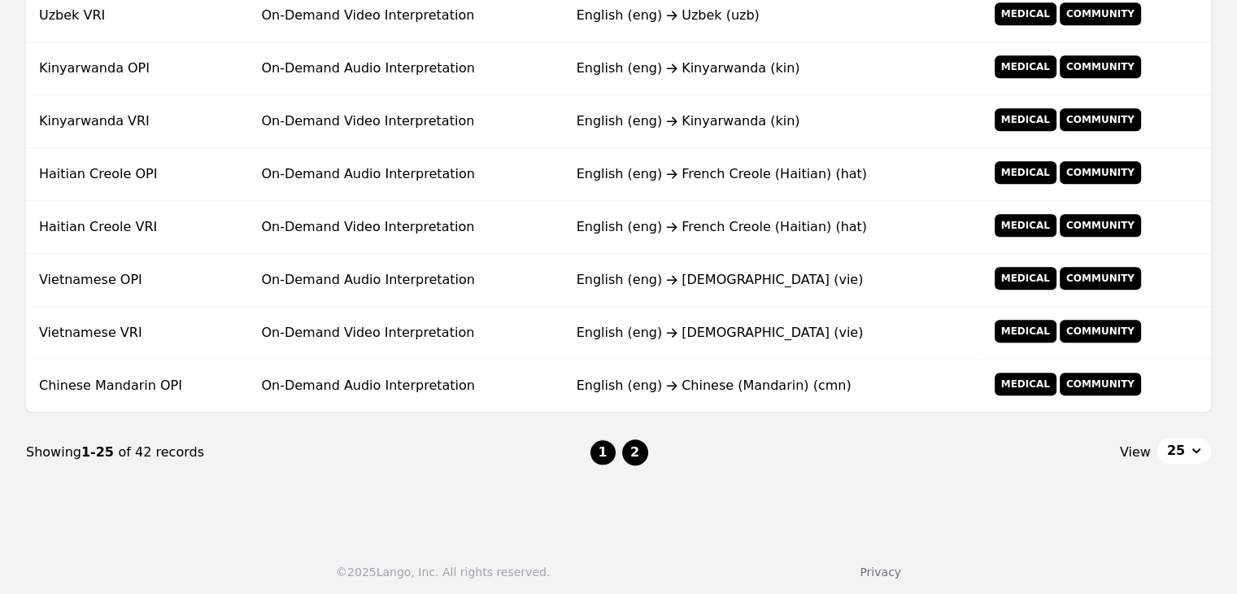
click at [631, 449] on button "2" at bounding box center [635, 452] width 26 height 26
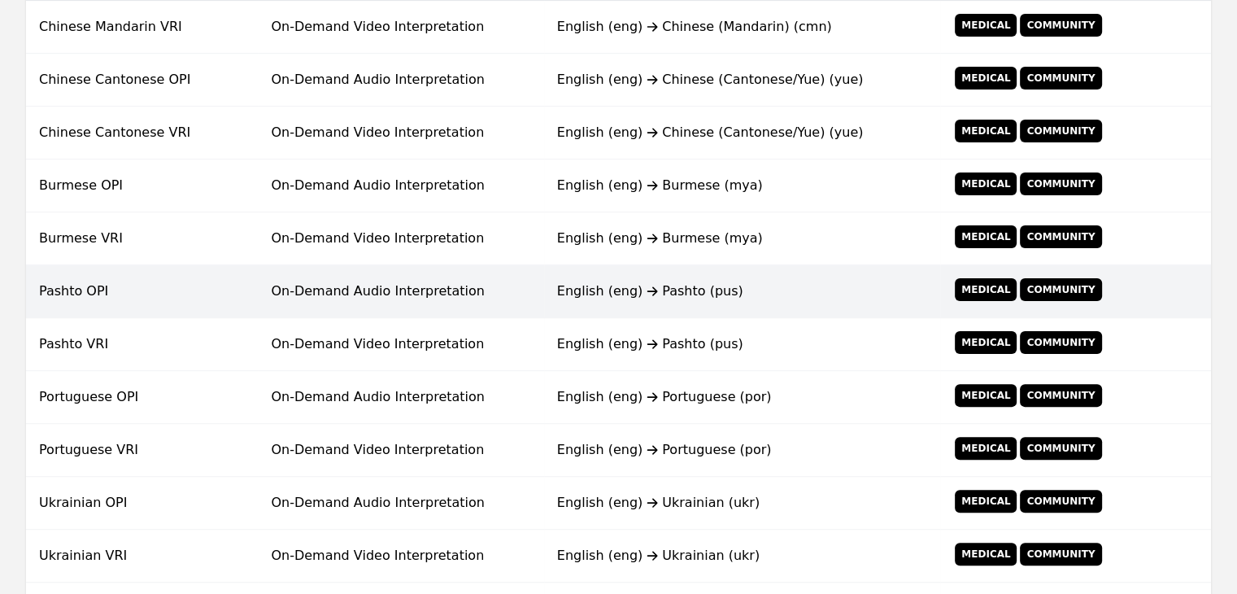
scroll to position [476, 0]
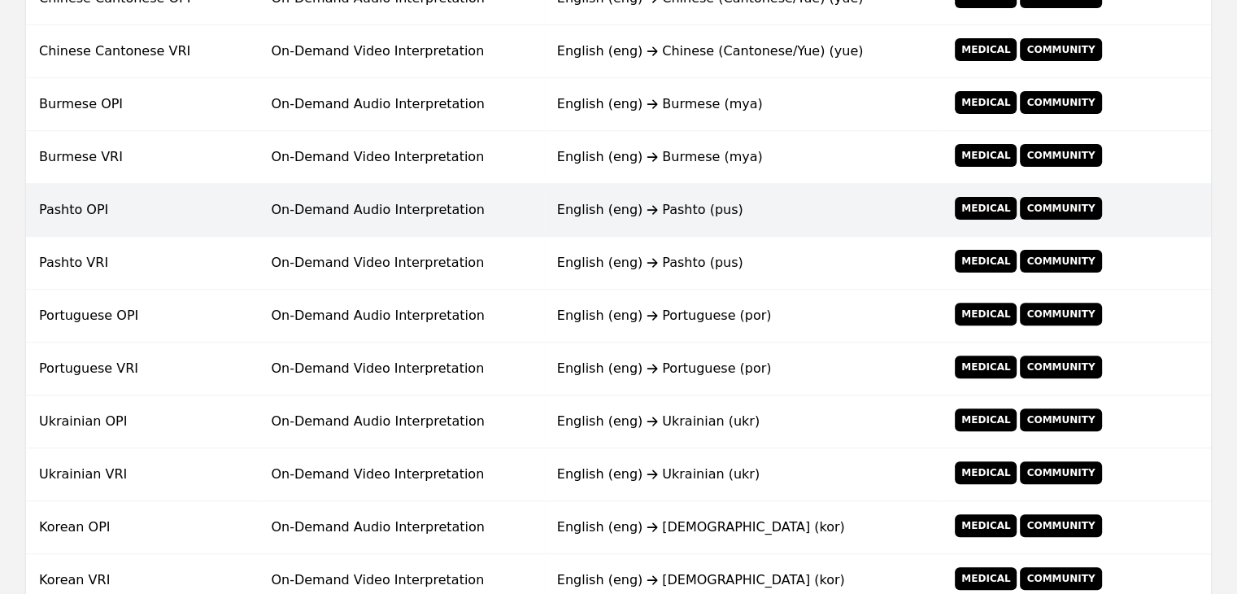
click at [345, 219] on td "On-Demand Audio Interpretation" at bounding box center [400, 210] width 285 height 53
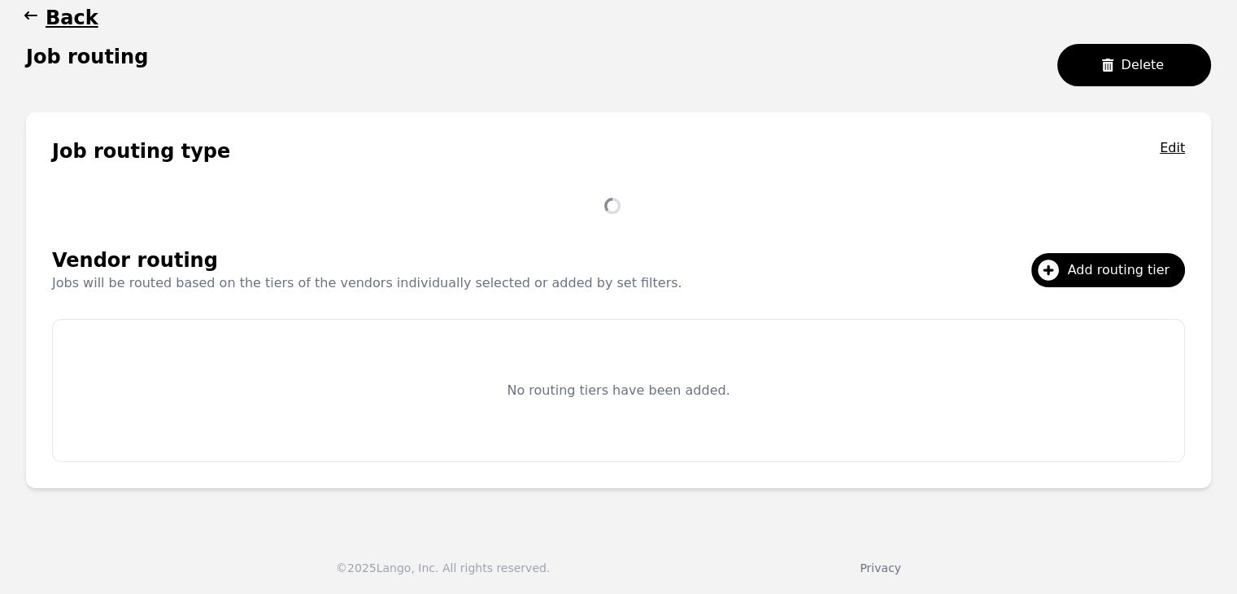
scroll to position [207, 0]
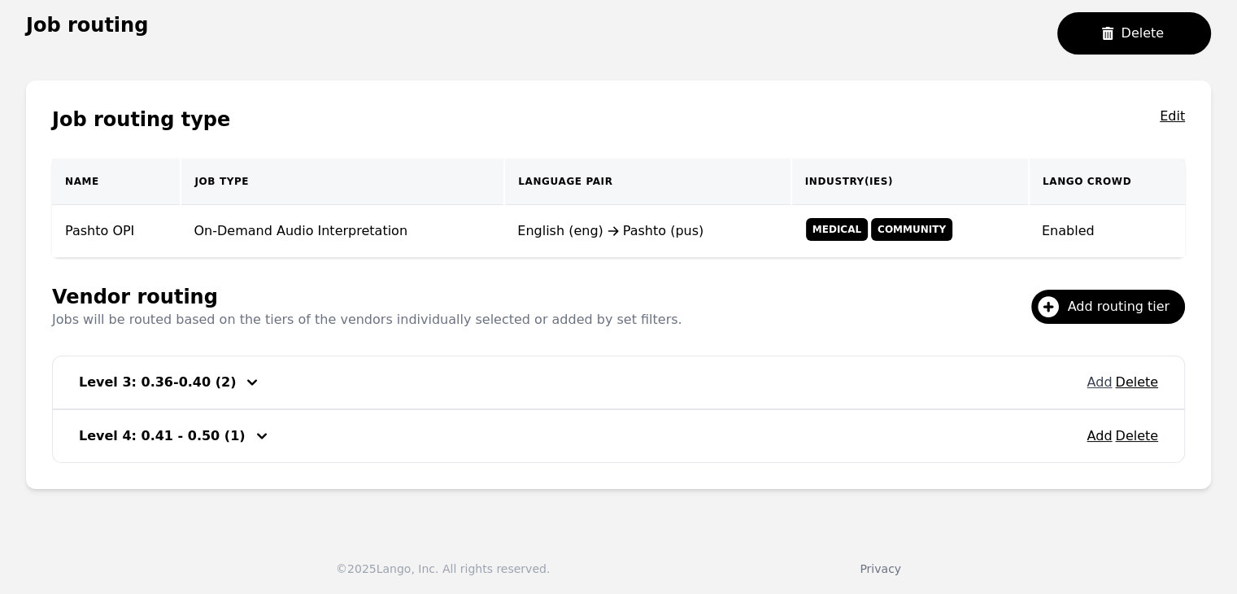
click at [1102, 381] on button "Add" at bounding box center [1098, 382] width 25 height 20
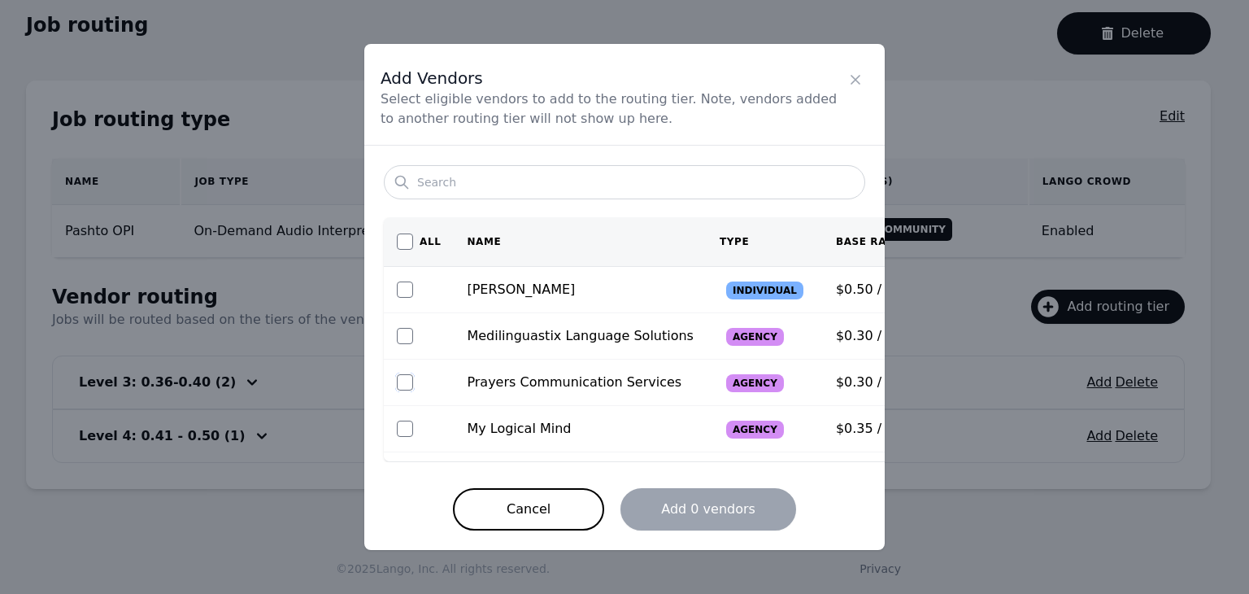
click at [404, 379] on input "checkbox" at bounding box center [405, 382] width 16 height 16
checkbox input "true"
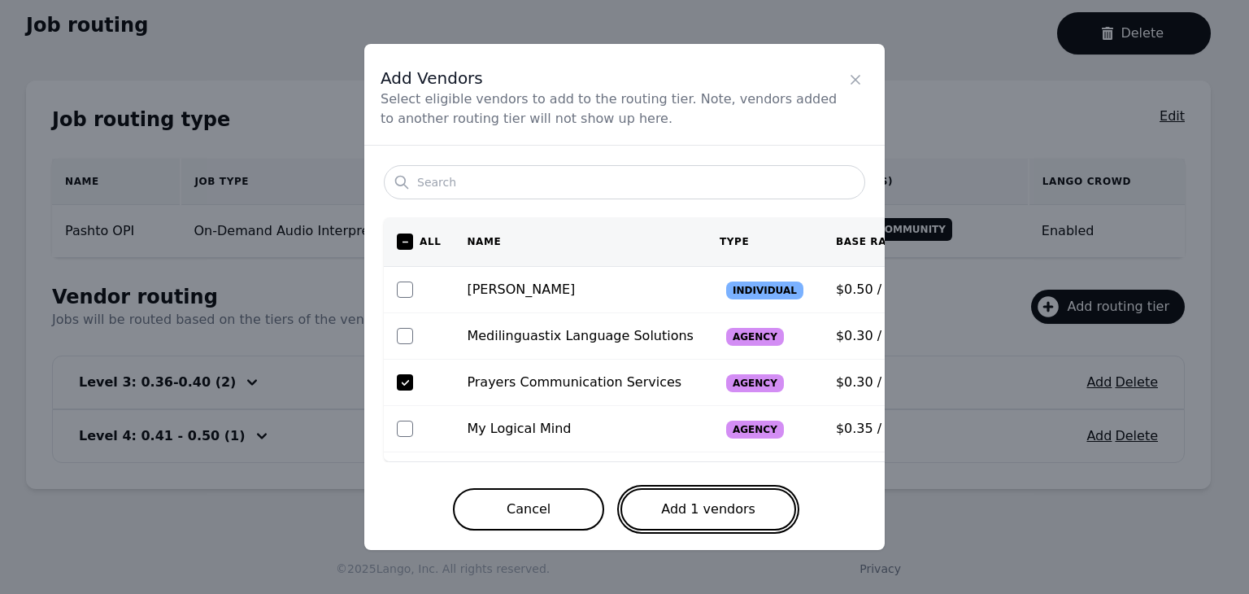
click at [727, 506] on button "Add 1 vendors" at bounding box center [708, 509] width 176 height 42
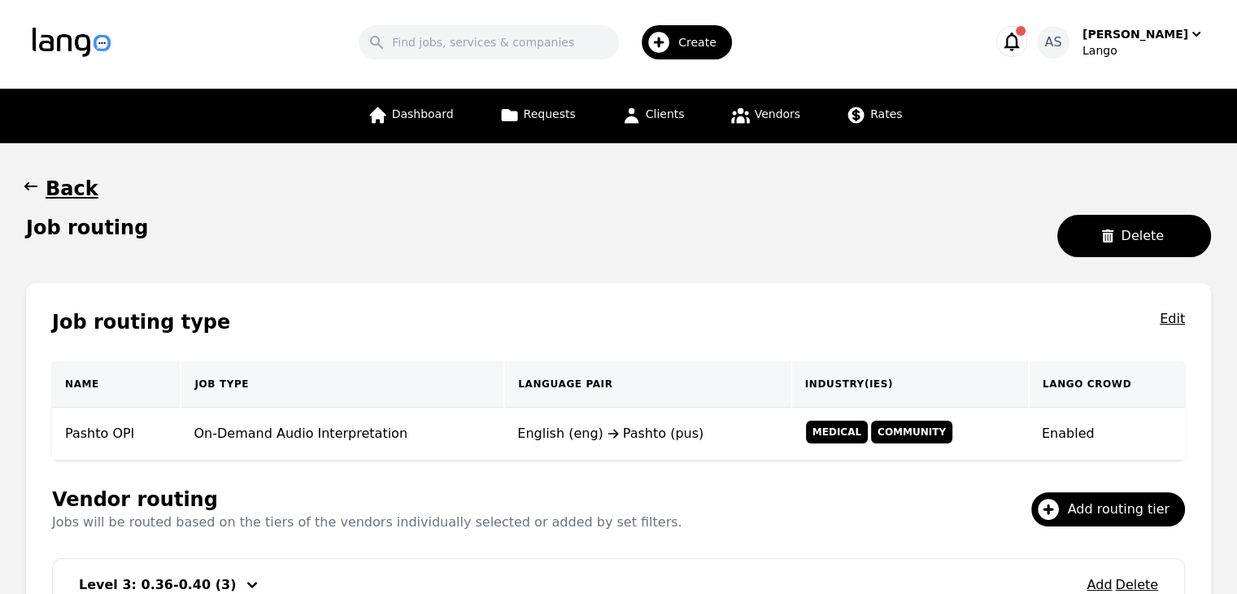
scroll to position [0, 0]
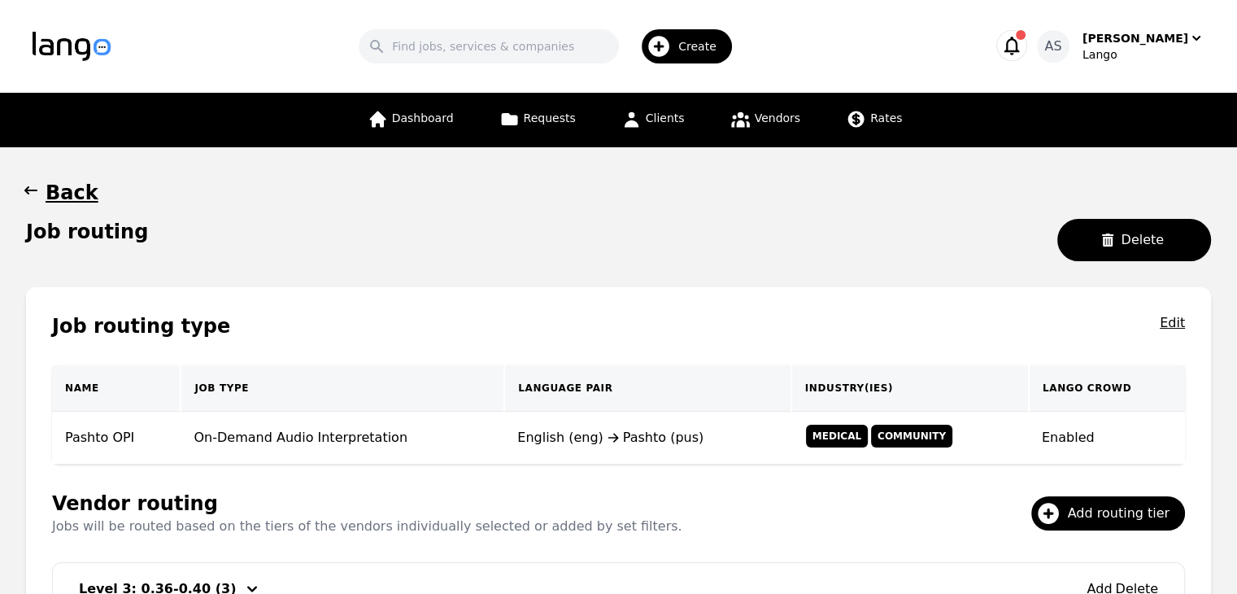
click at [18, 195] on main "Back Job routing Delete Job routing type Edit Name Job Type Language Pair Indus…" at bounding box center [618, 437] width 1237 height 581
click at [24, 189] on icon "button" at bounding box center [30, 190] width 13 height 8
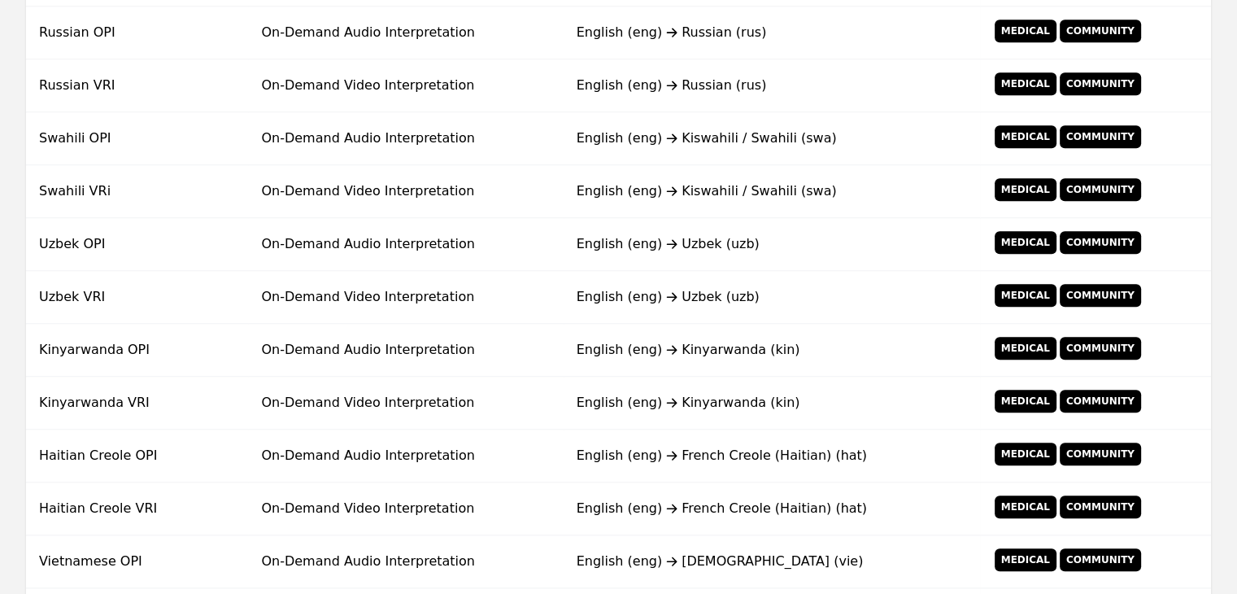
scroll to position [1304, 0]
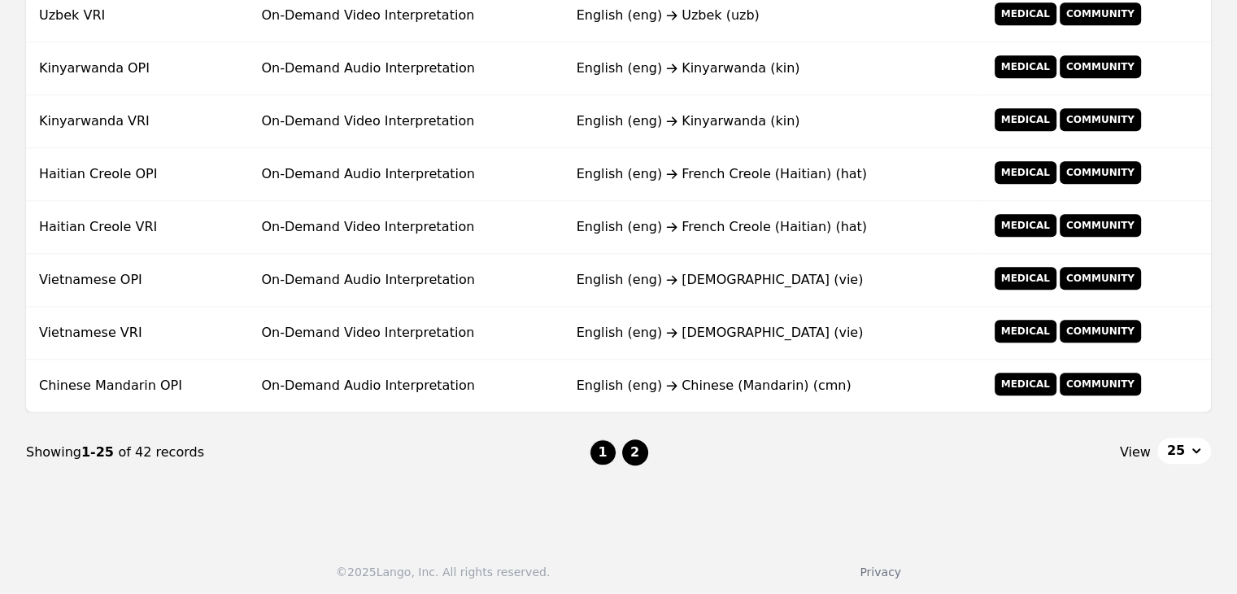
click at [630, 450] on button "2" at bounding box center [635, 452] width 26 height 26
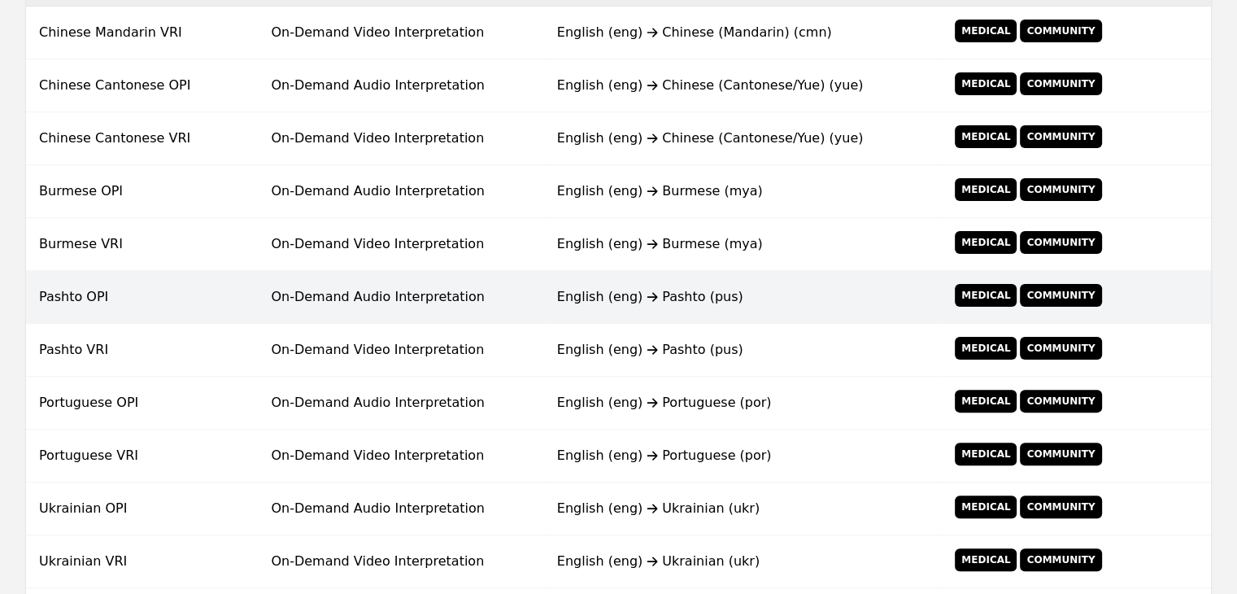
scroll to position [394, 0]
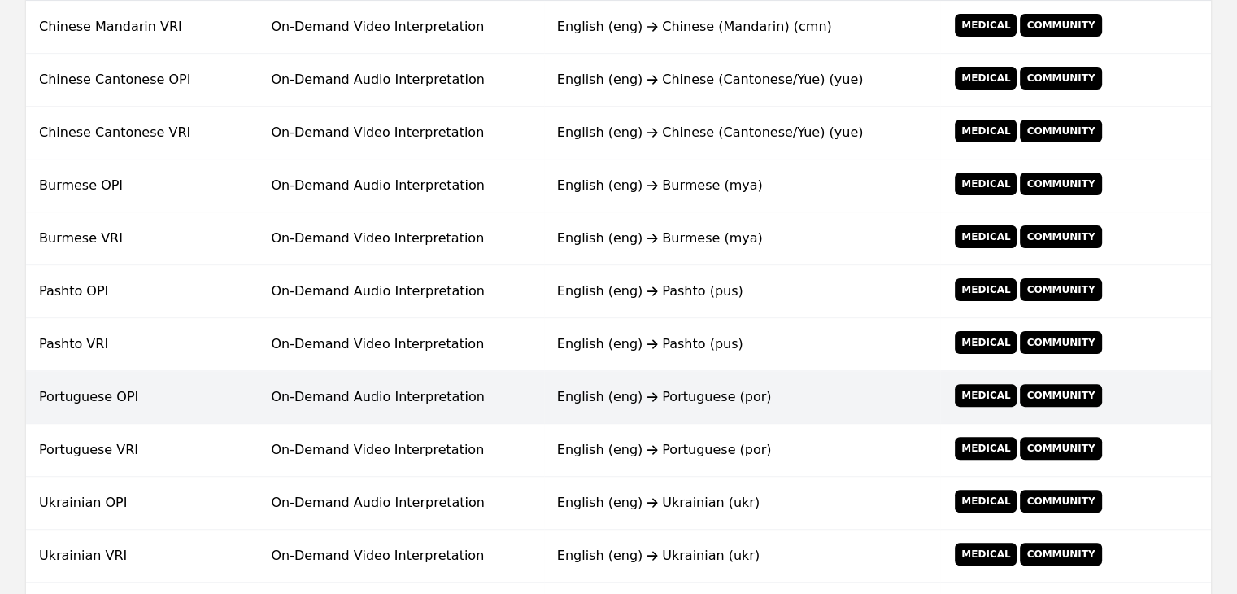
click at [405, 399] on td "On-Demand Audio Interpretation" at bounding box center [400, 397] width 285 height 53
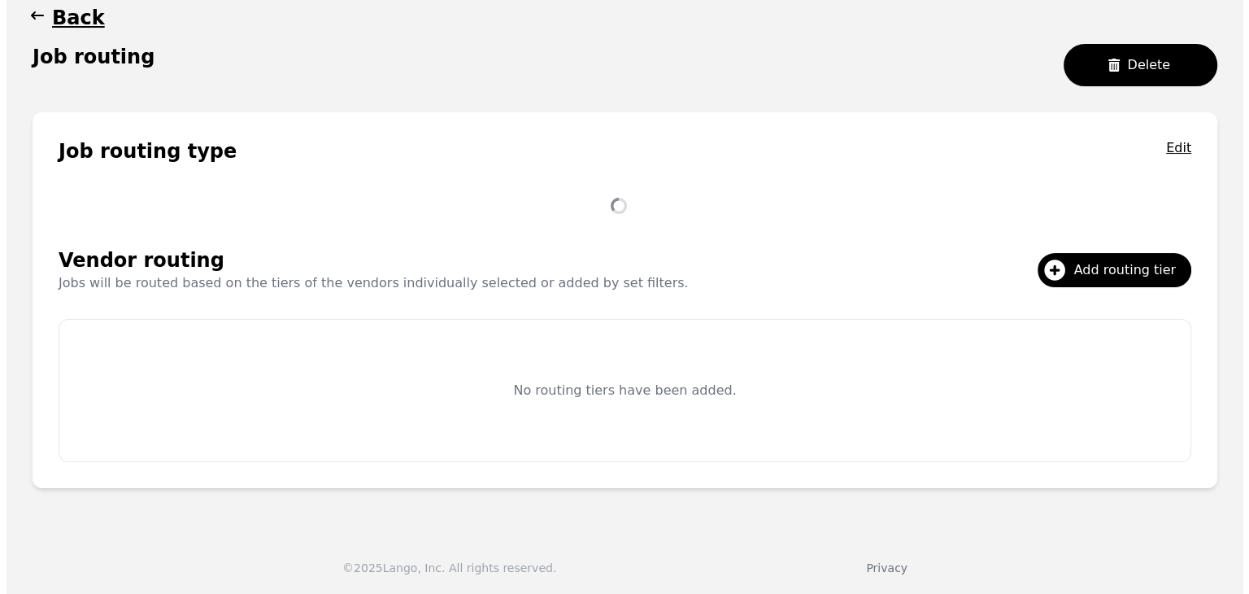
scroll to position [260, 0]
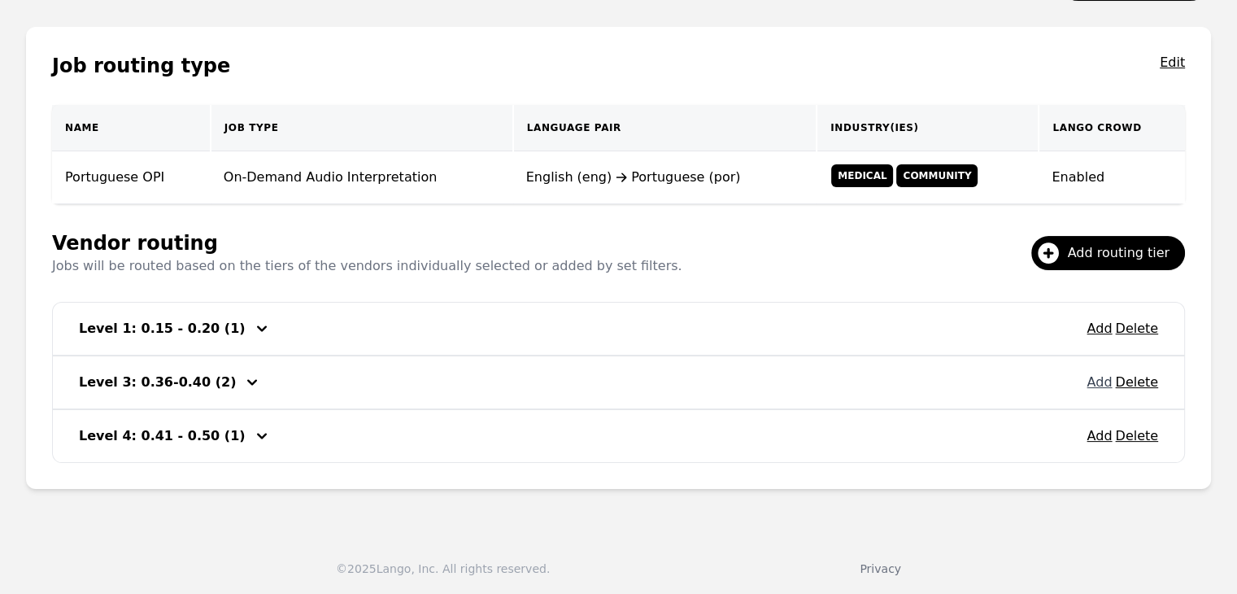
click at [1098, 381] on button "Add" at bounding box center [1098, 382] width 25 height 20
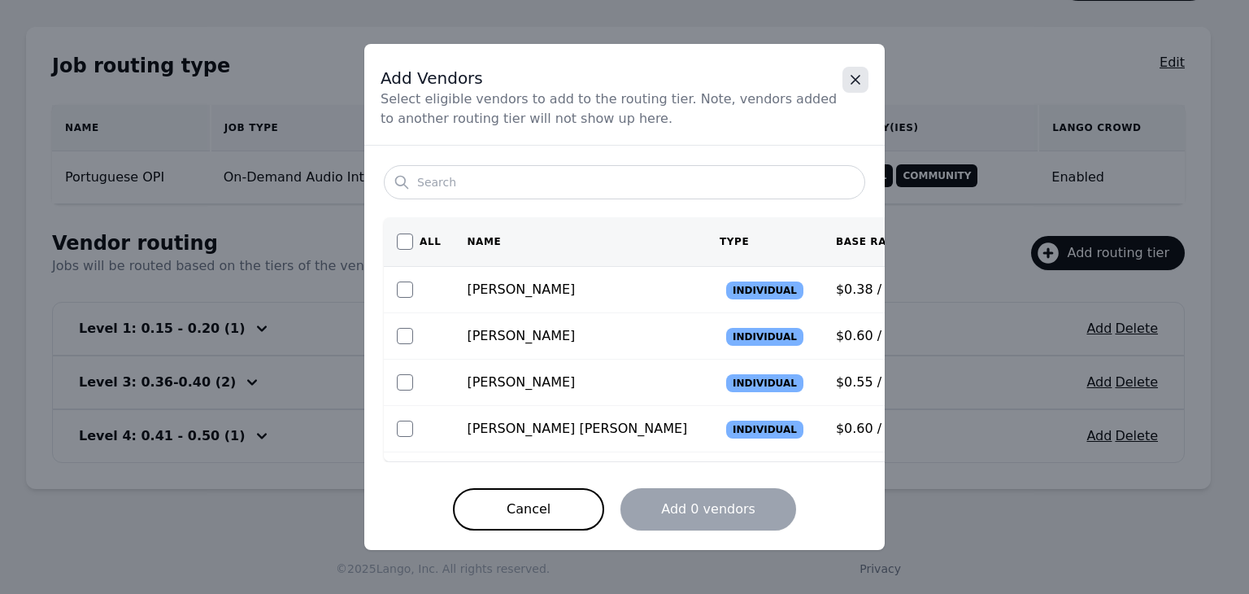
click at [847, 85] on icon "Close" at bounding box center [855, 80] width 16 height 16
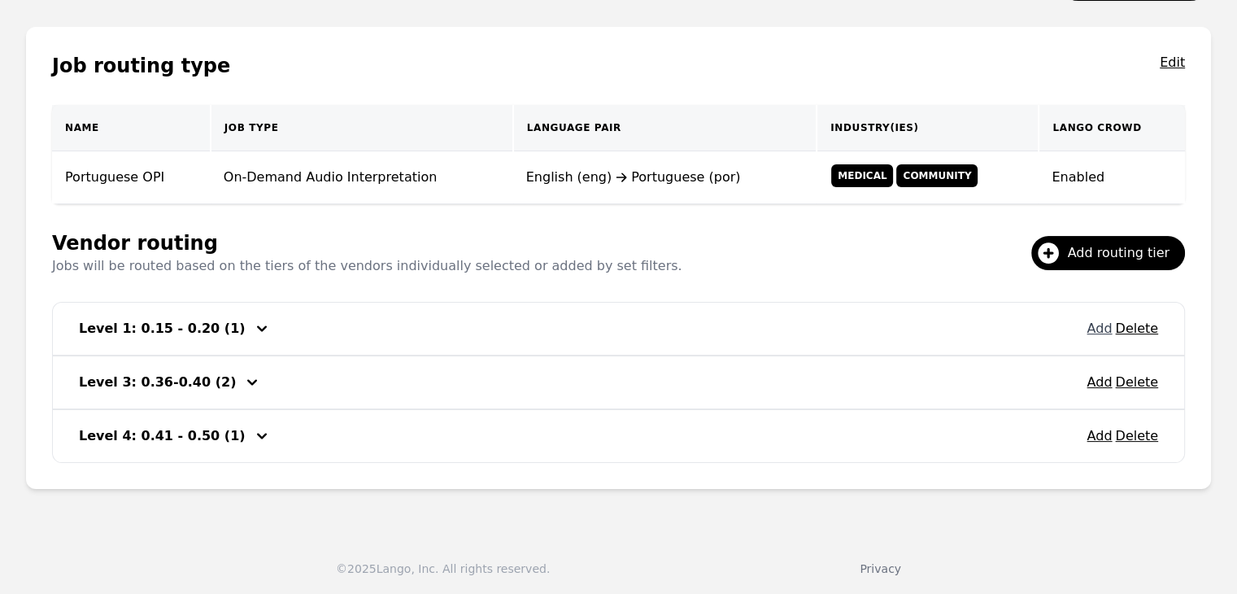
click at [1096, 332] on button "Add" at bounding box center [1098, 329] width 25 height 20
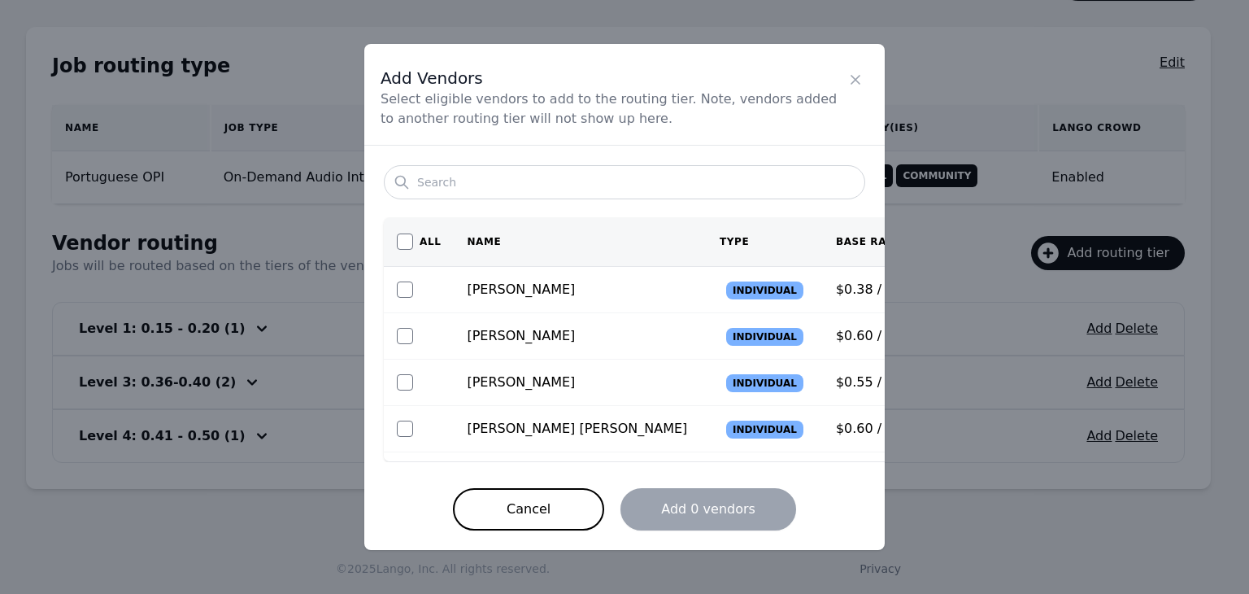
click at [858, 82] on icon "Close" at bounding box center [855, 80] width 16 height 16
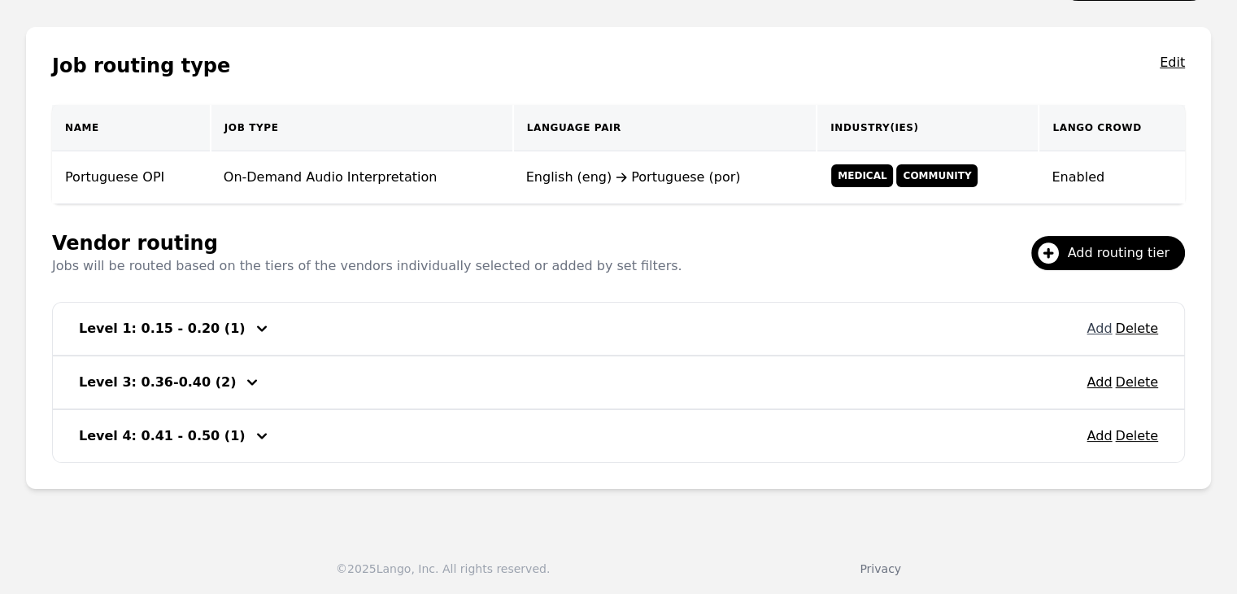
click at [1099, 325] on button "Add" at bounding box center [1098, 329] width 25 height 20
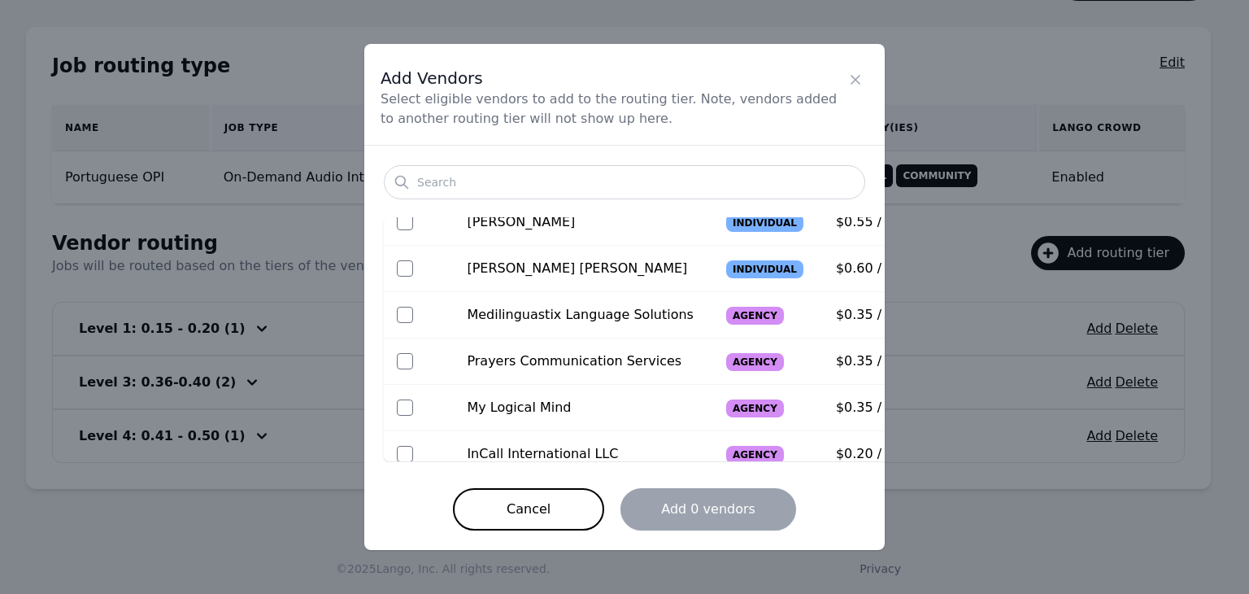
scroll to position [150, 0]
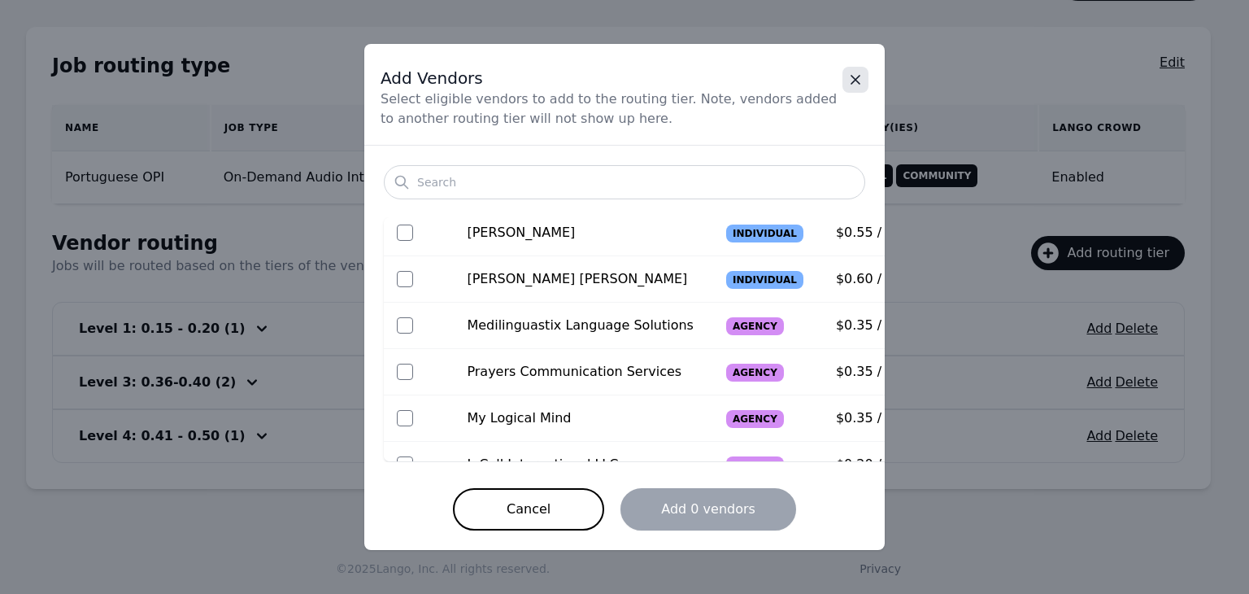
click at [861, 84] on icon "Close" at bounding box center [855, 80] width 16 height 16
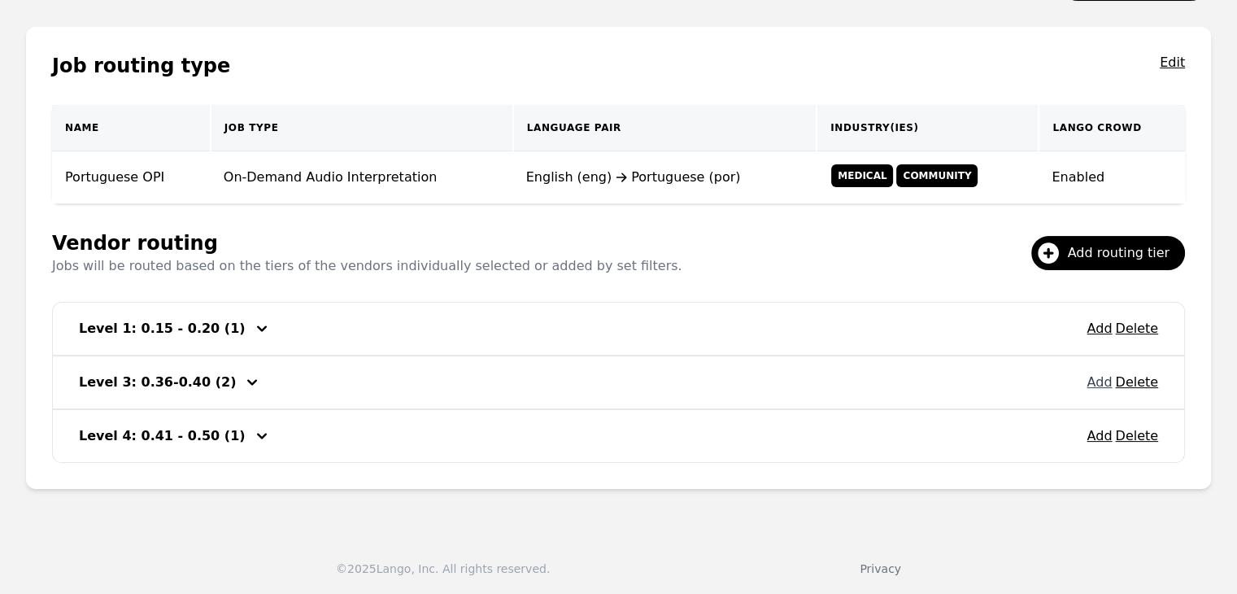
click at [1109, 381] on button "Add" at bounding box center [1098, 382] width 25 height 20
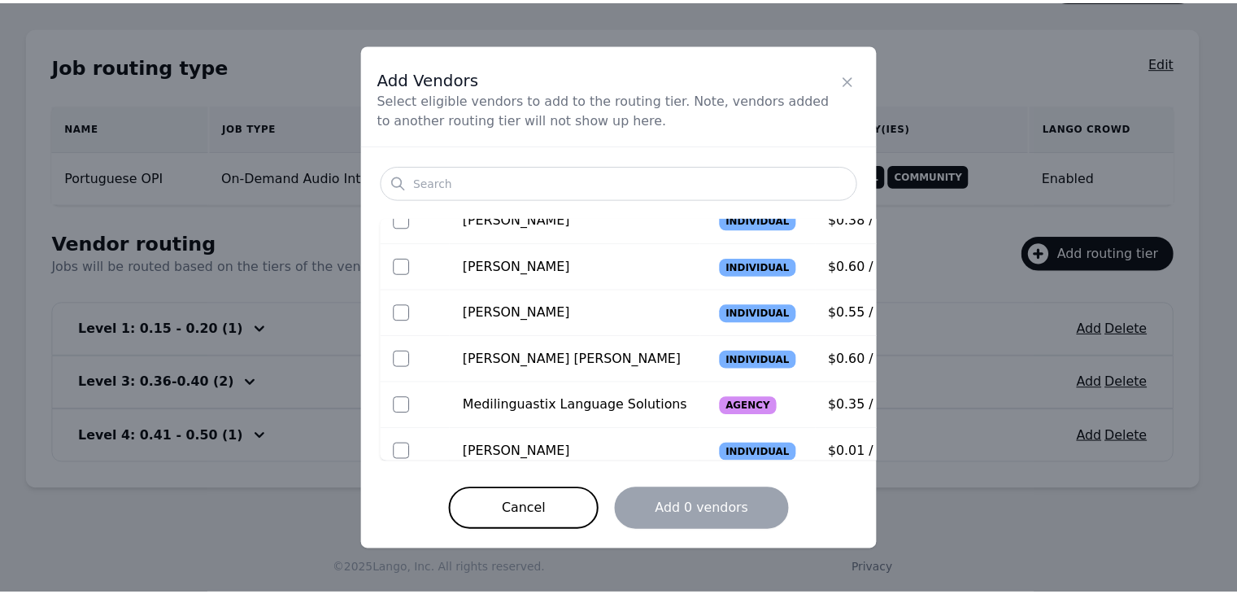
scroll to position [163, 0]
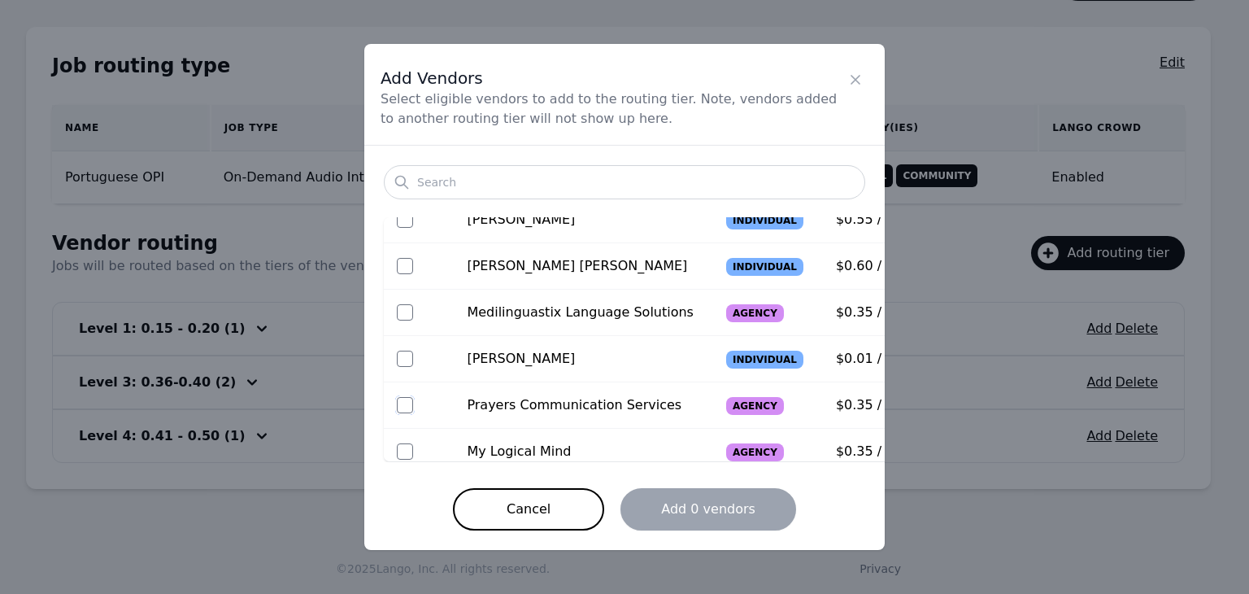
click at [409, 406] on input "checkbox" at bounding box center [405, 405] width 16 height 16
checkbox input "true"
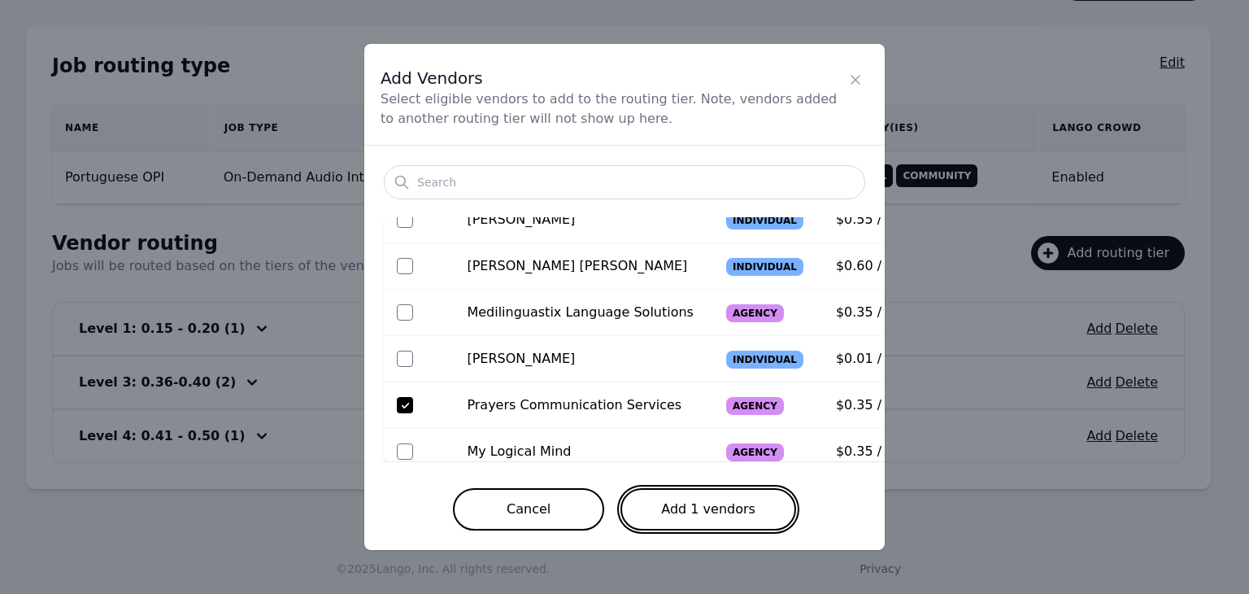
click at [707, 517] on button "Add 1 vendors" at bounding box center [708, 509] width 176 height 42
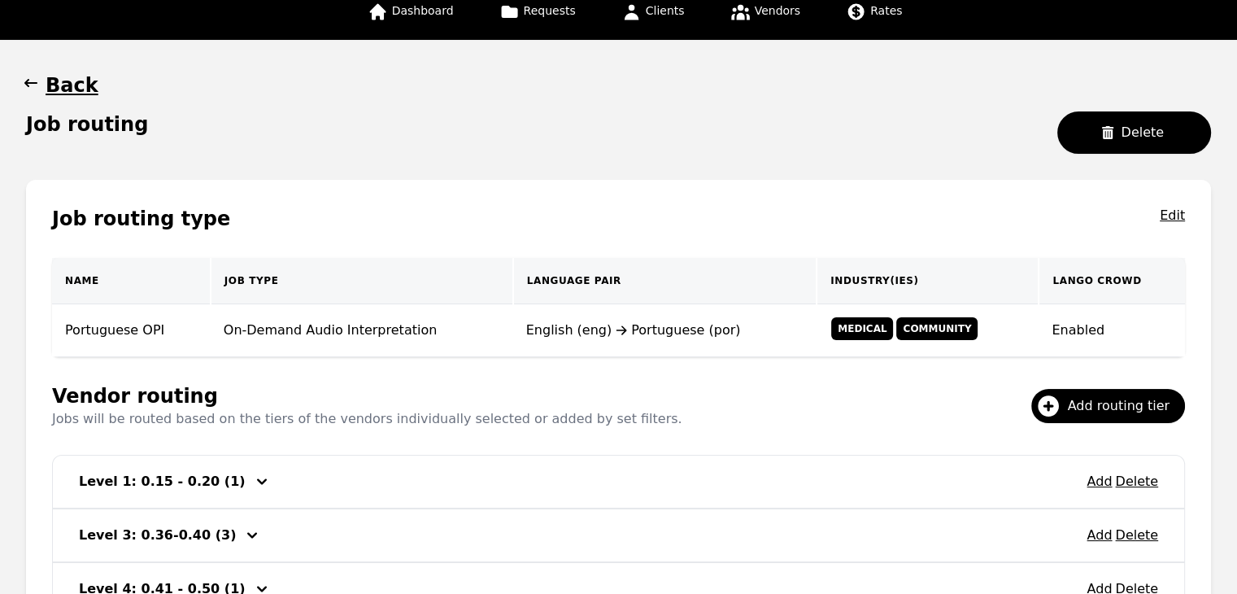
scroll to position [98, 0]
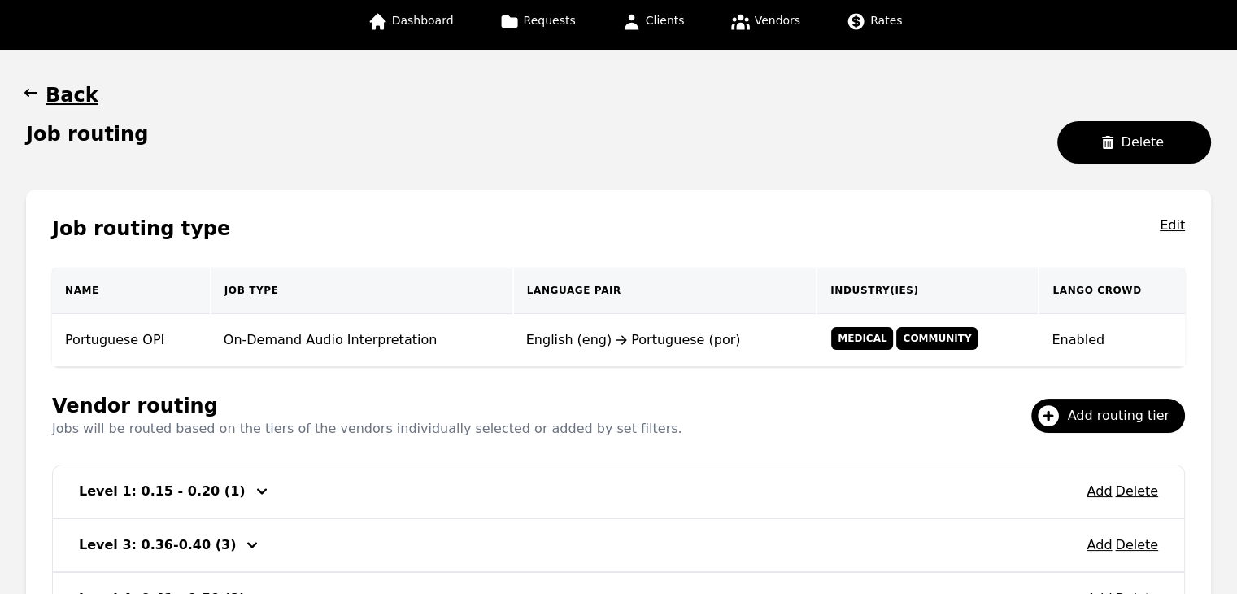
click at [29, 95] on icon "button" at bounding box center [31, 93] width 16 height 16
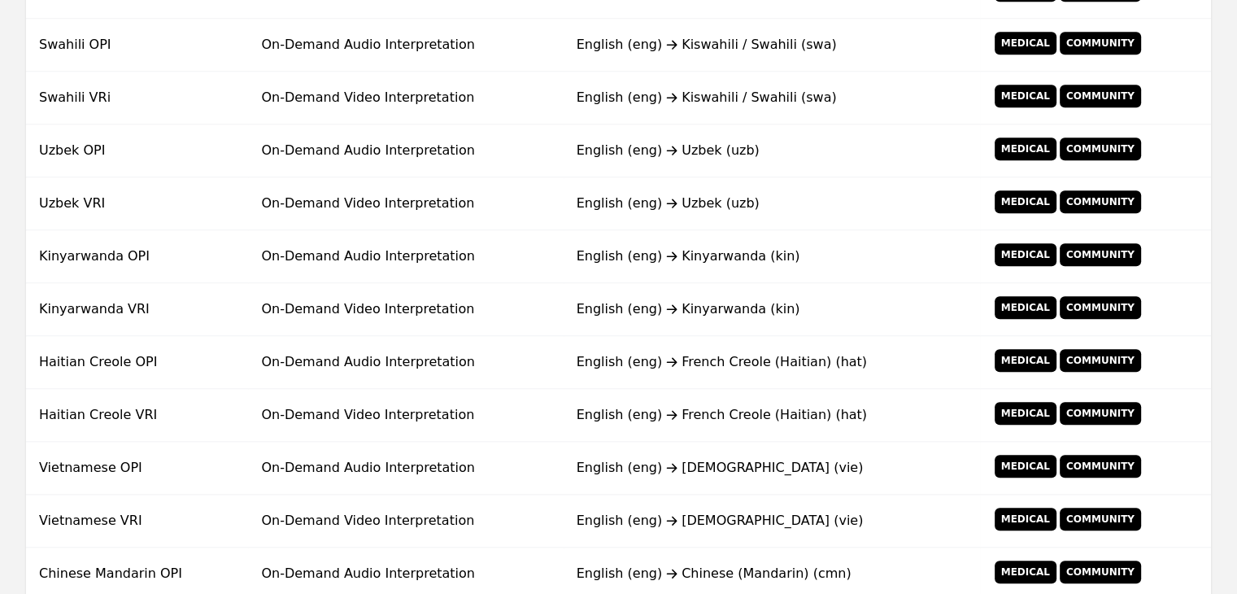
scroll to position [1304, 0]
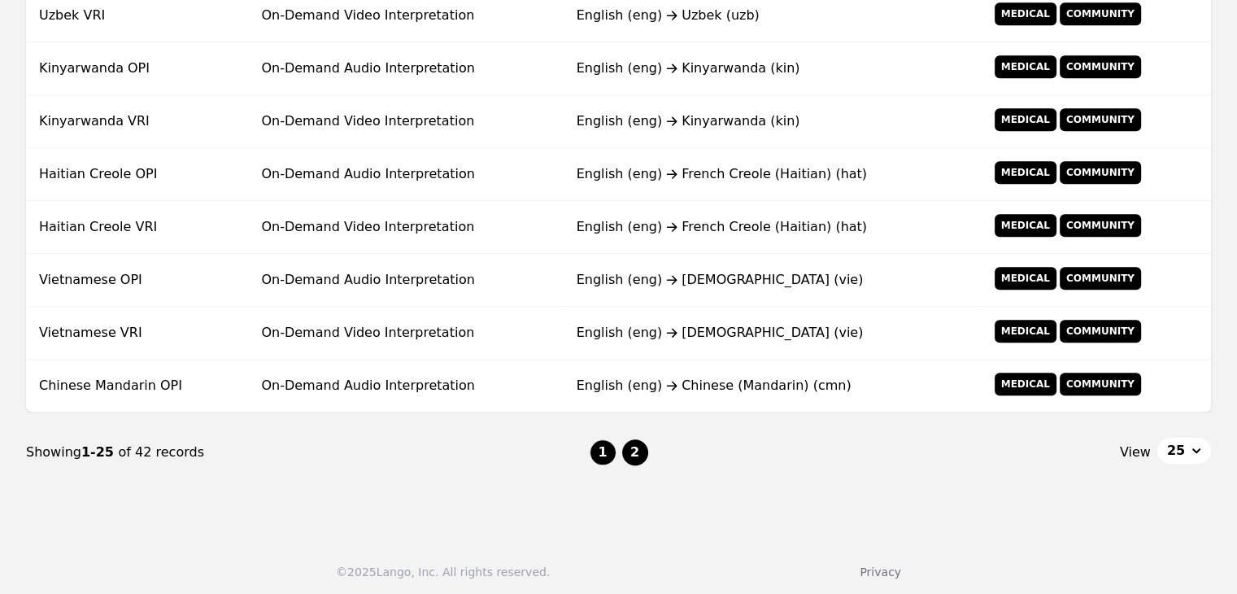
click at [640, 455] on button "2" at bounding box center [635, 452] width 26 height 26
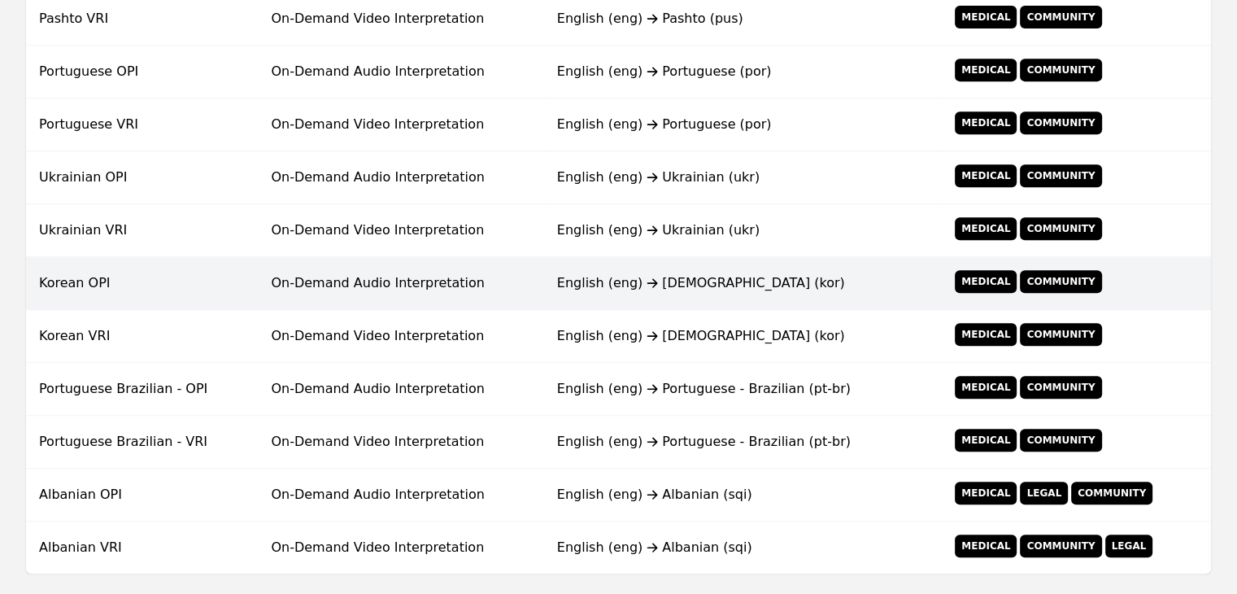
click at [472, 298] on td "On-Demand Audio Interpretation" at bounding box center [400, 283] width 285 height 53
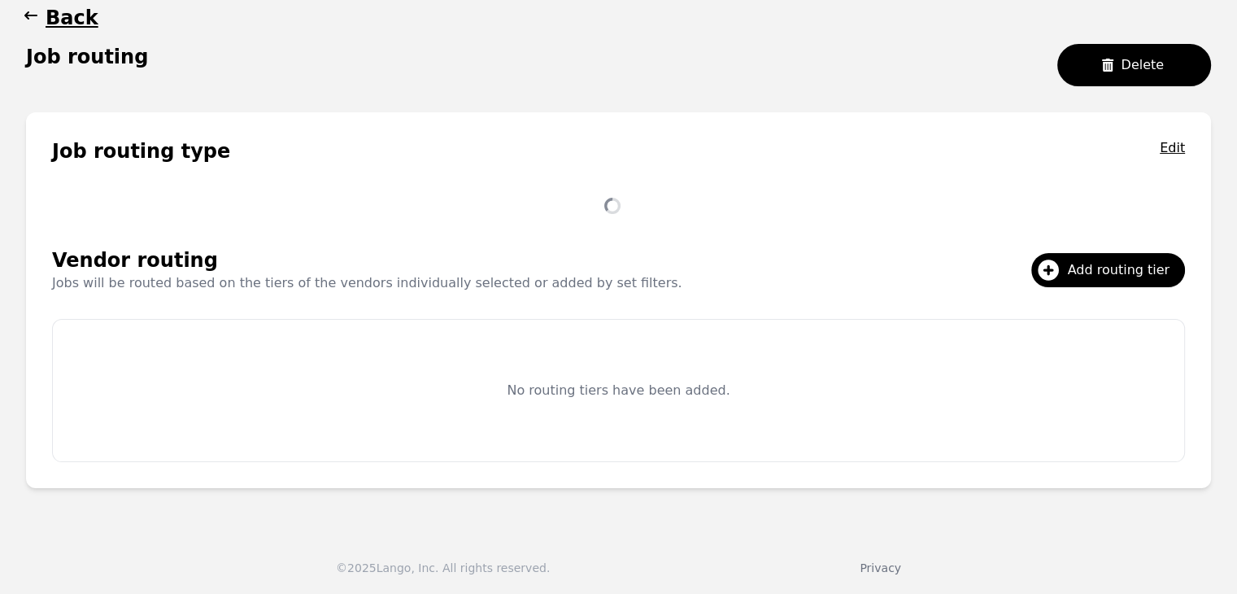
scroll to position [207, 0]
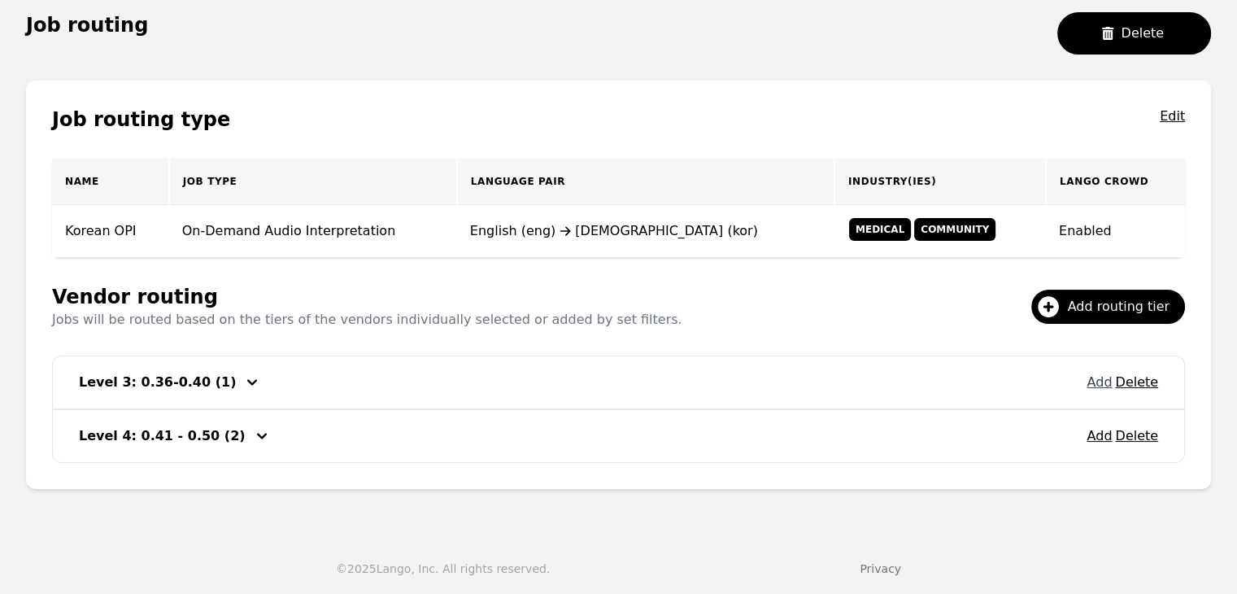
click at [1109, 381] on button "Add" at bounding box center [1098, 382] width 25 height 20
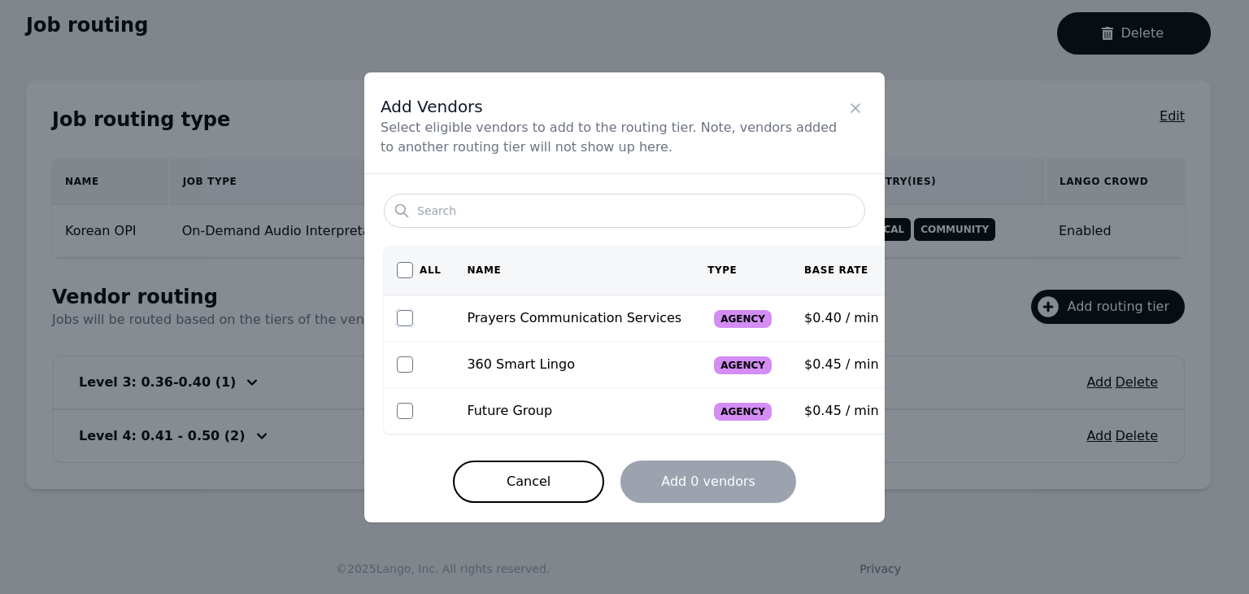
click at [408, 316] on input "checkbox" at bounding box center [405, 318] width 16 height 16
checkbox input "true"
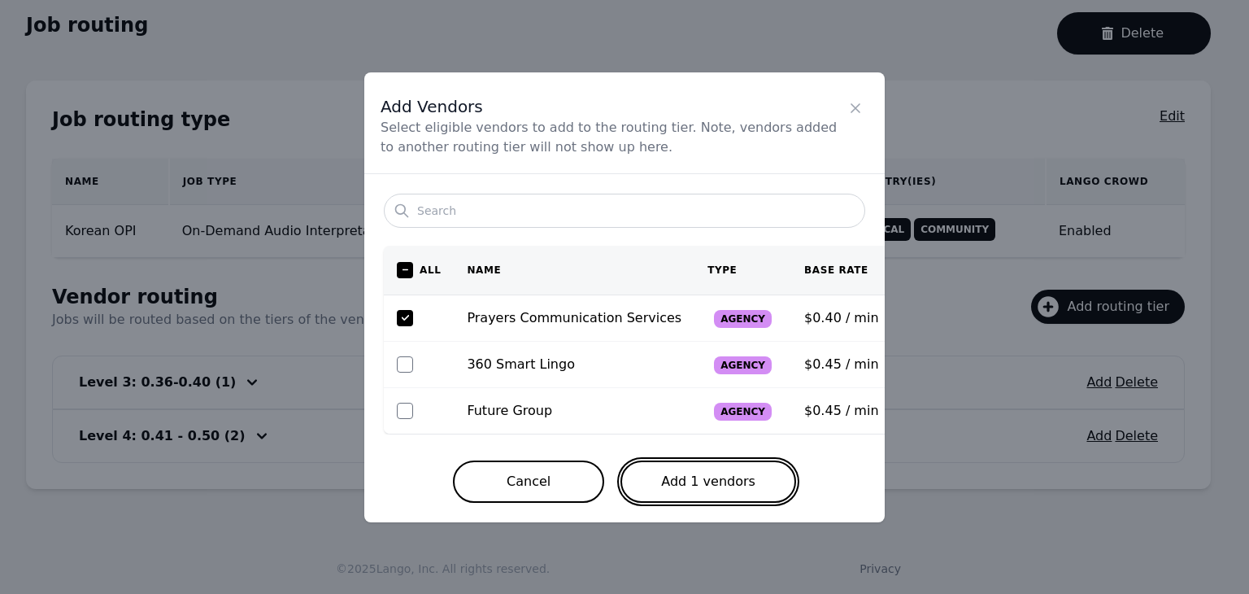
click at [707, 476] on button "Add 1 vendors" at bounding box center [708, 481] width 176 height 42
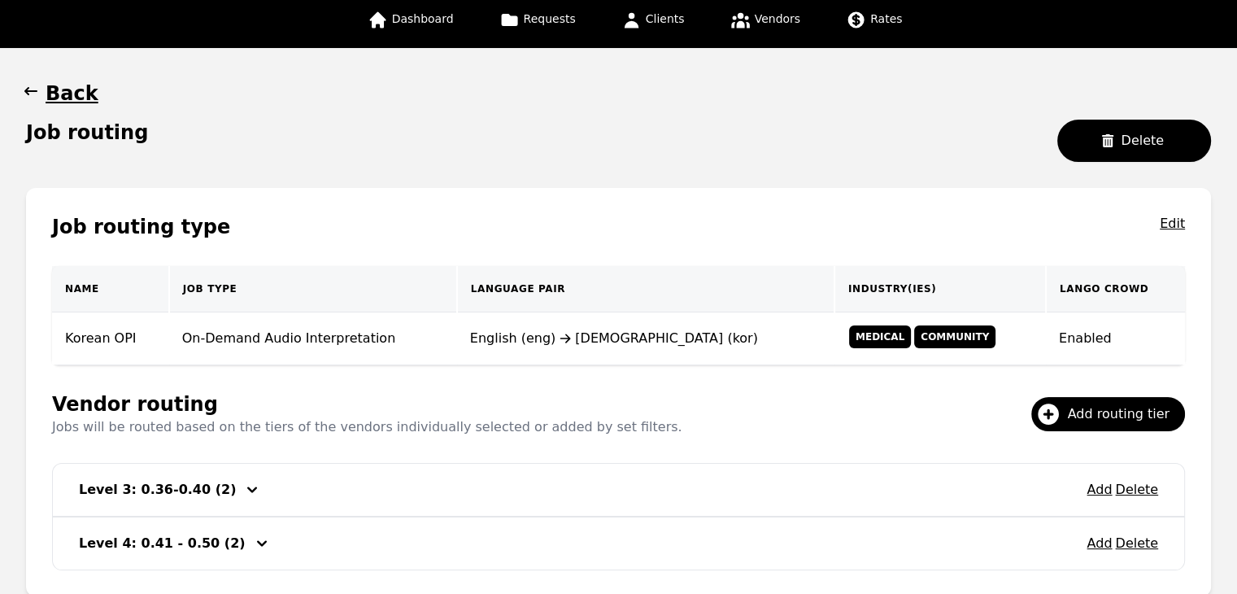
scroll to position [44, 0]
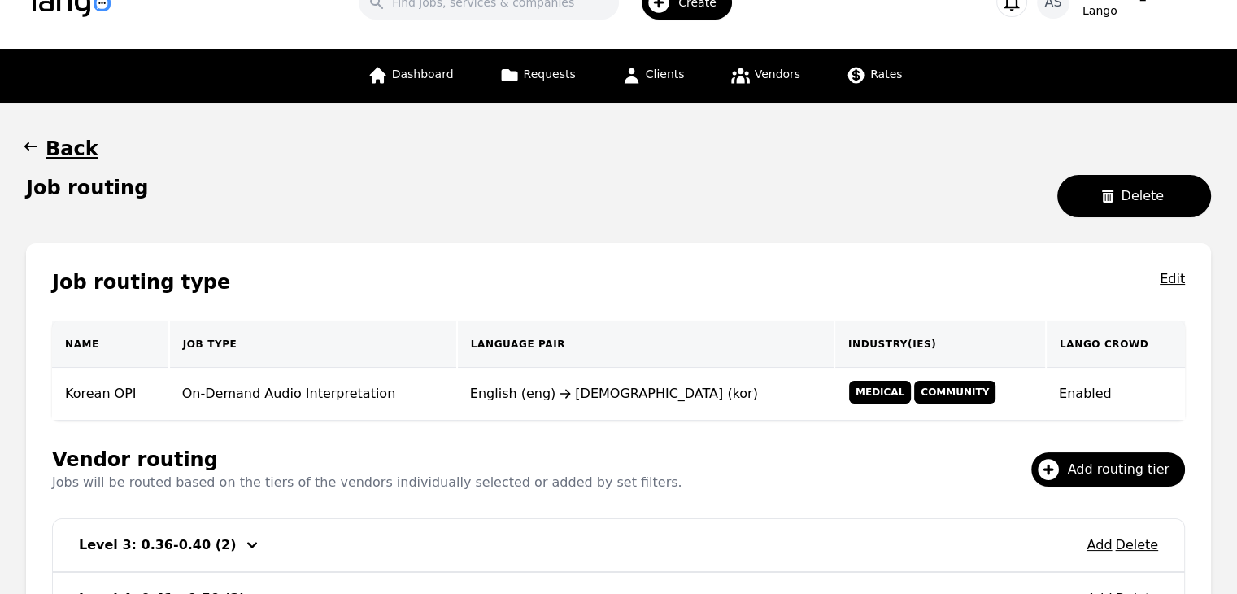
click at [33, 141] on icon "button" at bounding box center [31, 146] width 16 height 16
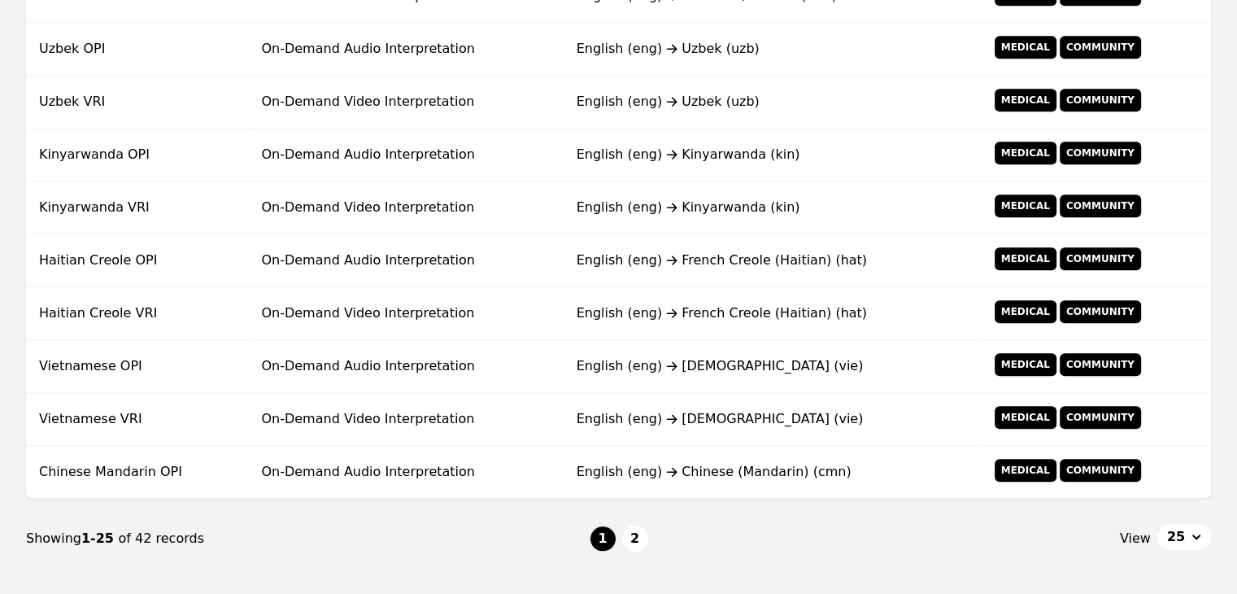
scroll to position [1304, 0]
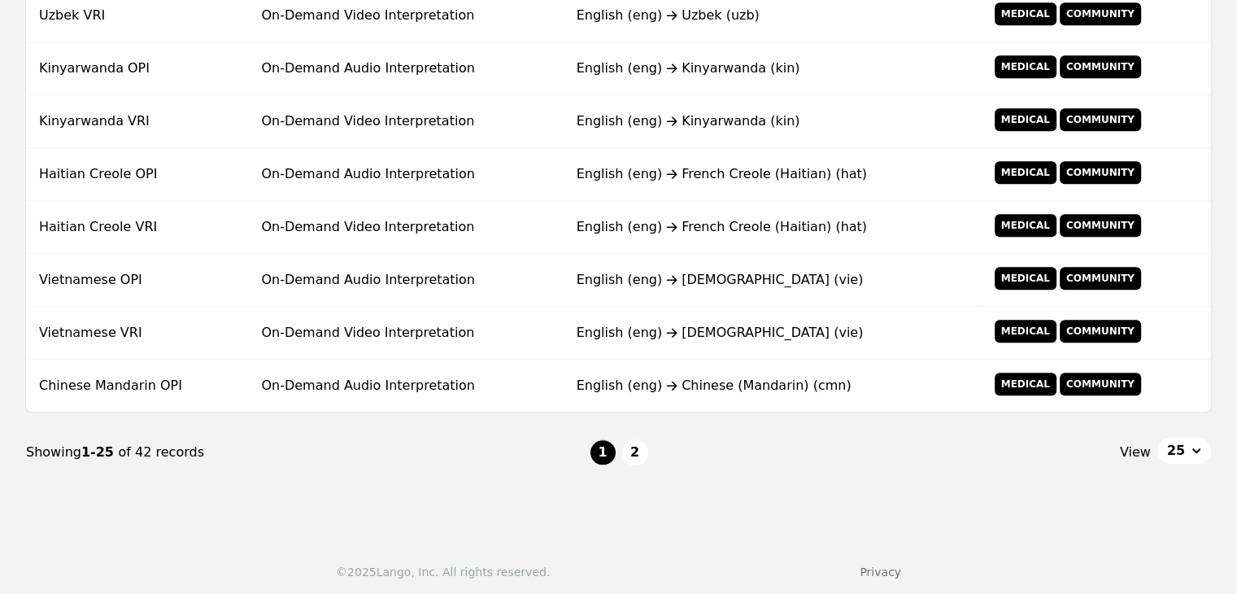
click at [627, 461] on nav "Showing 1-25 of 42 records 1 2 View 25" at bounding box center [618, 452] width 1185 height 80
click at [628, 456] on button "2" at bounding box center [635, 452] width 26 height 26
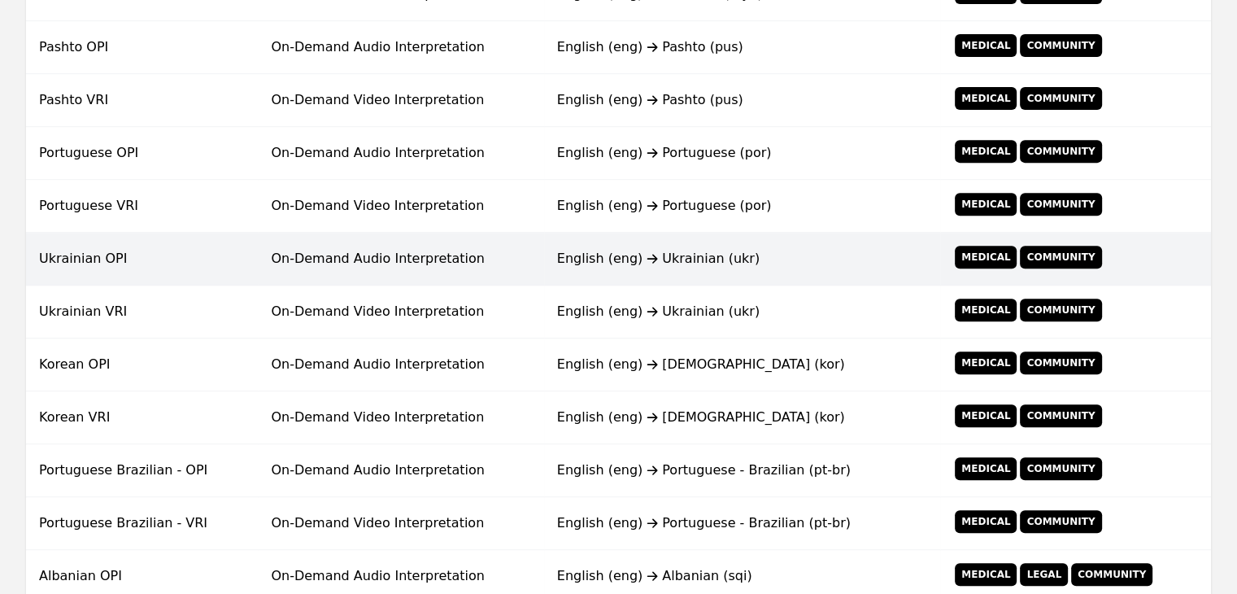
click at [461, 256] on td "On-Demand Audio Interpretation" at bounding box center [400, 259] width 285 height 53
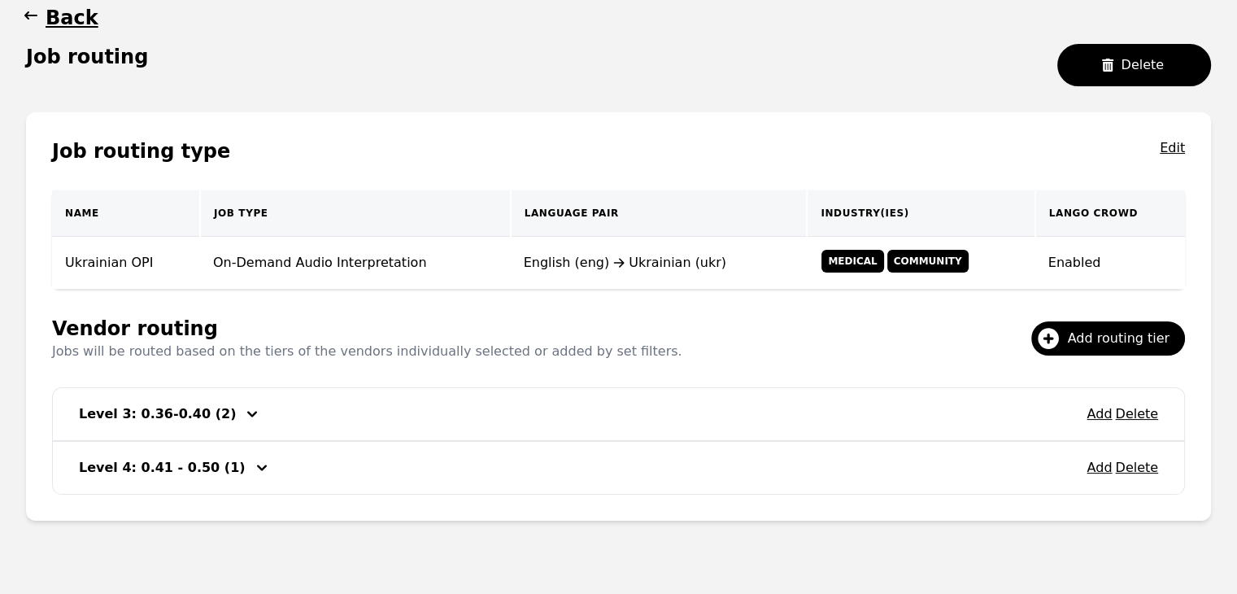
scroll to position [207, 0]
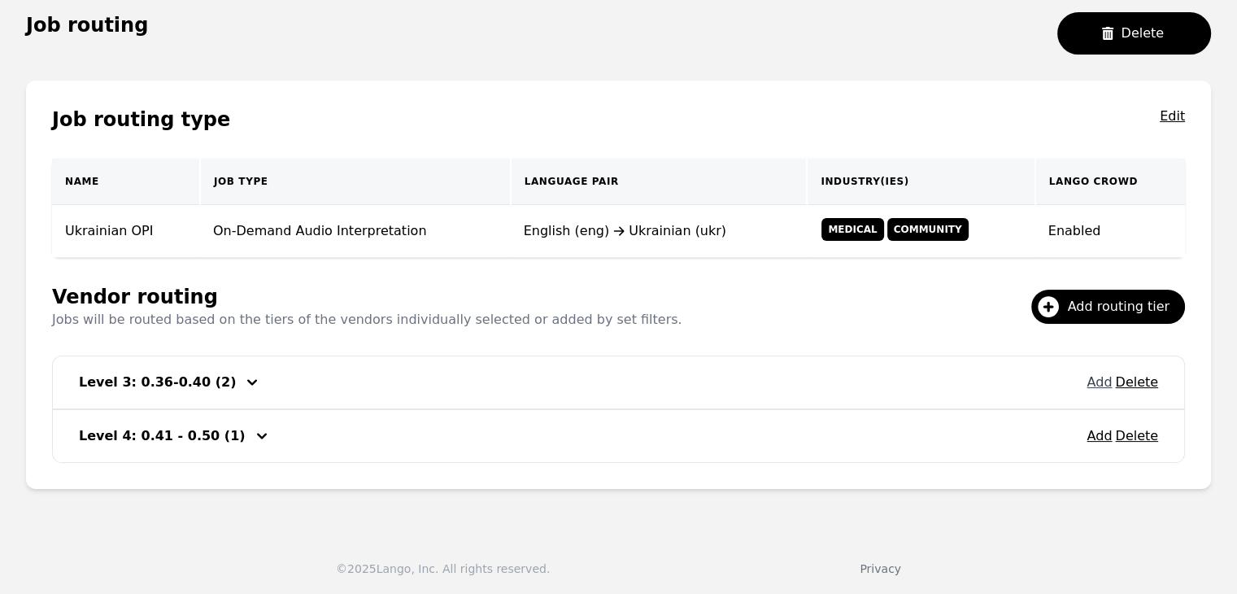
click at [1099, 386] on button "Add" at bounding box center [1098, 382] width 25 height 20
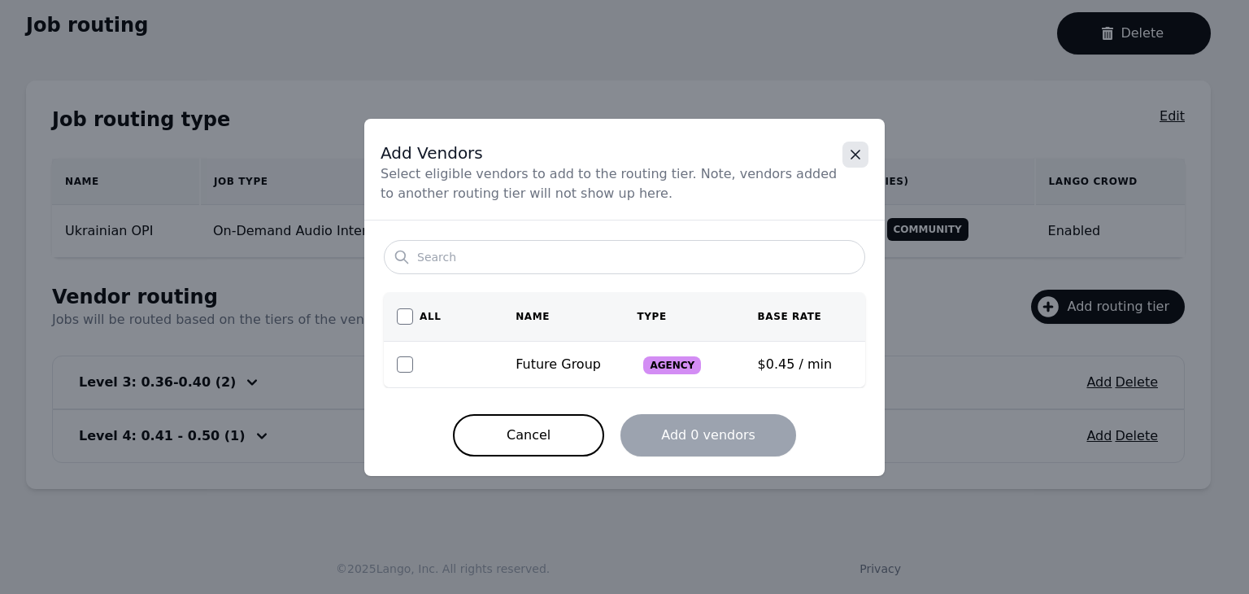
click at [848, 150] on icon "Close" at bounding box center [855, 154] width 16 height 16
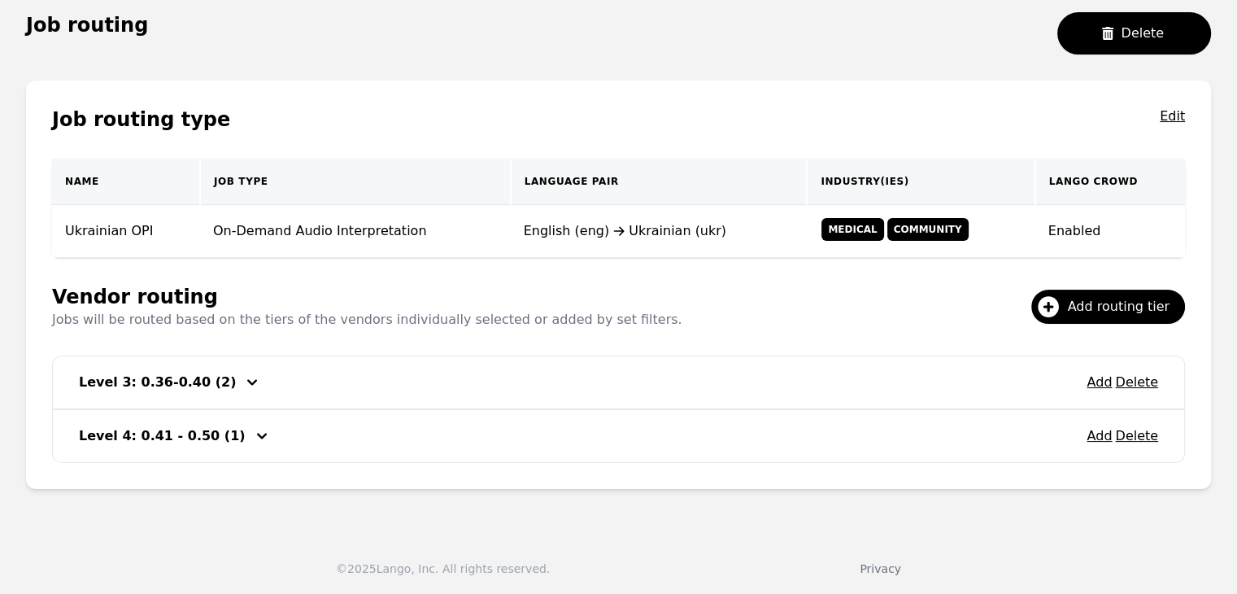
scroll to position [0, 0]
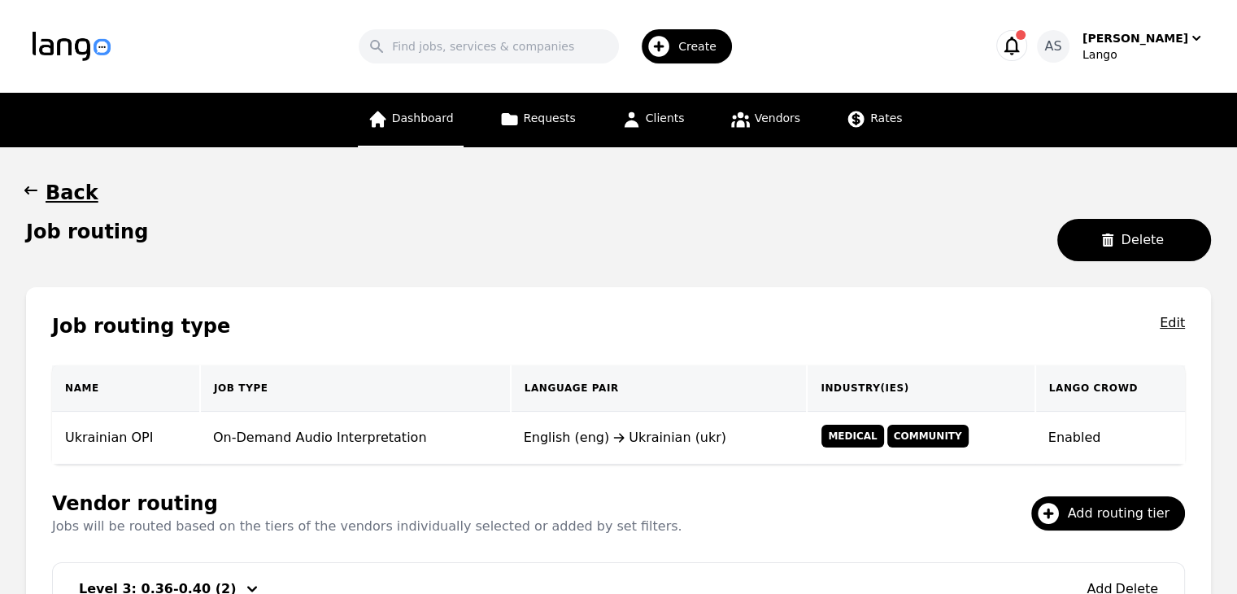
click at [431, 118] on span "Dashboard" at bounding box center [423, 117] width 62 height 13
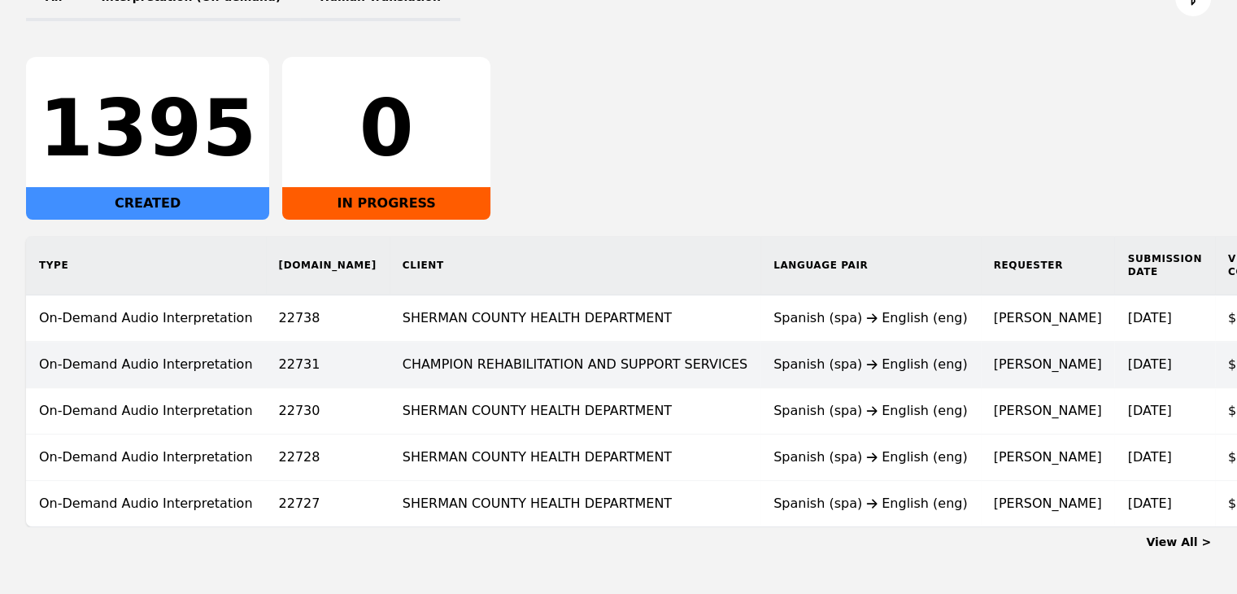
scroll to position [244, 0]
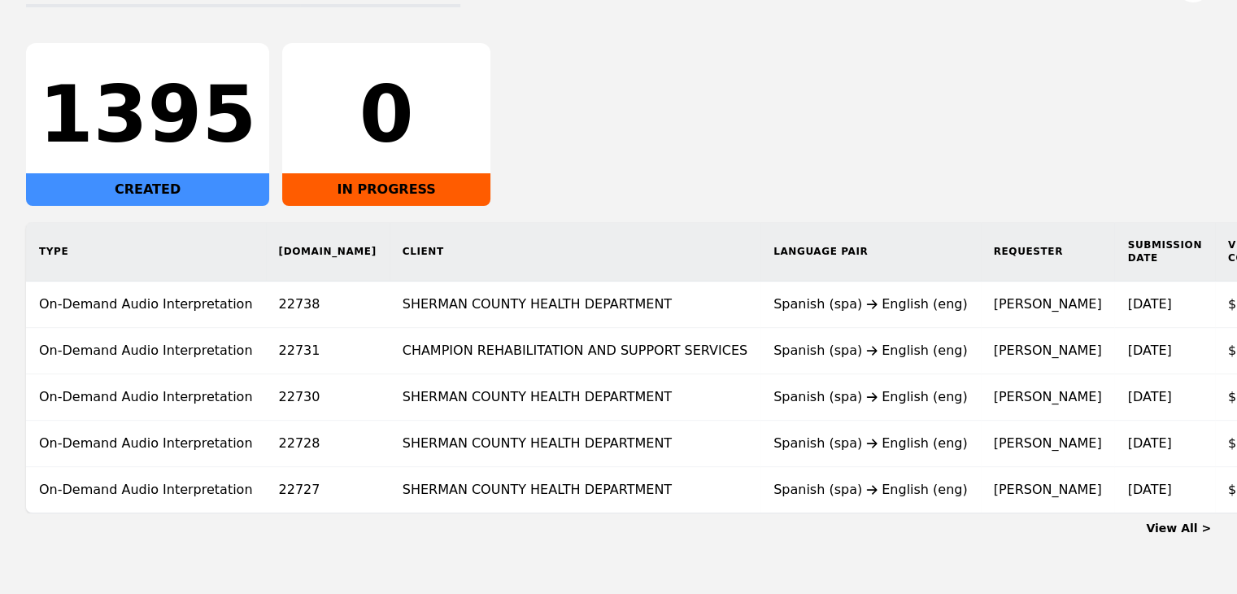
click at [1190, 534] on link "View All >" at bounding box center [1178, 527] width 65 height 13
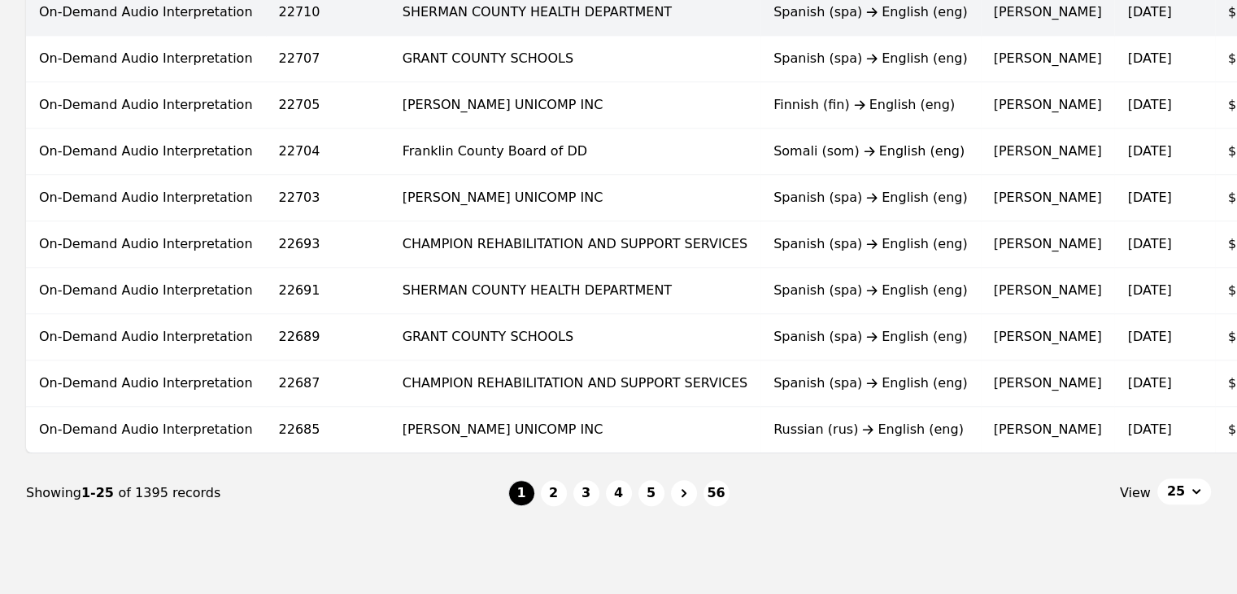
scroll to position [1057, 0]
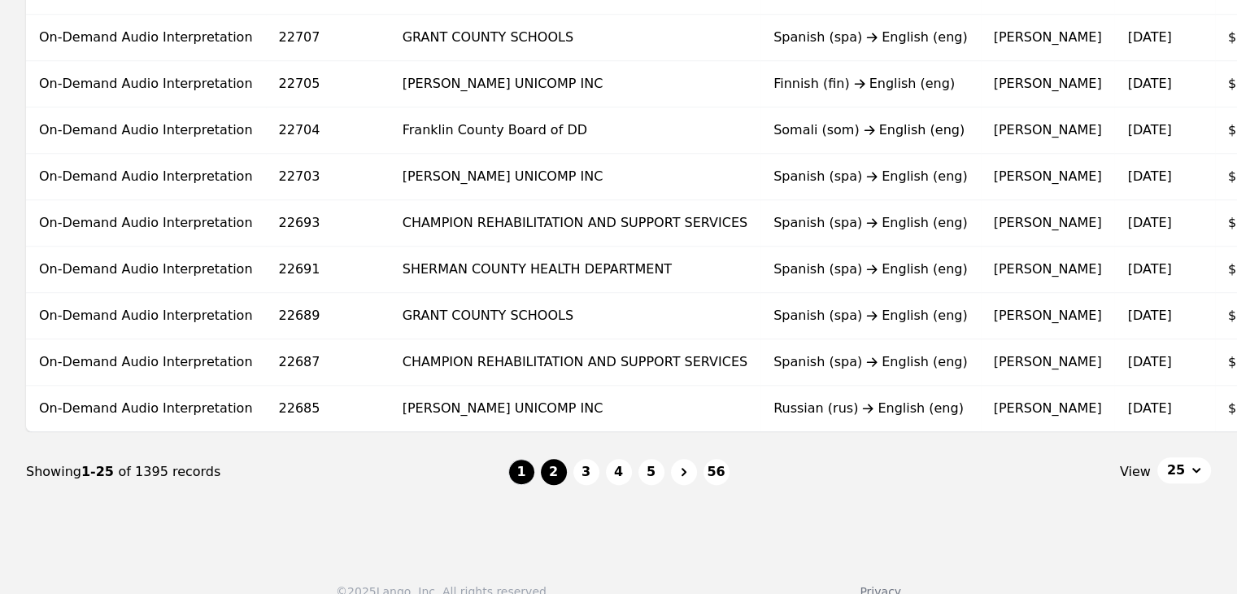
click at [556, 482] on button "2" at bounding box center [554, 472] width 26 height 26
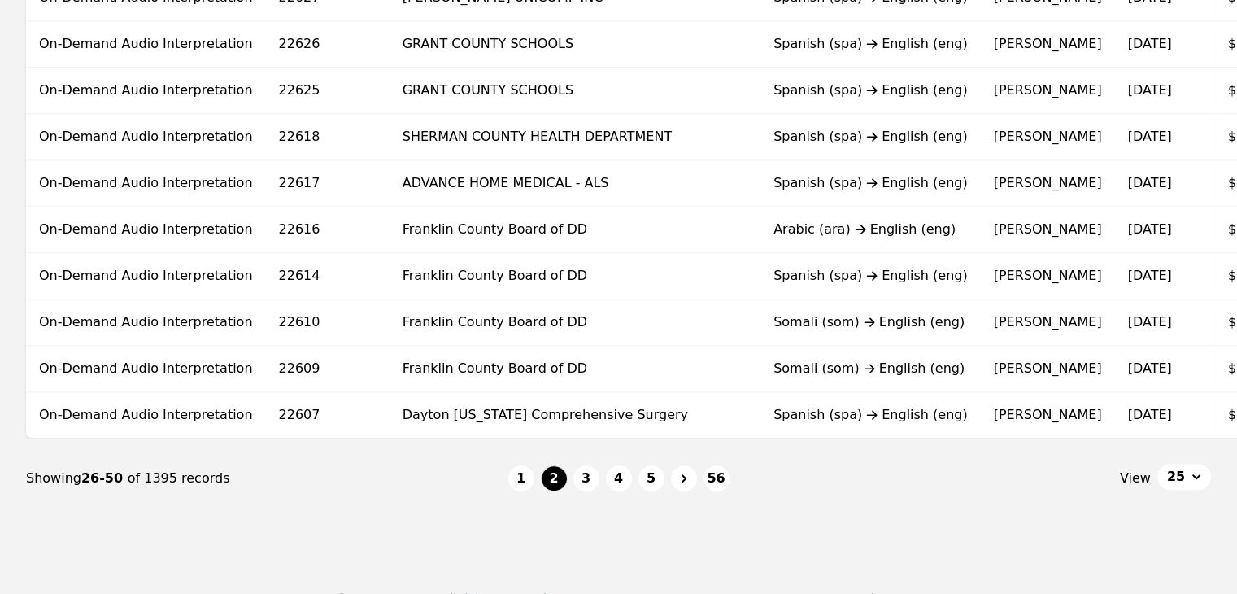
scroll to position [1057, 0]
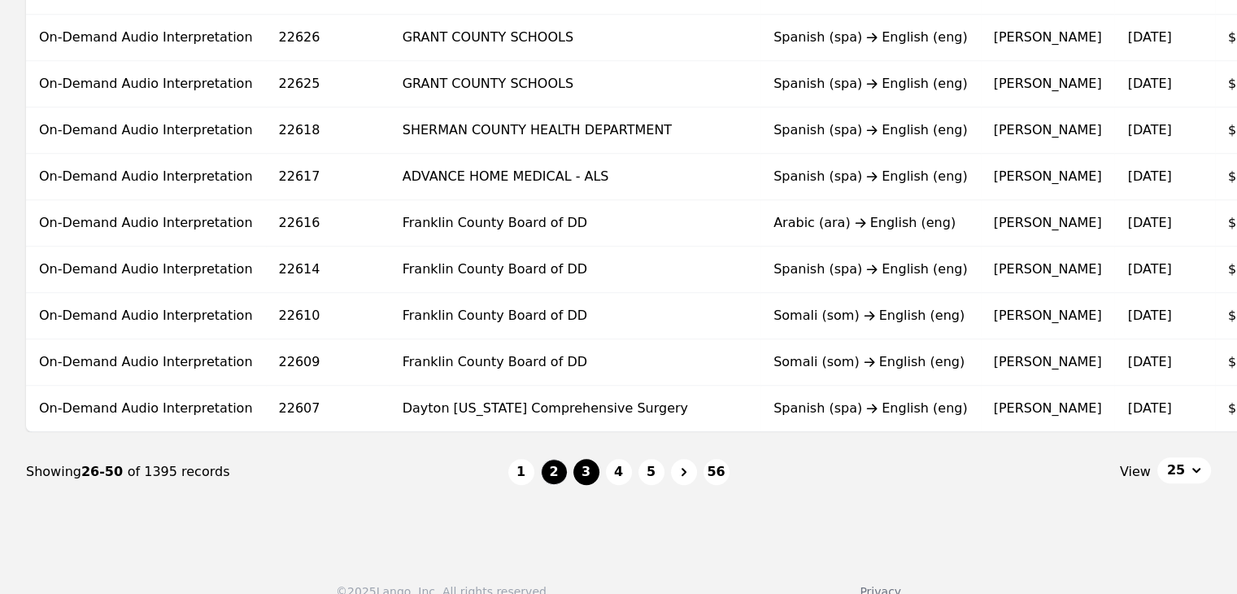
click at [589, 476] on button "3" at bounding box center [586, 472] width 26 height 26
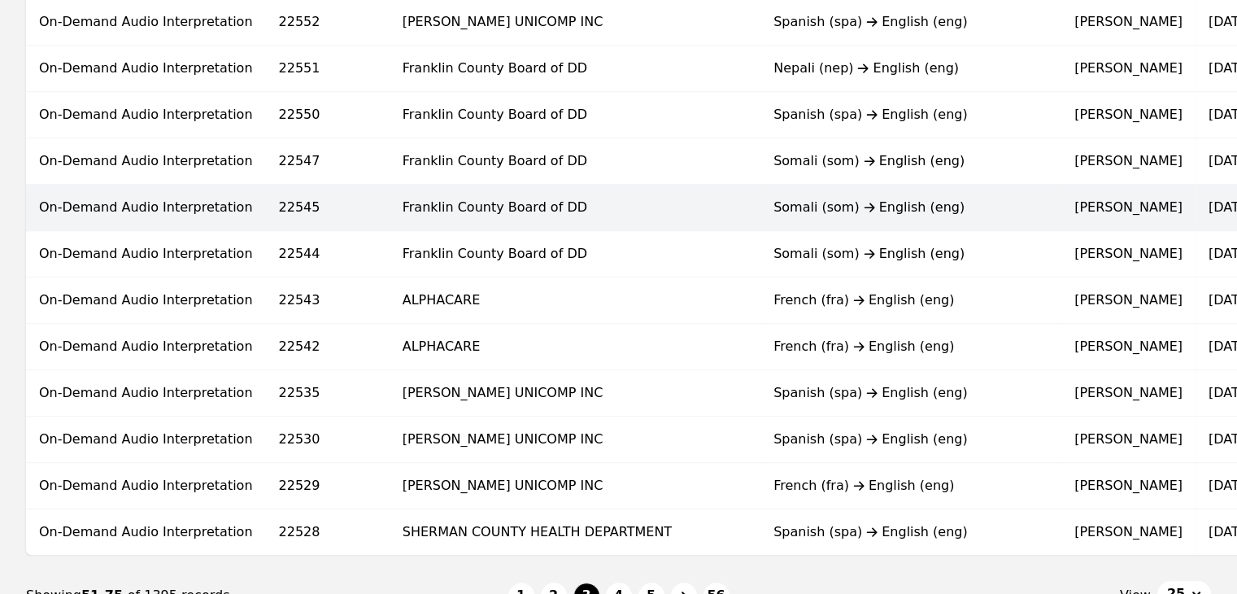
scroll to position [976, 0]
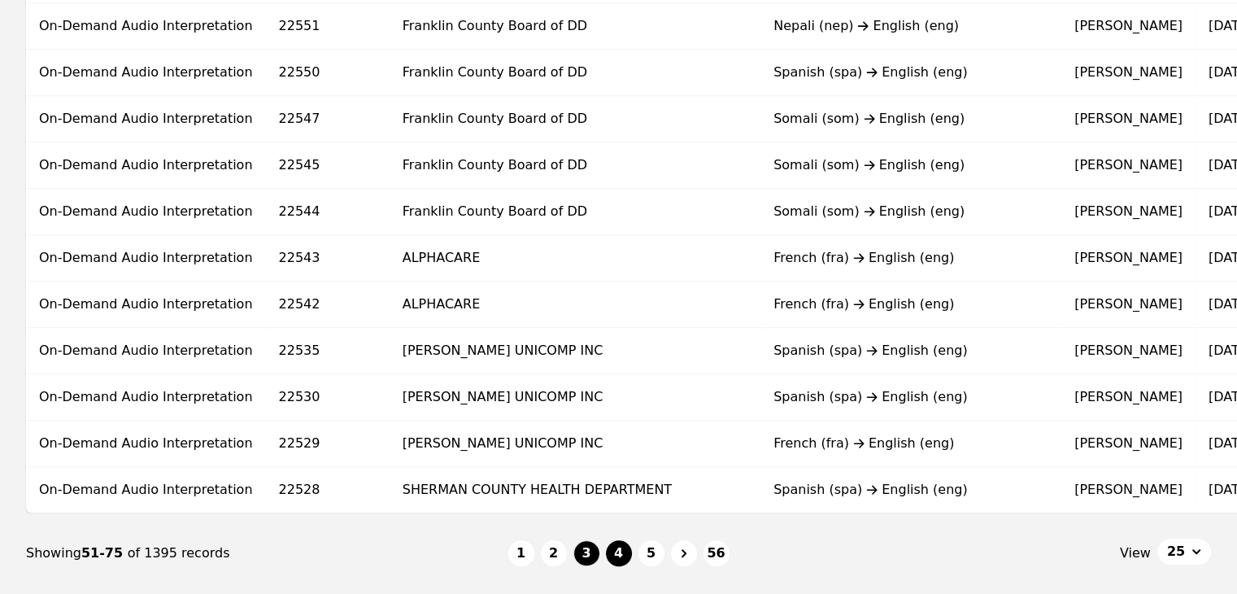
click at [625, 552] on button "4" at bounding box center [619, 553] width 26 height 26
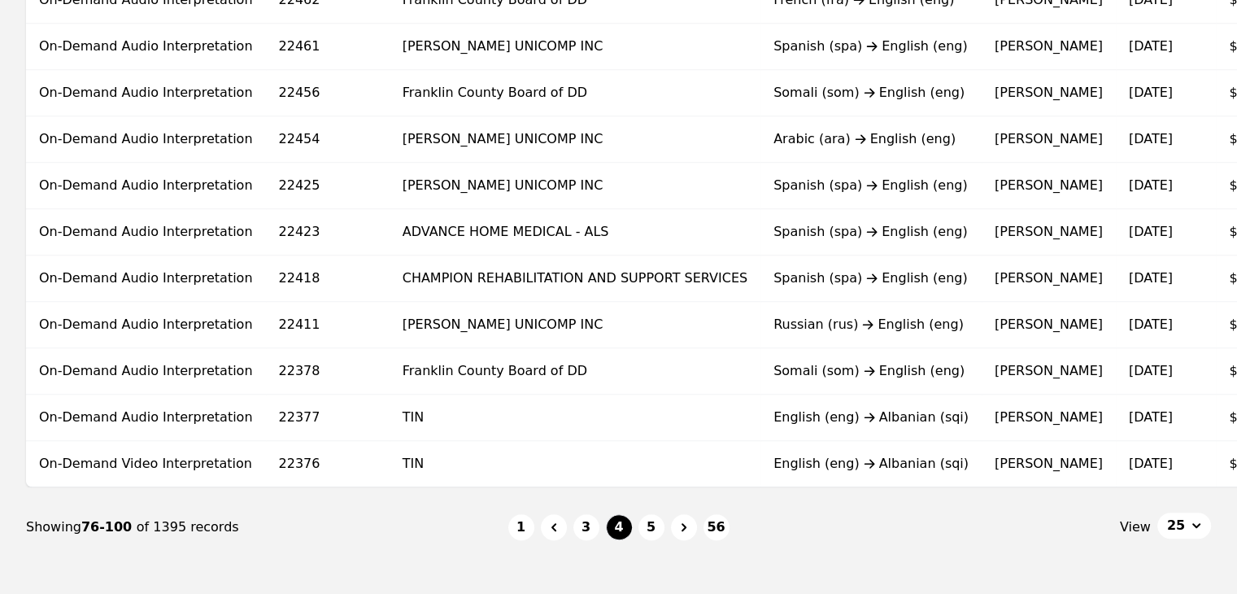
scroll to position [1057, 0]
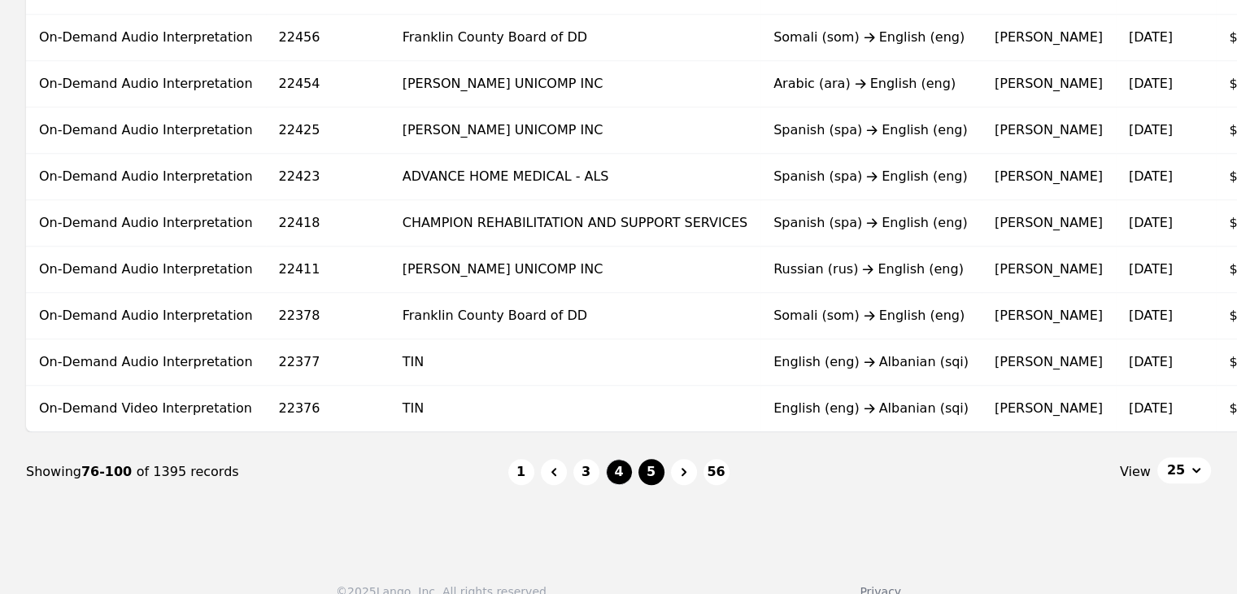
click at [638, 480] on button "5" at bounding box center [651, 472] width 26 height 26
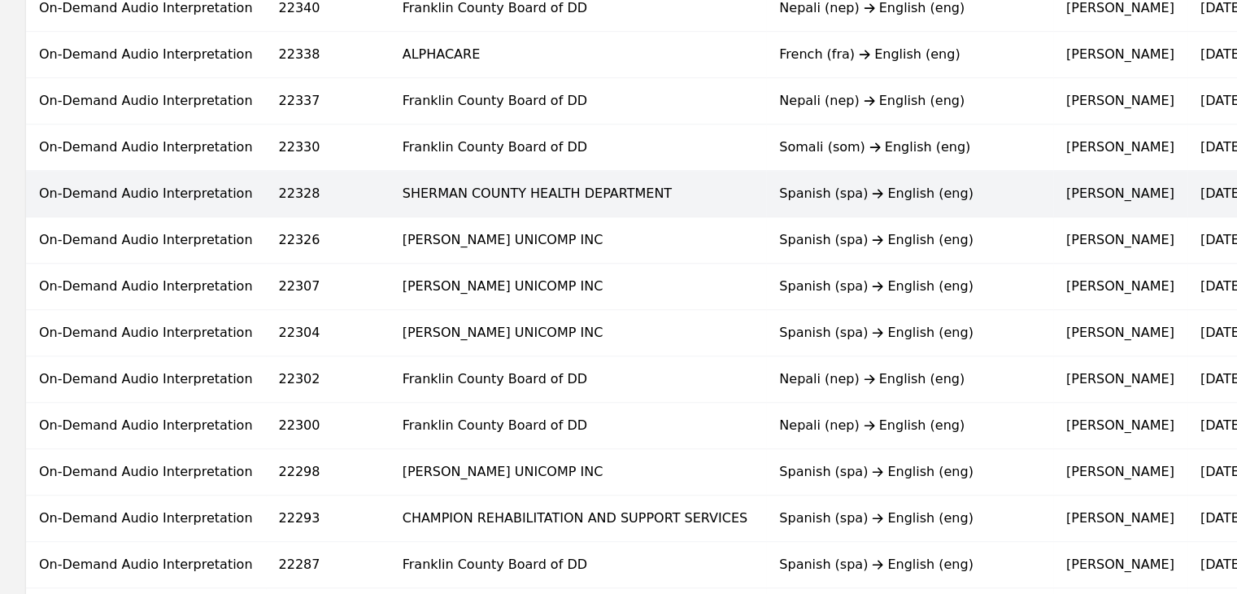
scroll to position [976, 0]
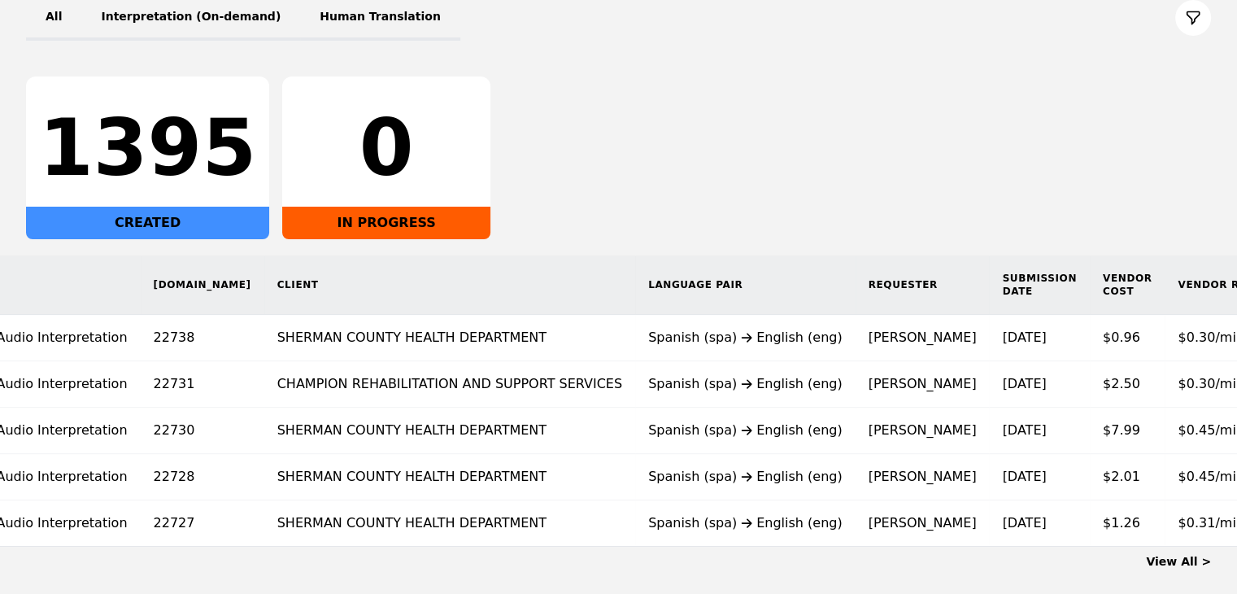
scroll to position [0, 131]
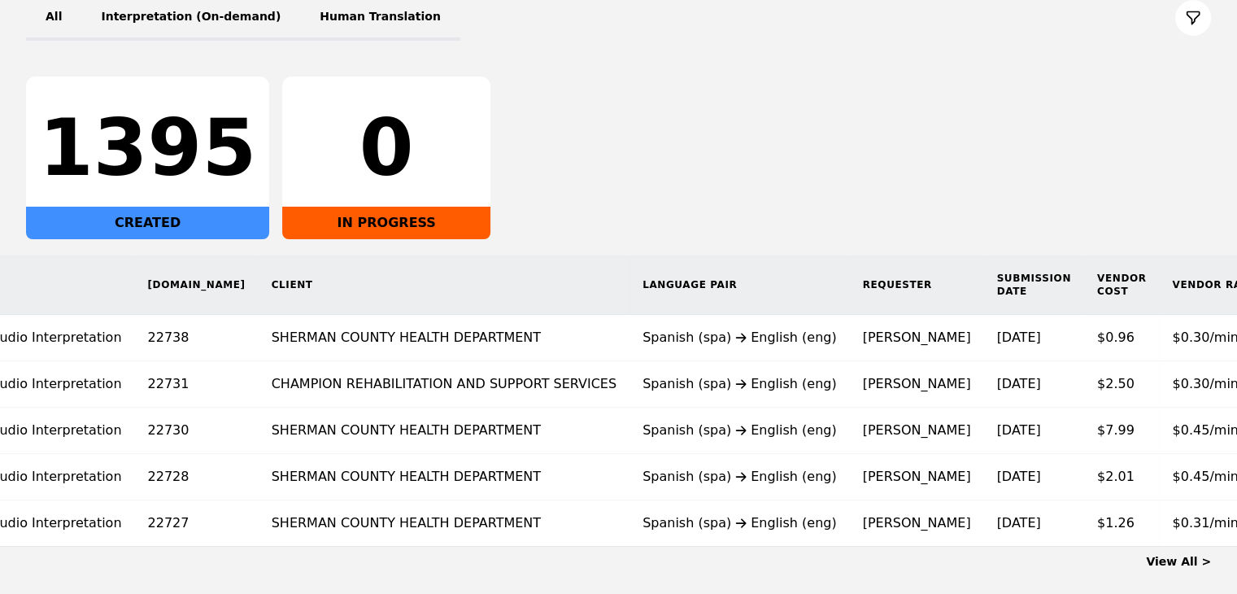
click at [1187, 568] on link "View All >" at bounding box center [1178, 561] width 65 height 13
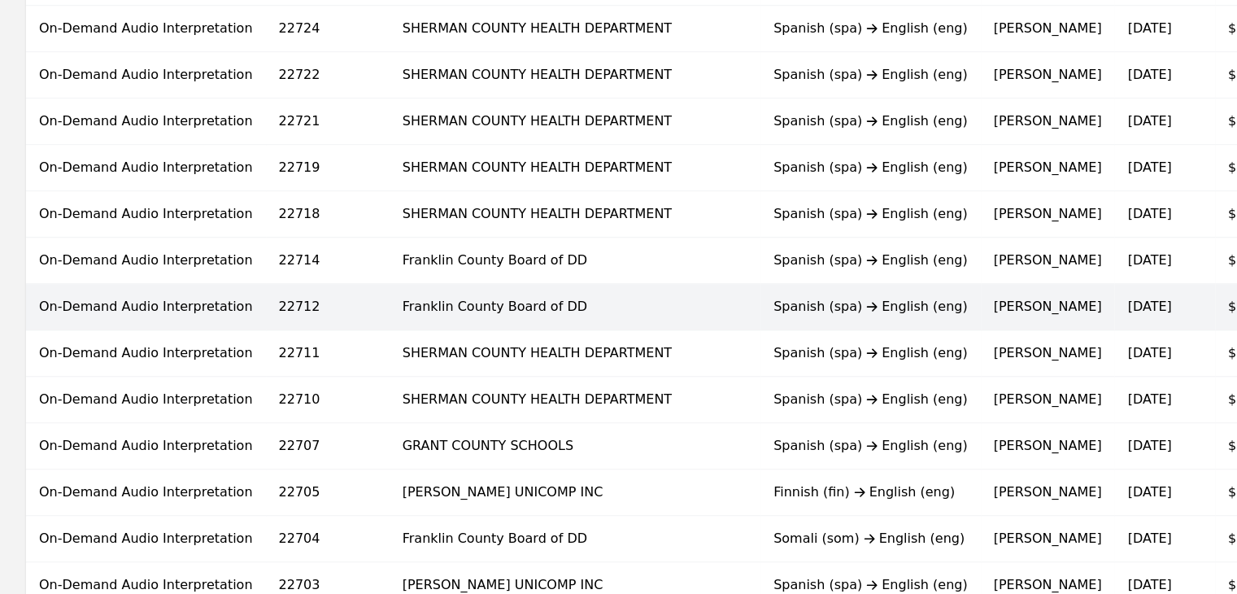
scroll to position [732, 0]
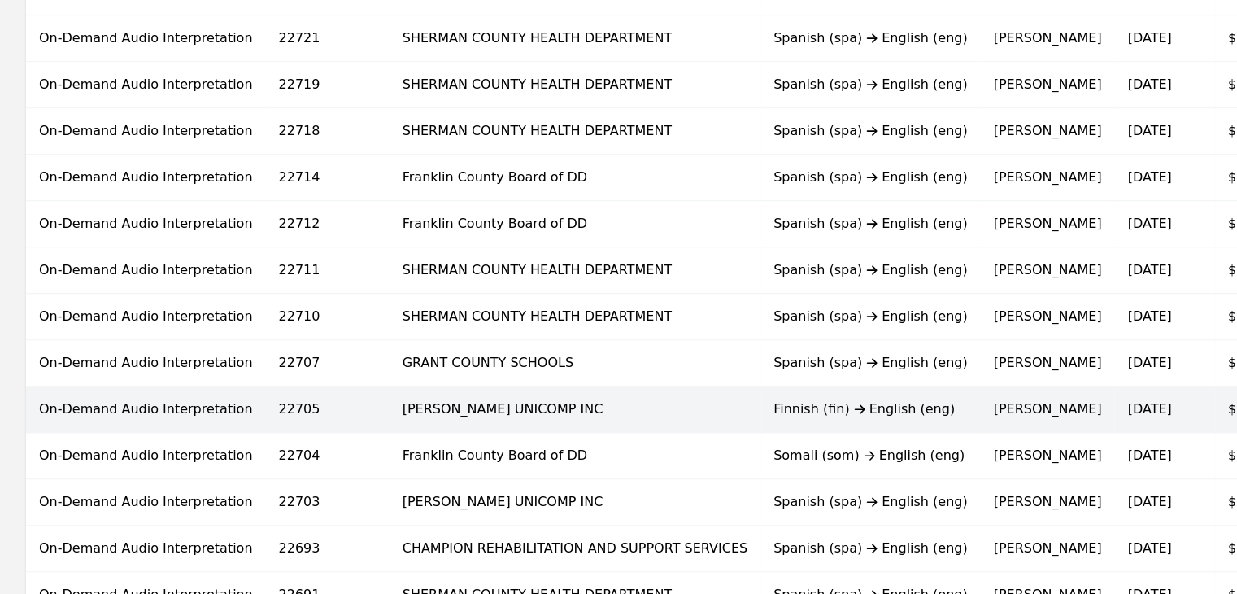
click at [612, 412] on td "SHEAKLEY UNICOMP INC" at bounding box center [575, 409] width 371 height 46
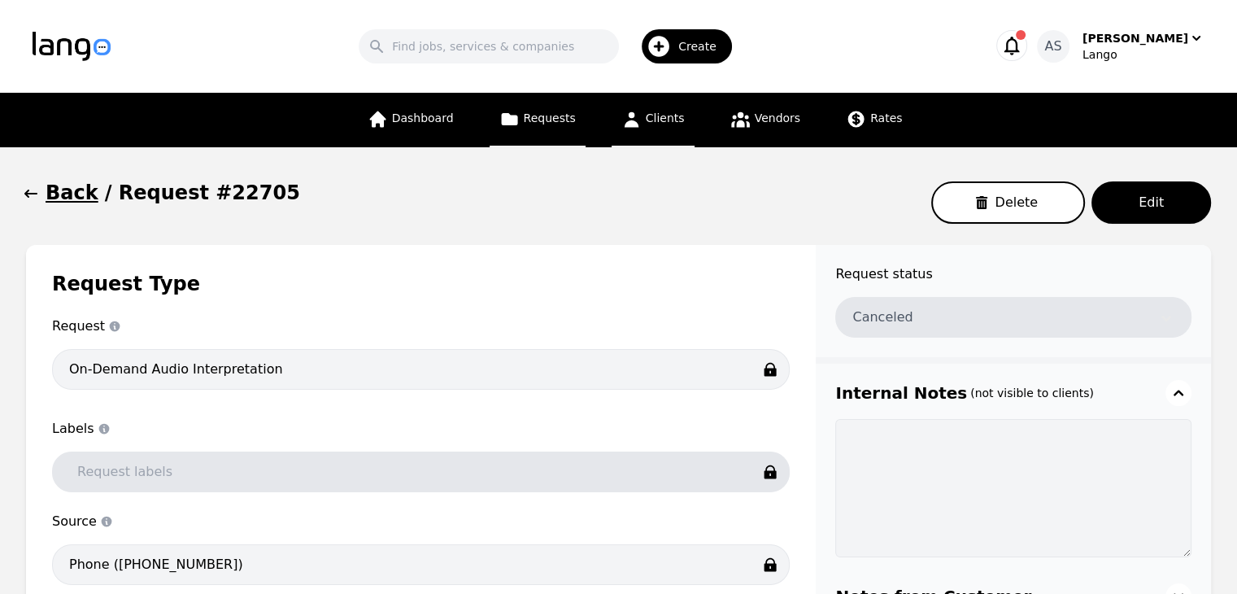
click at [642, 120] on link "Clients" at bounding box center [653, 120] width 83 height 54
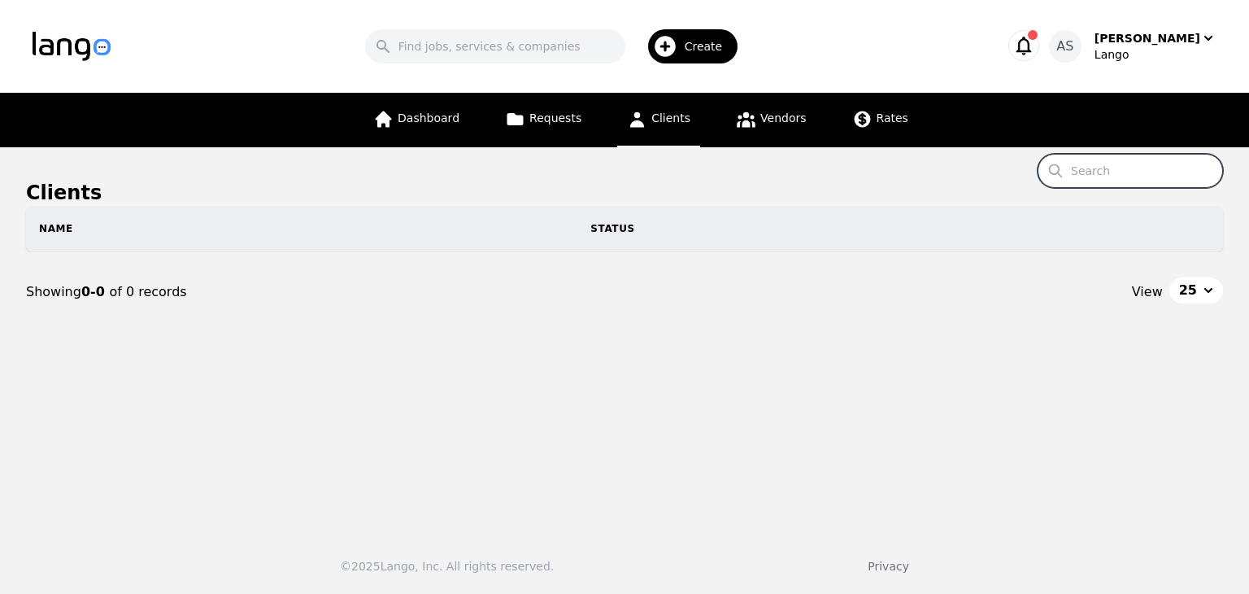
click at [1109, 163] on input "Search" at bounding box center [1130, 171] width 185 height 34
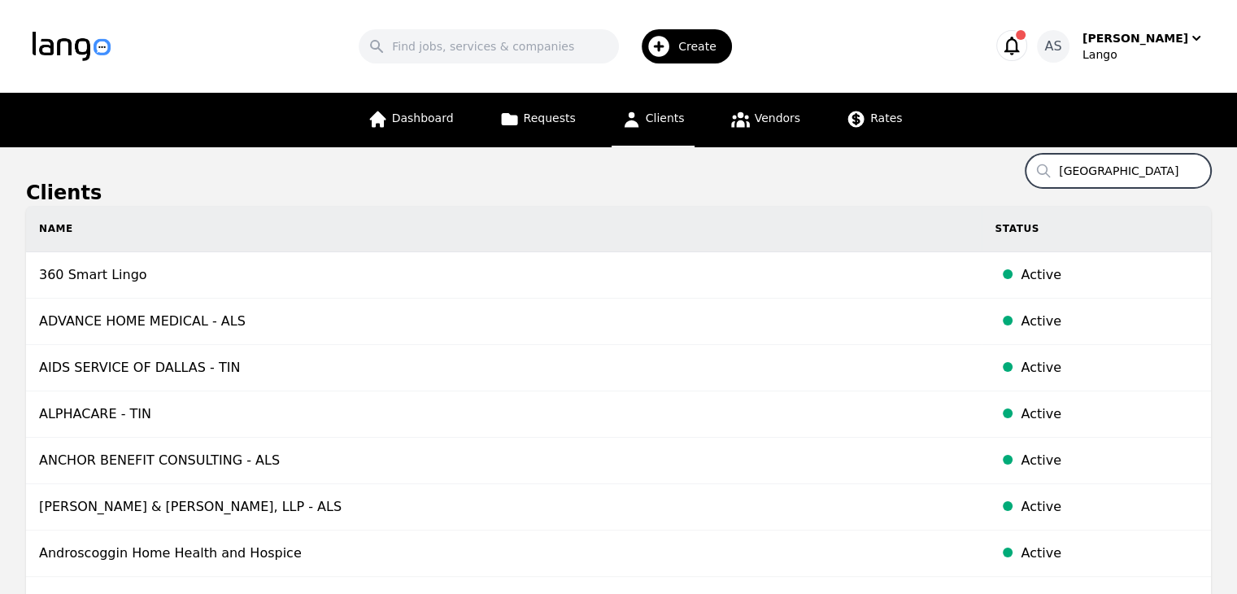
type input "miami valley"
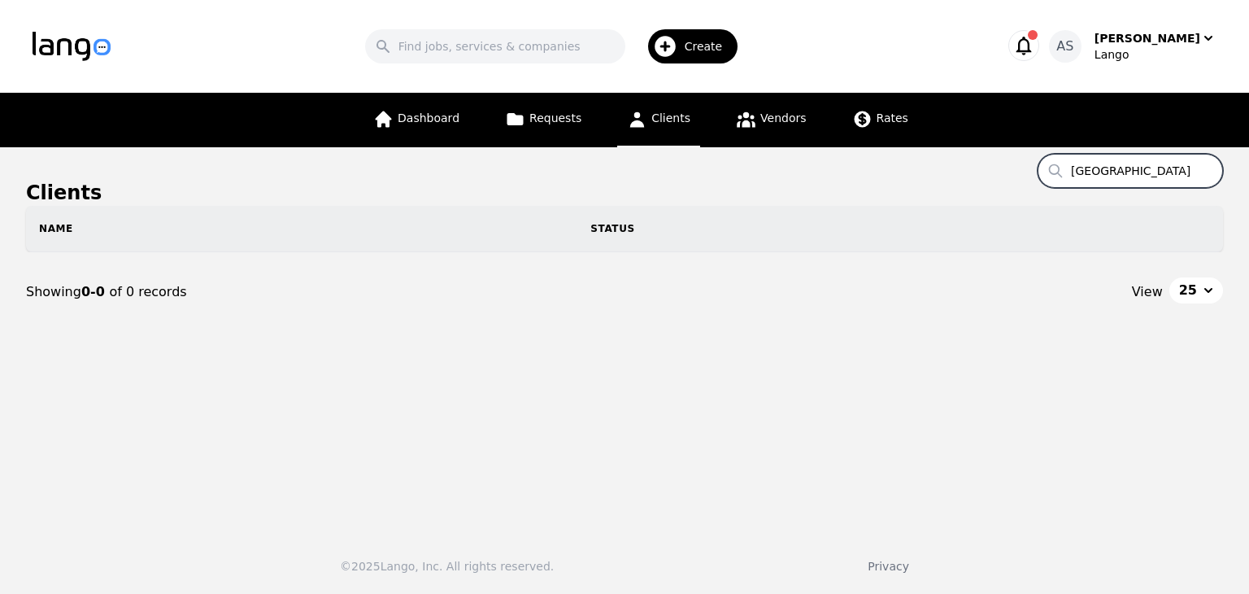
click at [1167, 172] on input "miami valley" at bounding box center [1130, 171] width 185 height 34
drag, startPoint x: 1077, startPoint y: 176, endPoint x: 1042, endPoint y: 182, distance: 36.2
click at [1042, 182] on section "Clients Search miami valley Name Status Showing 0-0 of 0 records View 25" at bounding box center [624, 256] width 1197 height 152
click at [664, 118] on span "Clients" at bounding box center [670, 117] width 39 height 13
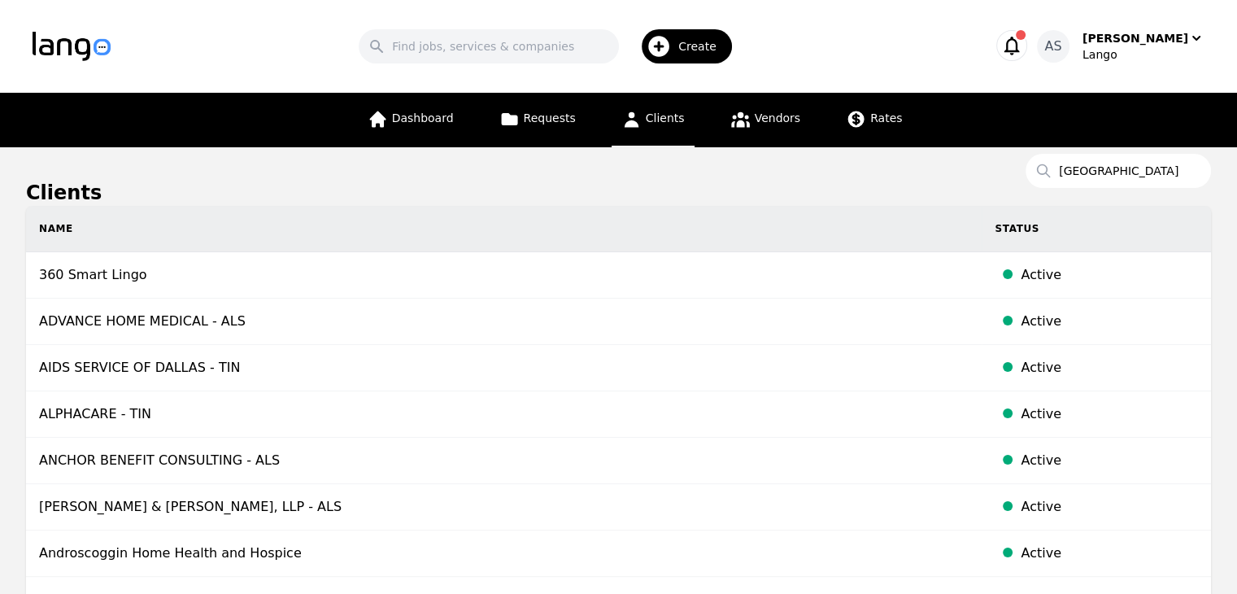
drag, startPoint x: 1129, startPoint y: 190, endPoint x: 1115, endPoint y: 168, distance: 26.4
click at [1129, 189] on h1 "Clients" at bounding box center [618, 193] width 1185 height 26
click at [1115, 167] on input "miami" at bounding box center [1117, 171] width 185 height 34
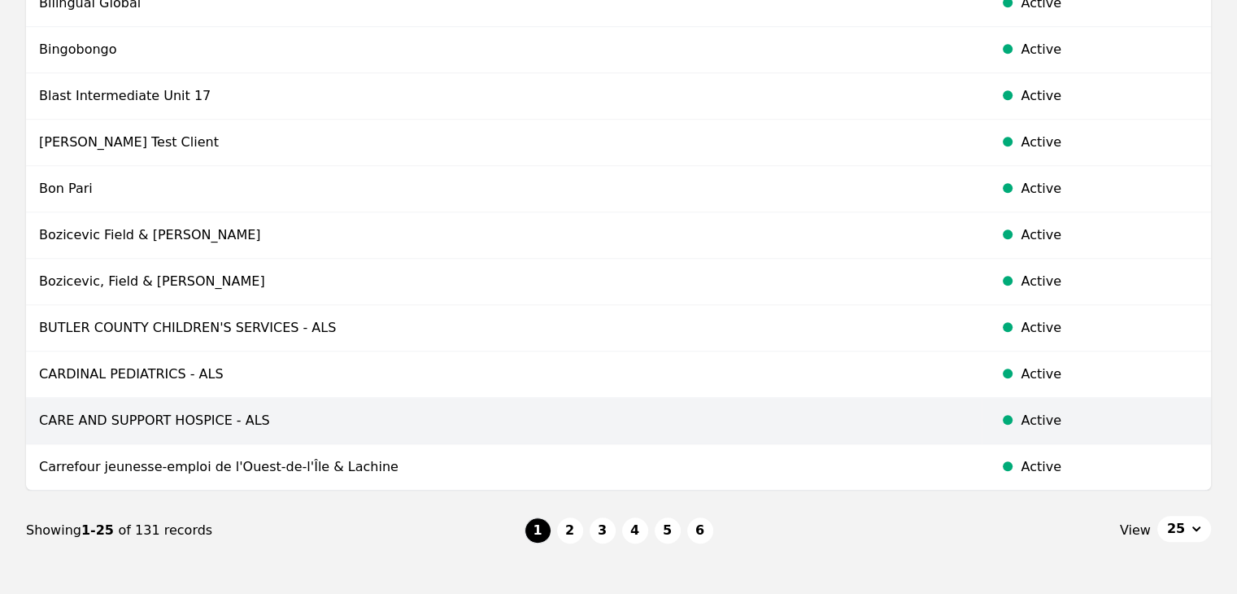
scroll to position [999, 0]
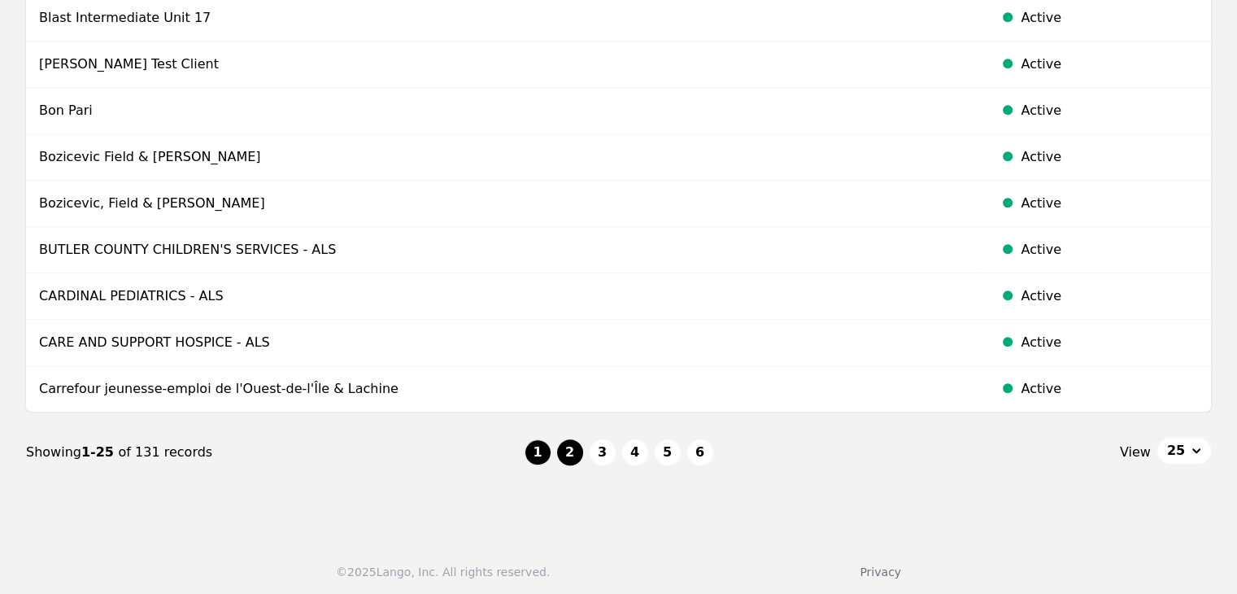
click at [564, 456] on button "2" at bounding box center [570, 452] width 26 height 26
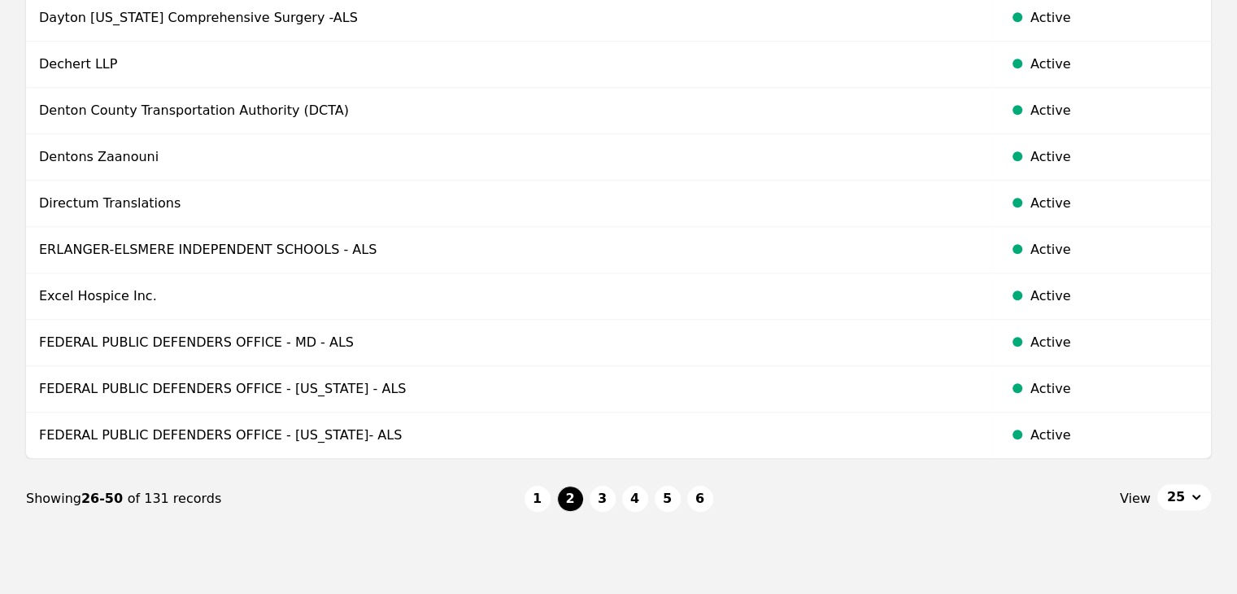
scroll to position [999, 0]
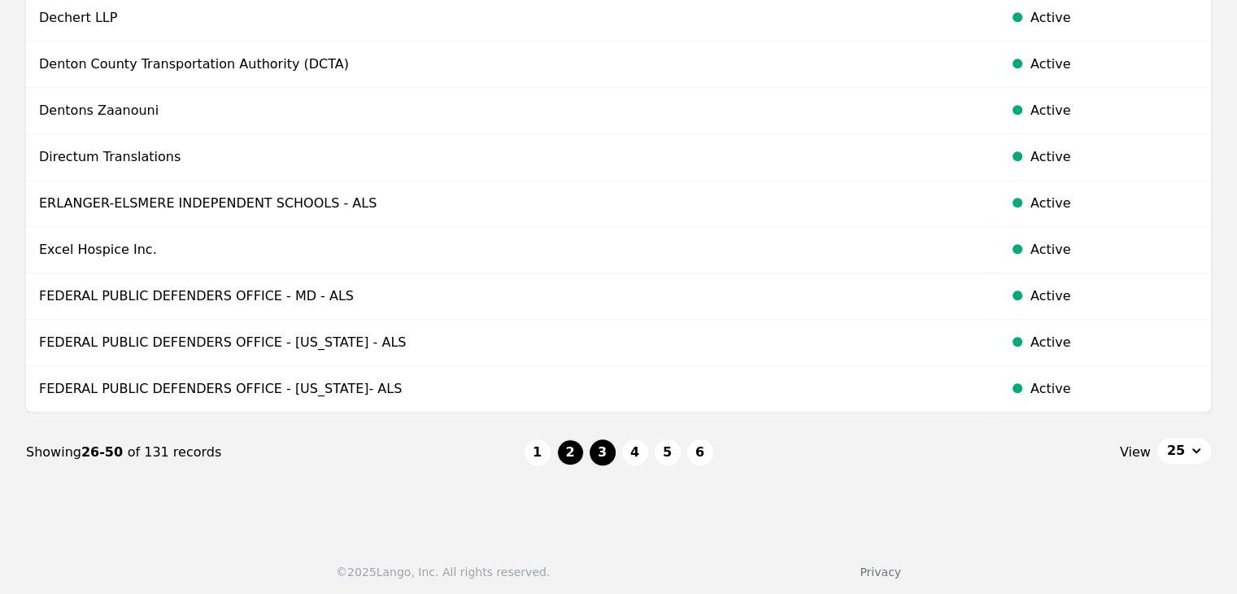
click at [607, 450] on button "3" at bounding box center [603, 452] width 26 height 26
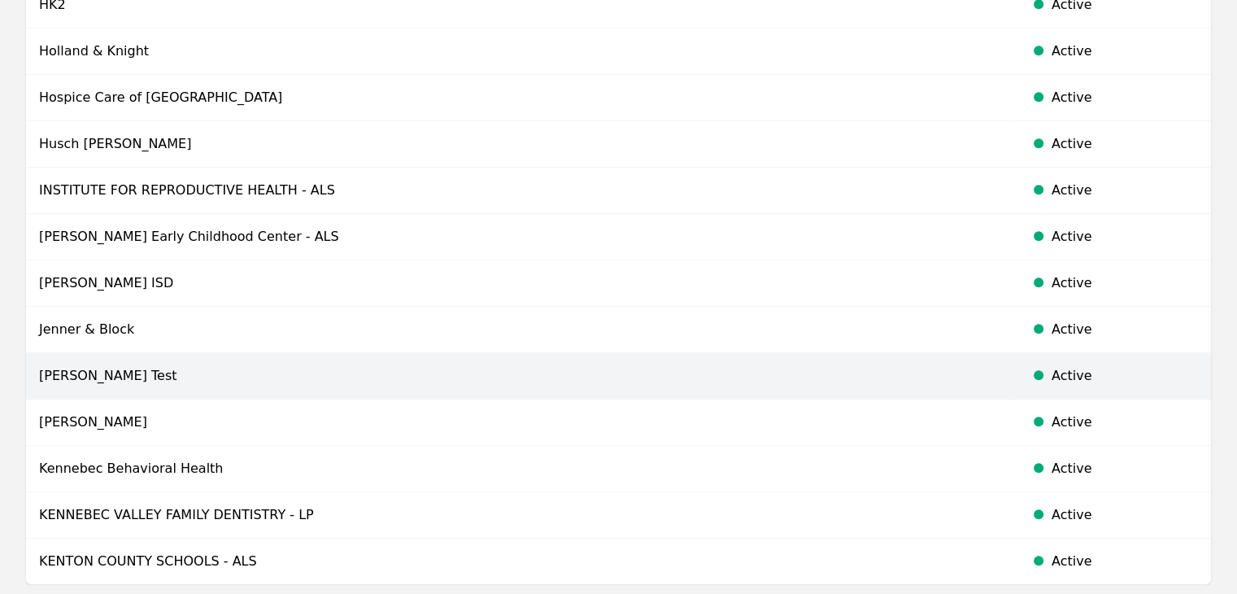
scroll to position [999, 0]
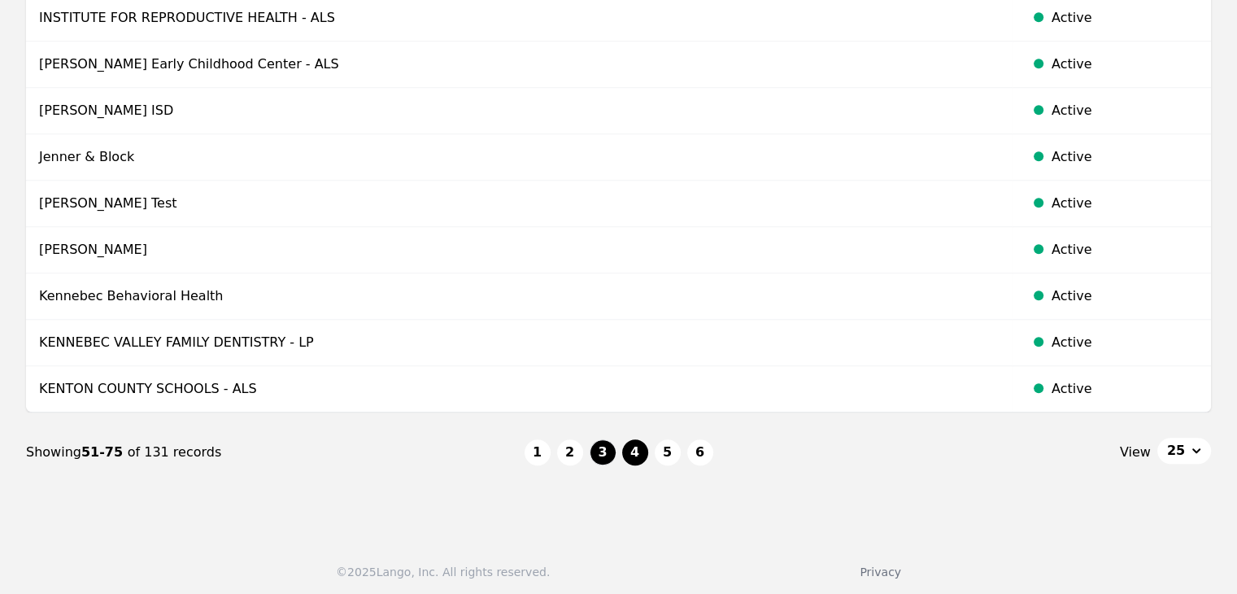
click at [638, 446] on button "4" at bounding box center [635, 452] width 26 height 26
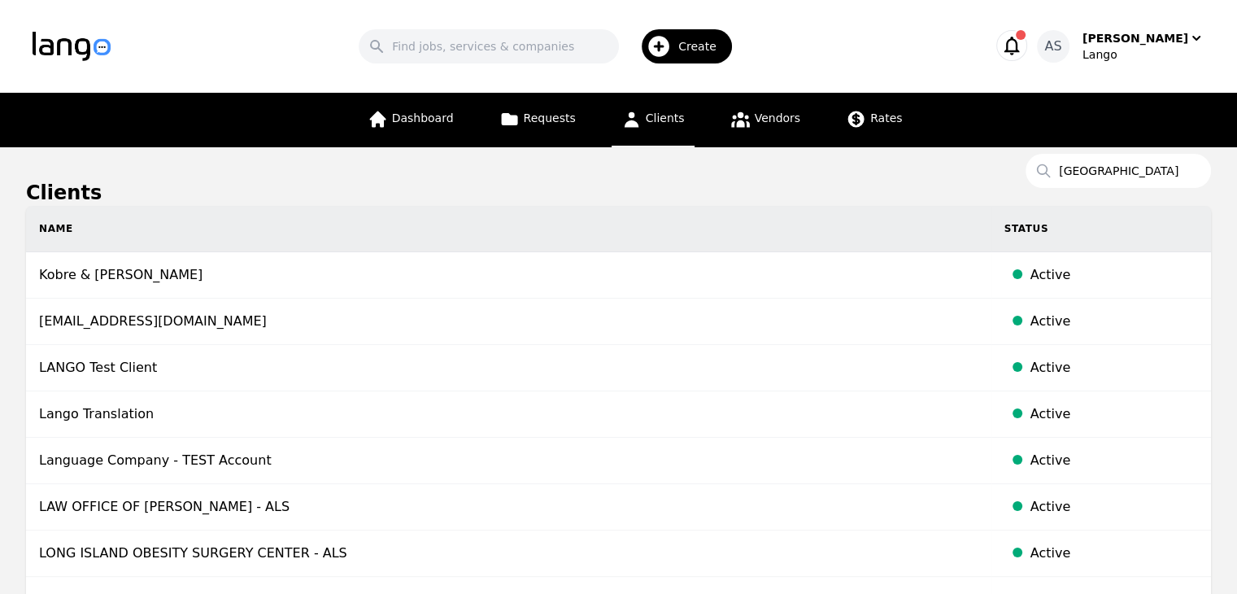
click at [633, 111] on icon at bounding box center [631, 119] width 20 height 20
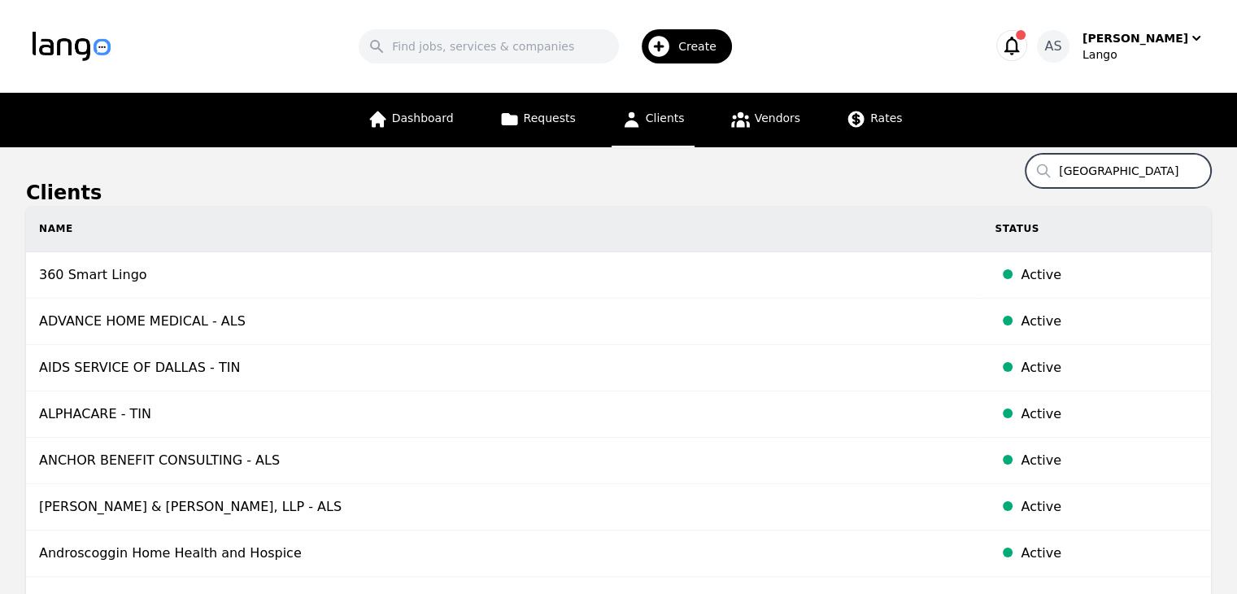
click at [1123, 168] on input "miami" at bounding box center [1117, 171] width 185 height 34
type input "m"
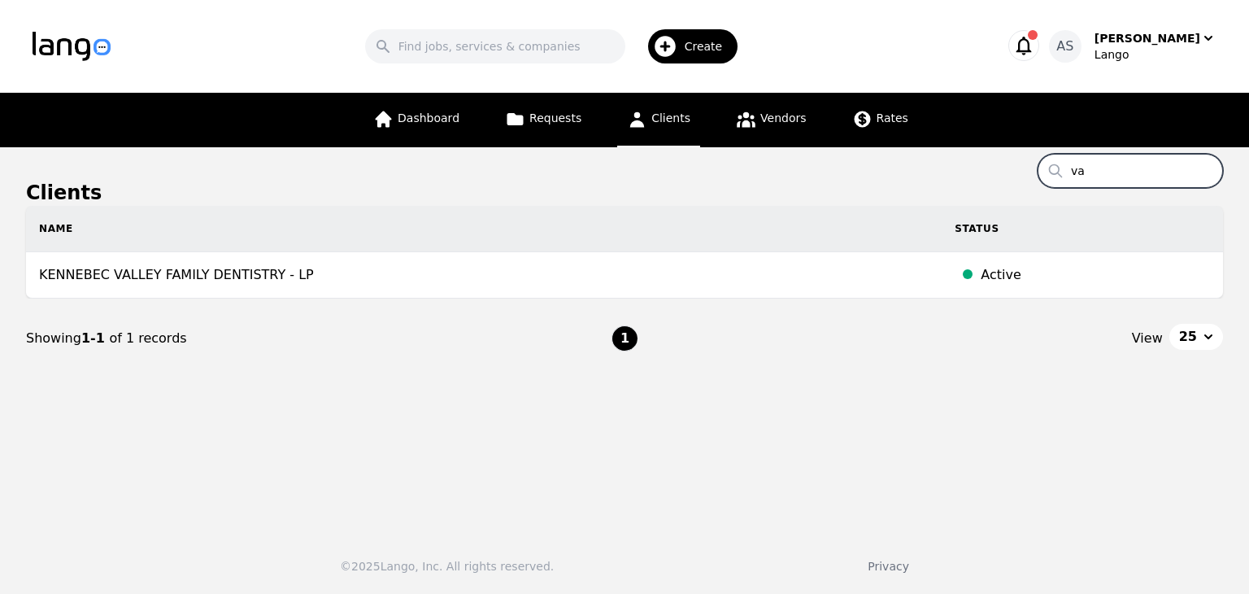
type input "v"
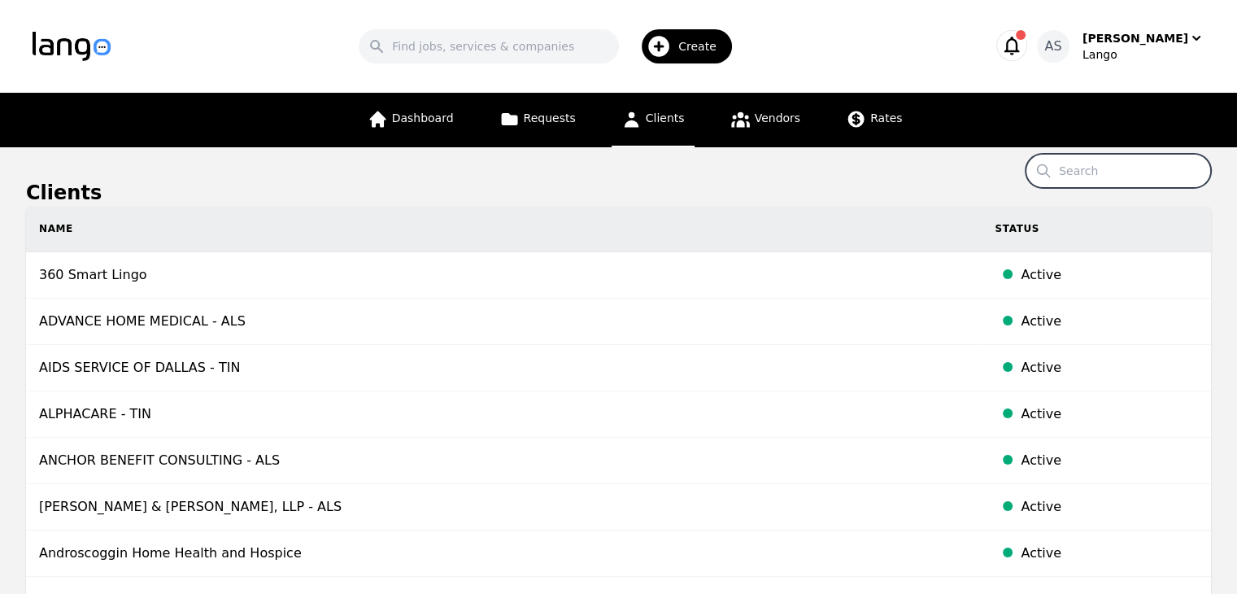
click at [712, 49] on span "Create" at bounding box center [703, 46] width 50 height 16
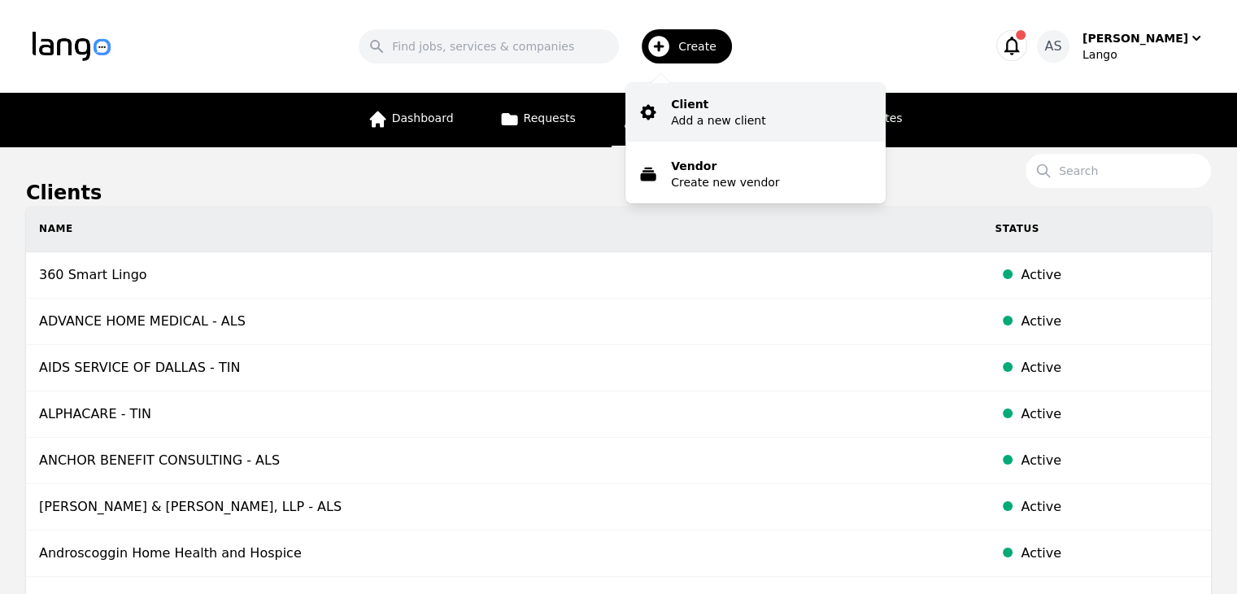
click at [716, 109] on p "Client" at bounding box center [718, 104] width 94 height 16
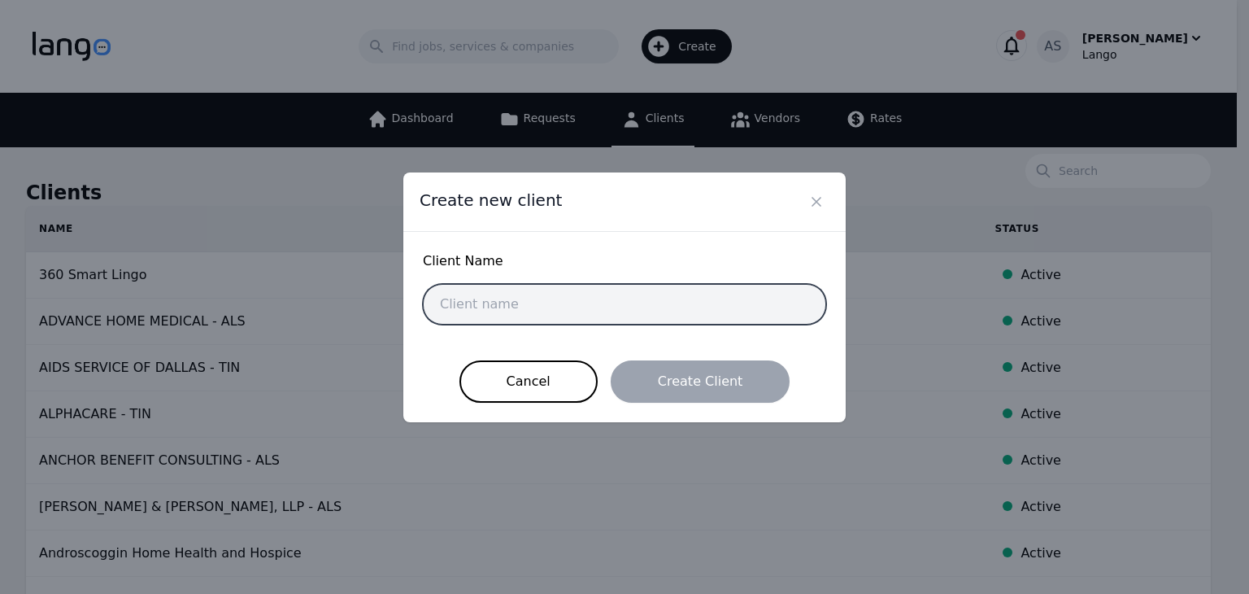
click at [533, 296] on input "text" at bounding box center [624, 304] width 403 height 41
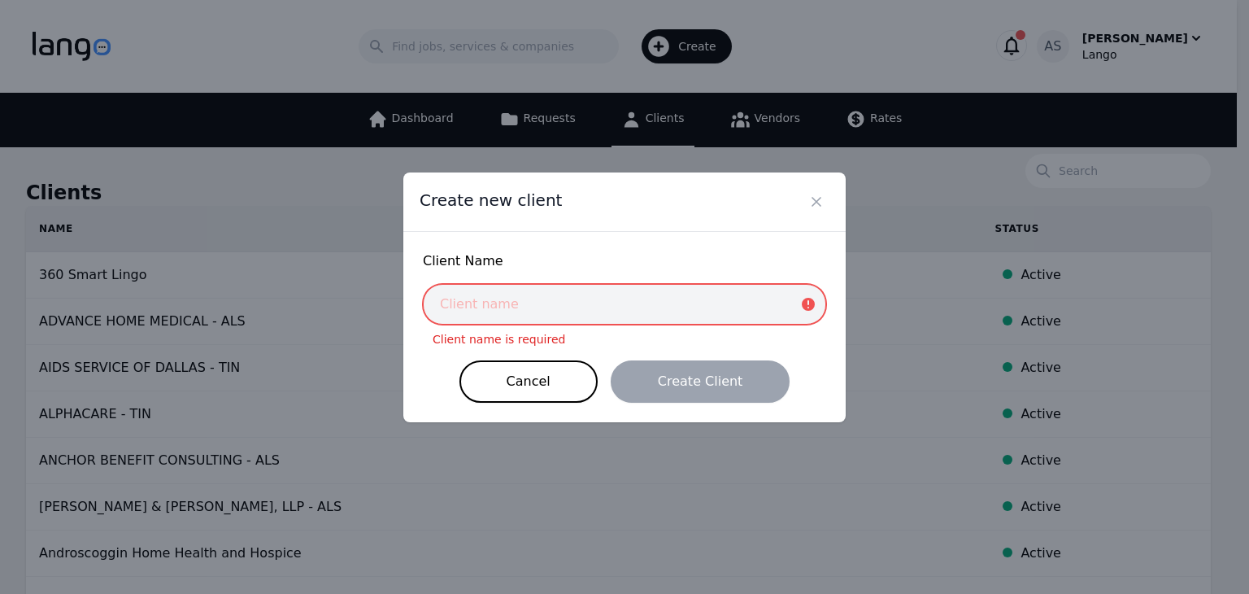
paste input "MIAMI VALLEY CHILD DEVELOPMENT CENTER"
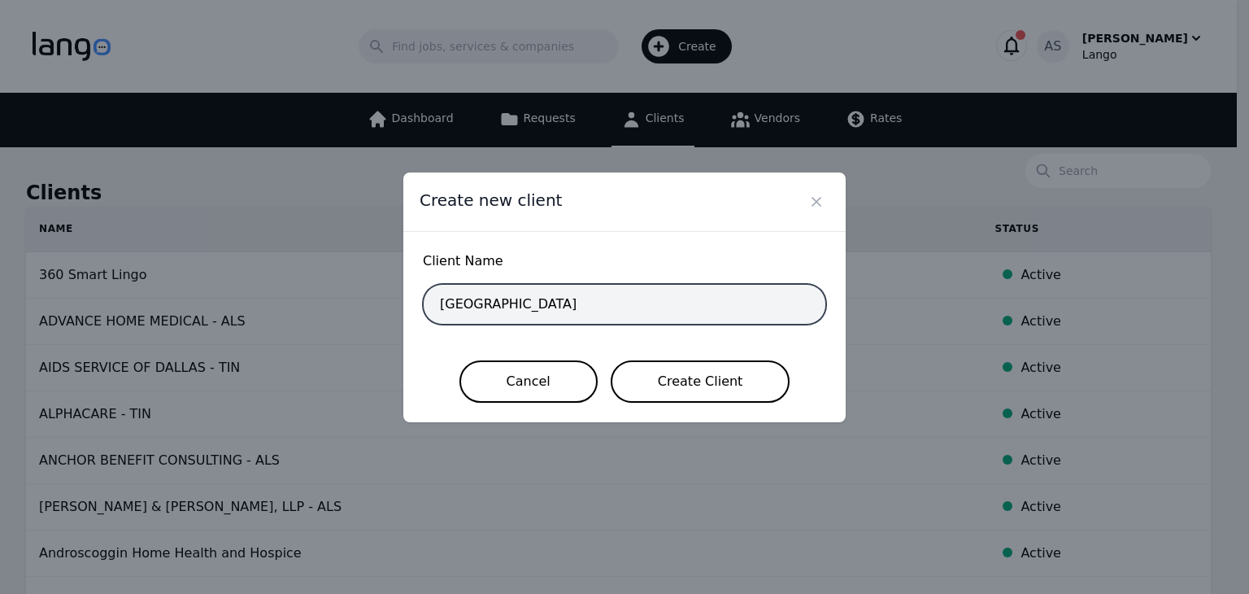
type input "MIAMI VALLEY CHILD DEVELOPMENT CENTER"
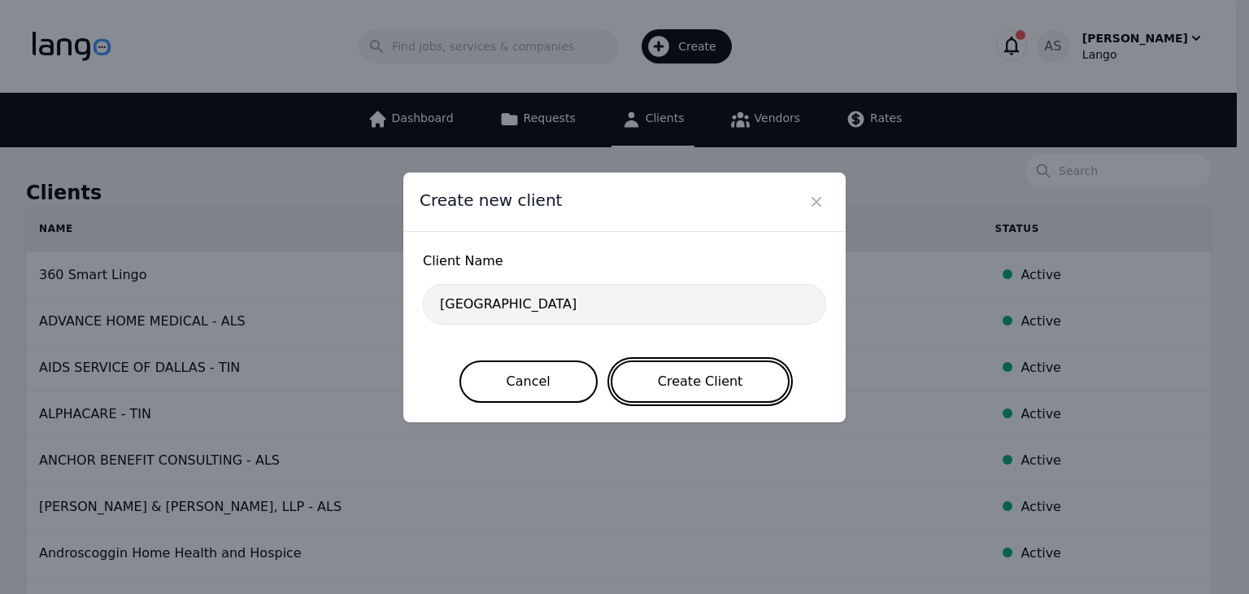
click at [735, 391] on button "Create Client" at bounding box center [701, 381] width 180 height 42
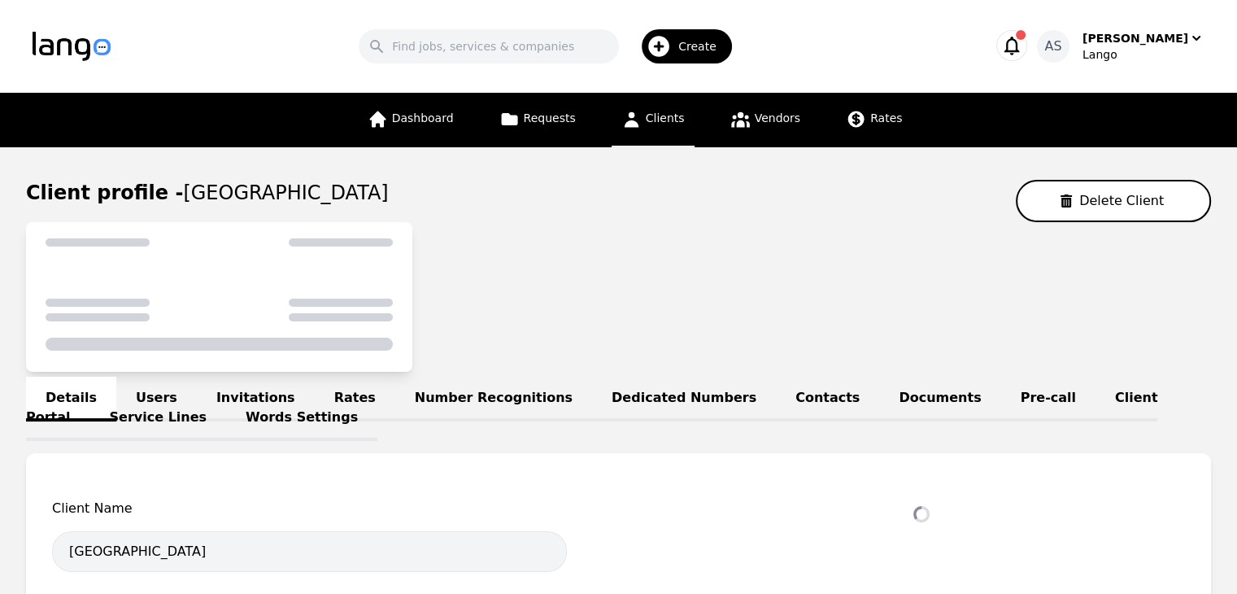
select select "active"
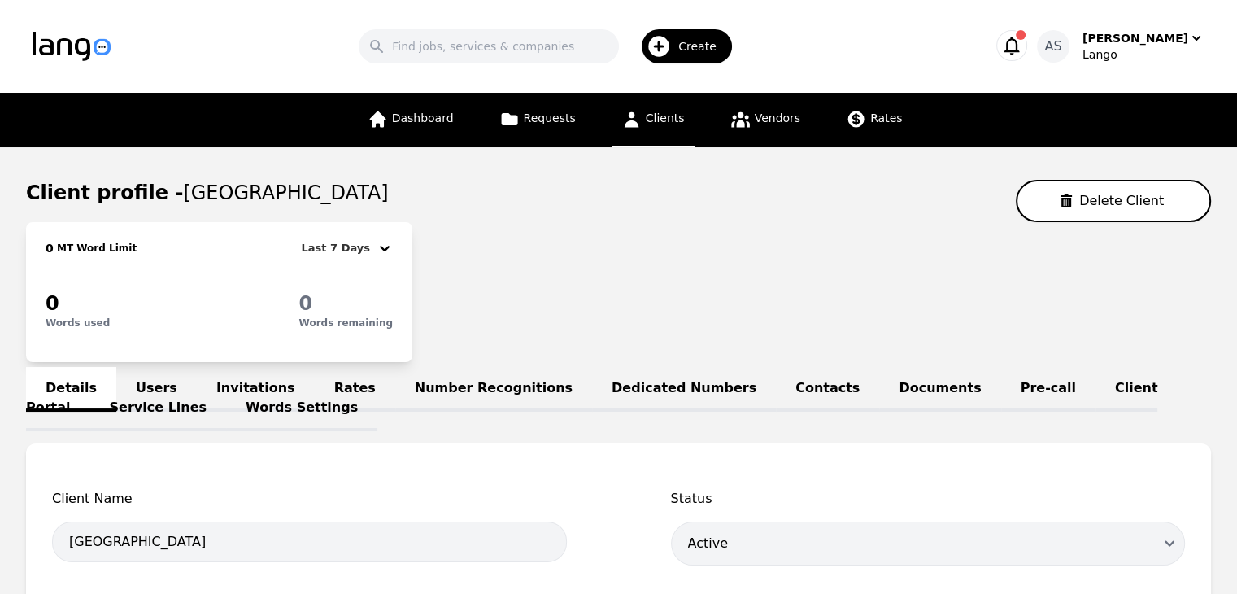
click at [154, 383] on div "Details Users Invitations Rates Number Recognitions Dedicated Numbers Contacts …" at bounding box center [618, 397] width 1185 height 39
click at [158, 383] on link "Users" at bounding box center [156, 389] width 81 height 45
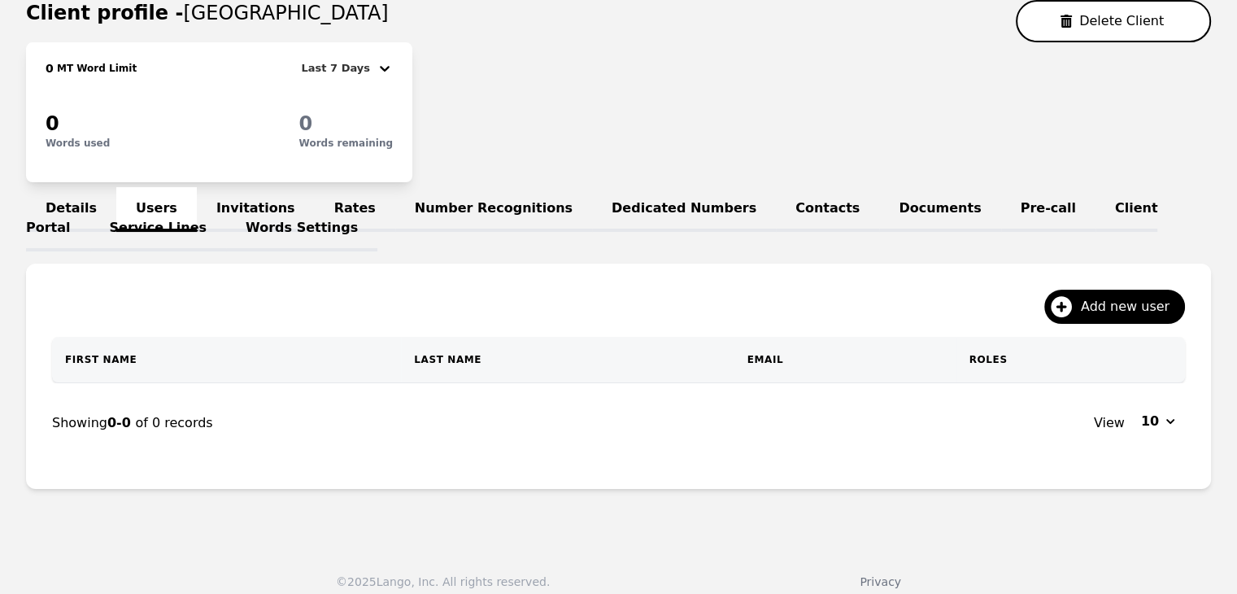
scroll to position [192, 0]
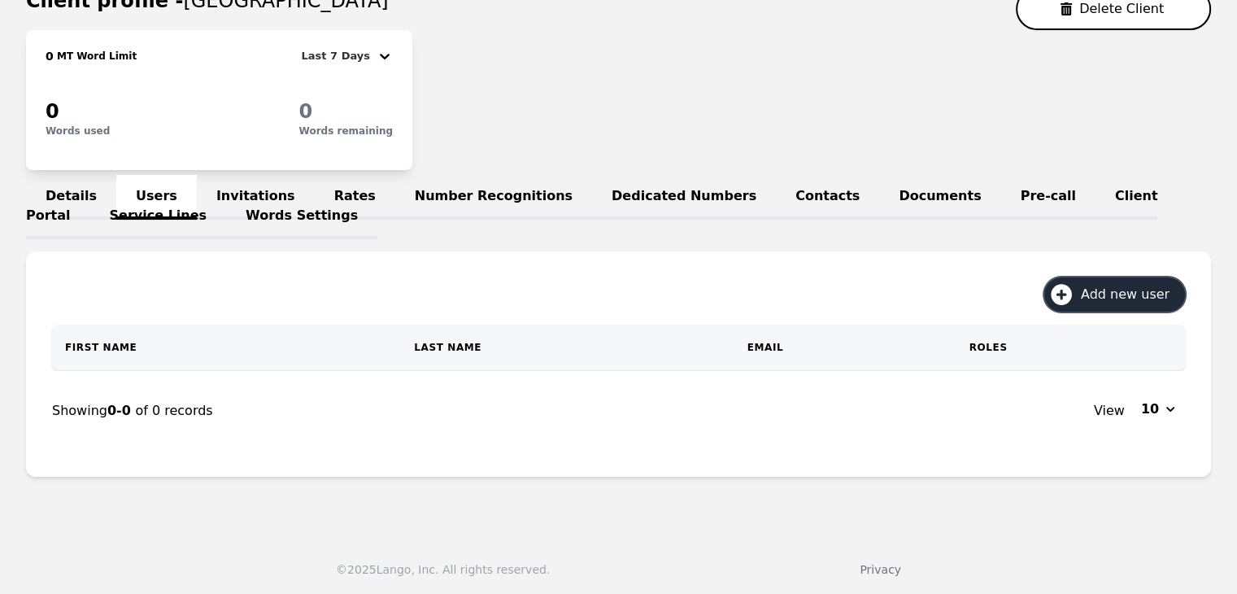
click at [1125, 294] on span "Add new user" at bounding box center [1131, 295] width 100 height 20
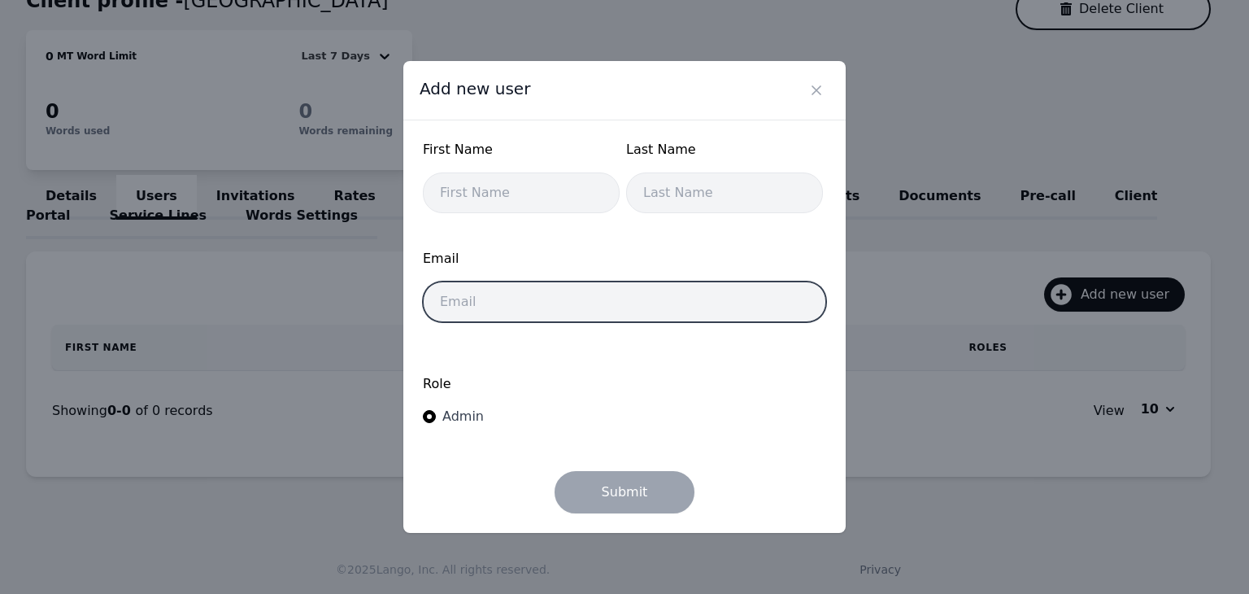
click at [593, 298] on input "email" at bounding box center [624, 301] width 403 height 41
paste input "Diane.Johnson@mvcdc.org"
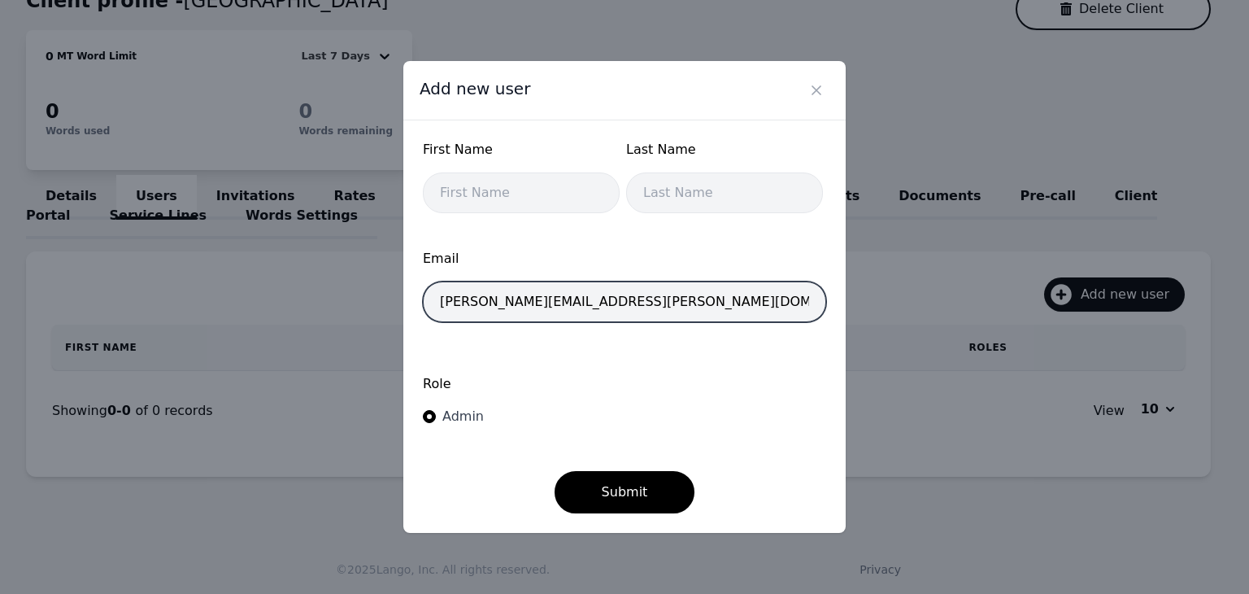
type input "Diane.Johnson@mvcdc.org"
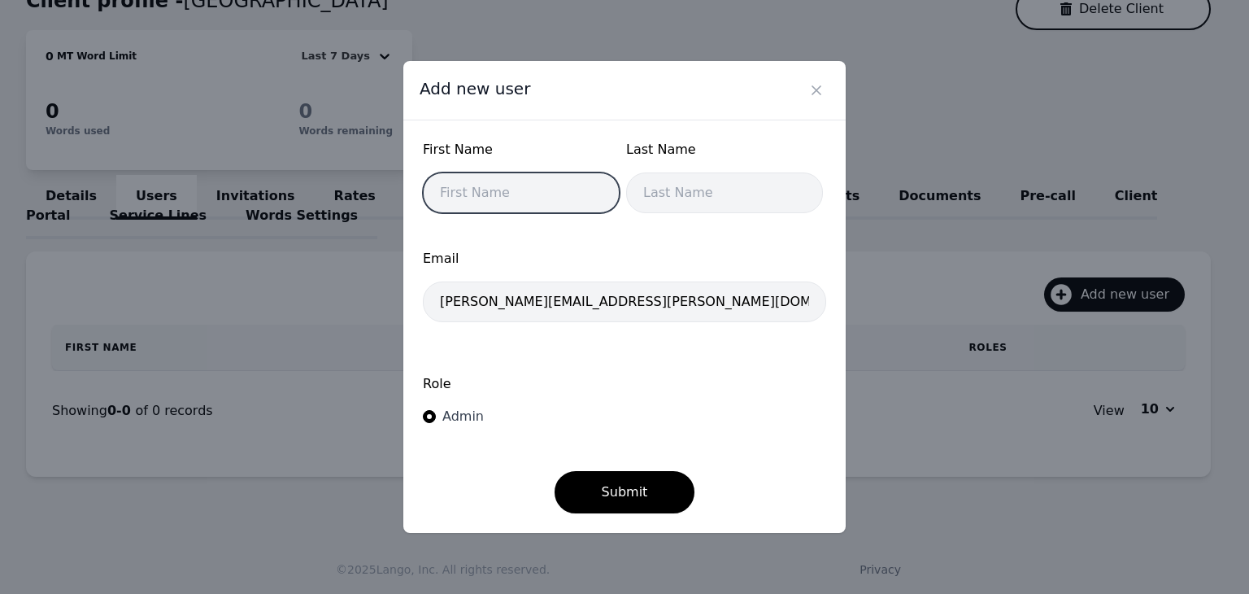
drag, startPoint x: 481, startPoint y: 207, endPoint x: 481, endPoint y: 222, distance: 15.5
click at [481, 207] on input "text" at bounding box center [521, 192] width 197 height 41
type input "Diane"
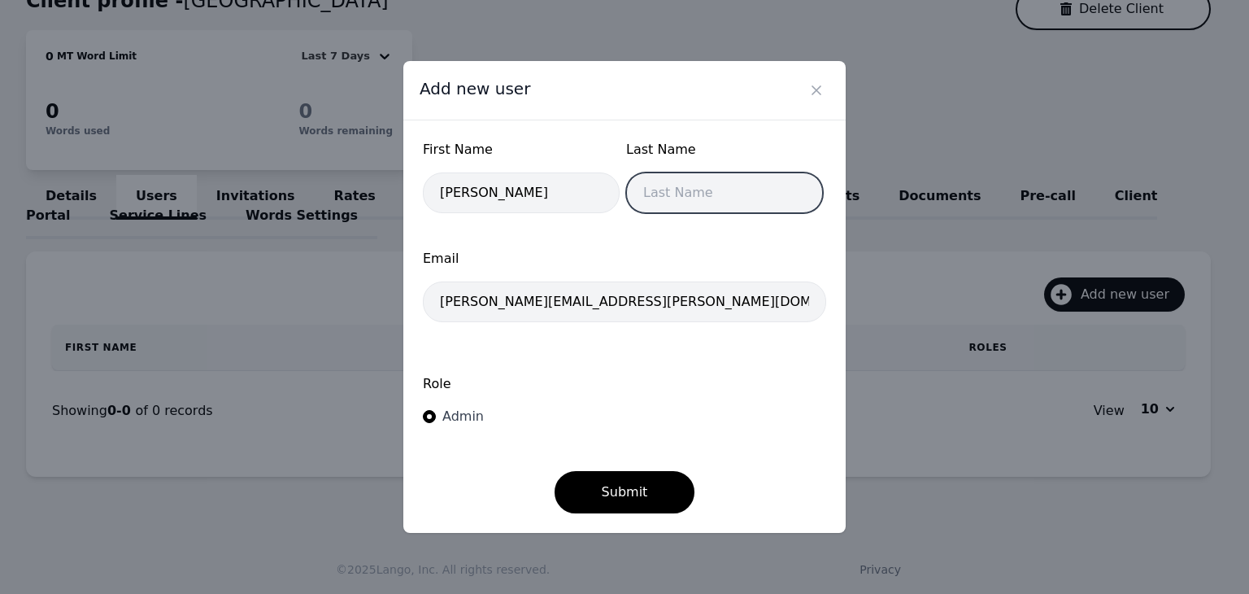
click at [680, 182] on input "text" at bounding box center [724, 192] width 197 height 41
type input "Johnson"
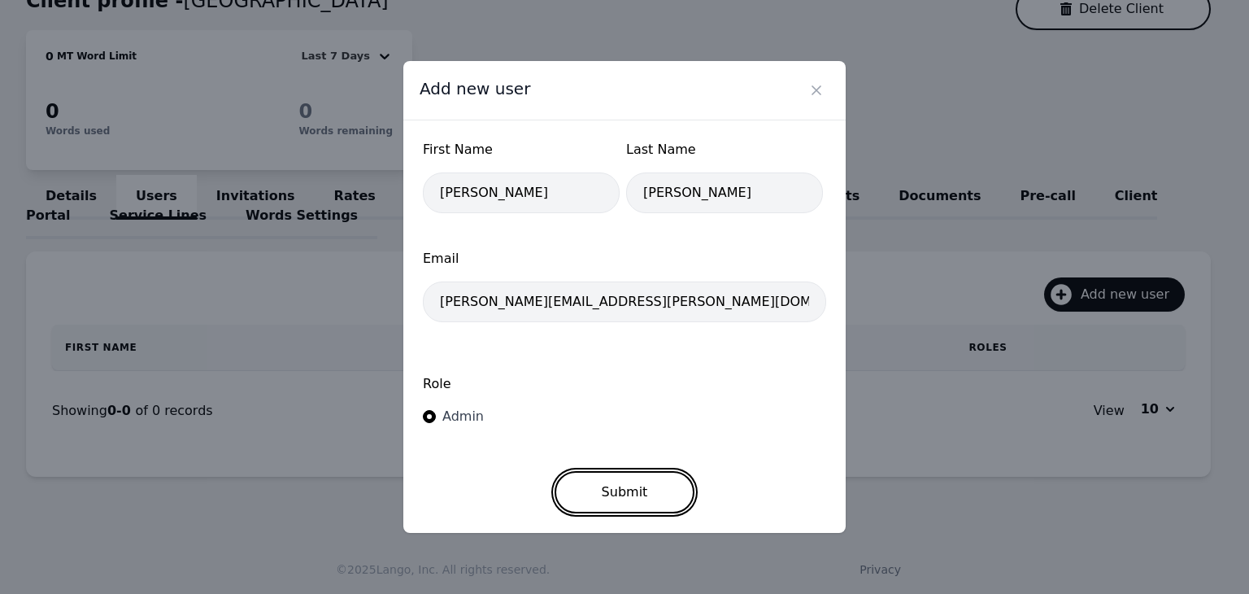
click at [615, 495] on button "Submit" at bounding box center [625, 492] width 141 height 42
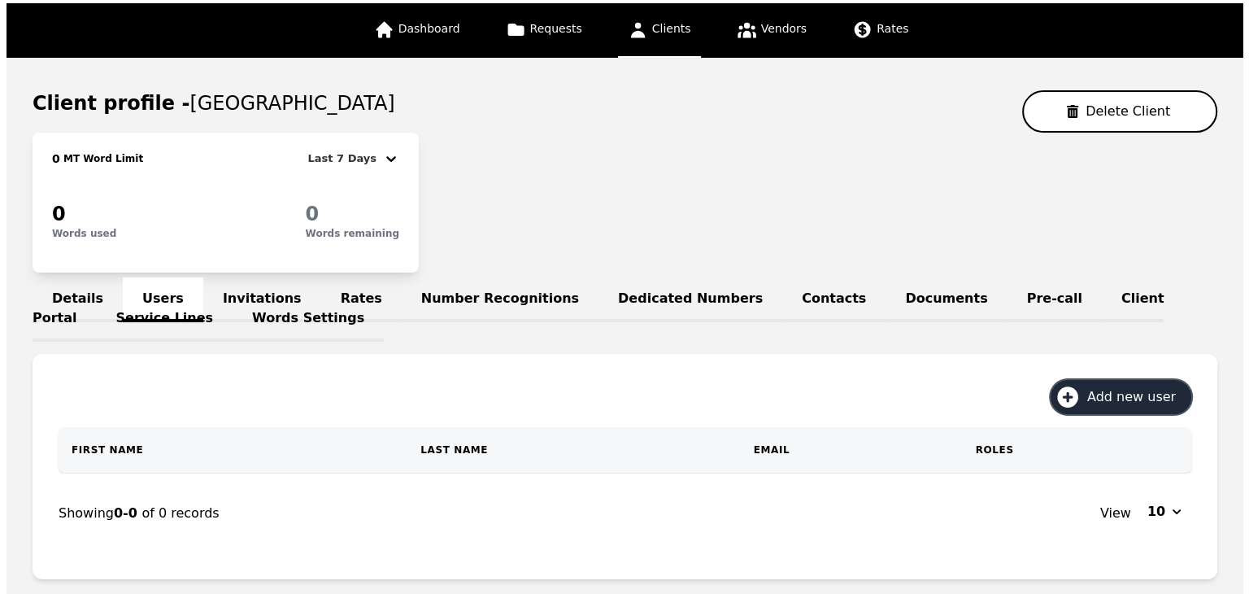
scroll to position [0, 0]
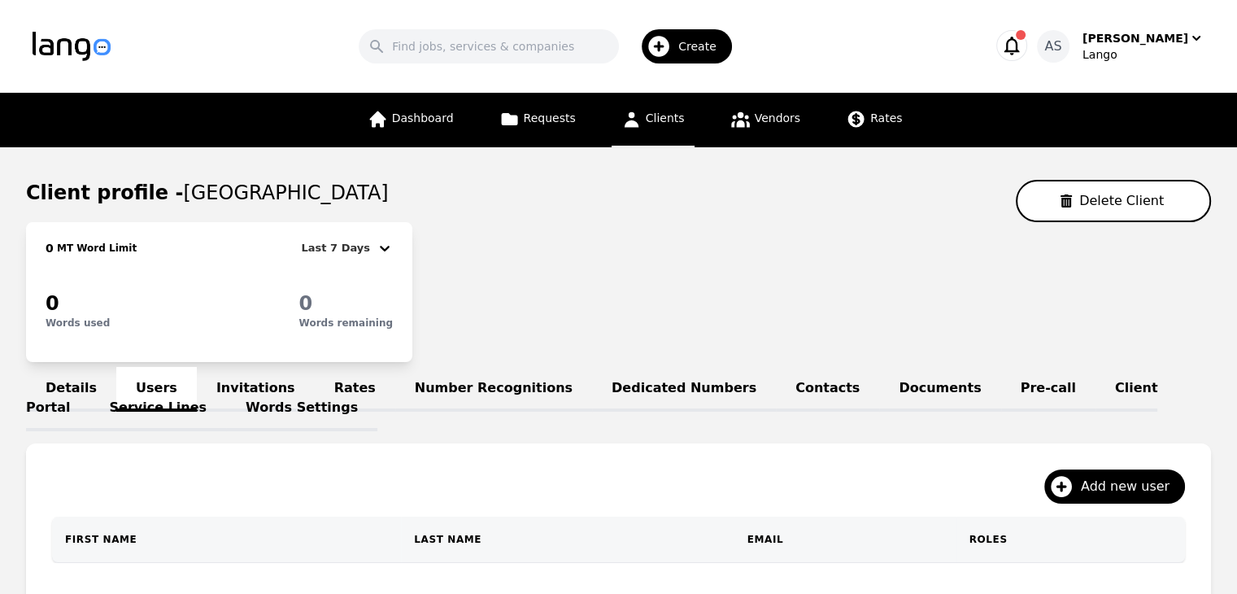
click at [670, 120] on span "Clients" at bounding box center [665, 117] width 39 height 13
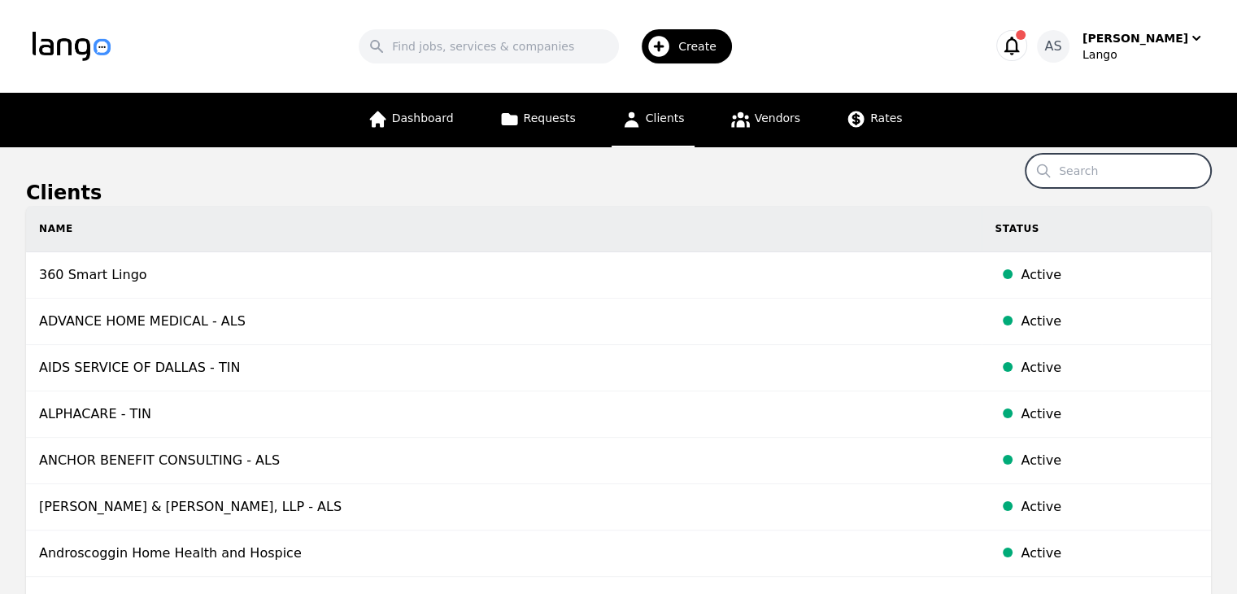
click at [1109, 180] on input "Search" at bounding box center [1117, 171] width 185 height 34
type input "miami"
